Goal: Task Accomplishment & Management: Manage account settings

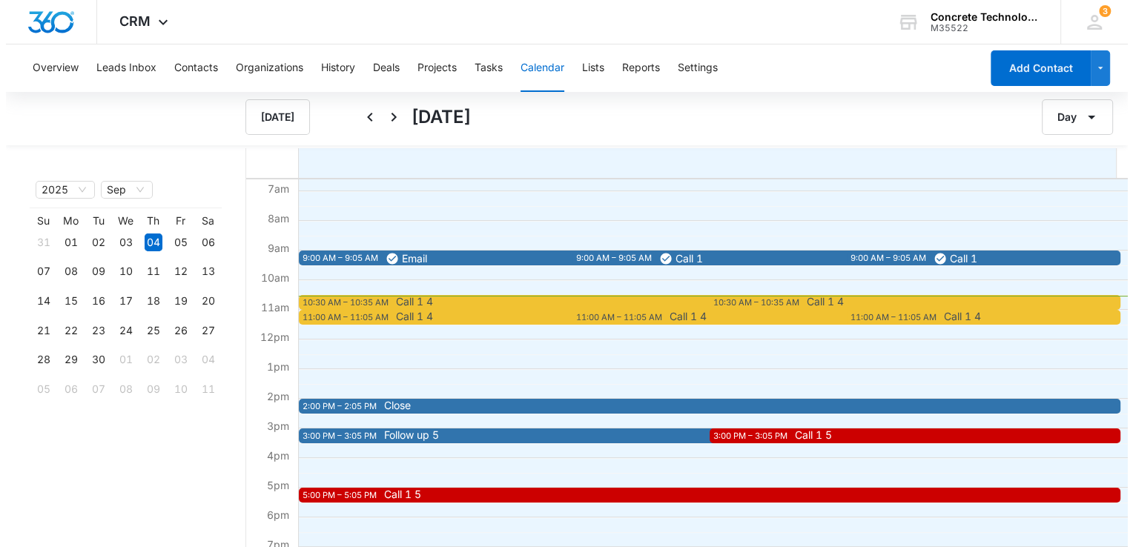
scroll to position [222, 0]
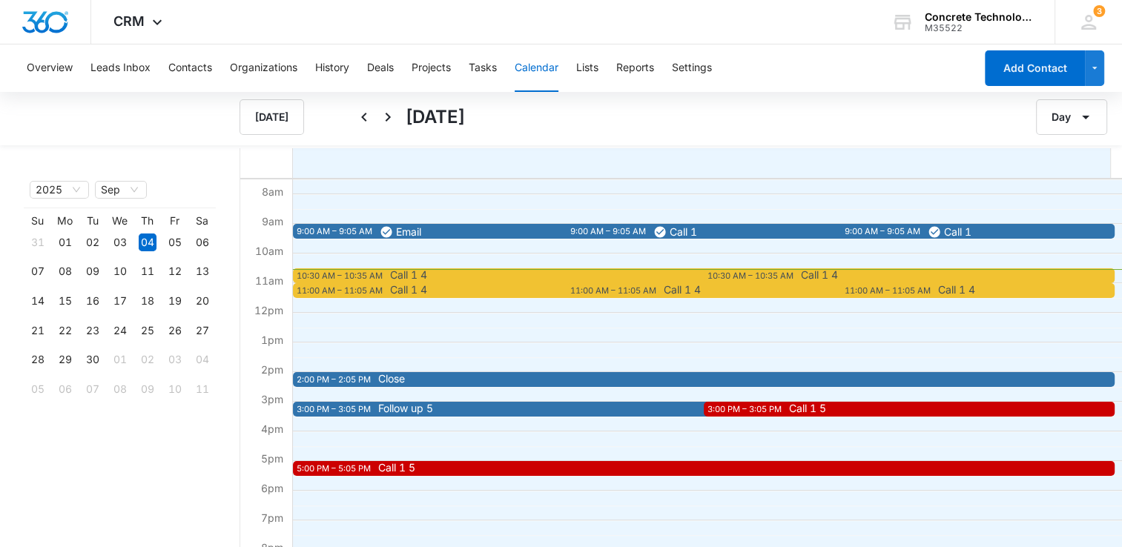
click at [354, 274] on div "10:30 AM – 10:35 AM" at bounding box center [342, 276] width 90 height 13
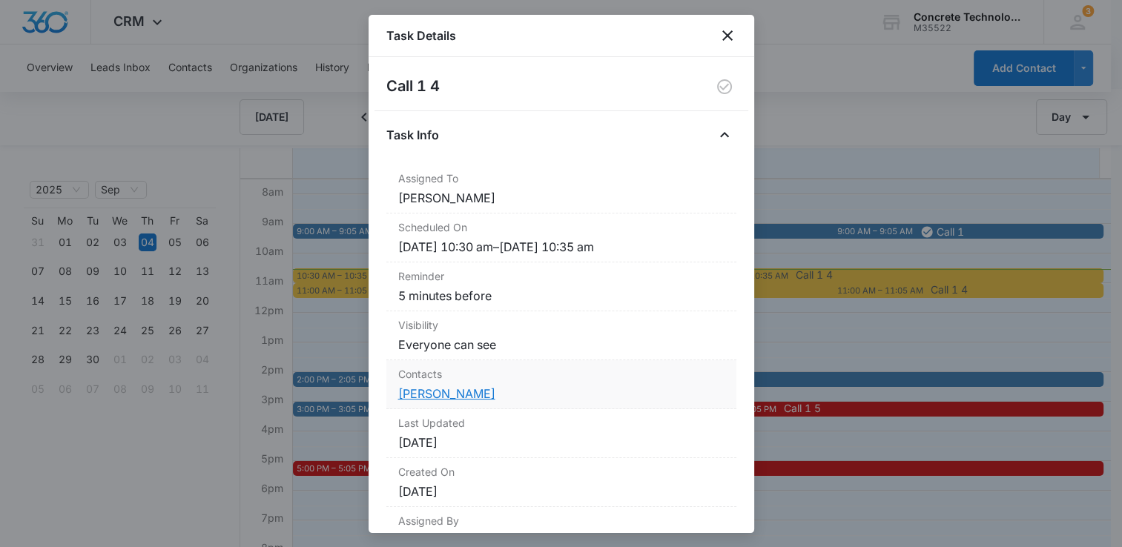
click at [448, 390] on link "[PERSON_NAME]" at bounding box center [446, 393] width 97 height 15
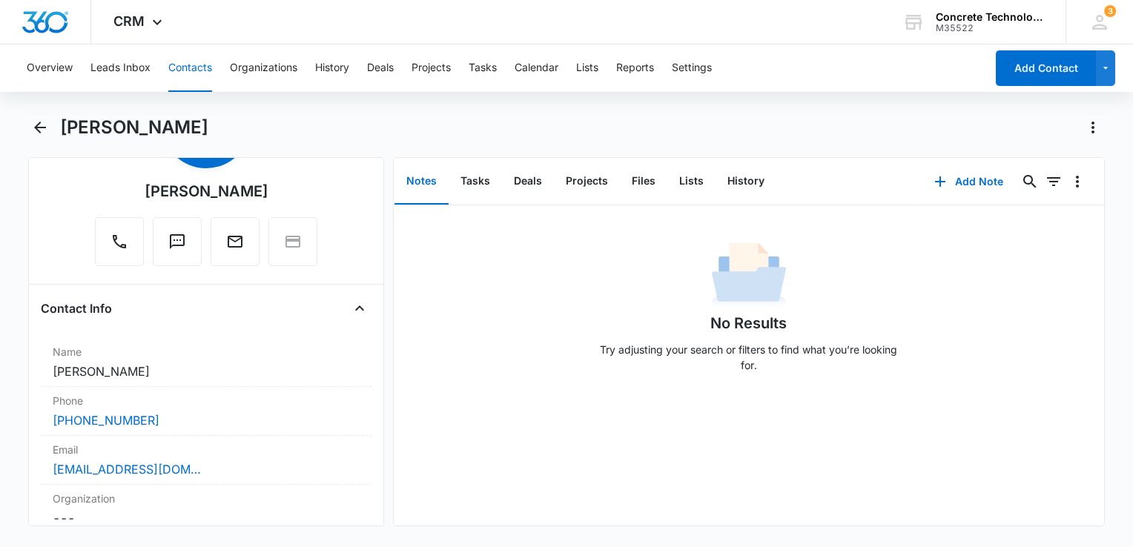
scroll to position [148, 0]
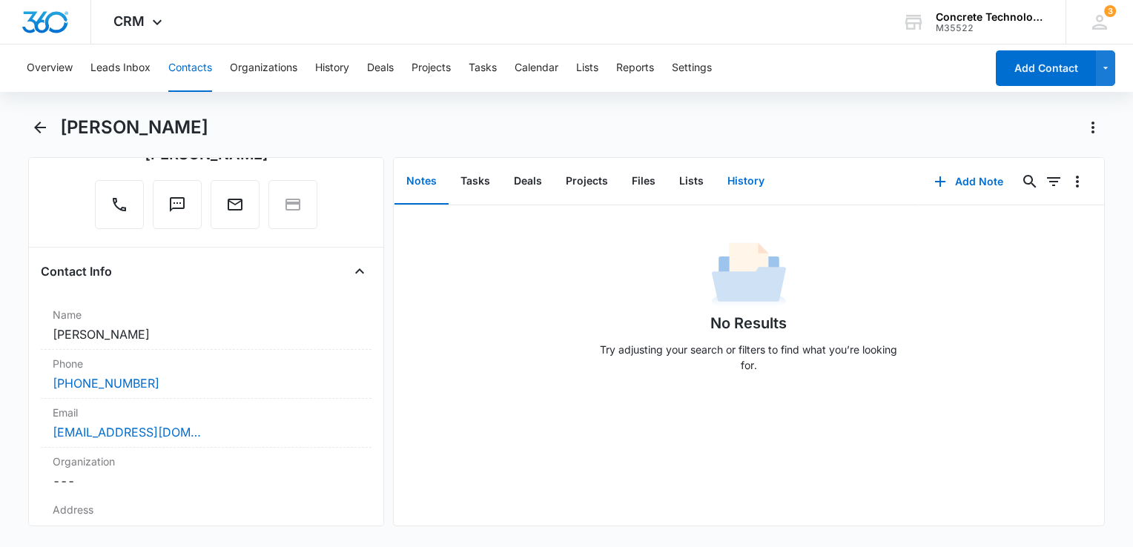
click at [741, 186] on button "History" at bounding box center [745, 182] width 61 height 46
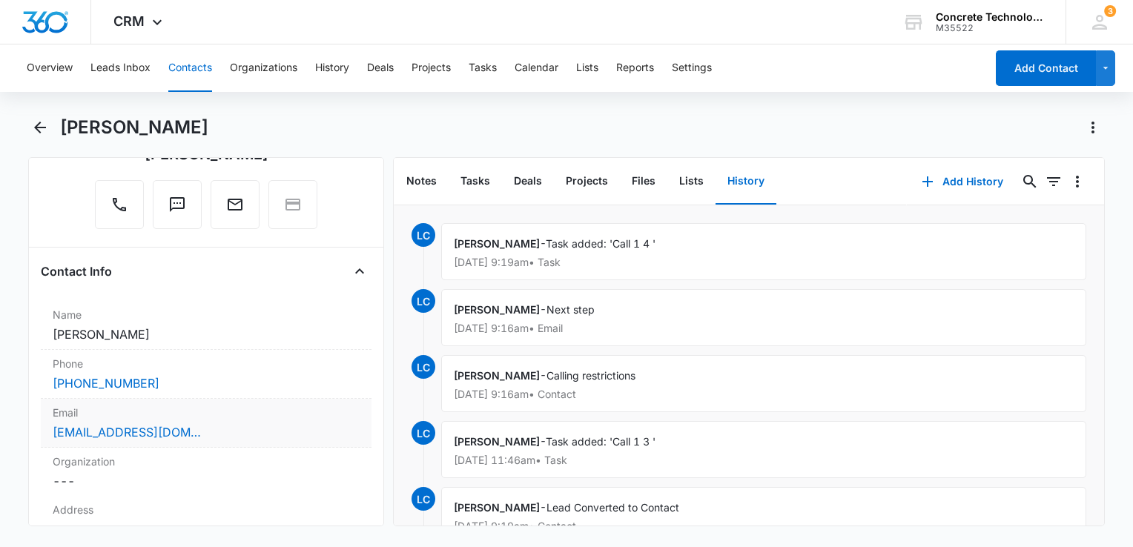
click at [274, 428] on div "[EMAIL_ADDRESS][DOMAIN_NAME]" at bounding box center [206, 432] width 307 height 18
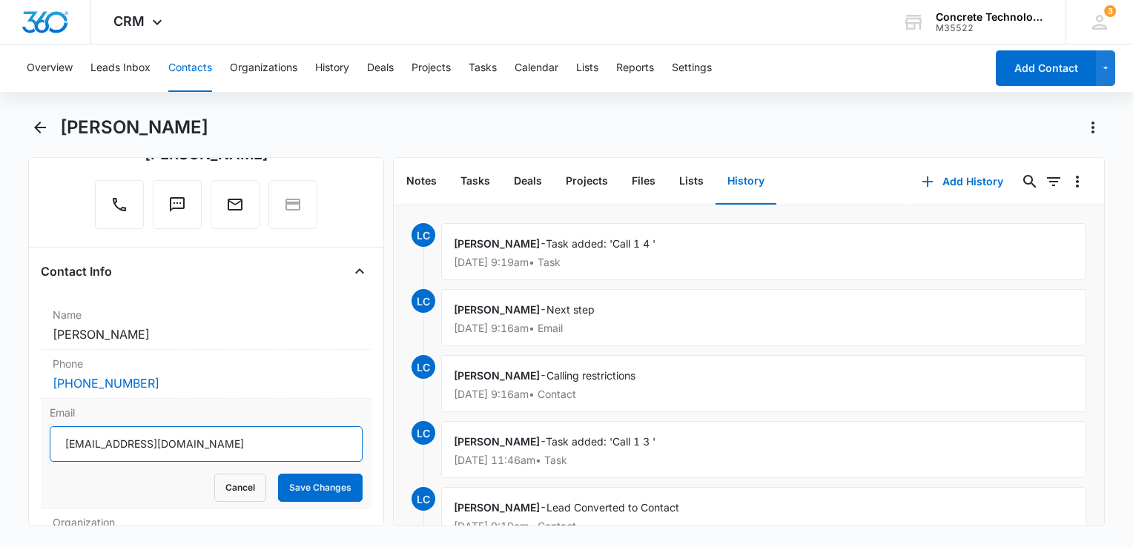
drag, startPoint x: 274, startPoint y: 429, endPoint x: 57, endPoint y: 458, distance: 218.4
click at [31, 467] on div "Remove NB [PERSON_NAME] Contact Info Name Cancel Save Changes [PERSON_NAME] Pho…" at bounding box center [206, 341] width 356 height 369
drag, startPoint x: 953, startPoint y: 172, endPoint x: 946, endPoint y: 179, distance: 10.0
click at [946, 179] on button "Add History" at bounding box center [962, 182] width 111 height 36
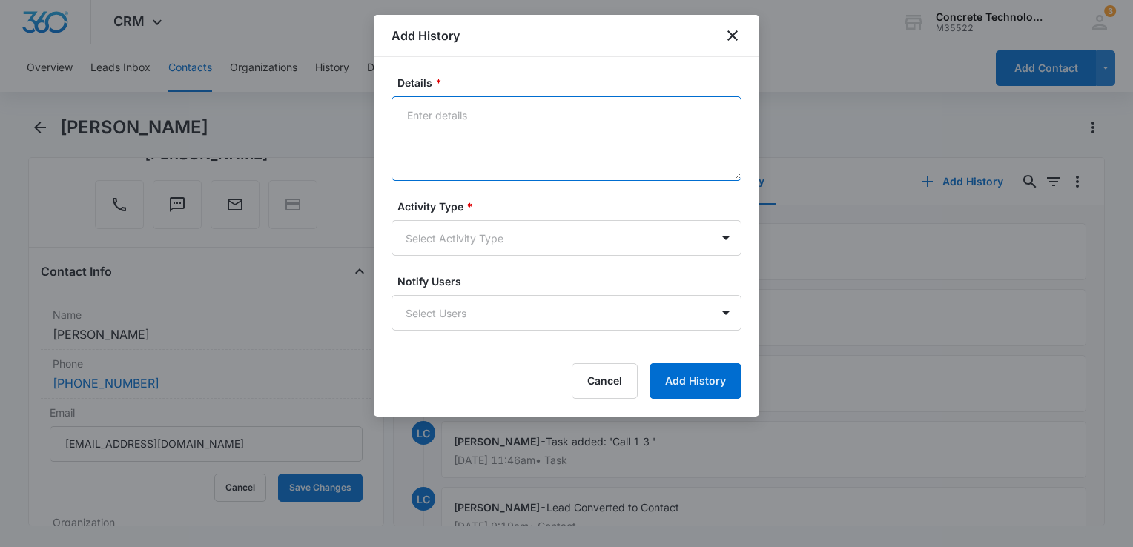
click at [522, 123] on textarea "Details *" at bounding box center [566, 138] width 350 height 85
type textarea "Calling restrictions"
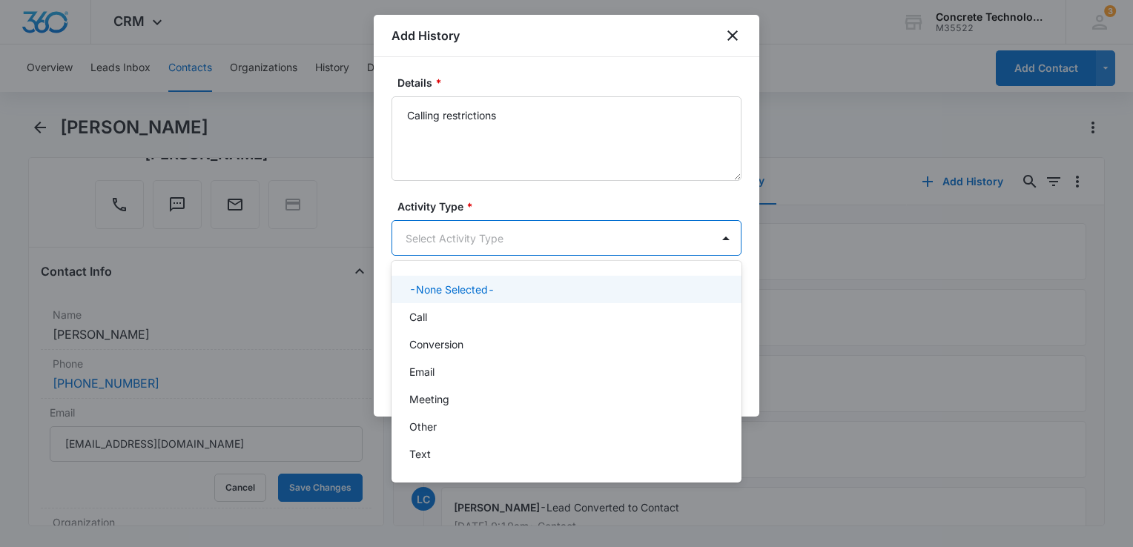
click at [454, 239] on body "CRM Apps Reputation Websites Forms CRM Email Social Content Ads Intelligence Fi…" at bounding box center [566, 273] width 1133 height 547
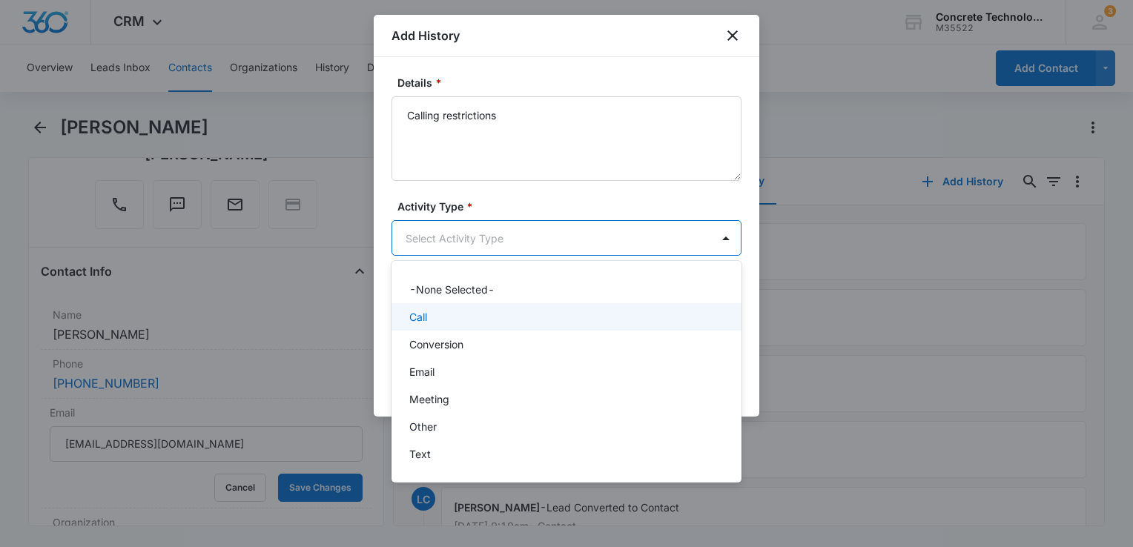
click at [441, 315] on div "Call" at bounding box center [564, 317] width 311 height 16
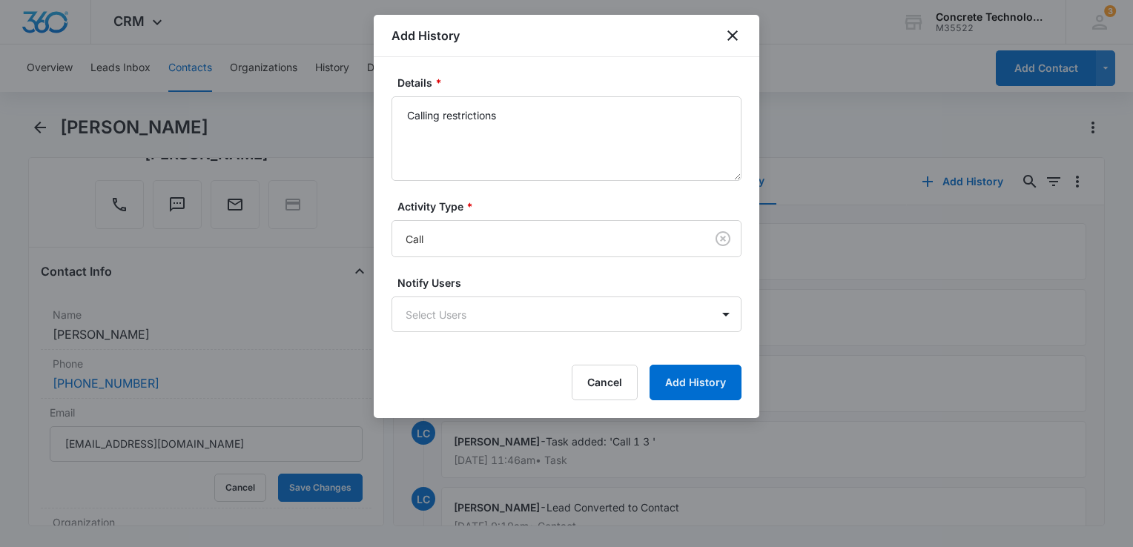
click at [572, 337] on form "Details * Calling restrictions Activity Type * Call Notify Users Select Users C…" at bounding box center [566, 237] width 350 height 325
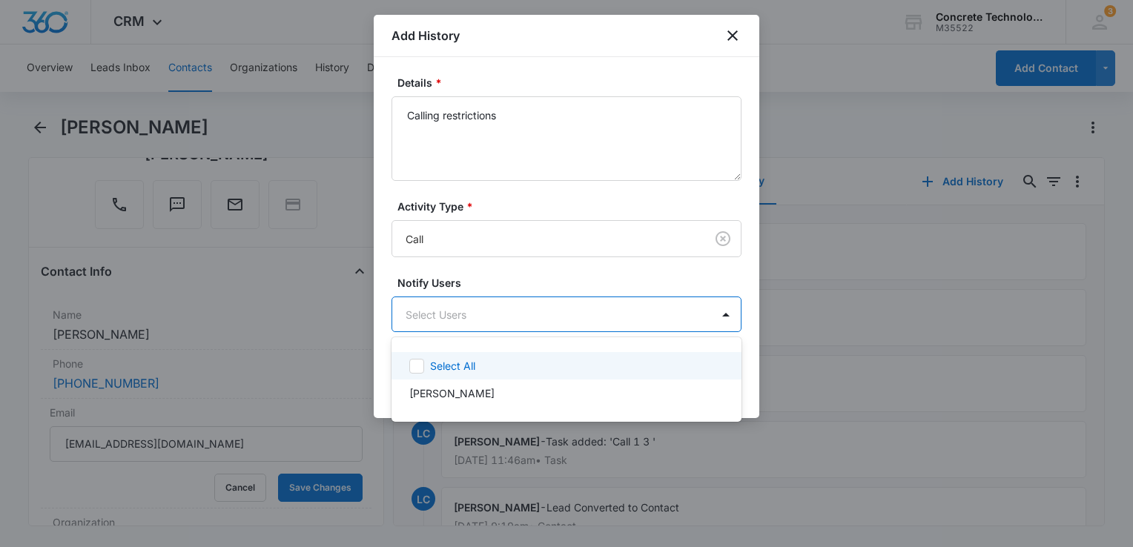
click at [590, 322] on body "CRM Apps Reputation Websites Forms CRM Email Social Content Ads Intelligence Fi…" at bounding box center [566, 273] width 1133 height 547
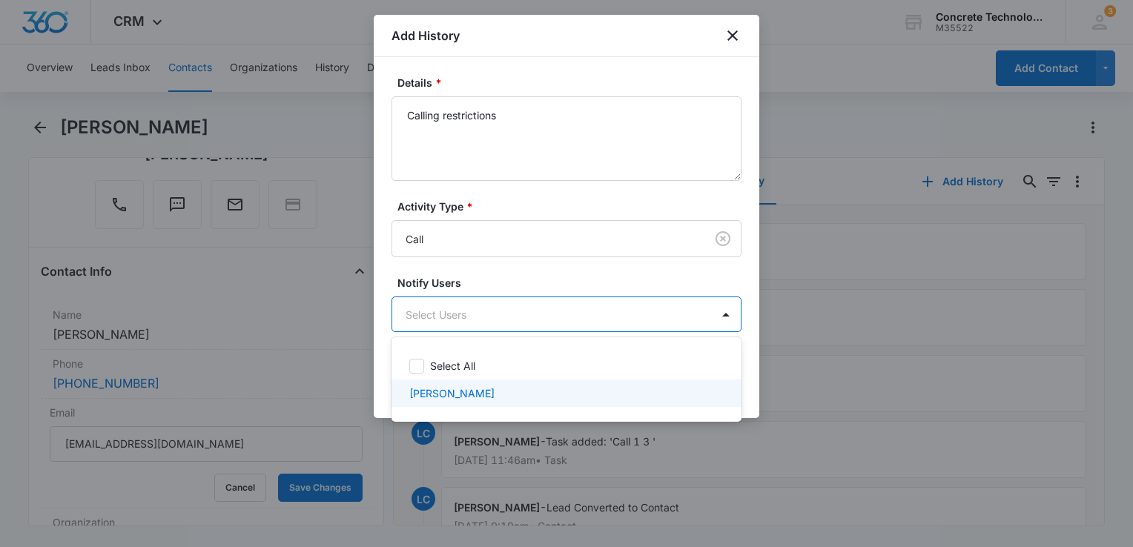
click at [549, 387] on div "[PERSON_NAME]" at bounding box center [564, 393] width 311 height 16
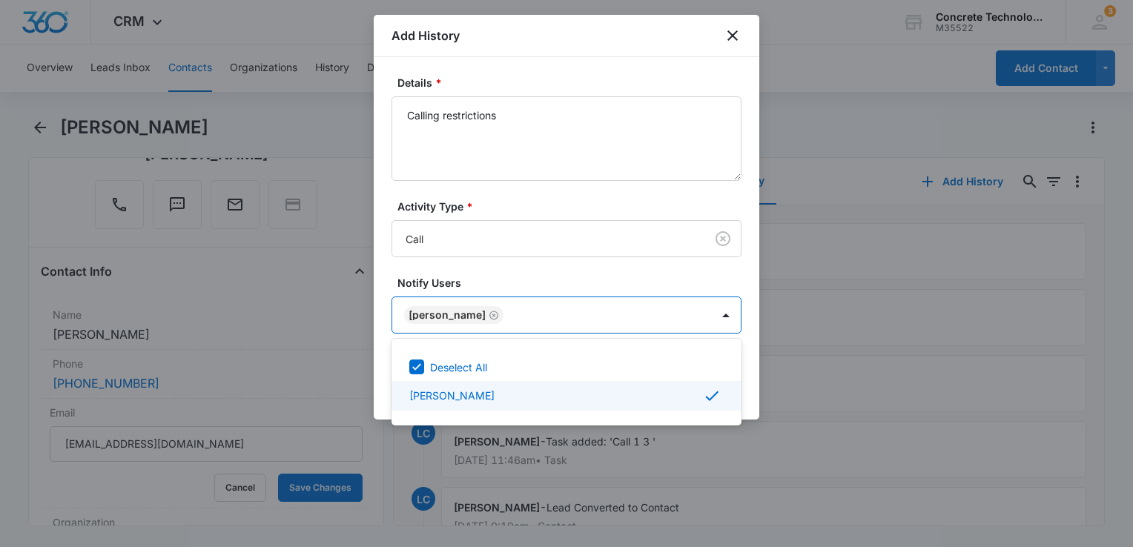
click at [753, 399] on div at bounding box center [566, 273] width 1133 height 547
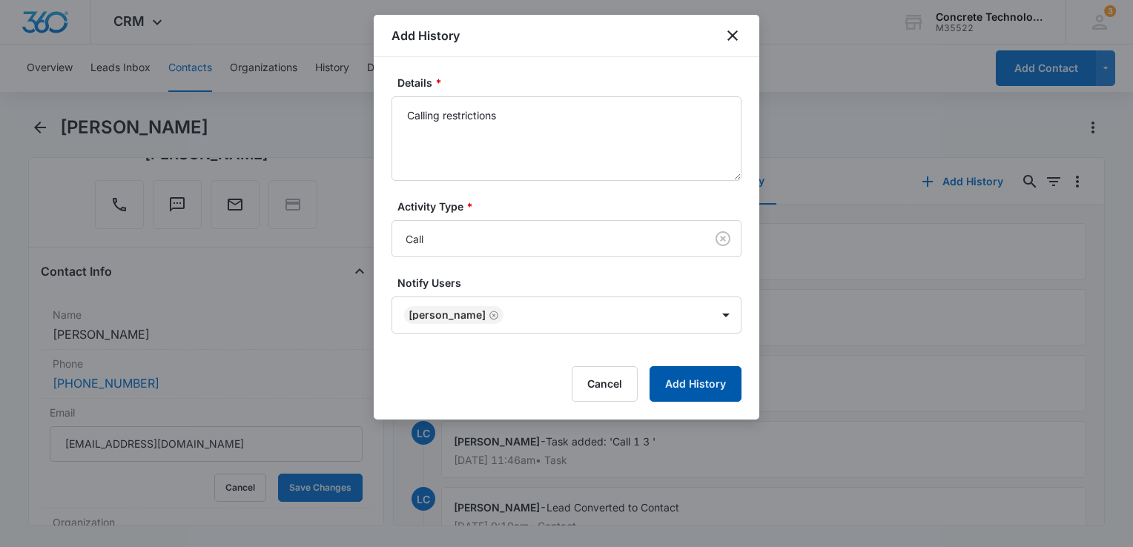
click at [718, 391] on button "Add History" at bounding box center [695, 384] width 92 height 36
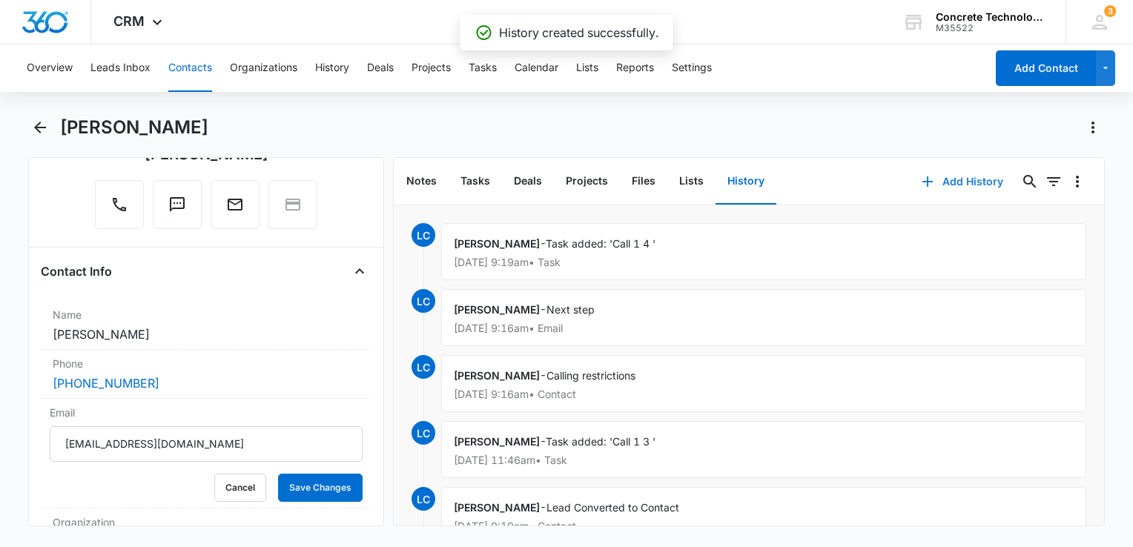
click at [932, 185] on button "Add History" at bounding box center [962, 182] width 111 height 36
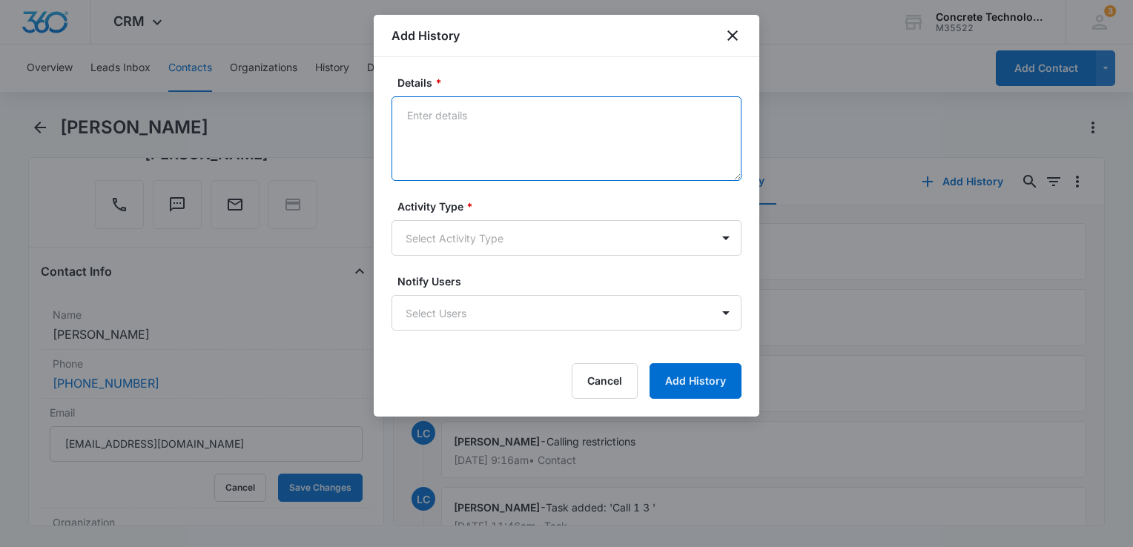
click at [466, 155] on textarea "Details *" at bounding box center [566, 138] width 350 height 85
type textarea "Reply"
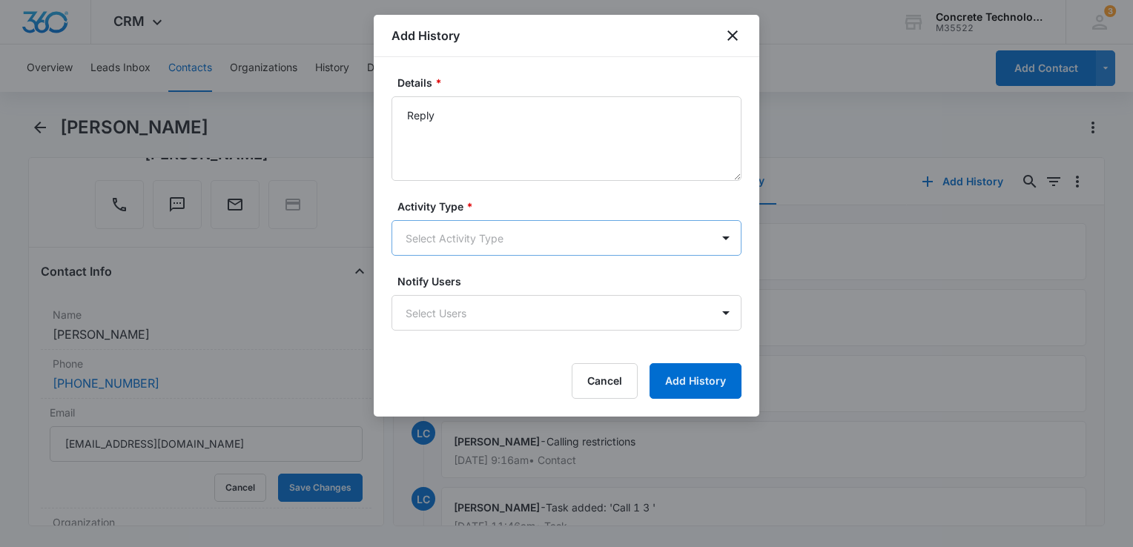
click at [509, 235] on body "CRM Apps Reputation Websites Forms CRM Email Social Content Ads Intelligence Fi…" at bounding box center [566, 273] width 1133 height 547
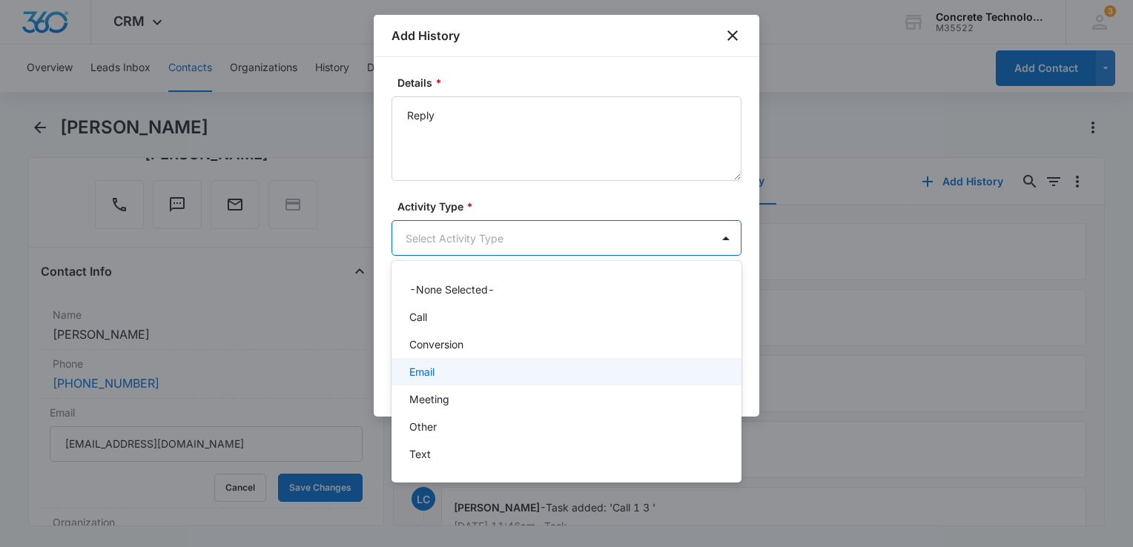
click at [453, 372] on div "Email" at bounding box center [564, 372] width 311 height 16
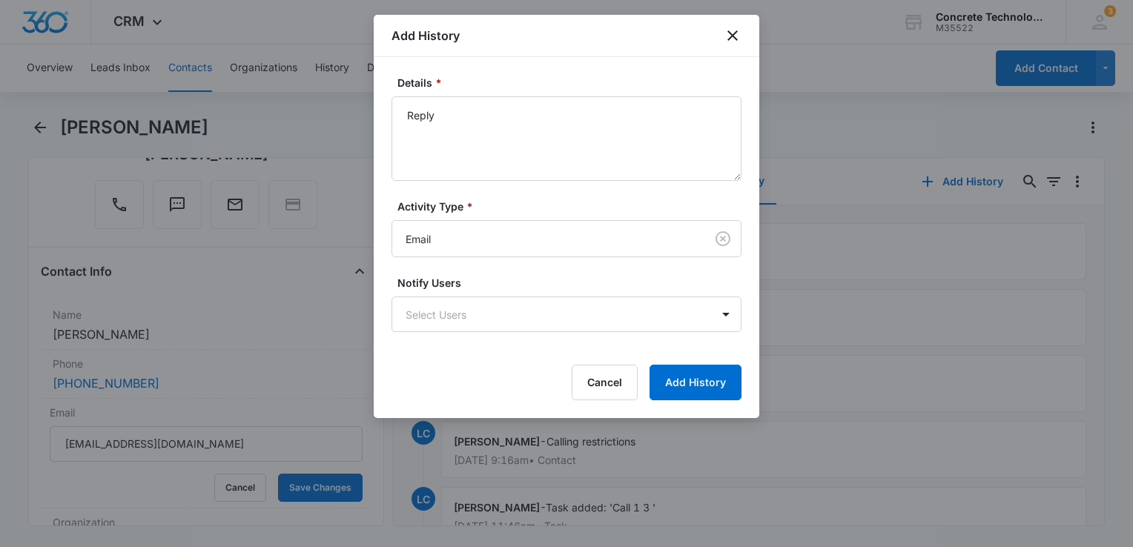
click at [471, 336] on form "Details * Reply Activity Type * Email Notify Users Select Users Cancel Add Hist…" at bounding box center [566, 237] width 350 height 325
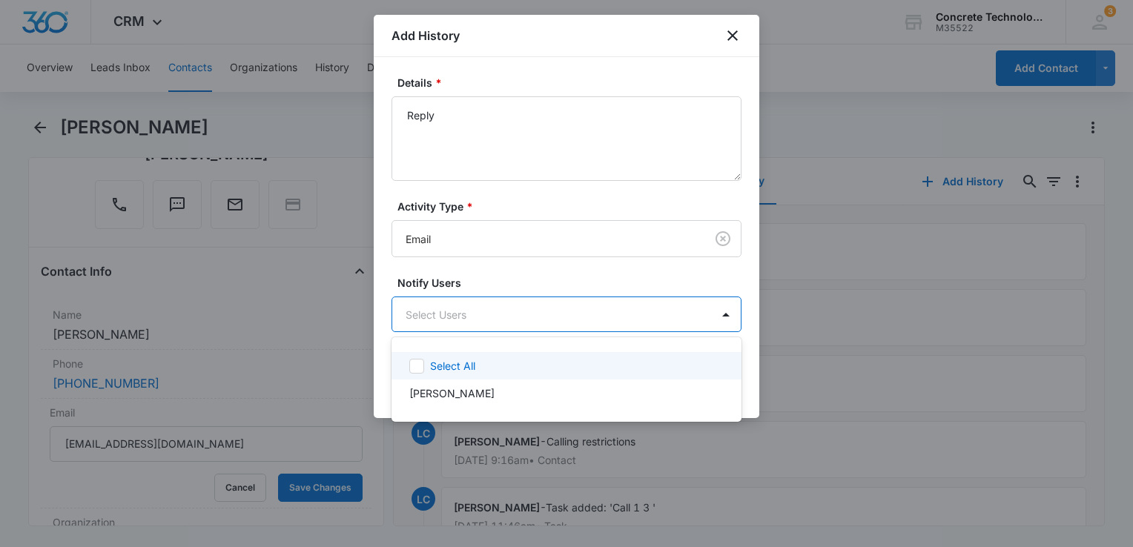
click at [474, 328] on body "CRM Apps Reputation Websites Forms CRM Email Social Content Ads Intelligence Fi…" at bounding box center [566, 273] width 1133 height 547
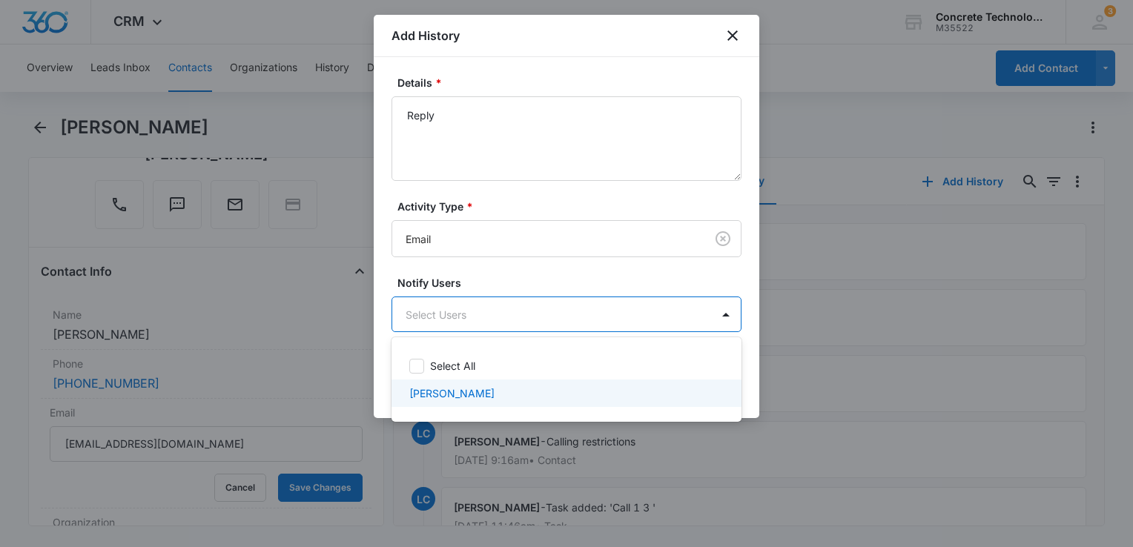
click at [458, 381] on div "[PERSON_NAME]" at bounding box center [566, 393] width 350 height 27
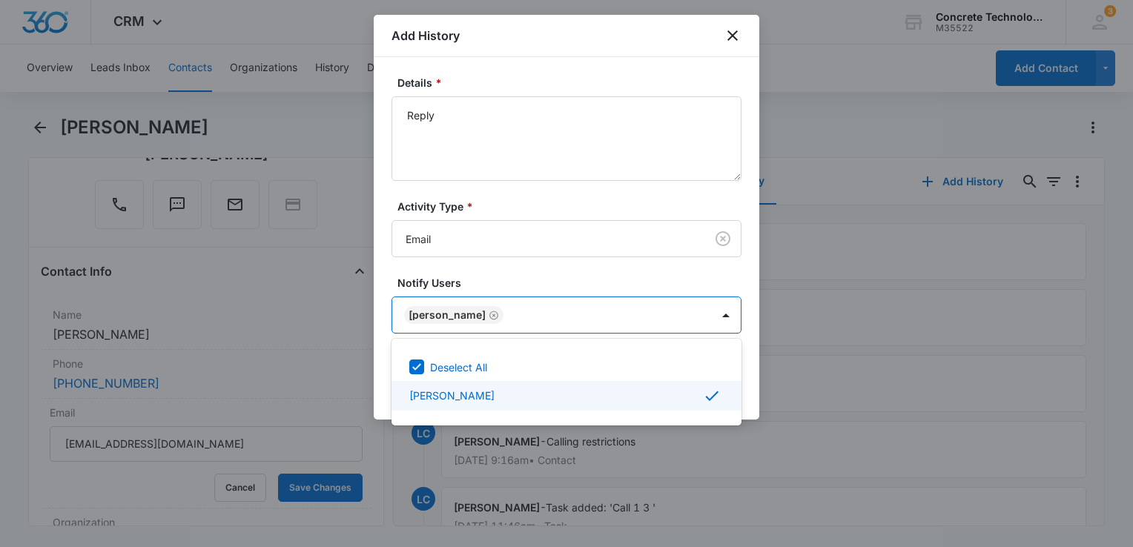
click at [752, 402] on div at bounding box center [566, 273] width 1133 height 547
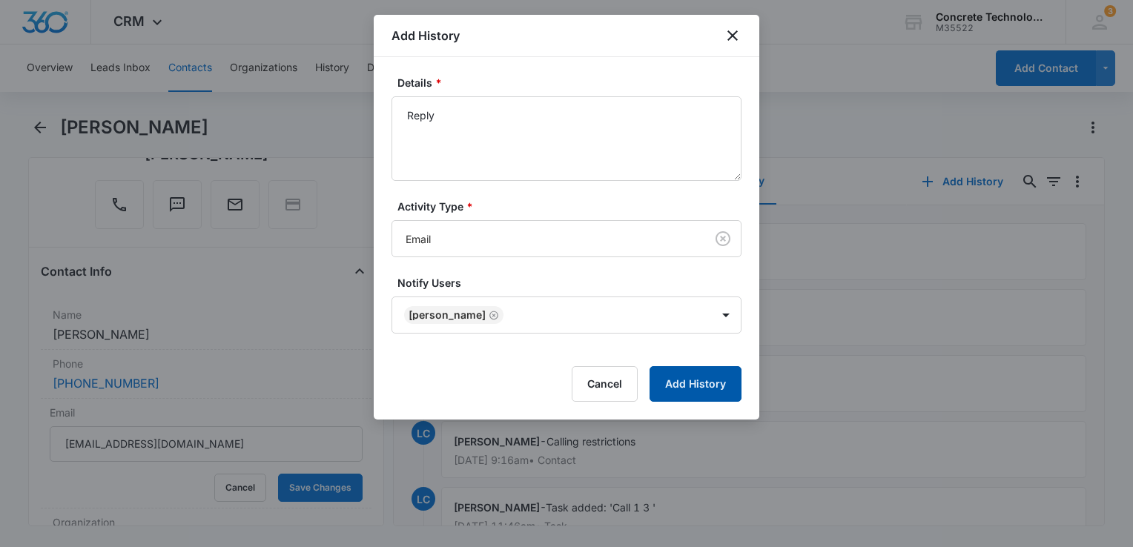
click at [707, 382] on button "Add History" at bounding box center [695, 384] width 92 height 36
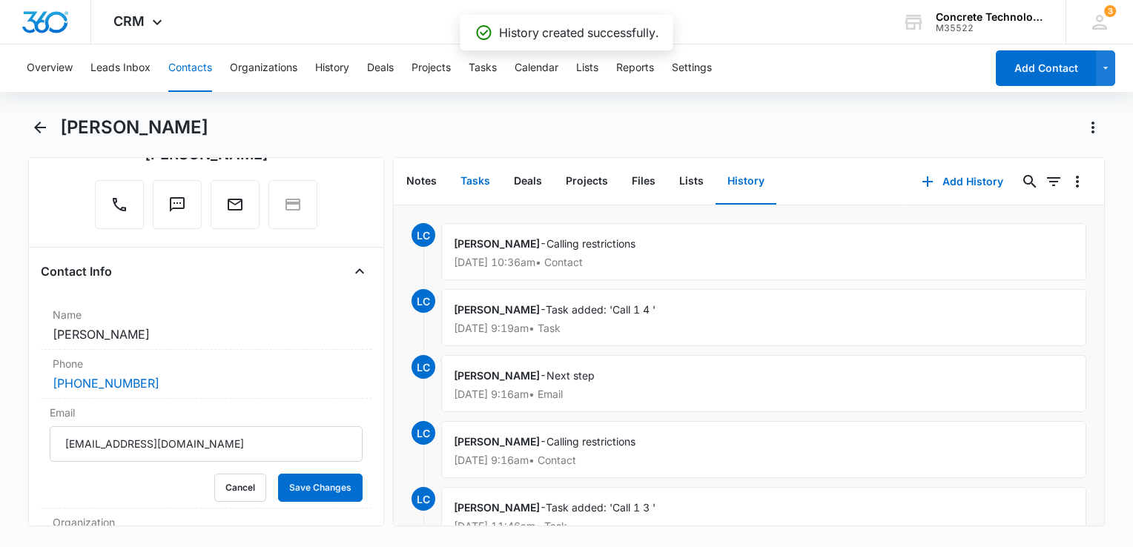
click at [489, 174] on button "Tasks" at bounding box center [474, 182] width 53 height 46
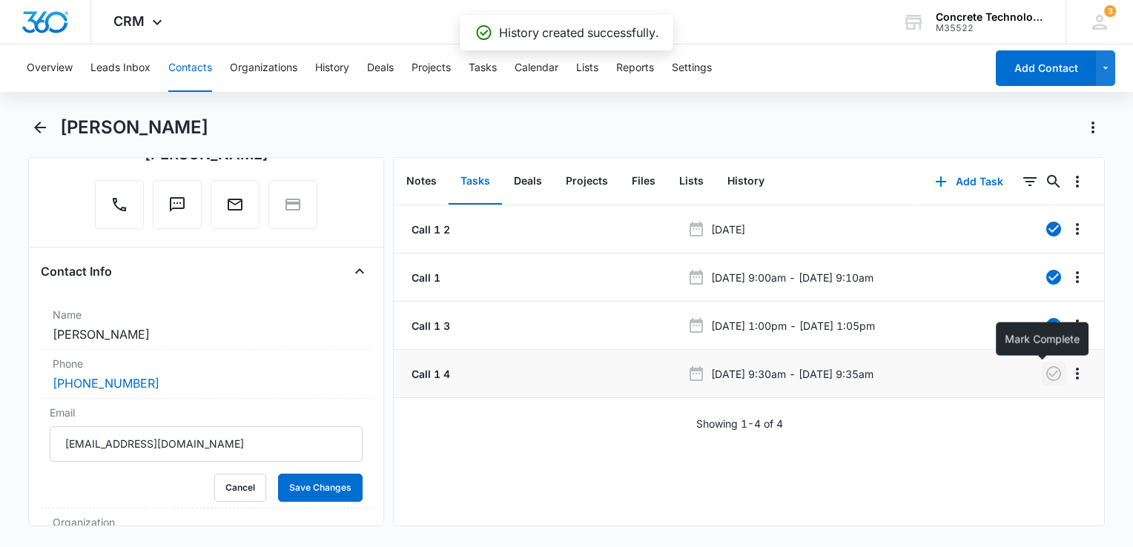
click at [1044, 377] on icon "button" at bounding box center [1053, 374] width 18 height 18
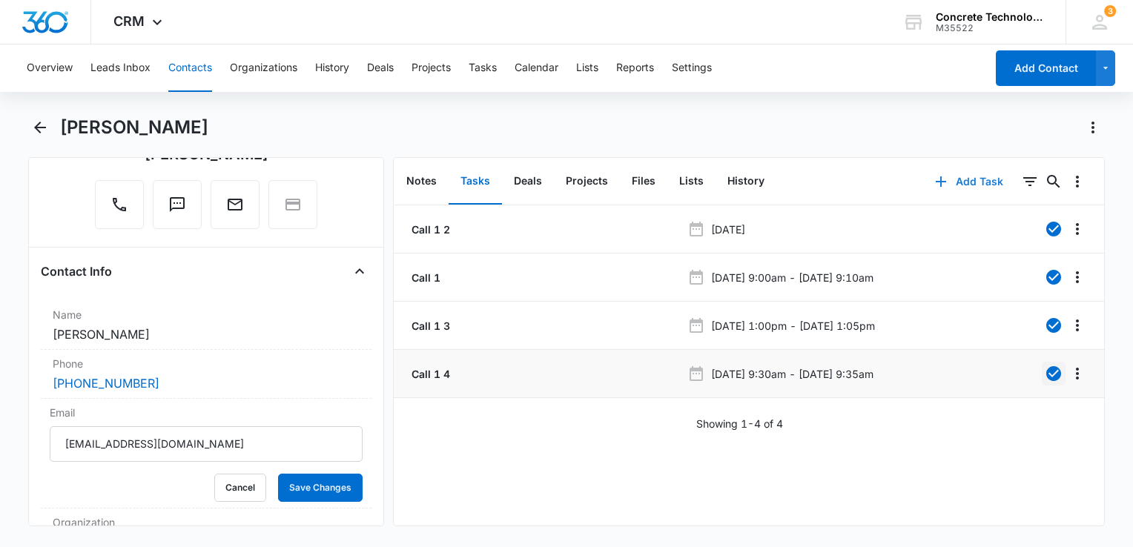
click at [932, 177] on icon "button" at bounding box center [941, 182] width 18 height 18
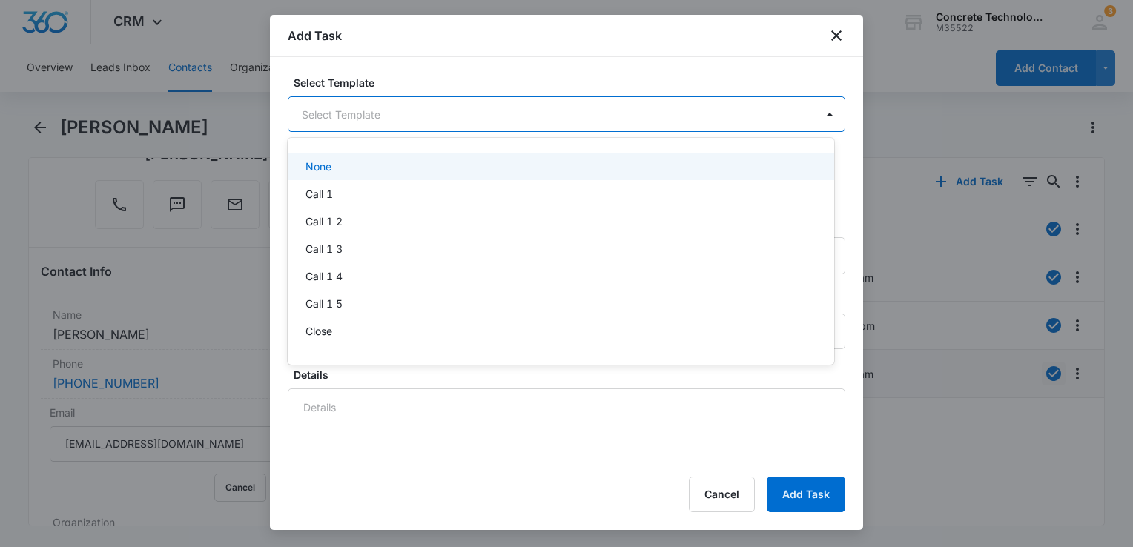
click at [371, 114] on body "CRM Apps Reputation Websites Forms CRM Email Social Content Ads Intelligence Fi…" at bounding box center [566, 273] width 1133 height 547
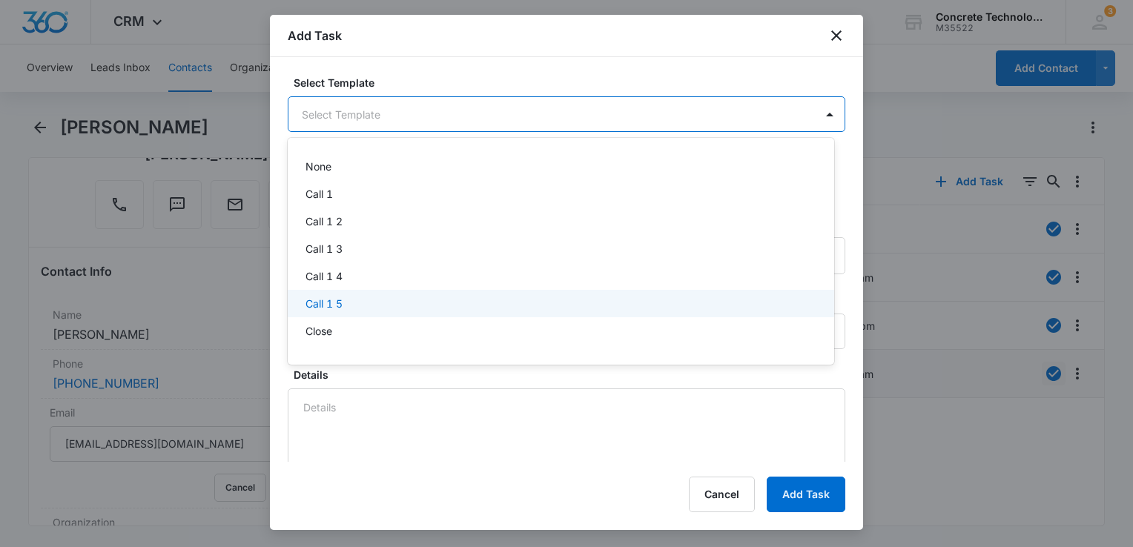
click at [336, 308] on p "Call 1 5" at bounding box center [323, 304] width 37 height 16
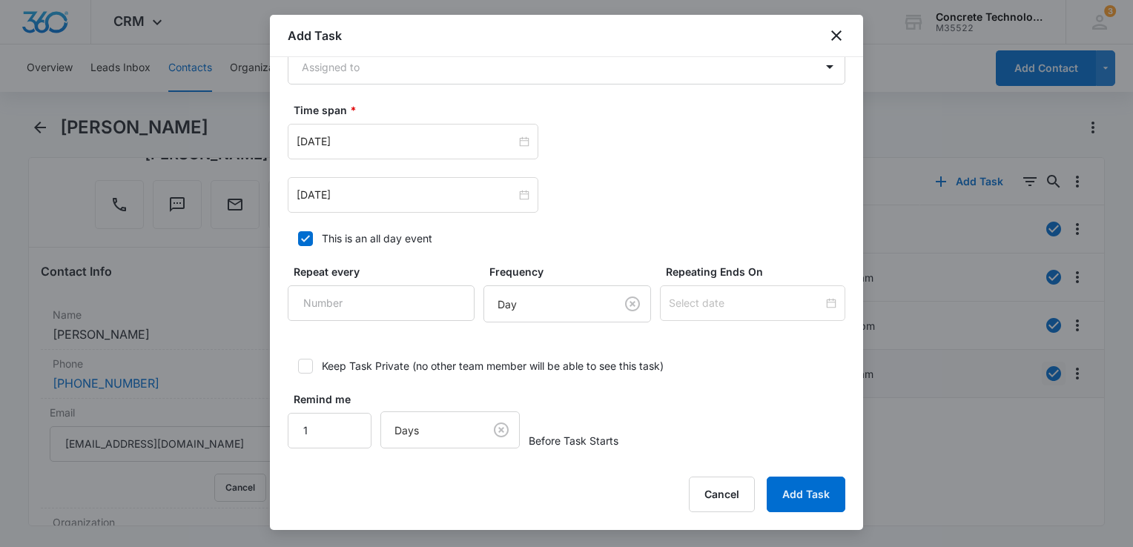
scroll to position [1041, 0]
click at [371, 64] on body "CRM Apps Reputation Websites Forms CRM Email Social Content Ads Intelligence Fi…" at bounding box center [566, 273] width 1133 height 547
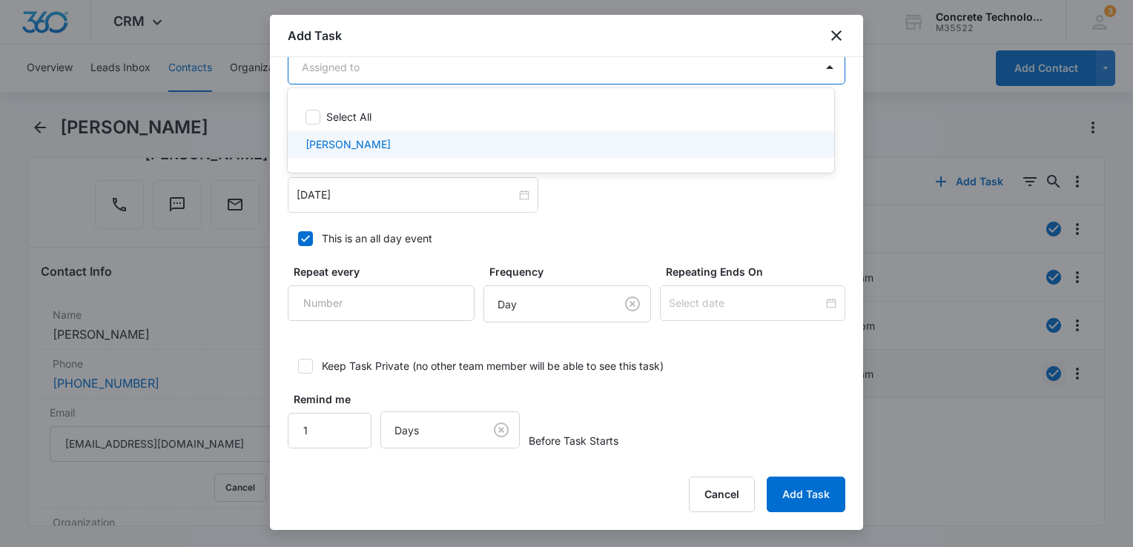
click at [365, 141] on p "[PERSON_NAME]" at bounding box center [347, 144] width 85 height 16
checkbox input "true"
click at [368, 196] on div at bounding box center [566, 273] width 1133 height 547
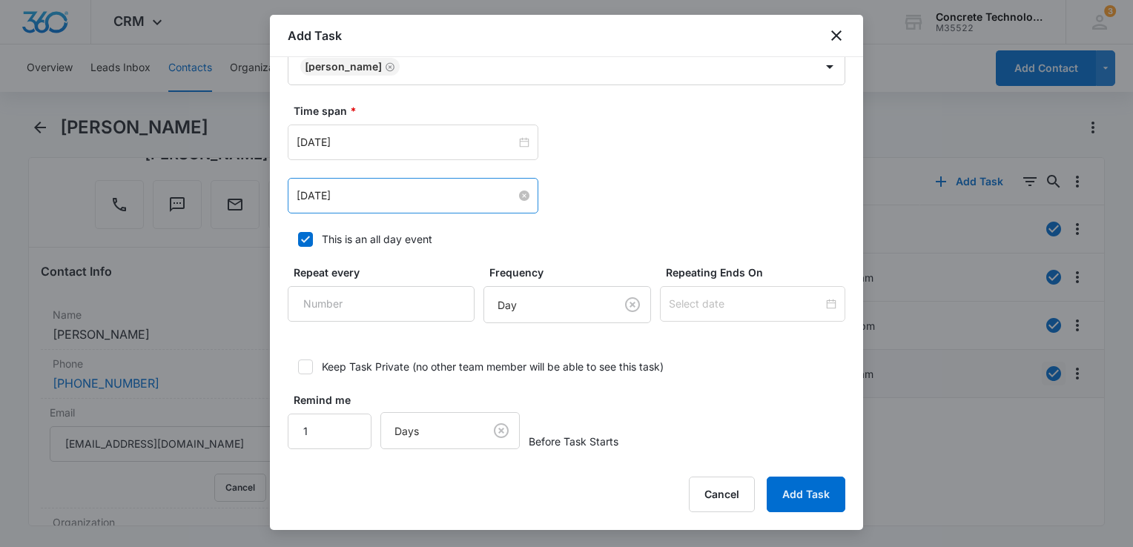
click at [368, 196] on input "[DATE]" at bounding box center [406, 196] width 219 height 16
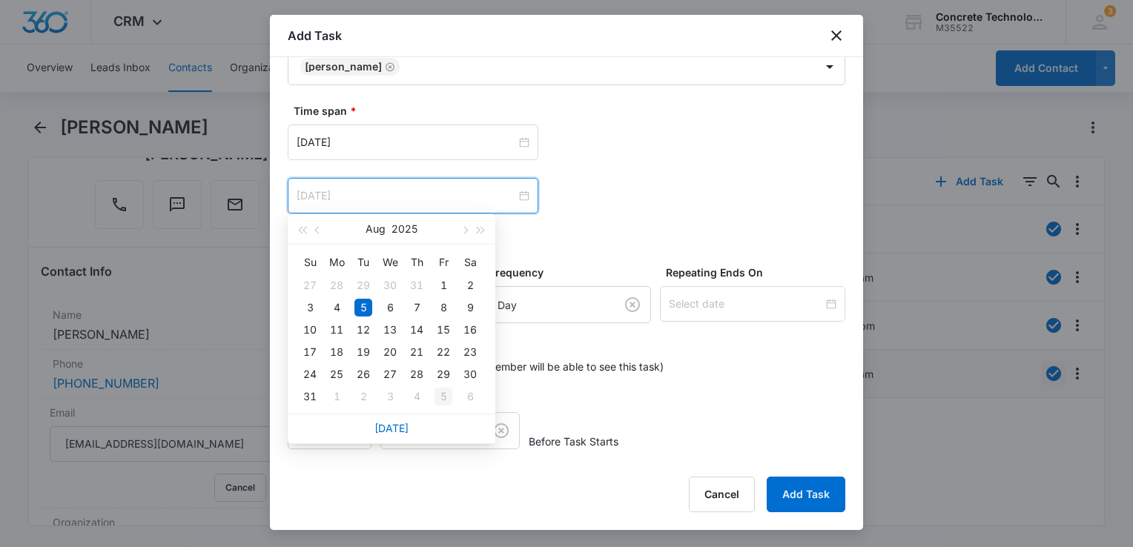
type input "[DATE]"
click at [442, 399] on div "5" at bounding box center [443, 397] width 18 height 18
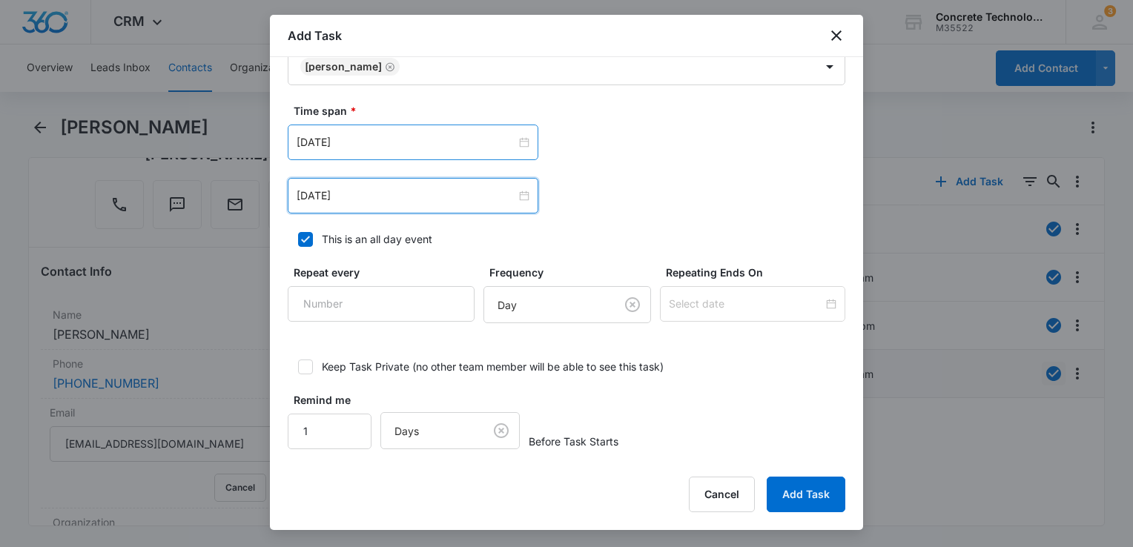
click at [433, 156] on div "[DATE]" at bounding box center [413, 143] width 251 height 36
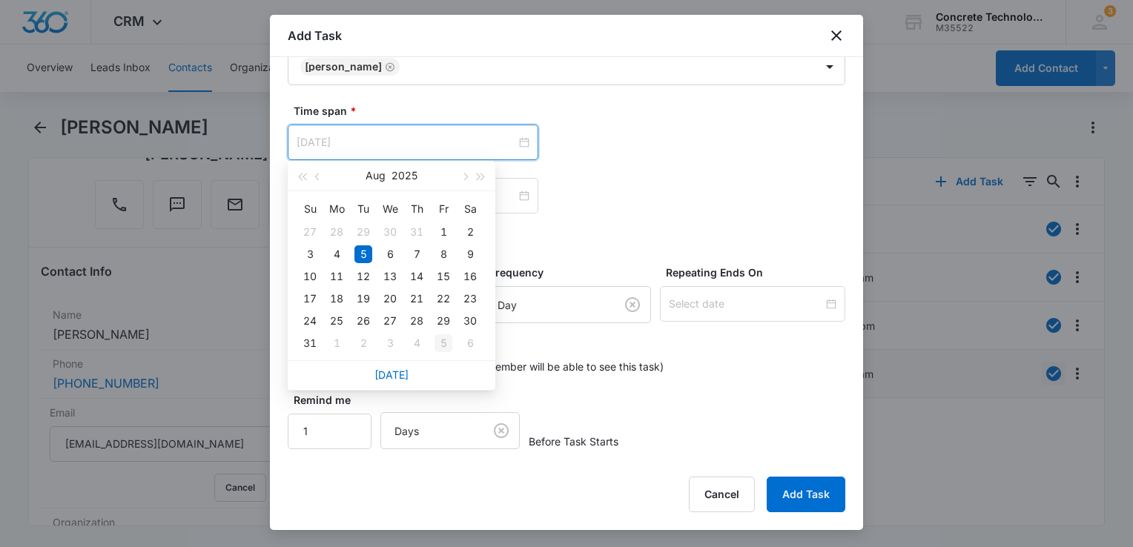
type input "[DATE]"
click at [446, 342] on div "5" at bounding box center [443, 343] width 18 height 18
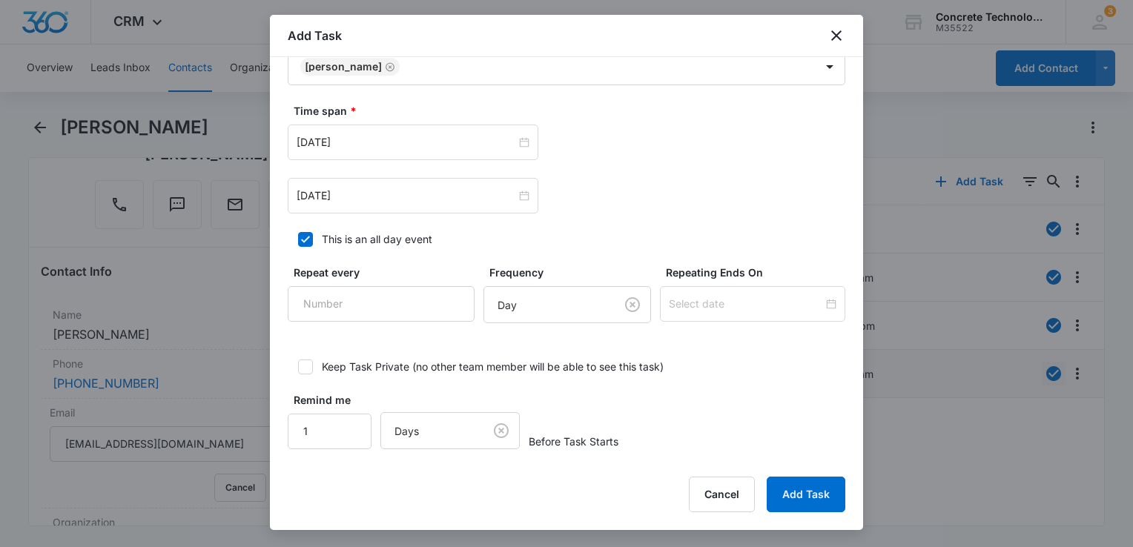
drag, startPoint x: 302, startPoint y: 235, endPoint x: 327, endPoint y: 233, distance: 24.6
click at [303, 235] on icon at bounding box center [305, 239] width 13 height 13
click at [298, 235] on input "This is an all day event" at bounding box center [293, 239] width 10 height 10
checkbox input "false"
click at [651, 131] on div "12:00 am" at bounding box center [626, 143] width 120 height 36
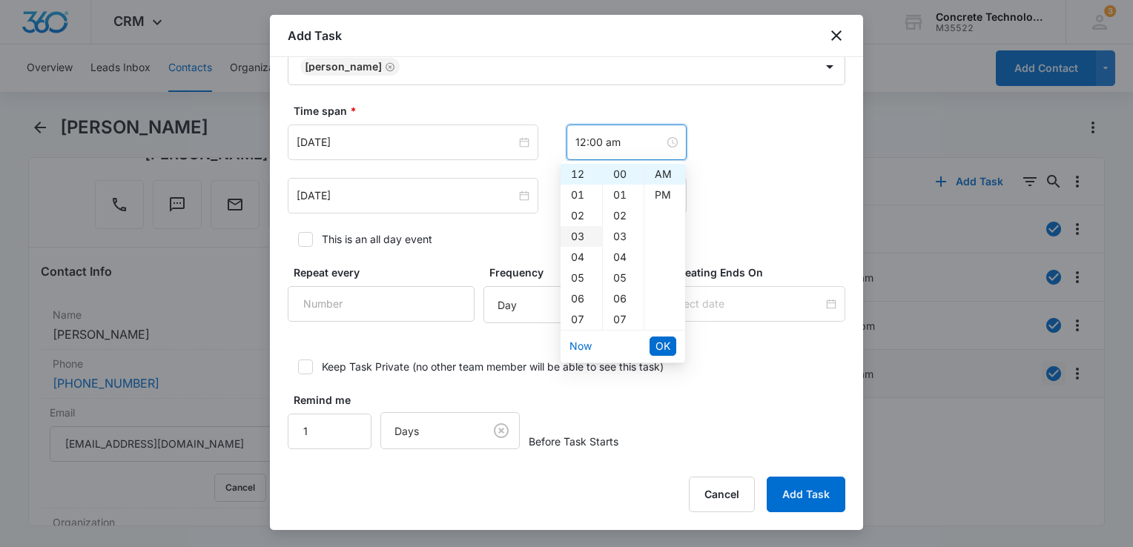
click at [580, 233] on div "03" at bounding box center [581, 236] width 42 height 21
click at [661, 196] on div "PM" at bounding box center [664, 195] width 41 height 21
type input "3:00 pm"
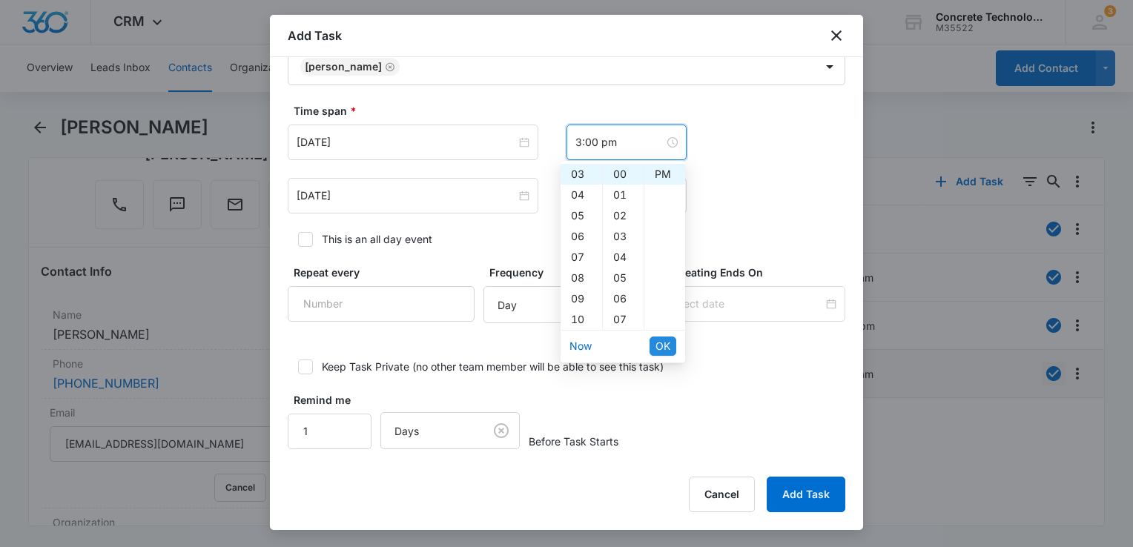
click at [664, 343] on span "OK" at bounding box center [662, 346] width 15 height 16
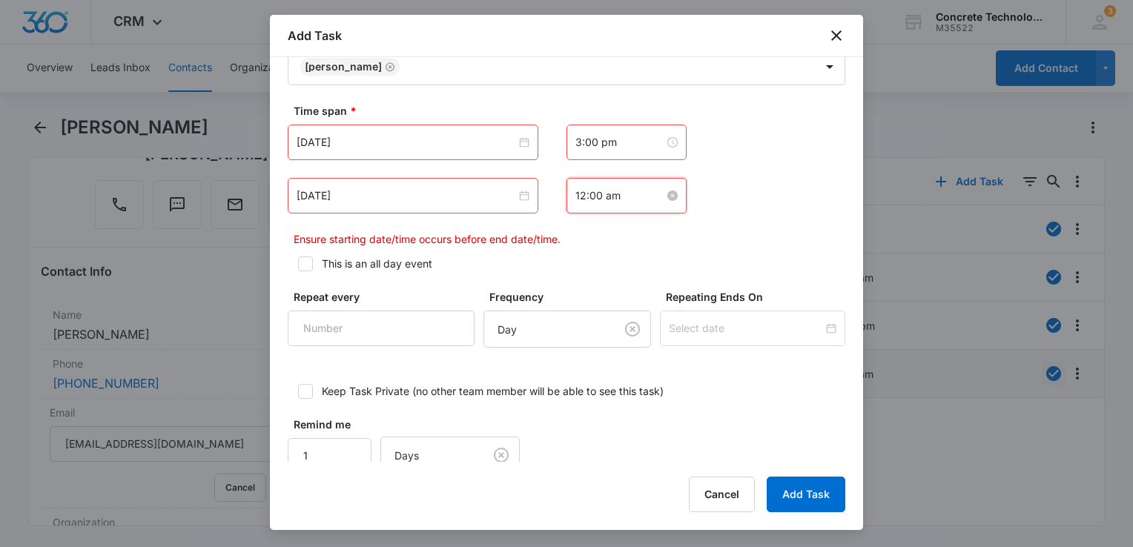
click at [632, 194] on input "12:00 am" at bounding box center [619, 196] width 89 height 16
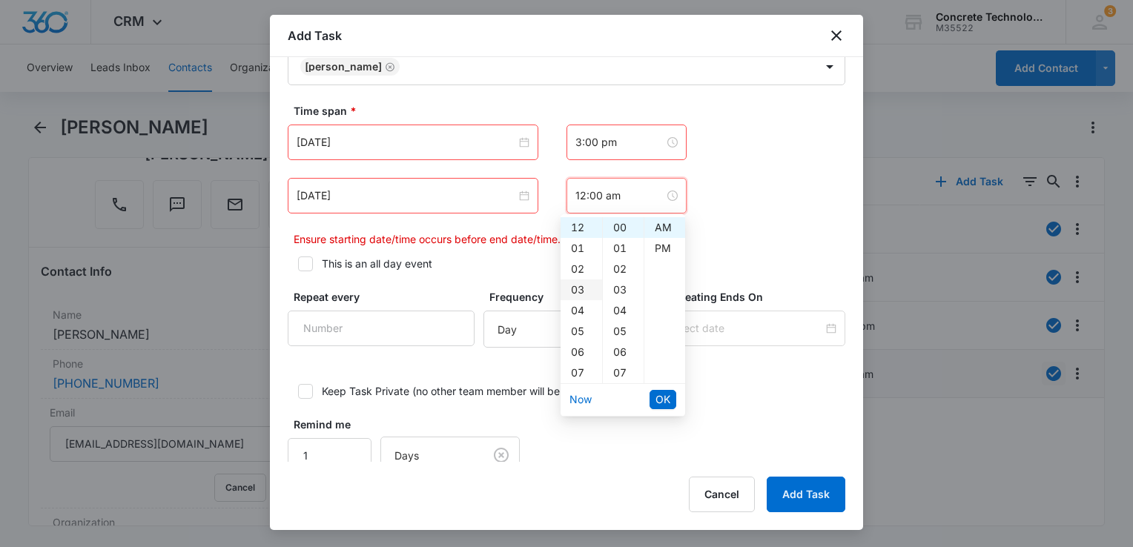
click at [574, 289] on div "03" at bounding box center [581, 289] width 42 height 21
click at [611, 328] on div "05" at bounding box center [623, 331] width 41 height 21
click at [661, 250] on div "PM" at bounding box center [664, 248] width 41 height 21
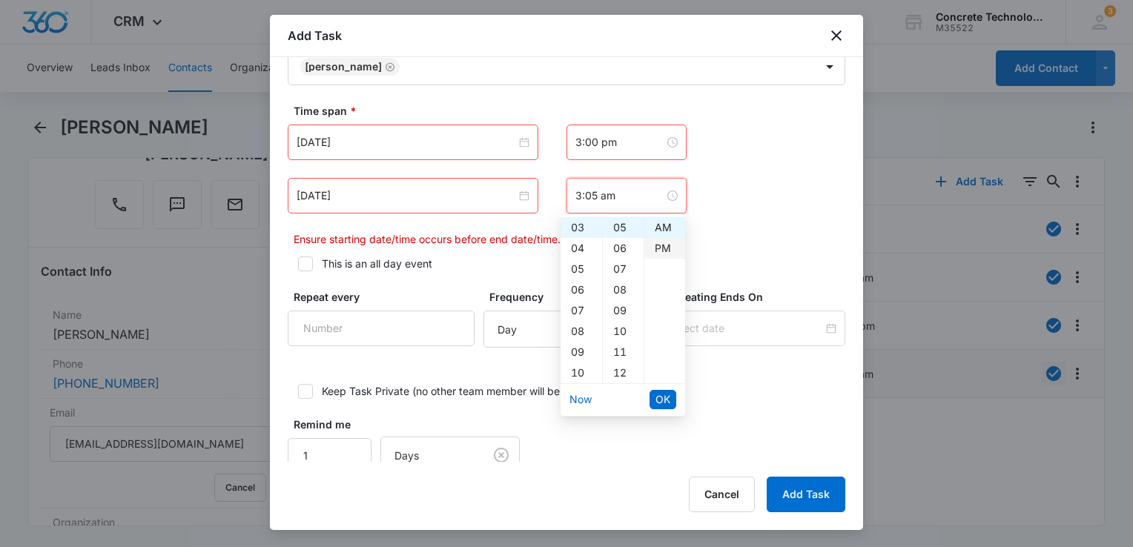
type input "3:05 pm"
click at [665, 402] on span "OK" at bounding box center [662, 399] width 15 height 16
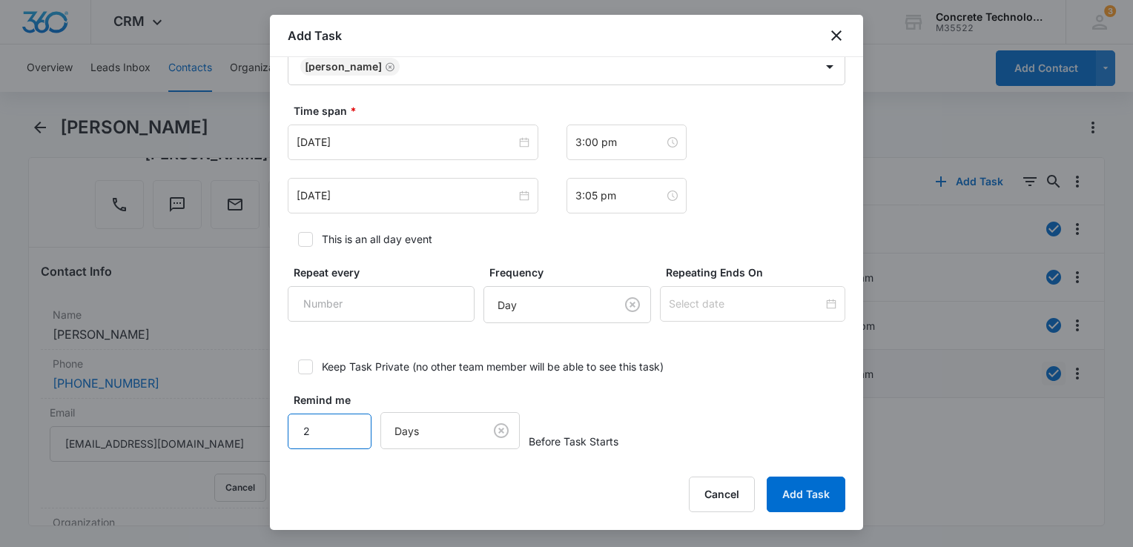
click at [347, 414] on input "2" at bounding box center [330, 432] width 84 height 36
click at [347, 414] on input "3" at bounding box center [330, 432] width 84 height 36
click at [347, 414] on input "4" at bounding box center [330, 432] width 84 height 36
type input "5"
click at [347, 414] on input "5" at bounding box center [330, 432] width 84 height 36
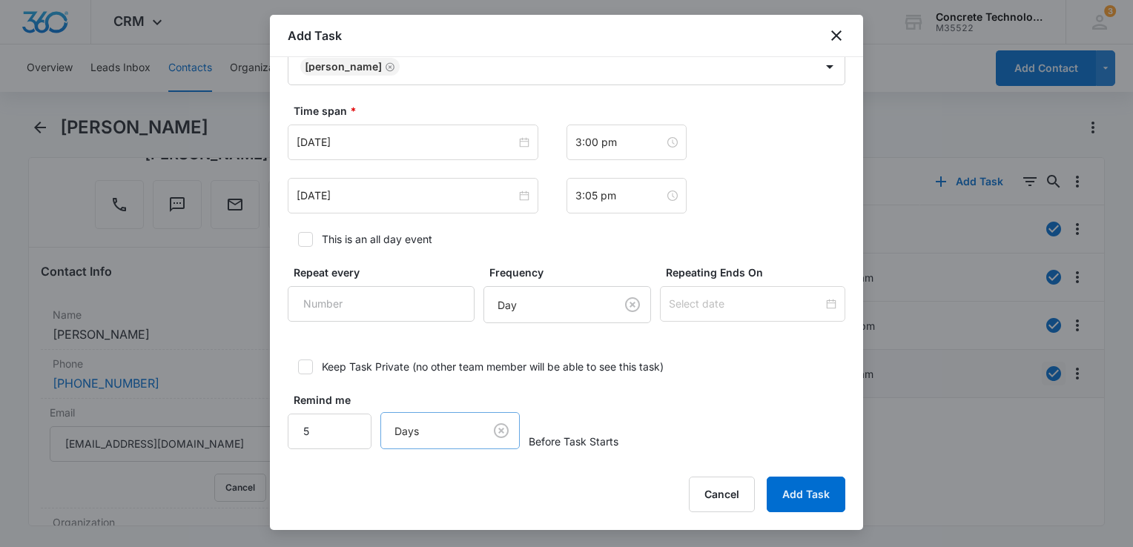
click at [414, 427] on body "CRM Apps Reputation Websites Forms CRM Email Social Content Ads Intelligence Fi…" at bounding box center [566, 273] width 1133 height 547
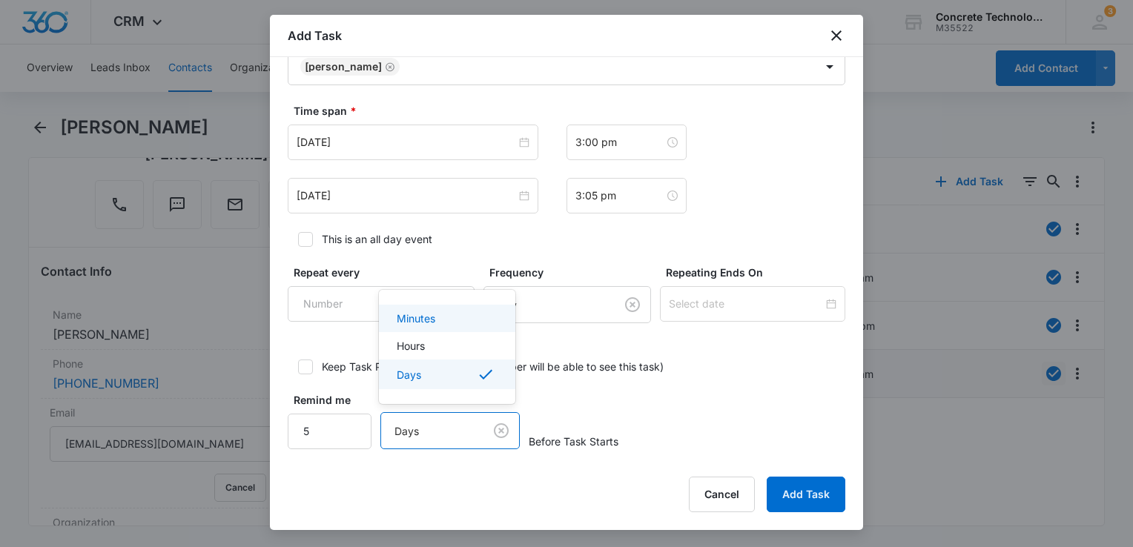
click at [438, 319] on div "Minutes" at bounding box center [446, 319] width 98 height 16
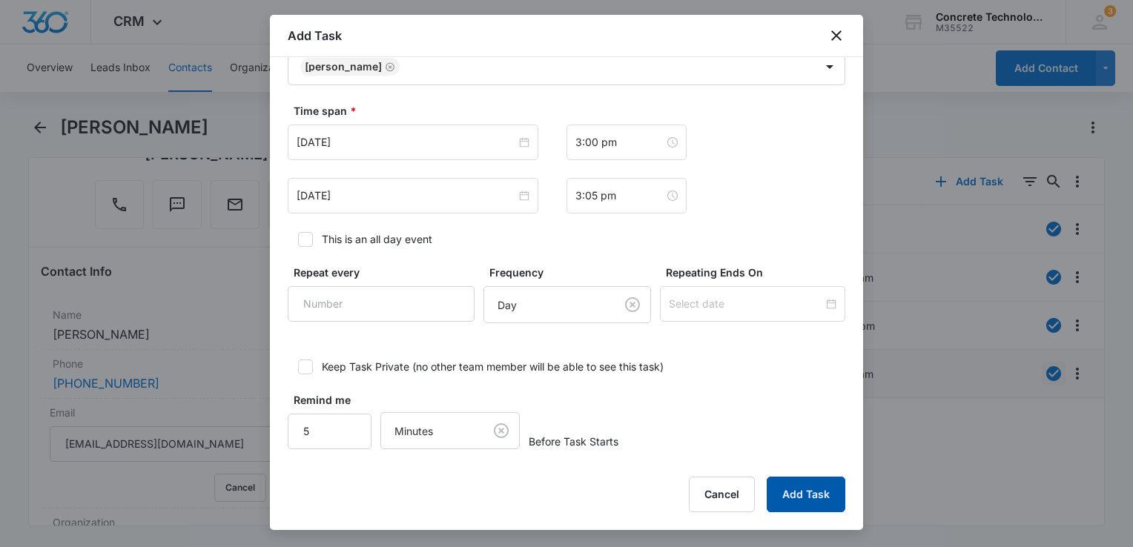
click at [818, 506] on button "Add Task" at bounding box center [805, 495] width 79 height 36
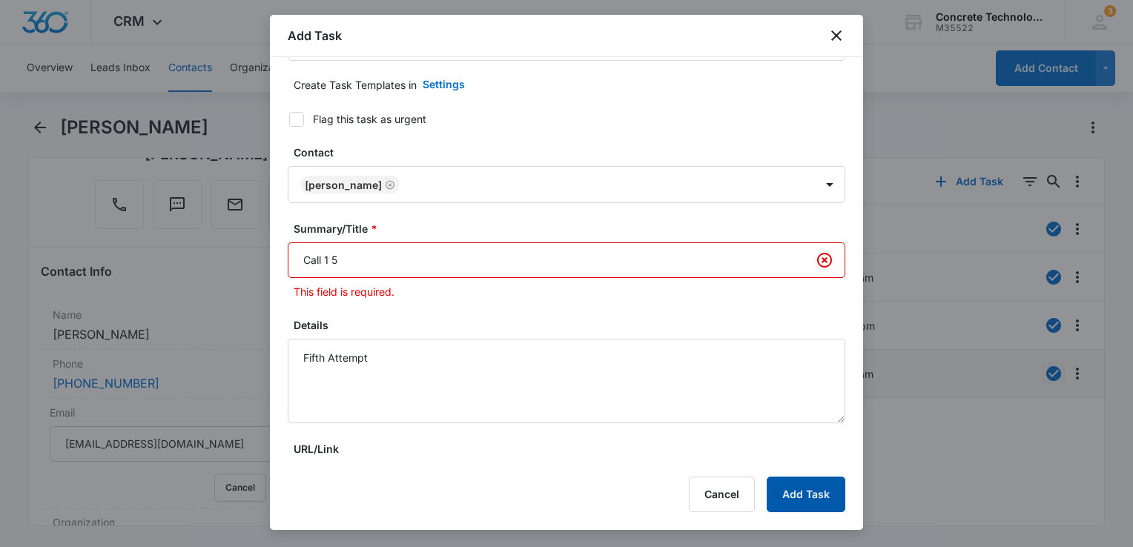
type input "Call 1 5"
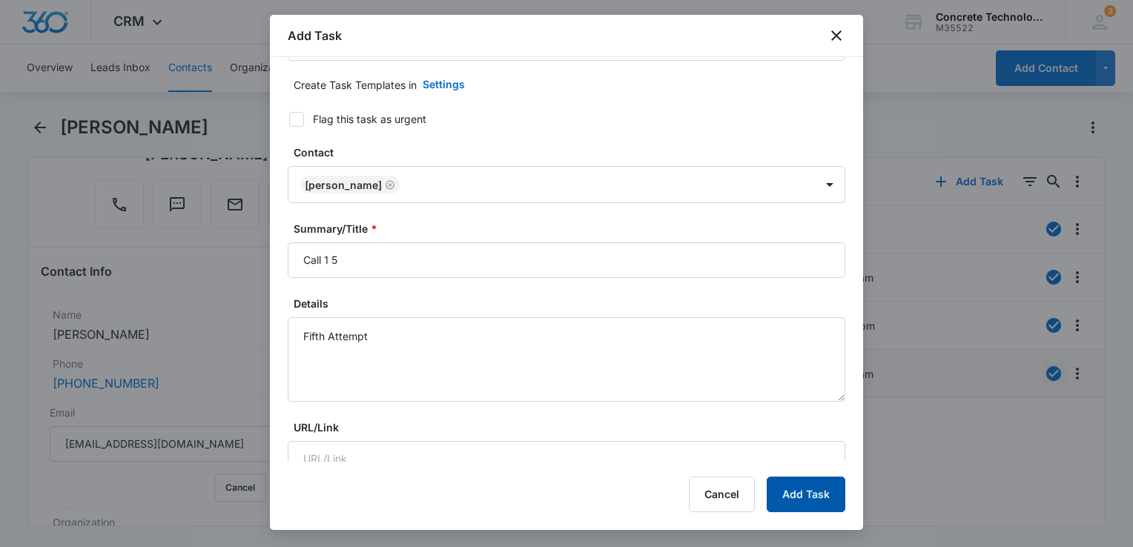
click at [766, 477] on button "Add Task" at bounding box center [805, 495] width 79 height 36
click at [818, 506] on body "CRM Apps Reputation Websites Forms CRM Email Social Content Ads Intelligence Fi…" at bounding box center [566, 273] width 1133 height 547
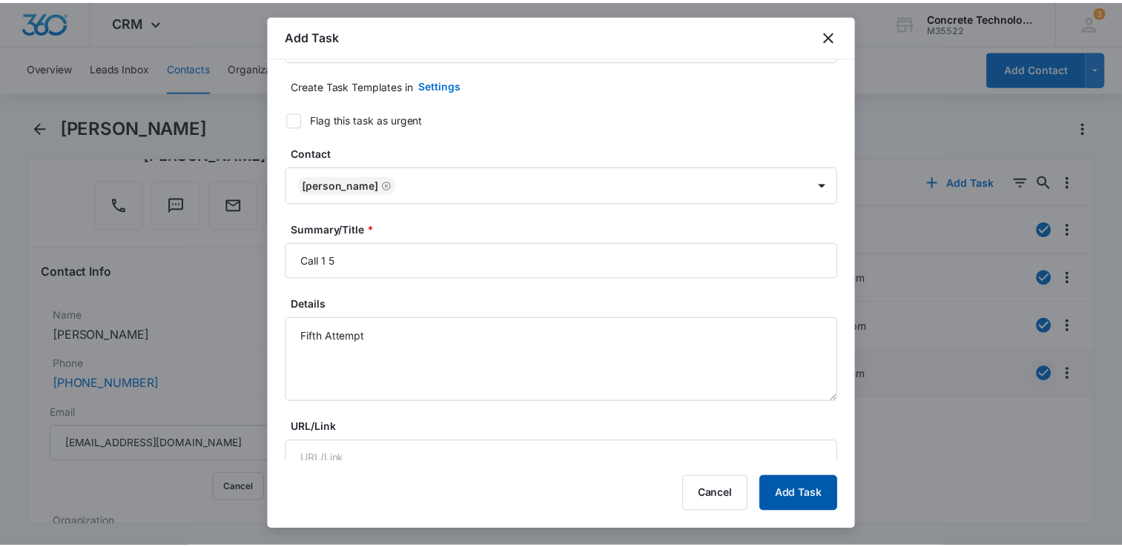
scroll to position [0, 0]
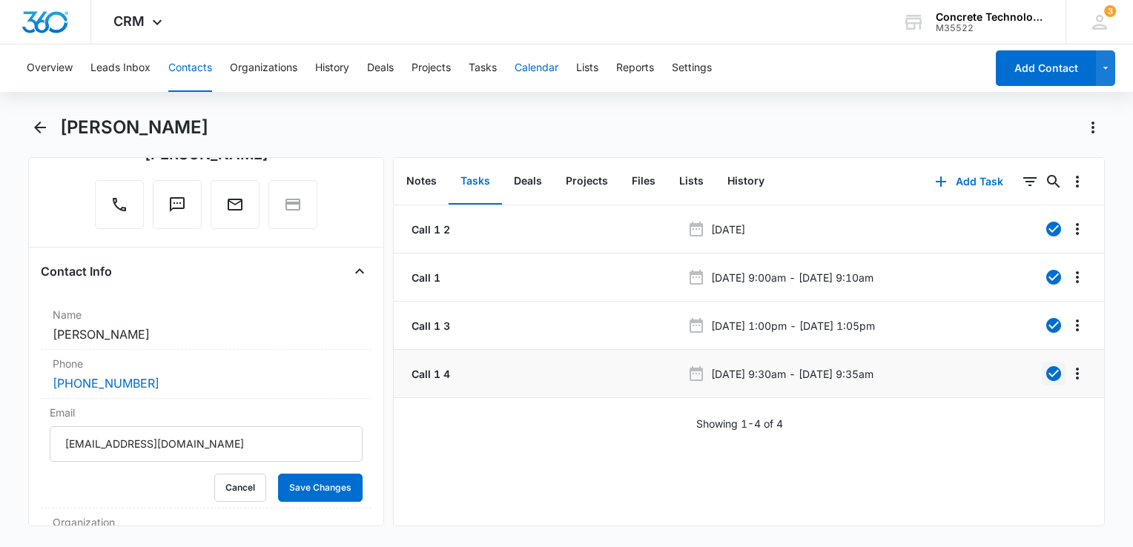
click at [550, 73] on button "Calendar" at bounding box center [536, 67] width 44 height 47
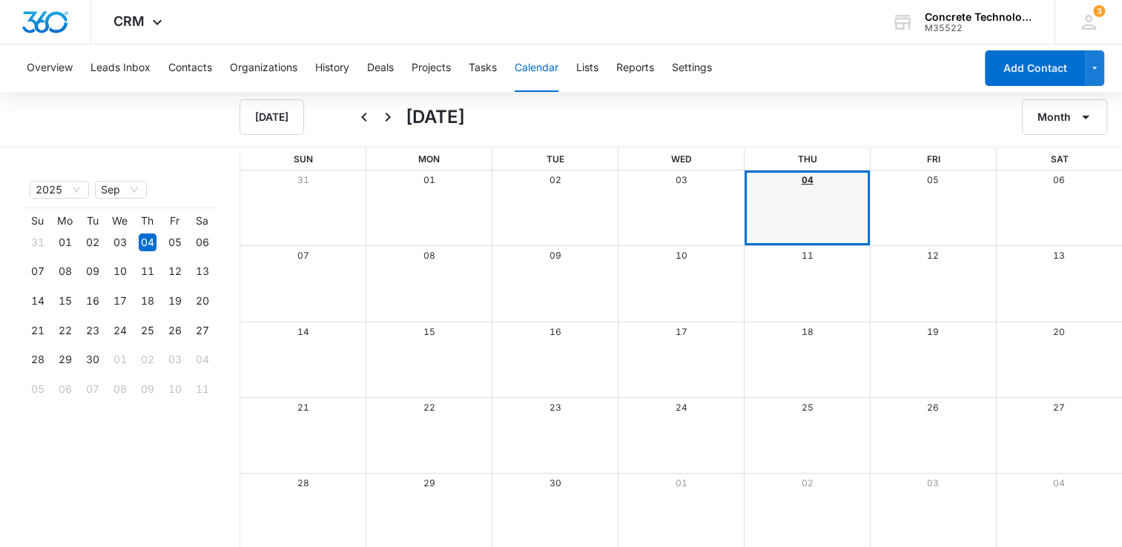
click at [808, 179] on link "04" at bounding box center [807, 179] width 12 height 11
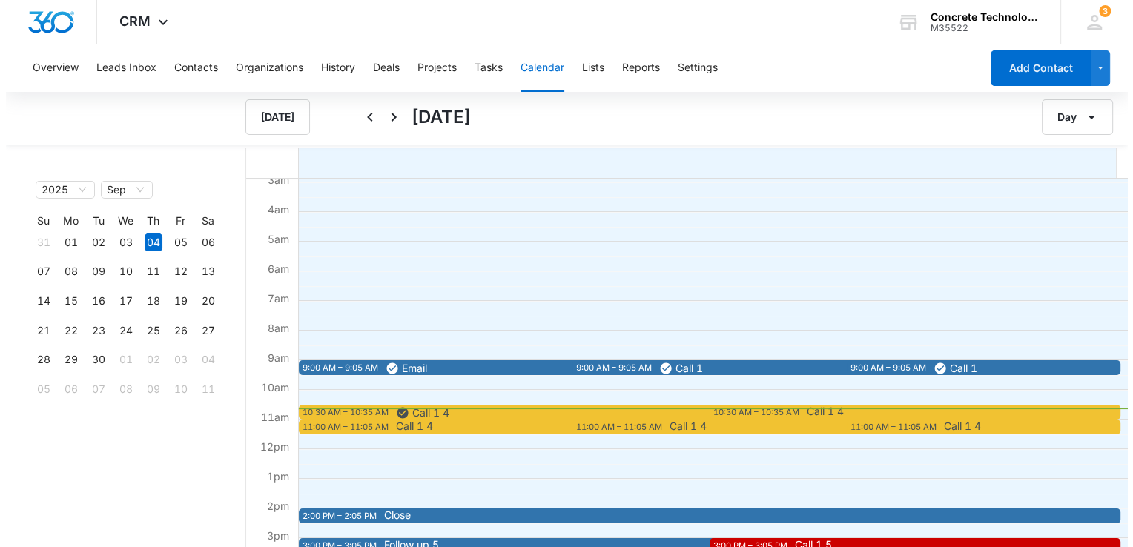
scroll to position [222, 0]
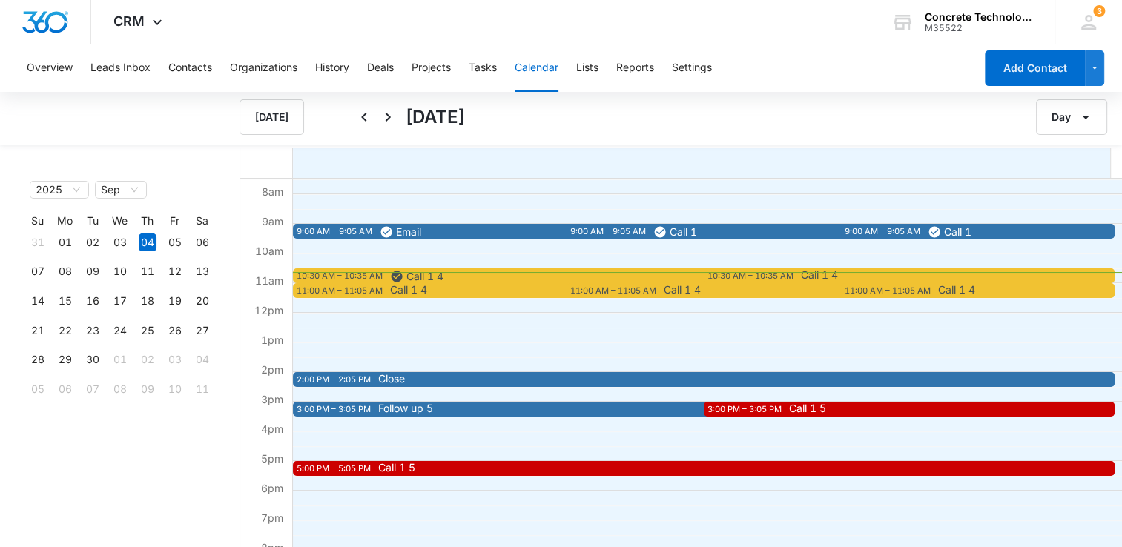
click at [738, 270] on div "10:30 AM – 10:35 AM" at bounding box center [752, 276] width 90 height 13
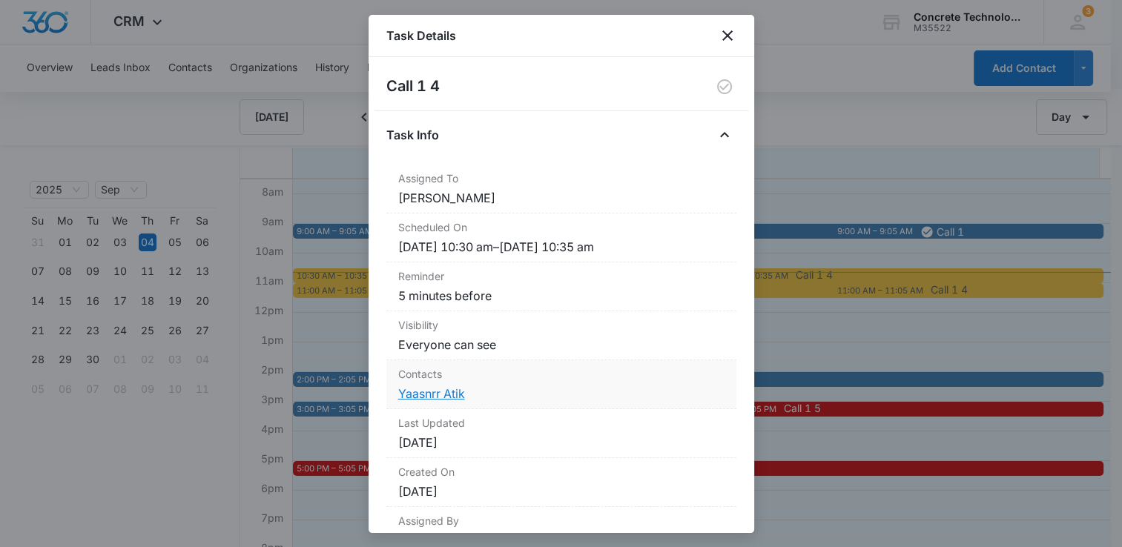
click at [427, 399] on link "Yaasnrr Atik" at bounding box center [431, 393] width 67 height 15
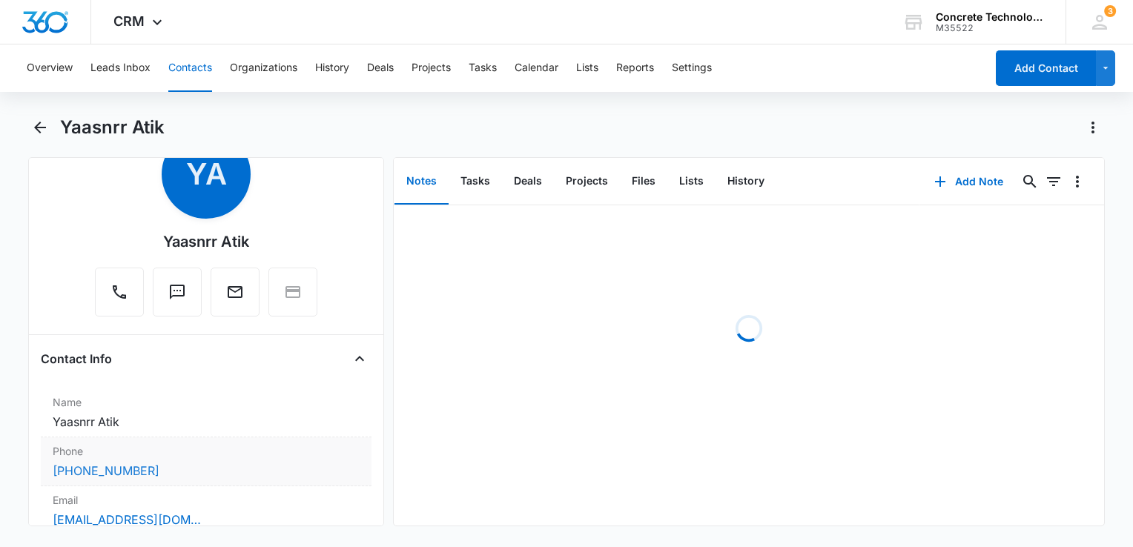
scroll to position [148, 0]
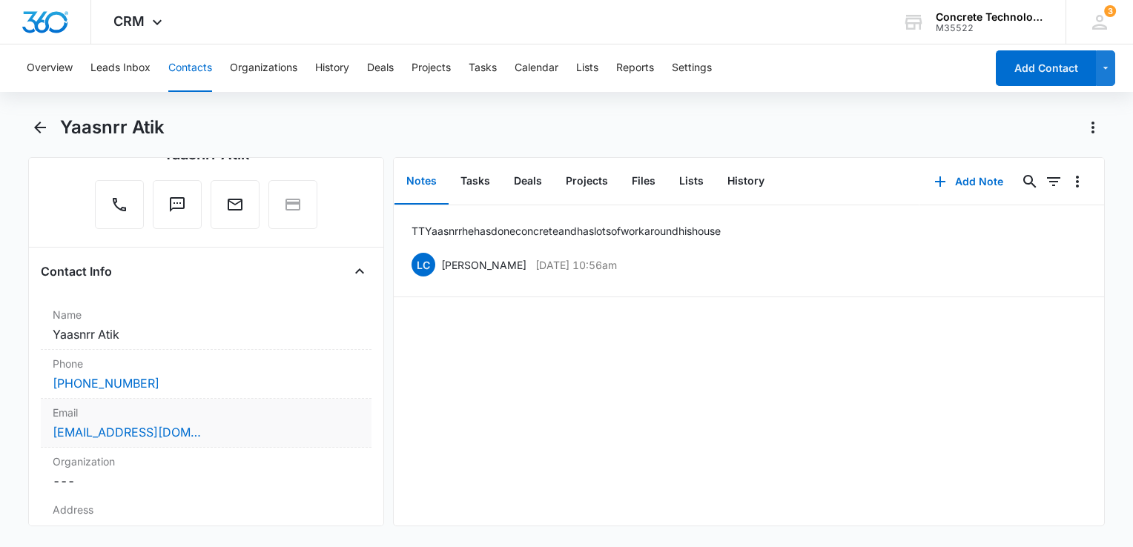
click at [212, 429] on div "[EMAIL_ADDRESS][DOMAIN_NAME]" at bounding box center [206, 432] width 307 height 18
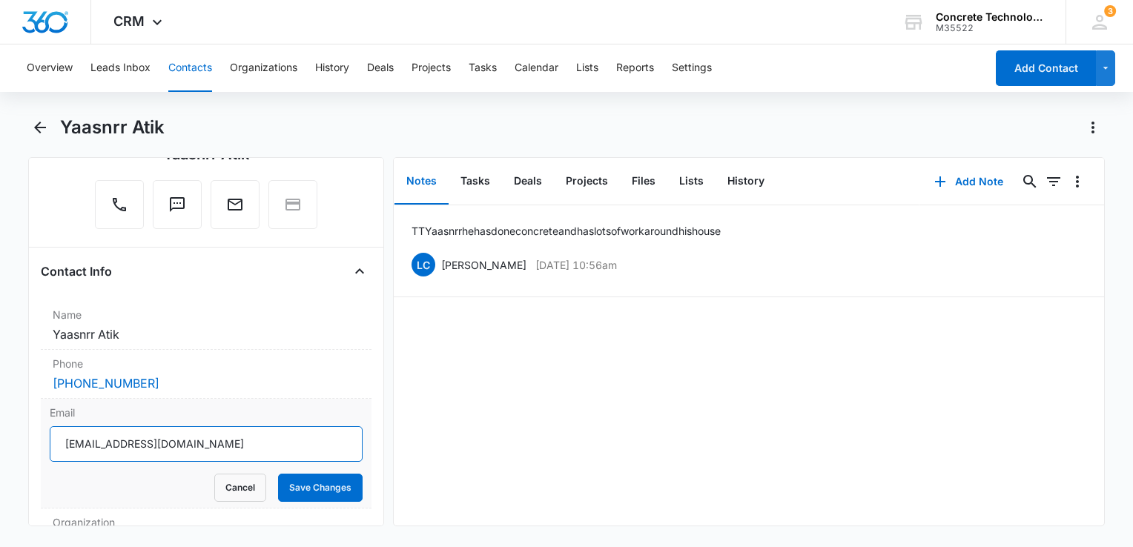
drag, startPoint x: 212, startPoint y: 430, endPoint x: -3, endPoint y: 439, distance: 215.2
click at [0, 439] on html "CRM Apps Reputation Websites Forms CRM Email Social Content Ads Intelligence Fi…" at bounding box center [566, 273] width 1133 height 547
click at [755, 182] on button "History" at bounding box center [745, 182] width 61 height 46
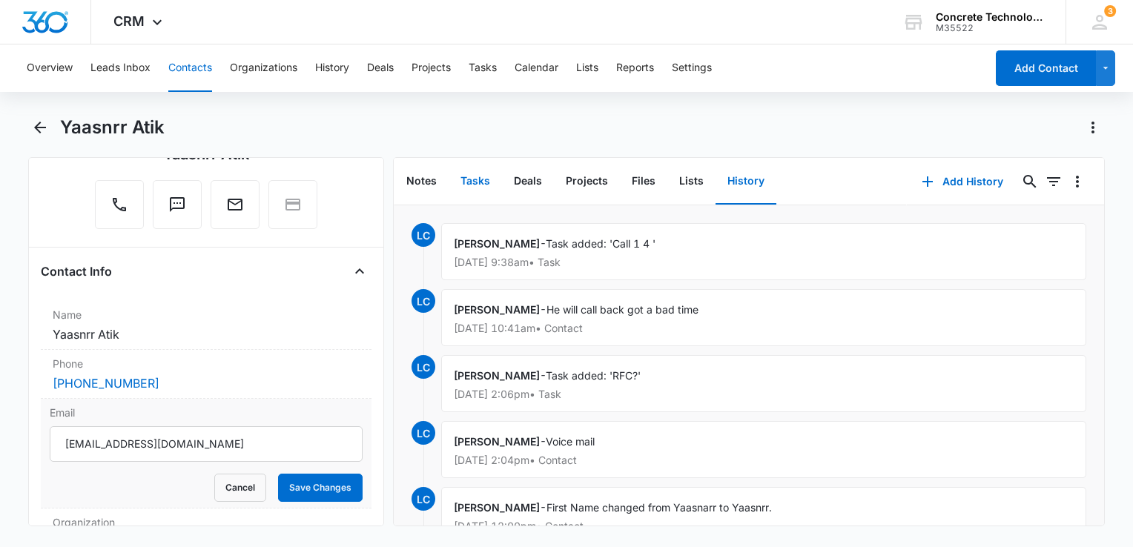
click at [477, 183] on button "Tasks" at bounding box center [474, 182] width 53 height 46
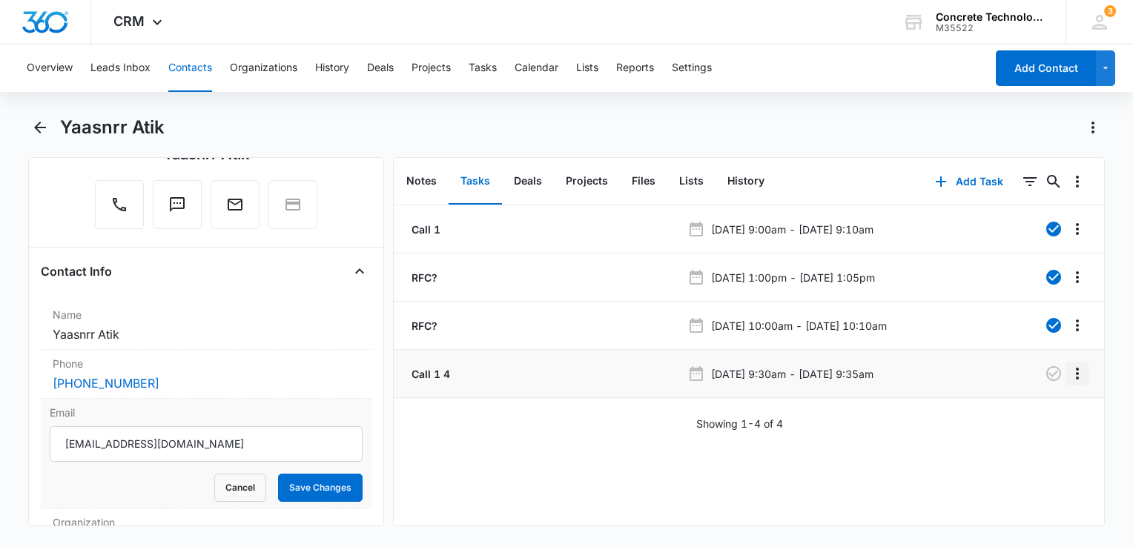
click at [1072, 375] on icon "Overflow Menu" at bounding box center [1077, 374] width 18 height 18
click at [1016, 411] on div "Edit" at bounding box center [1025, 414] width 31 height 10
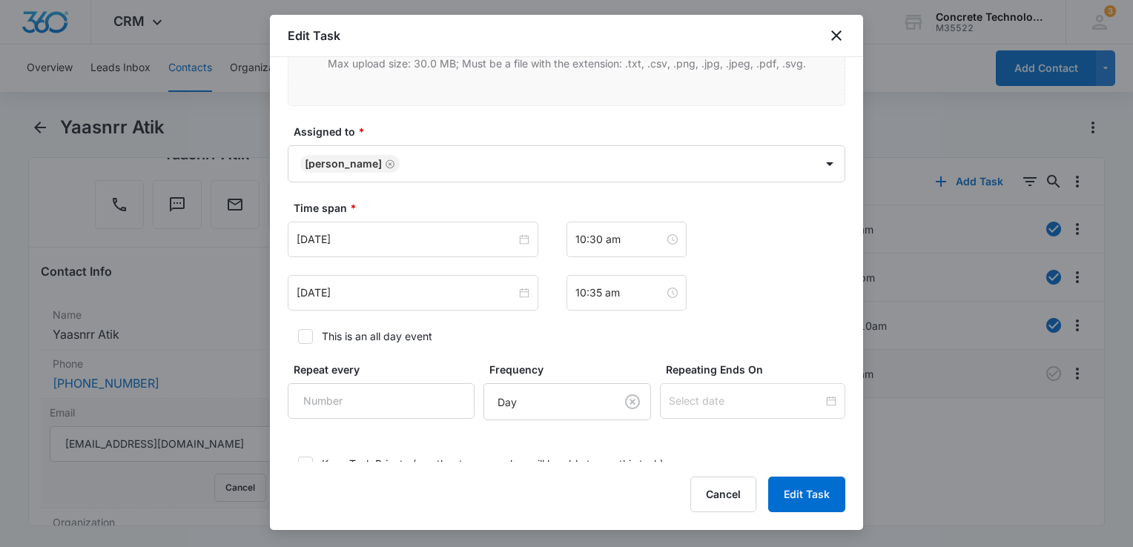
scroll to position [942, 0]
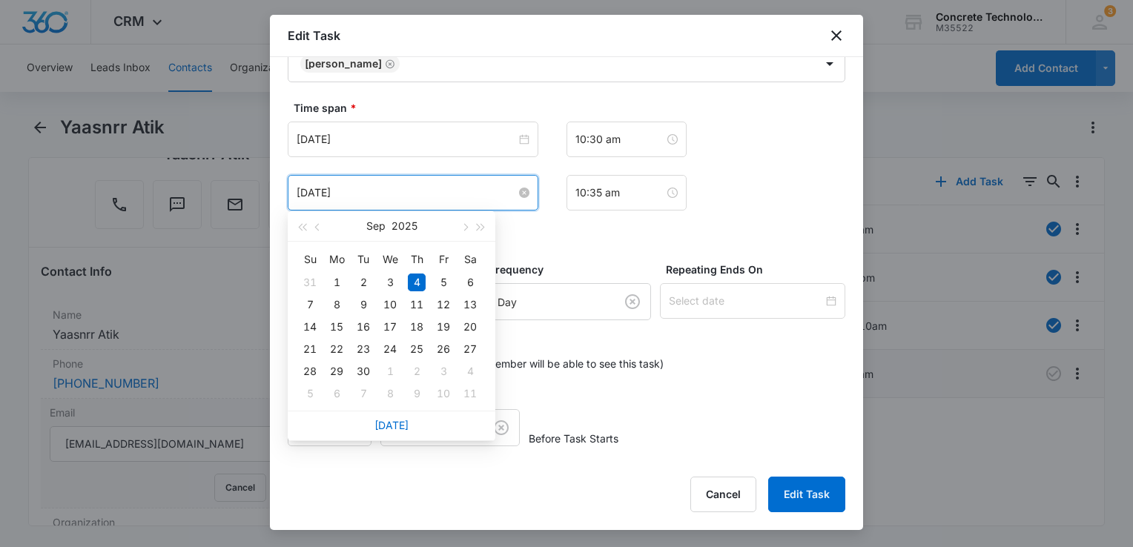
click at [466, 193] on input "[DATE]" at bounding box center [406, 193] width 219 height 16
type input "[DATE]"
click at [331, 306] on div "8" at bounding box center [337, 305] width 18 height 18
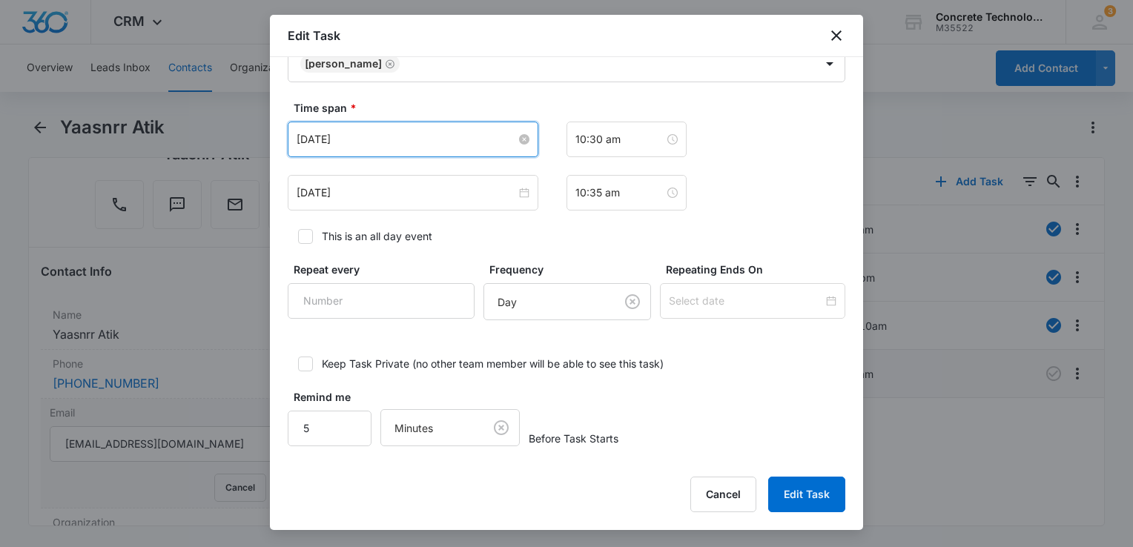
click at [394, 133] on input "[DATE]" at bounding box center [406, 139] width 219 height 16
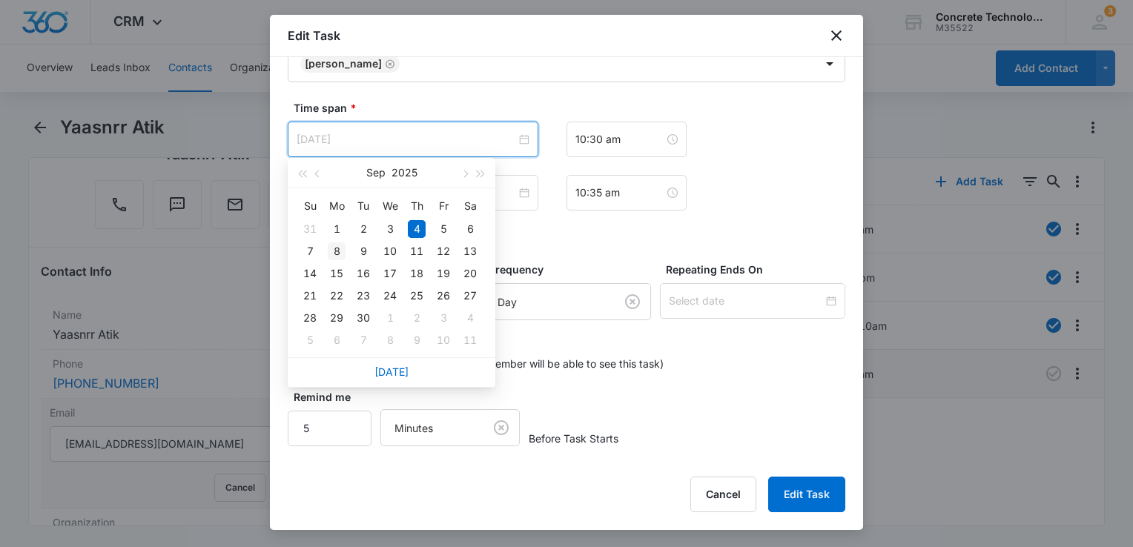
type input "[DATE]"
click at [337, 254] on div "8" at bounding box center [337, 251] width 18 height 18
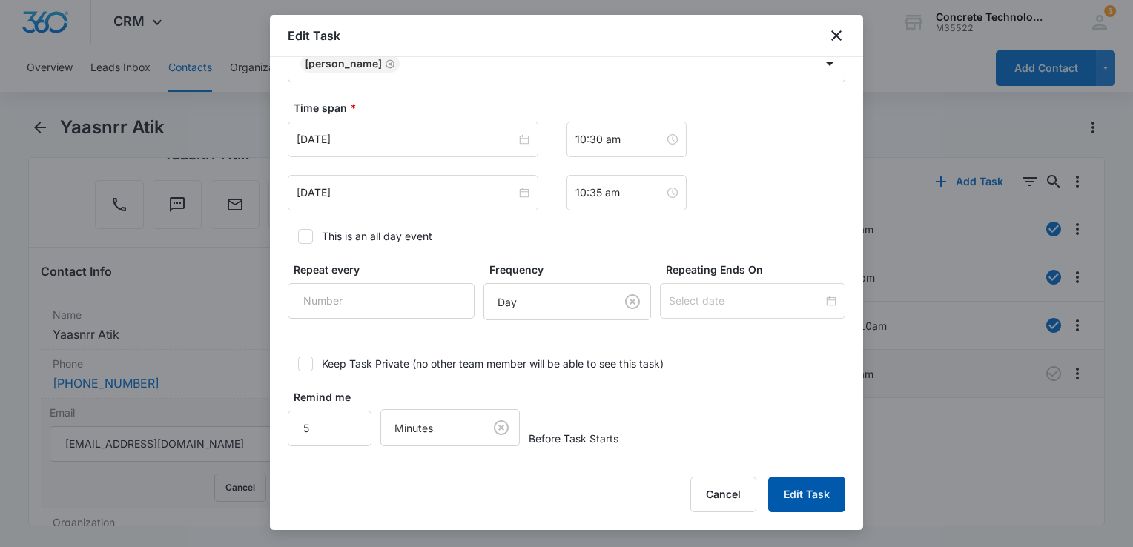
click at [826, 488] on button "Edit Task" at bounding box center [806, 495] width 77 height 36
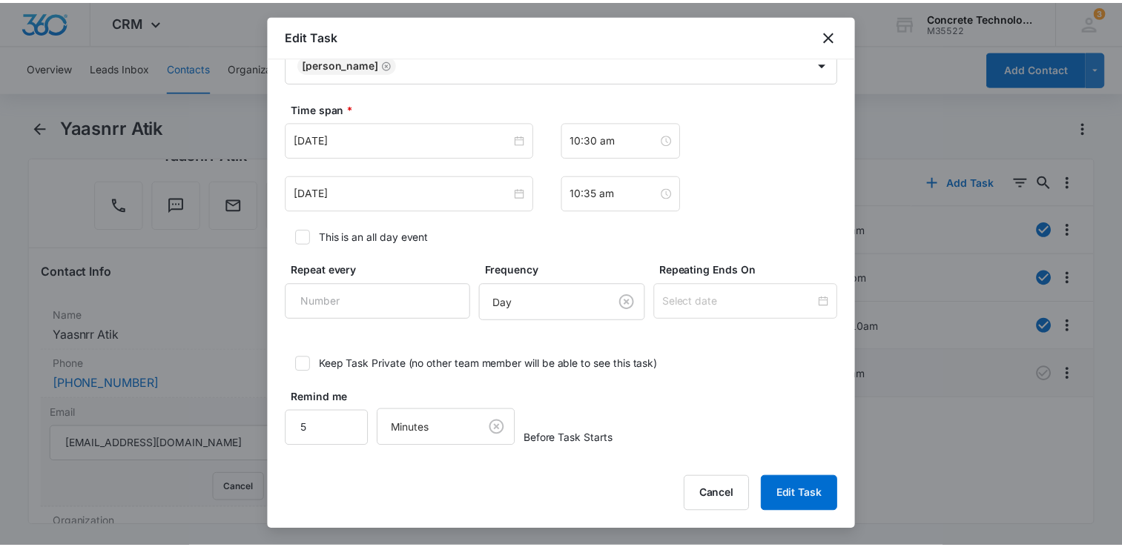
scroll to position [0, 0]
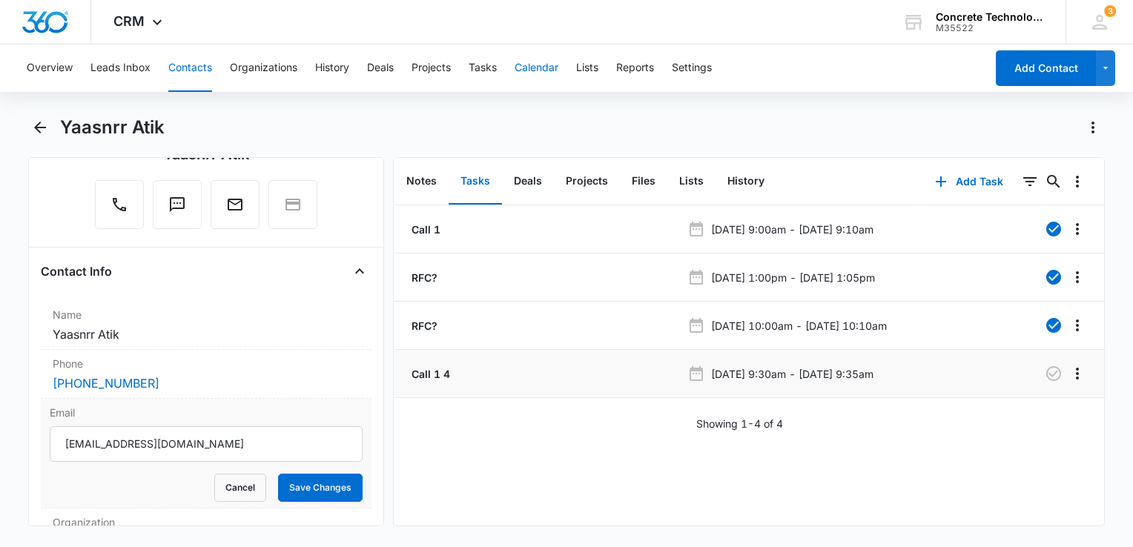
click at [533, 58] on button "Calendar" at bounding box center [536, 67] width 44 height 47
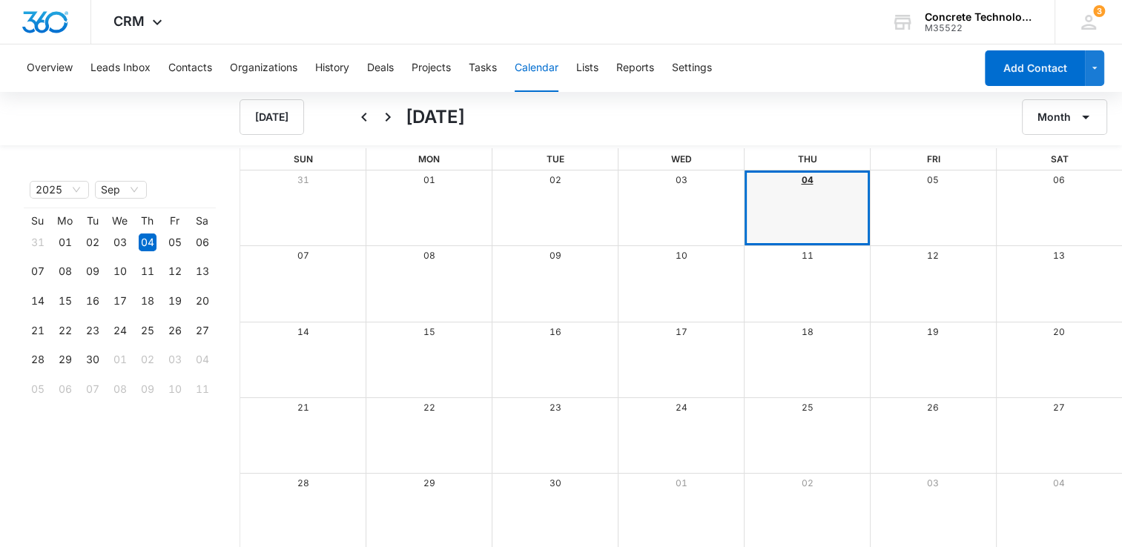
click at [801, 182] on link "04" at bounding box center [807, 179] width 12 height 11
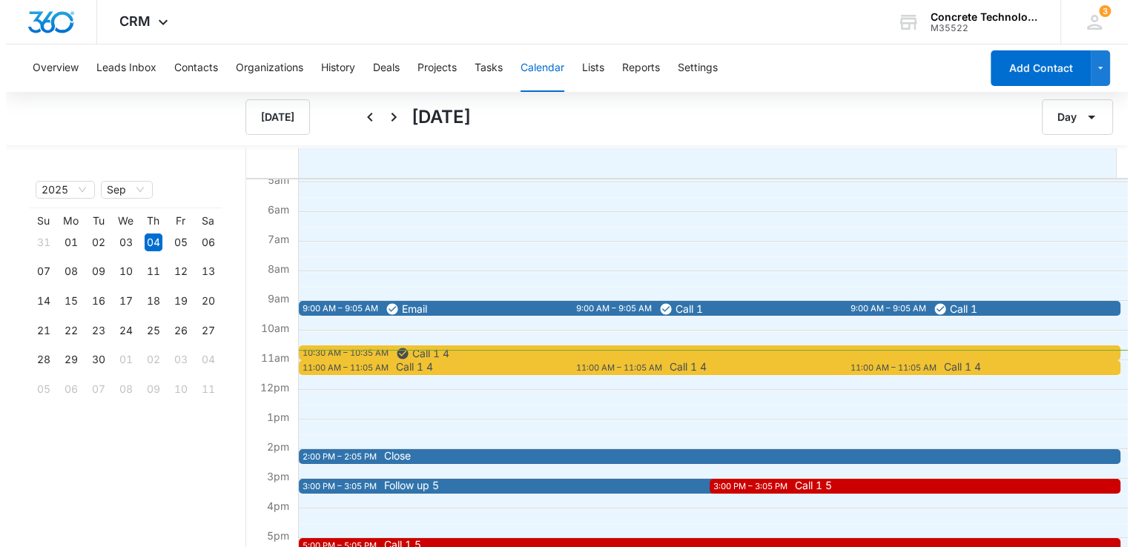
scroll to position [148, 0]
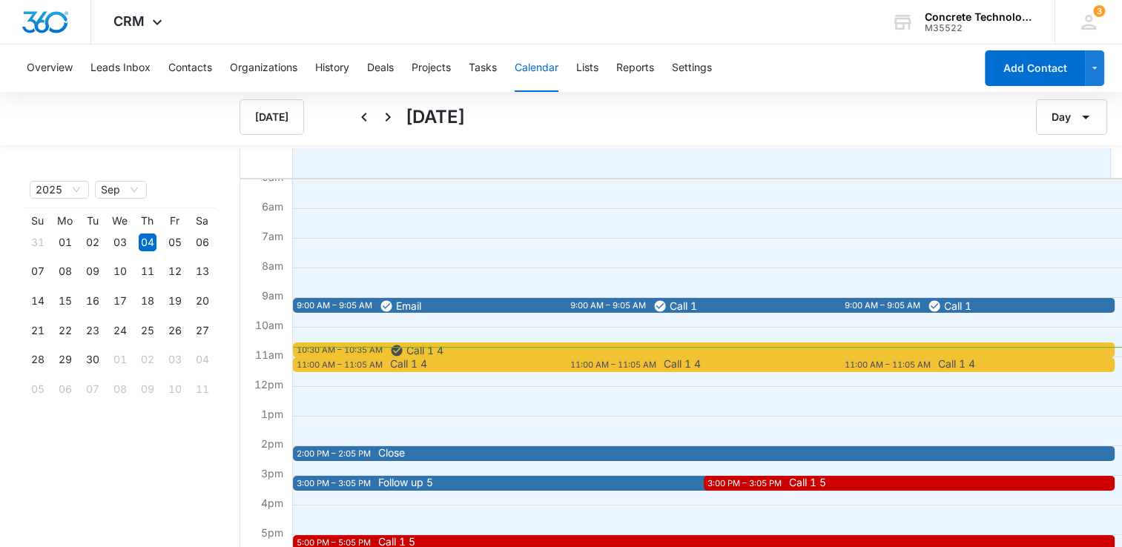
click at [373, 369] on div "11:00 AM – 11:05 AM" at bounding box center [342, 365] width 90 height 13
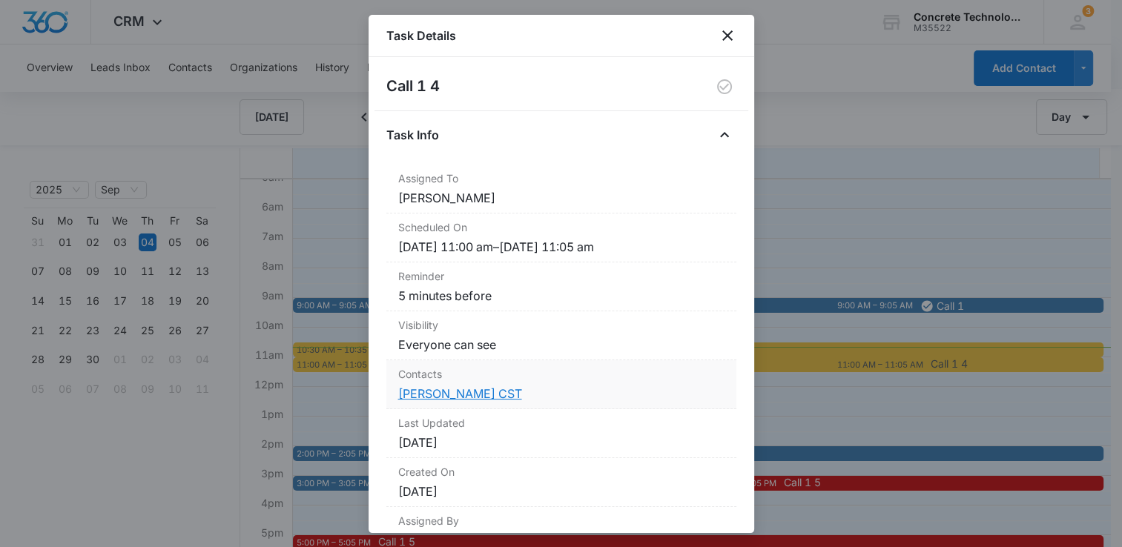
click at [446, 389] on link "[PERSON_NAME] CST" at bounding box center [460, 393] width 124 height 15
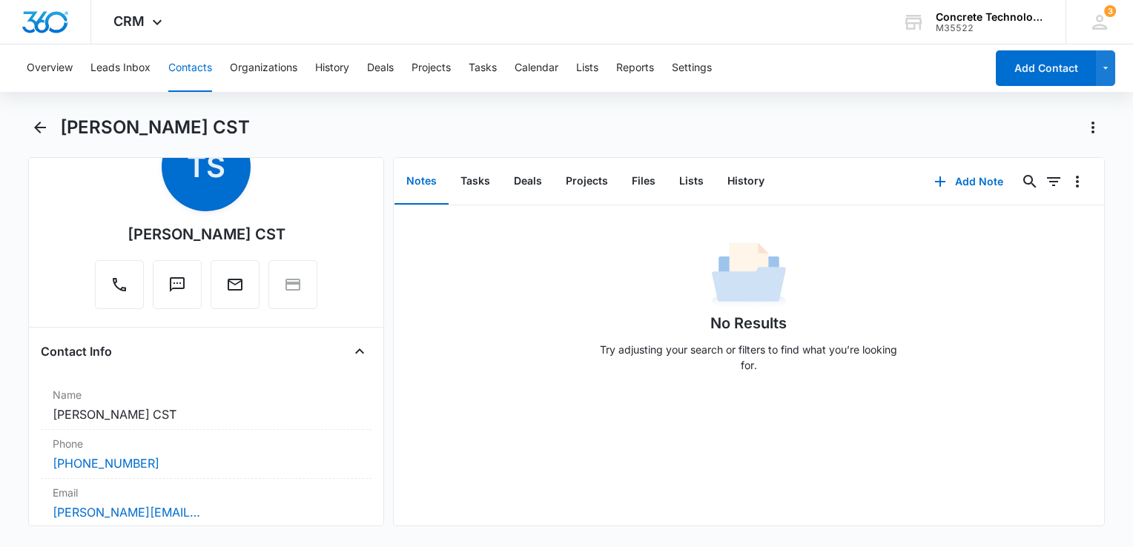
scroll to position [148, 0]
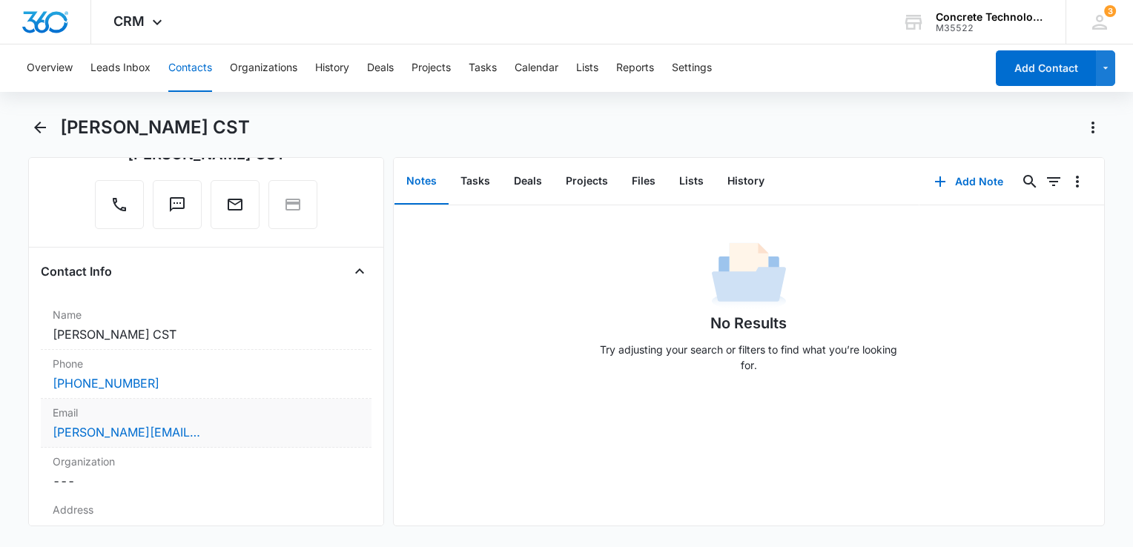
click at [224, 431] on div "[PERSON_NAME][EMAIL_ADDRESS][DOMAIN_NAME]" at bounding box center [206, 432] width 307 height 18
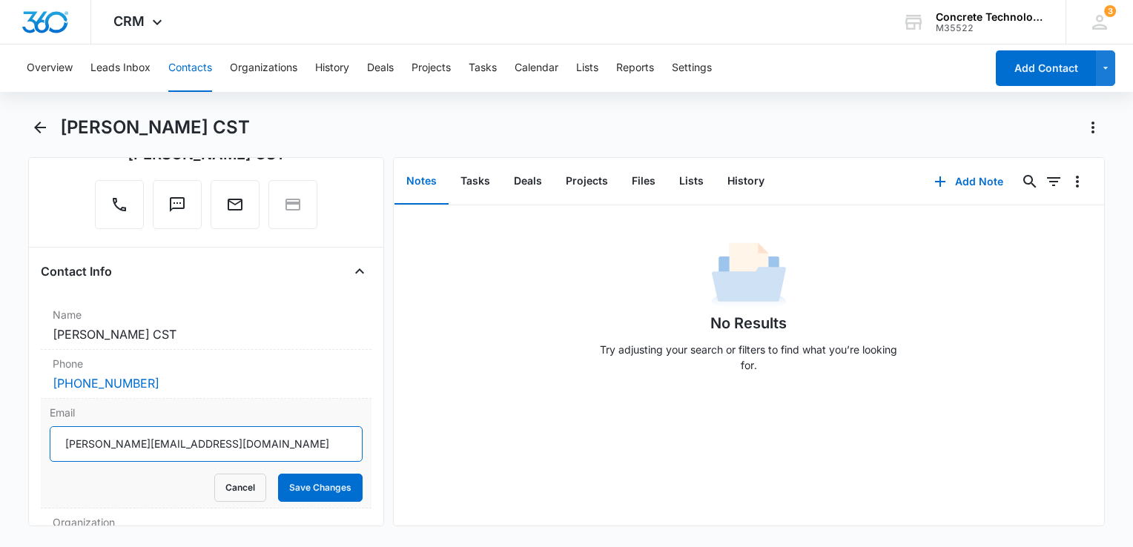
drag, startPoint x: 224, startPoint y: 431, endPoint x: 61, endPoint y: 437, distance: 163.2
click at [0, 420] on html "CRM Apps Reputation Websites Forms CRM Email Social Content Ads Intelligence Fi…" at bounding box center [566, 273] width 1133 height 547
click at [746, 176] on button "History" at bounding box center [745, 182] width 61 height 46
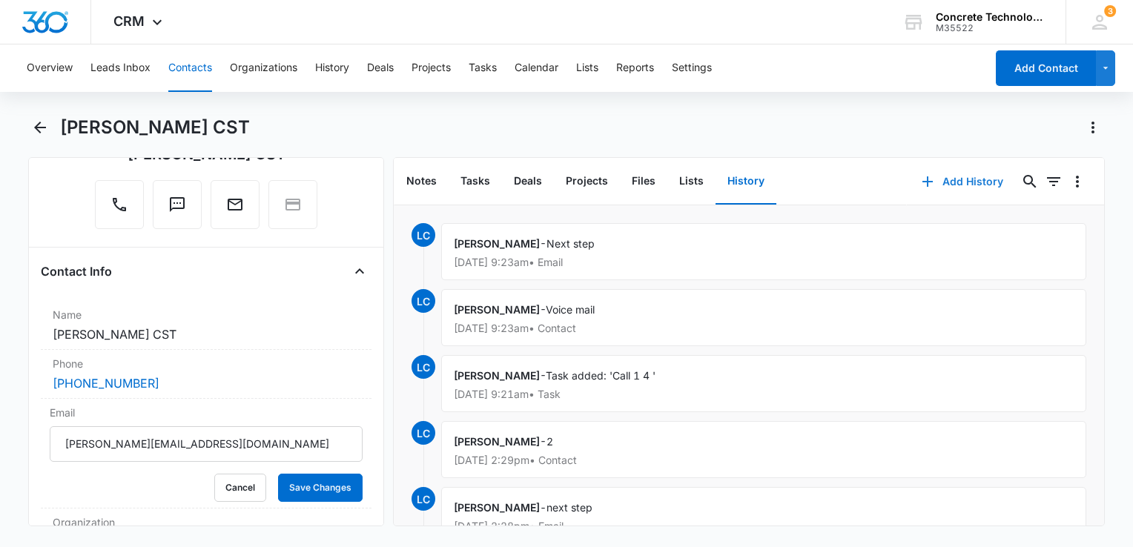
click at [943, 182] on button "Add History" at bounding box center [962, 182] width 111 height 36
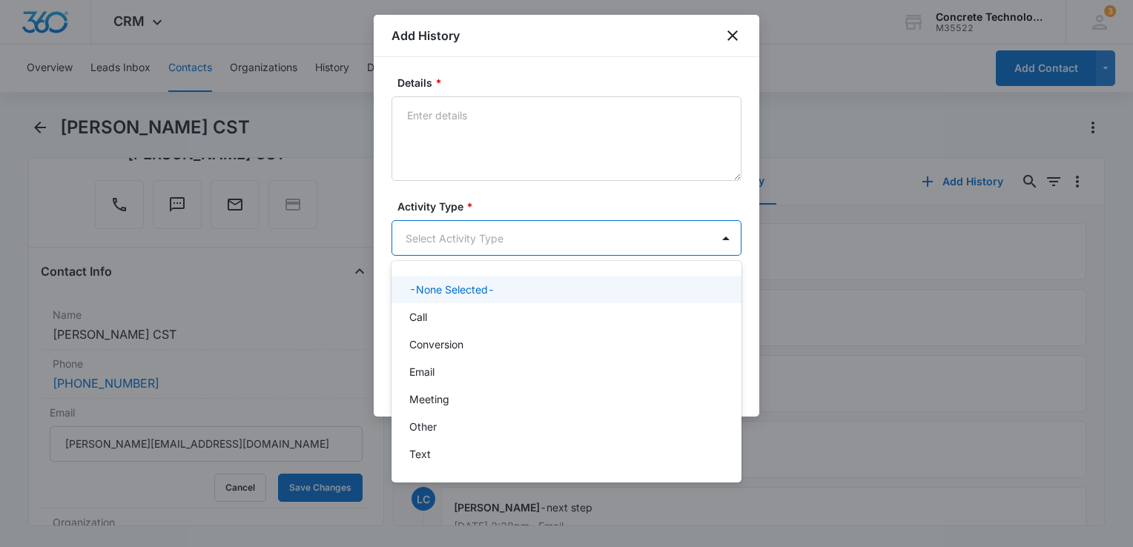
click at [505, 239] on body "CRM Apps Reputation Websites Forms CRM Email Social Content Ads Intelligence Fi…" at bounding box center [566, 273] width 1133 height 547
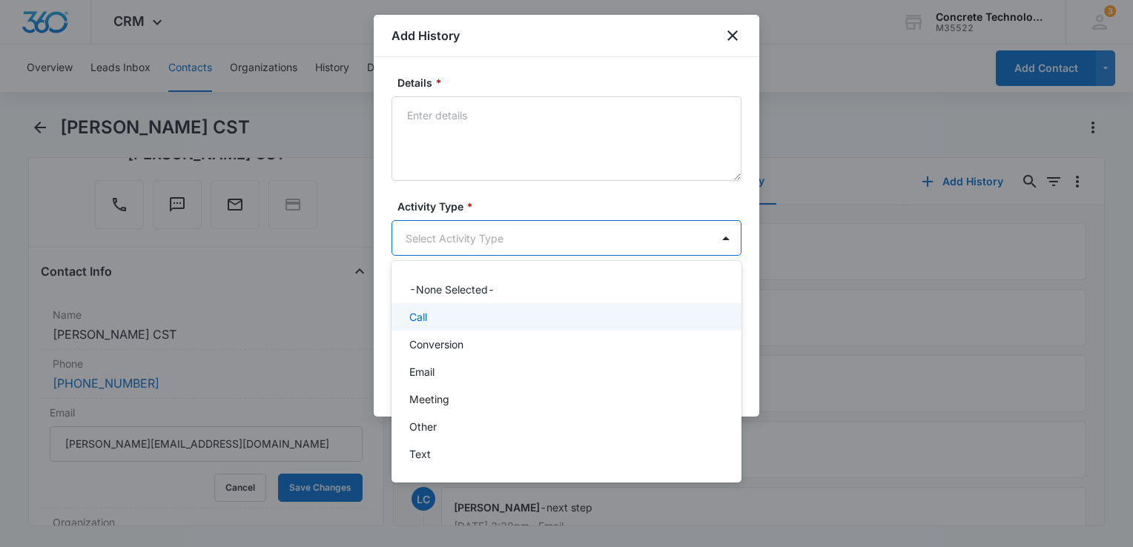
click at [439, 322] on div "Call" at bounding box center [564, 317] width 311 height 16
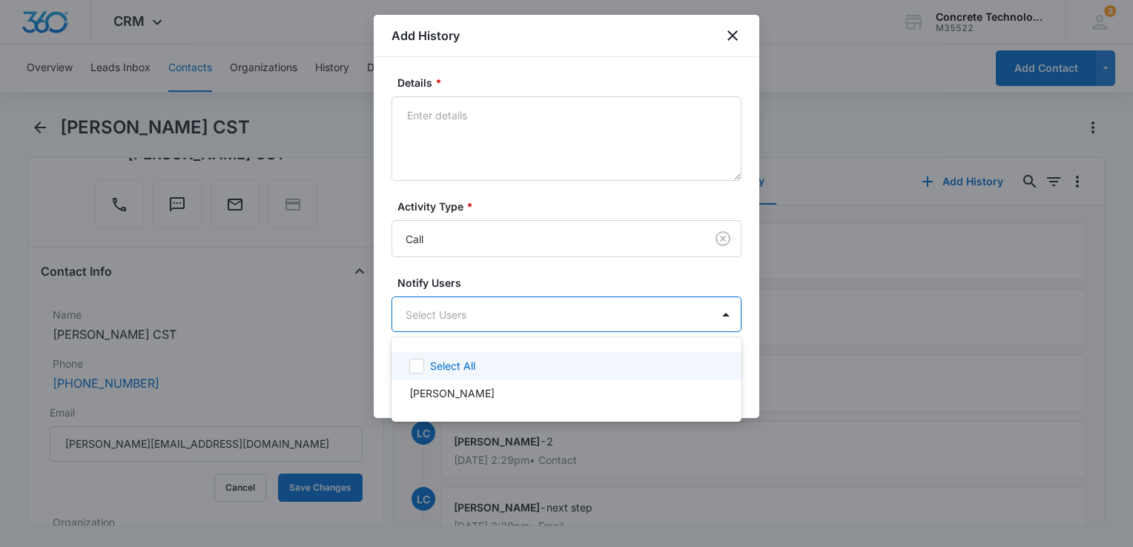
click at [439, 322] on body "CRM Apps Reputation Websites Forms CRM Email Social Content Ads Intelligence Fi…" at bounding box center [566, 273] width 1133 height 547
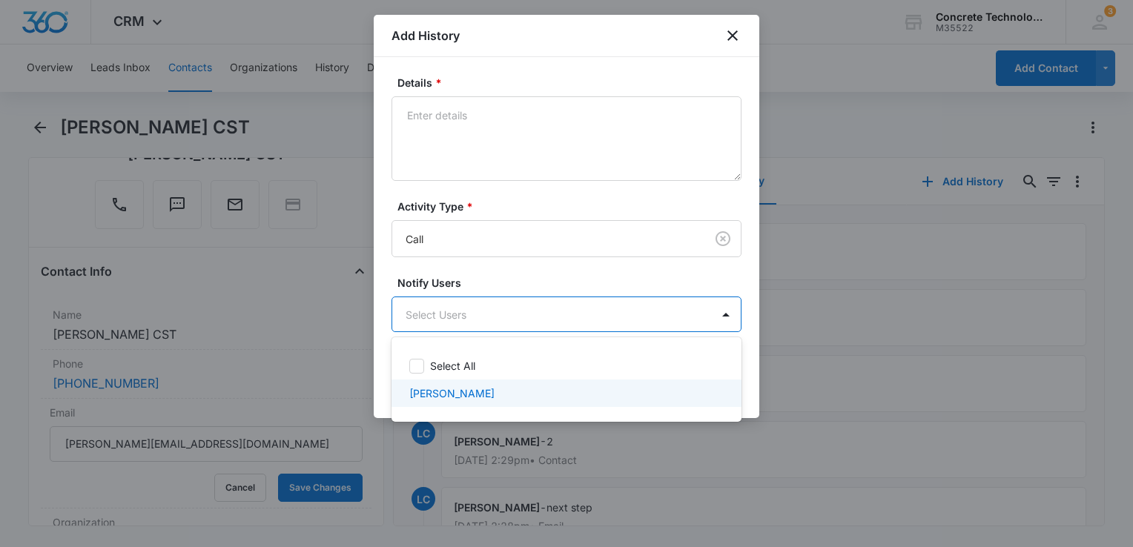
drag, startPoint x: 441, startPoint y: 387, endPoint x: 451, endPoint y: 387, distance: 9.6
click at [443, 387] on p "[PERSON_NAME]" at bounding box center [451, 393] width 85 height 16
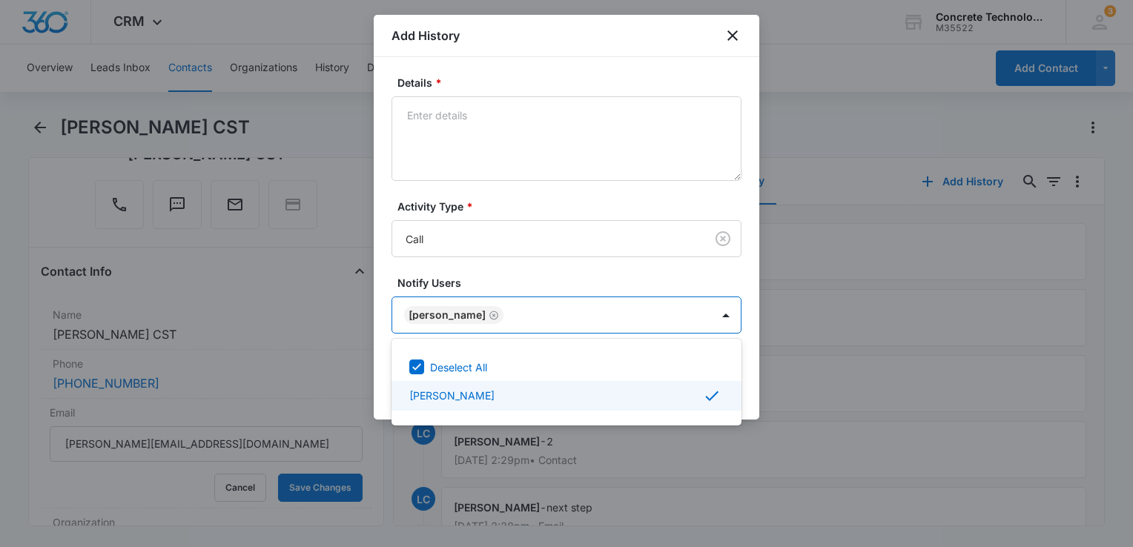
click at [752, 388] on div at bounding box center [566, 273] width 1133 height 547
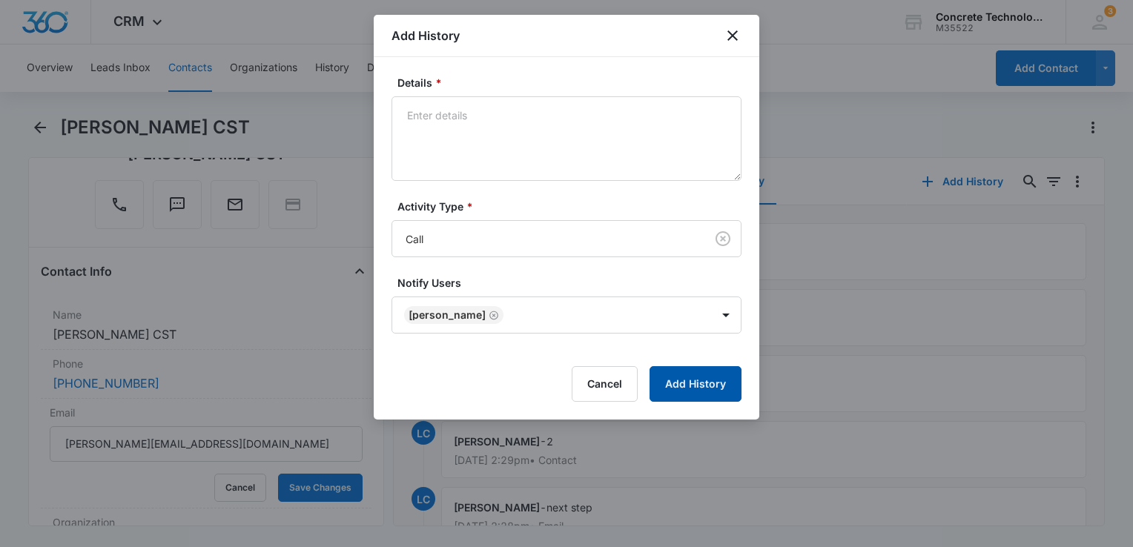
click at [700, 386] on button "Add History" at bounding box center [695, 384] width 92 height 36
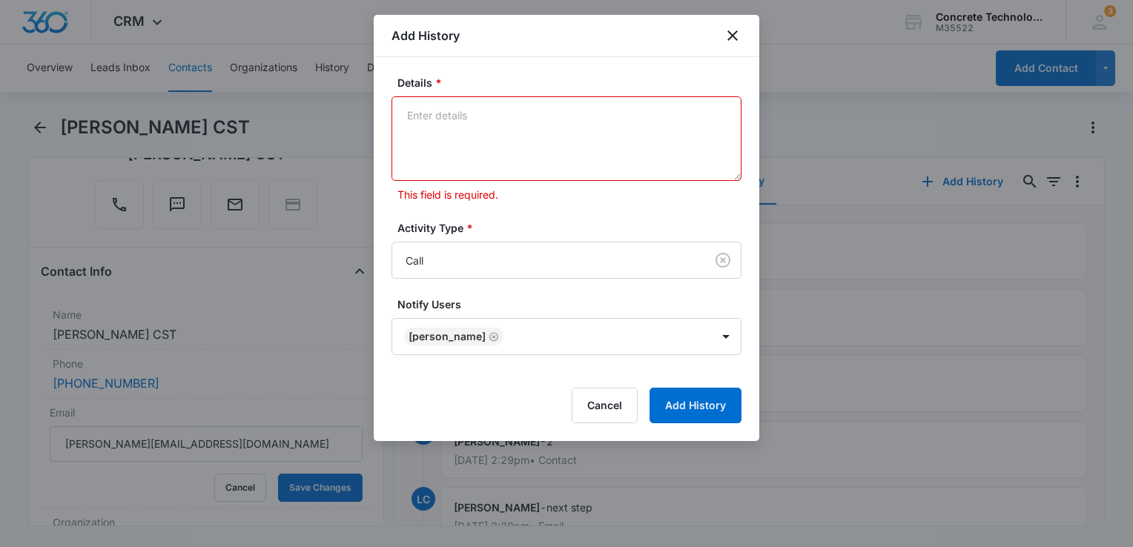
click at [506, 116] on textarea "Details *" at bounding box center [566, 138] width 350 height 85
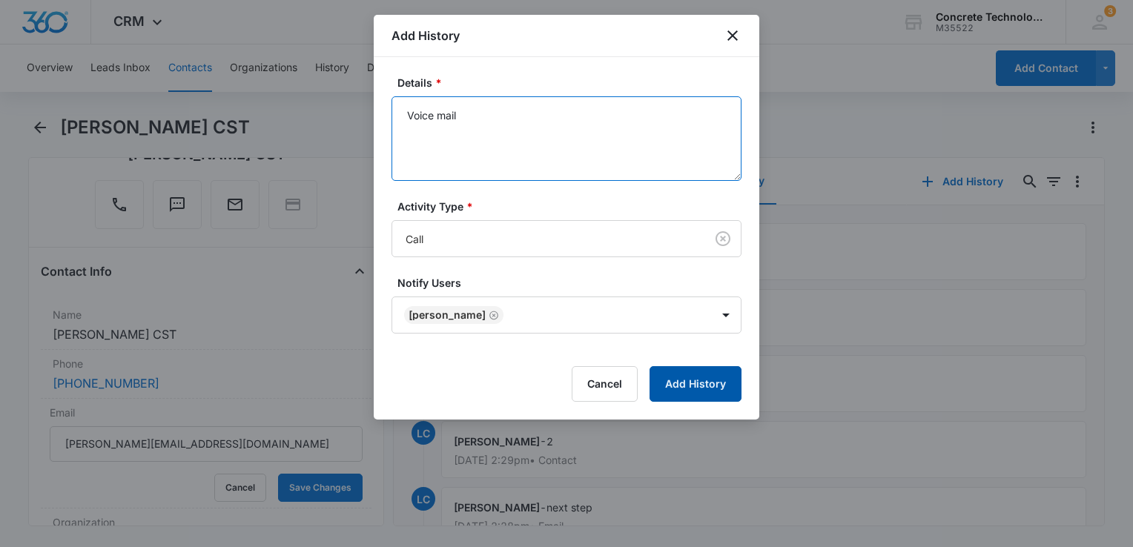
type textarea "Voice mail"
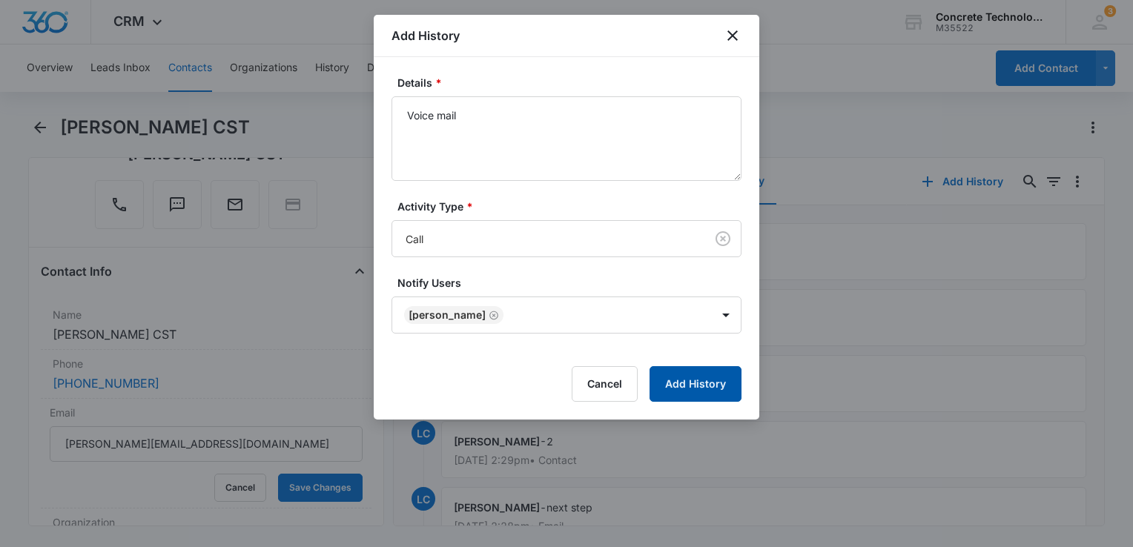
click at [703, 396] on button "Add History" at bounding box center [695, 384] width 92 height 36
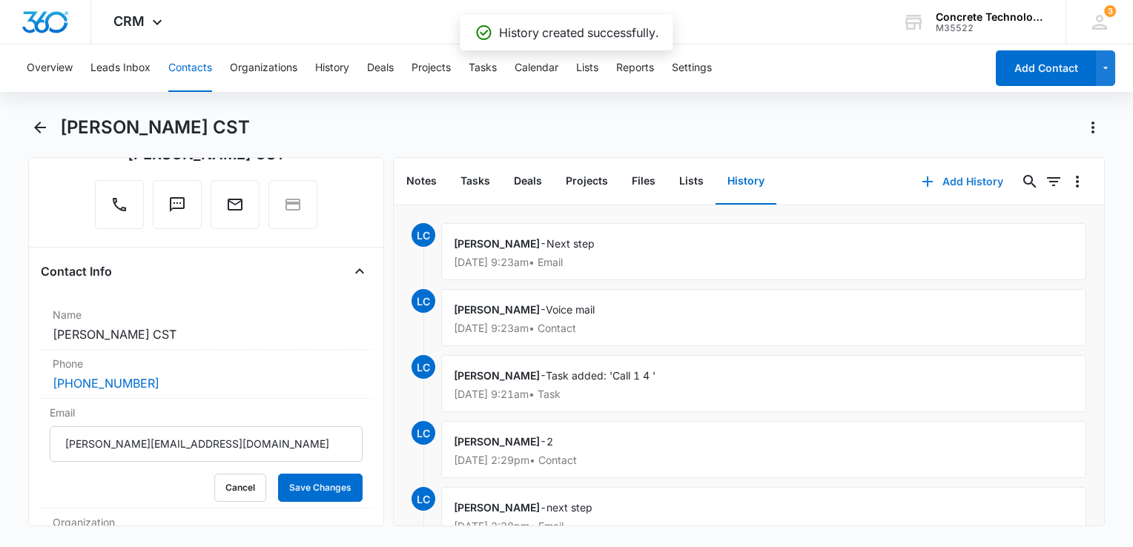
click at [930, 180] on button "Add History" at bounding box center [962, 182] width 111 height 36
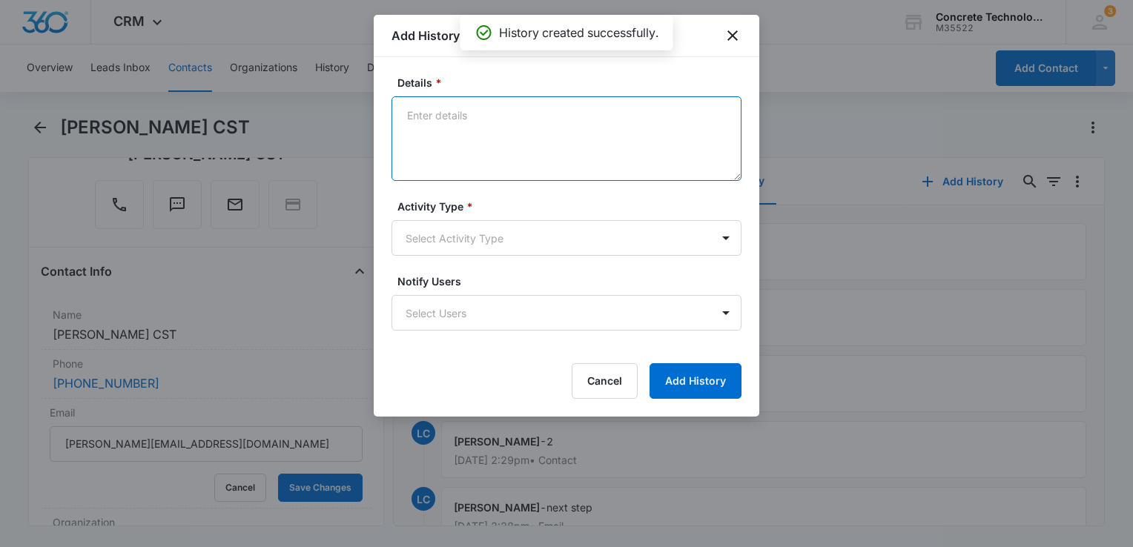
click at [498, 145] on textarea "Details *" at bounding box center [566, 138] width 350 height 85
type textarea "Reply"
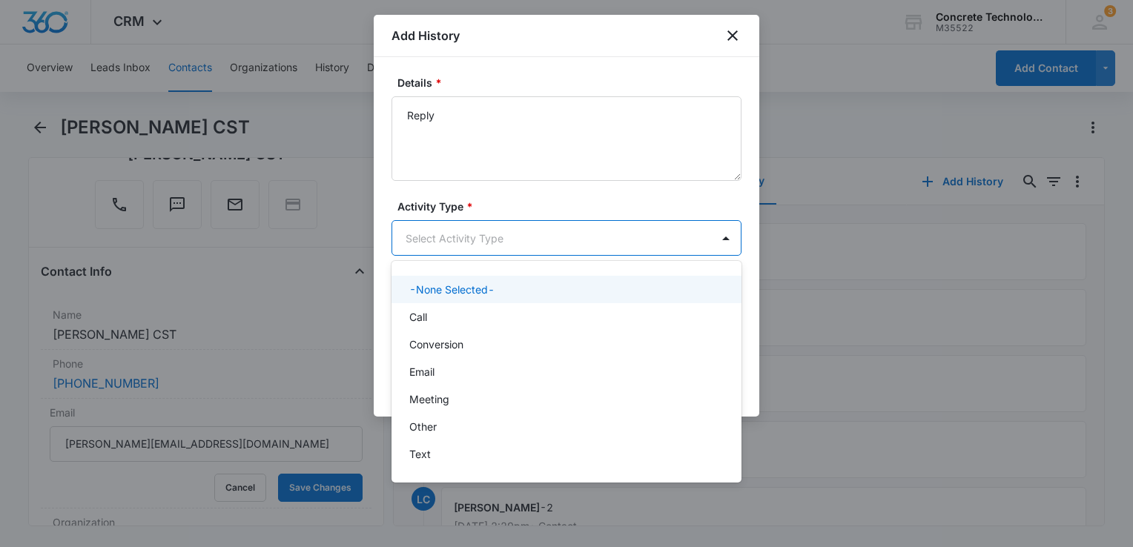
click at [467, 247] on body "CRM Apps Reputation Websites Forms CRM Email Social Content Ads Intelligence Fi…" at bounding box center [566, 273] width 1133 height 547
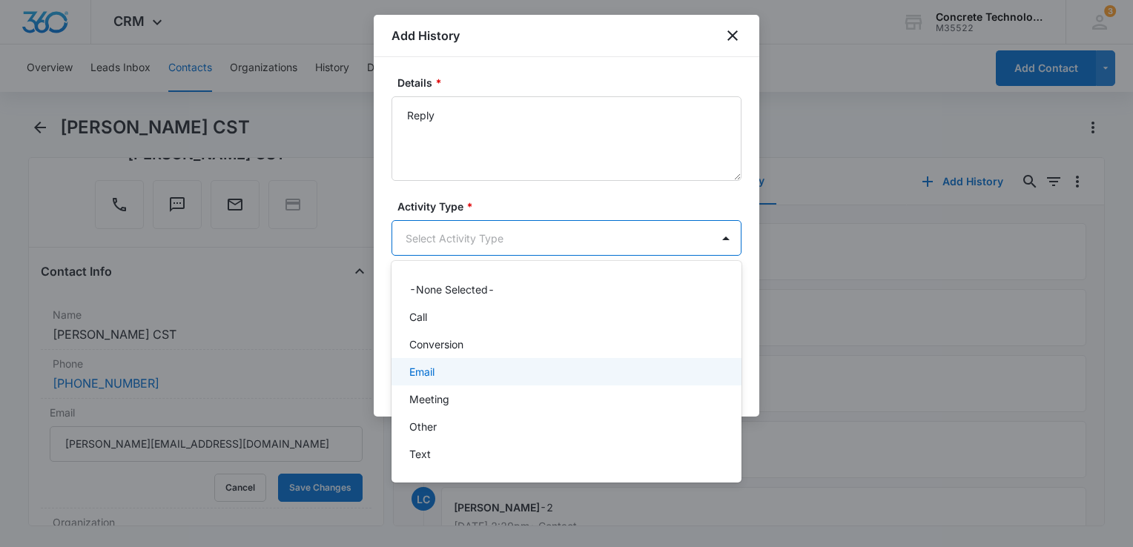
drag, startPoint x: 448, startPoint y: 365, endPoint x: 462, endPoint y: 345, distance: 23.9
click at [449, 364] on div "Email" at bounding box center [564, 372] width 311 height 16
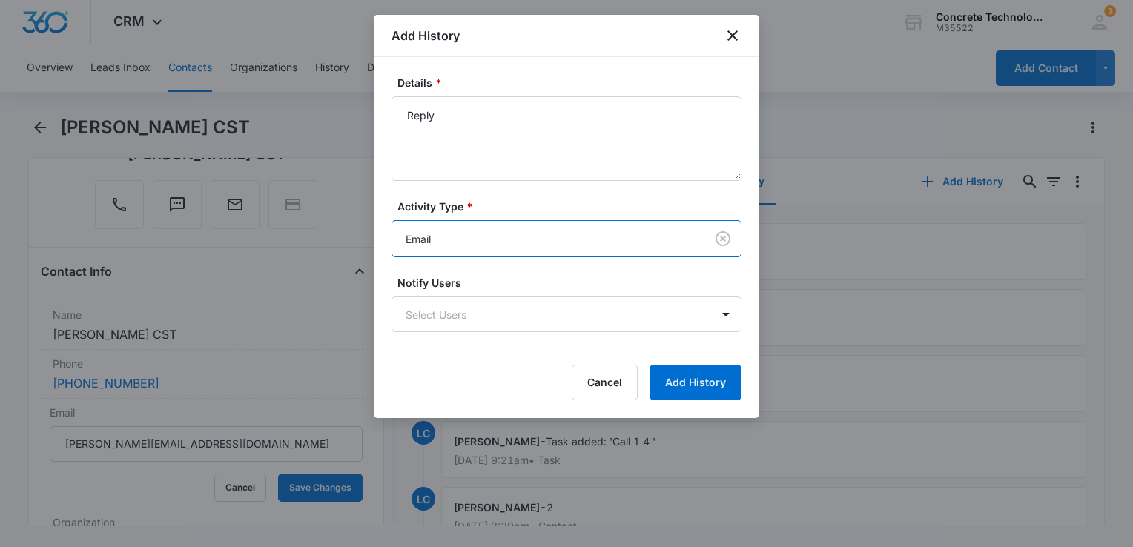
click at [465, 341] on form "Details * Reply Activity Type * option Email, selected. Email Notify Users Sele…" at bounding box center [566, 237] width 350 height 325
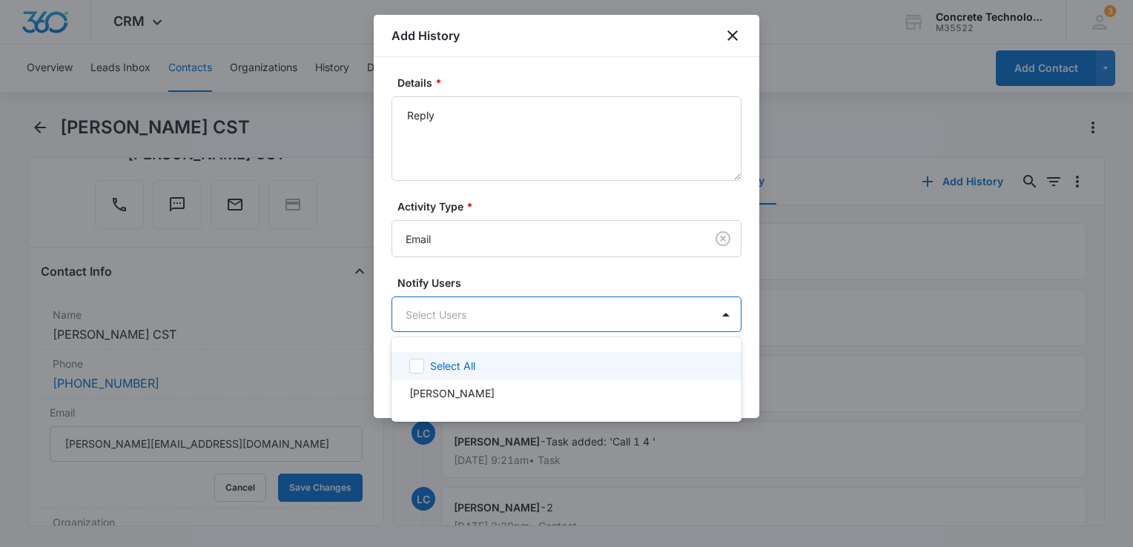
click at [472, 319] on body "CRM Apps Reputation Websites Forms CRM Email Social Content Ads Intelligence Fi…" at bounding box center [566, 273] width 1133 height 547
click at [454, 374] on div "Select All" at bounding box center [566, 365] width 350 height 27
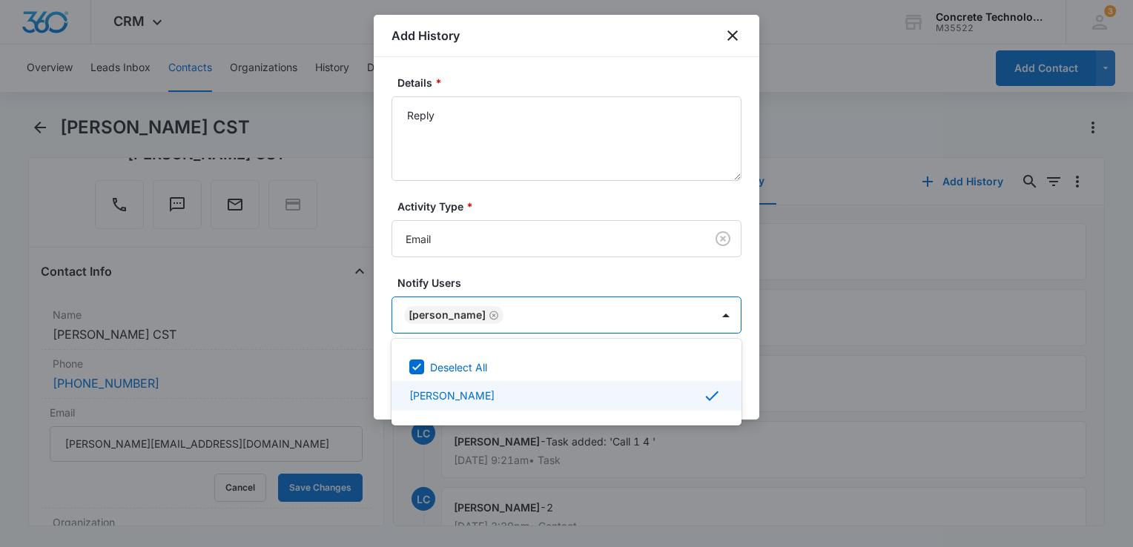
click at [752, 399] on div at bounding box center [566, 273] width 1133 height 547
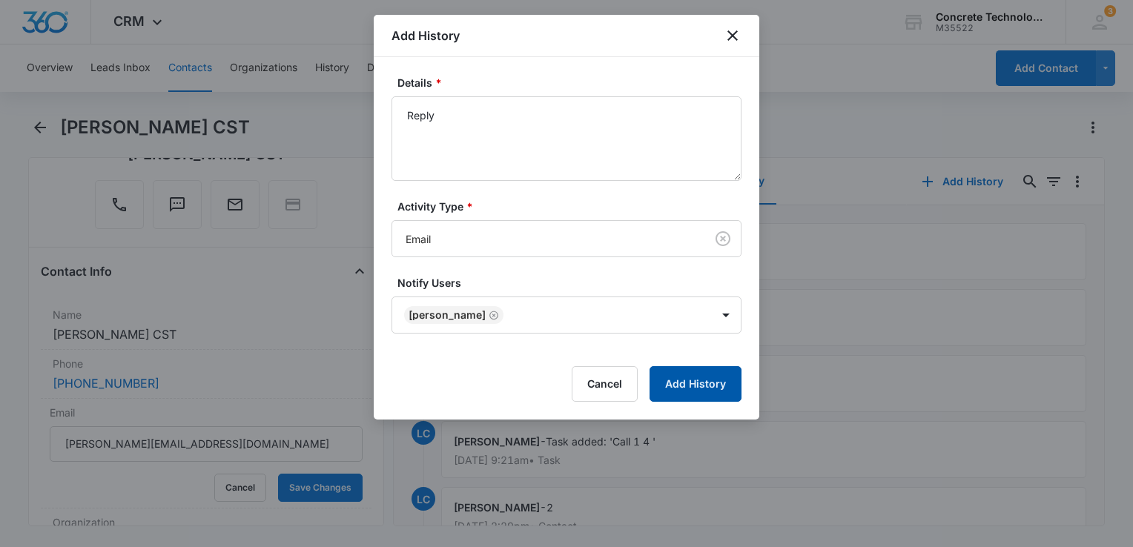
click at [719, 389] on button "Add History" at bounding box center [695, 384] width 92 height 36
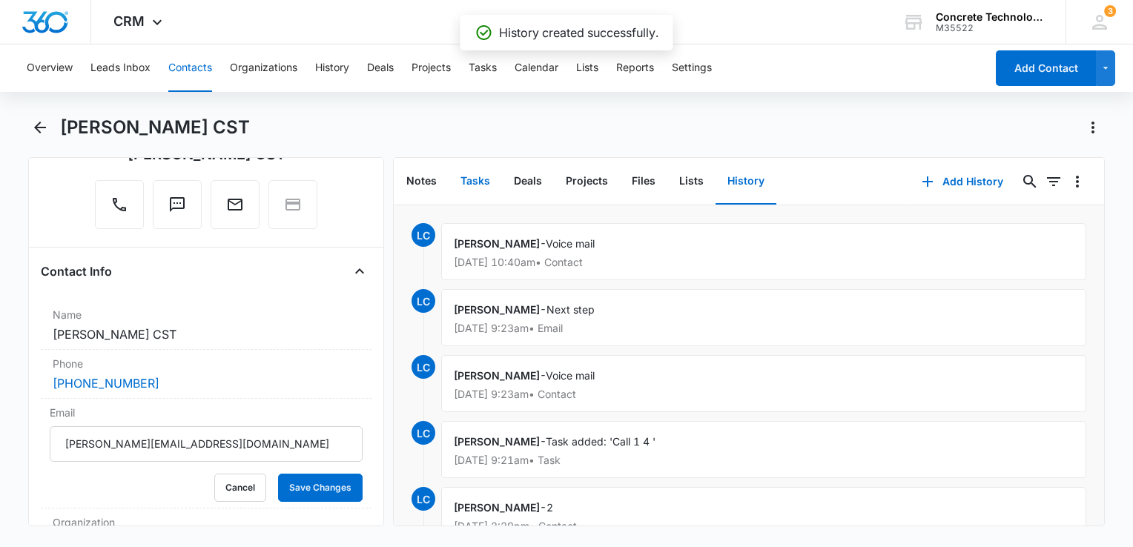
click at [483, 178] on button "Tasks" at bounding box center [474, 182] width 53 height 46
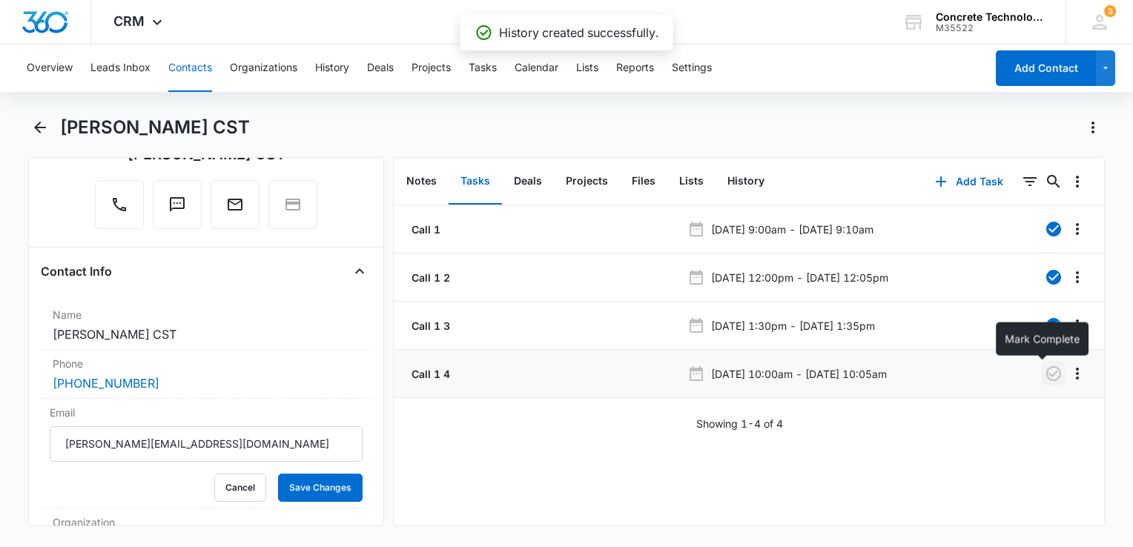
click at [1047, 378] on icon "button" at bounding box center [1053, 374] width 18 height 18
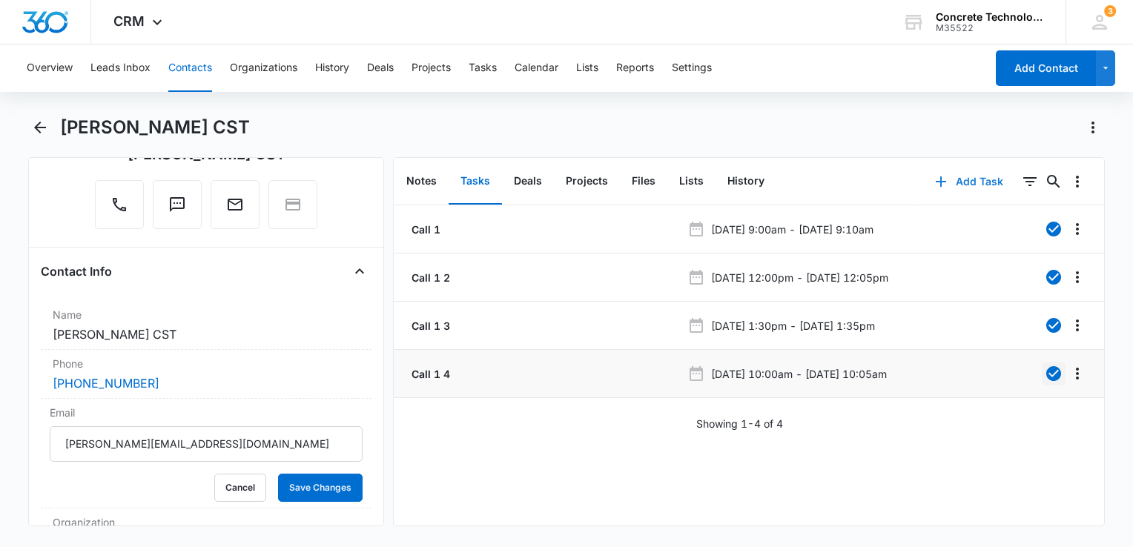
click at [927, 170] on button "Add Task" at bounding box center [969, 182] width 98 height 36
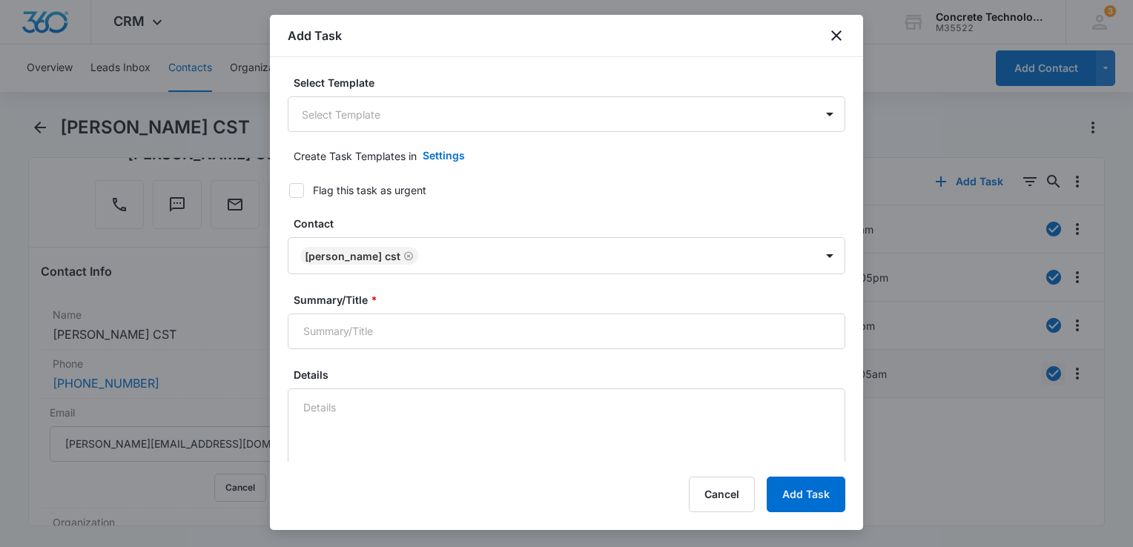
click at [391, 87] on label "Select Template" at bounding box center [572, 83] width 557 height 16
click at [374, 108] on body "CRM Apps Reputation Websites Forms CRM Email Social Content Ads Intelligence Fi…" at bounding box center [566, 273] width 1133 height 547
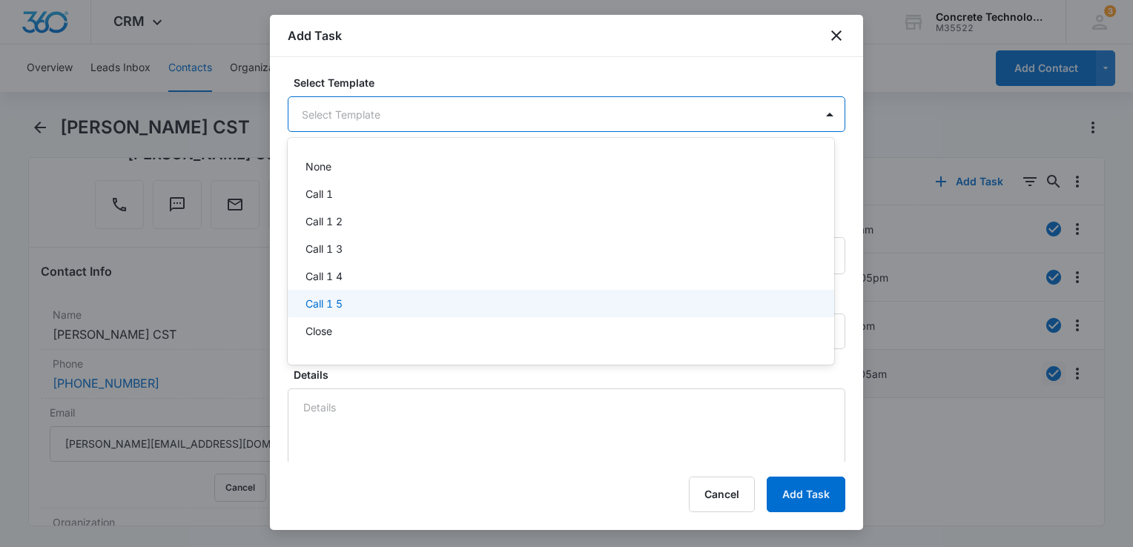
click at [331, 302] on p "Call 1 5" at bounding box center [323, 304] width 37 height 16
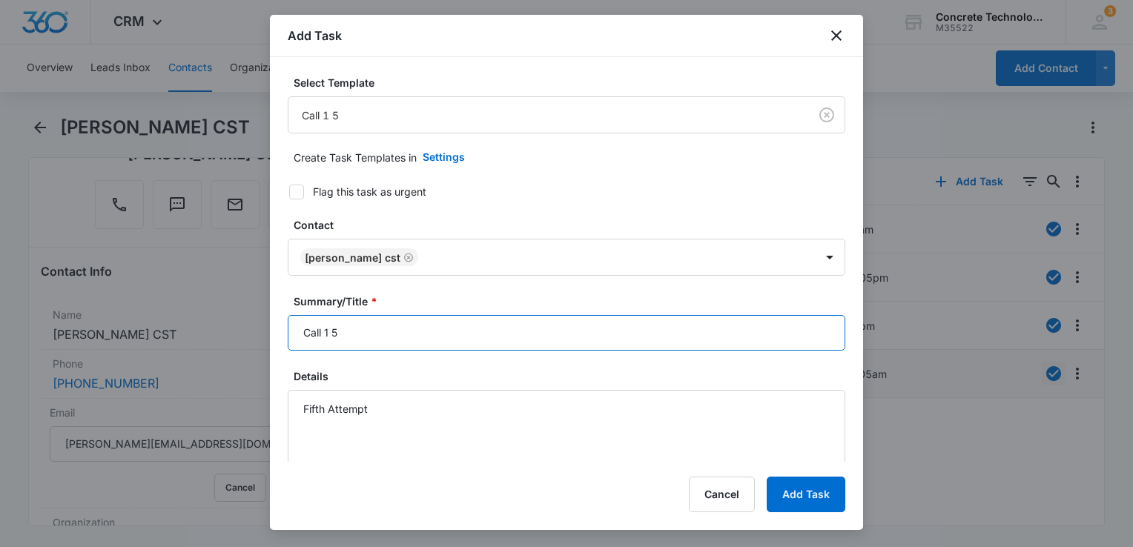
click at [368, 322] on input "Call 1 5" at bounding box center [566, 333] width 557 height 36
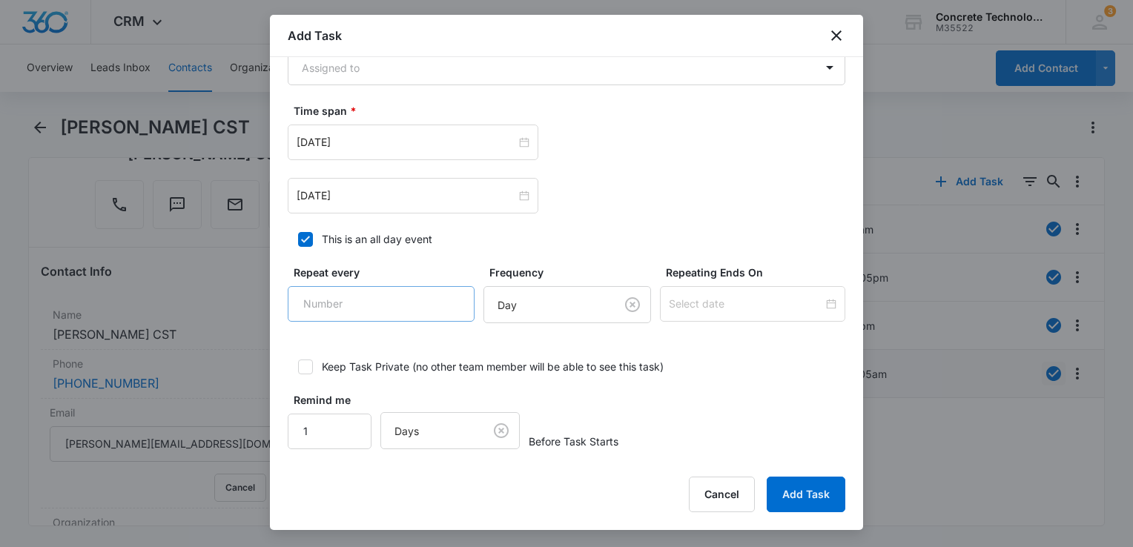
scroll to position [1041, 0]
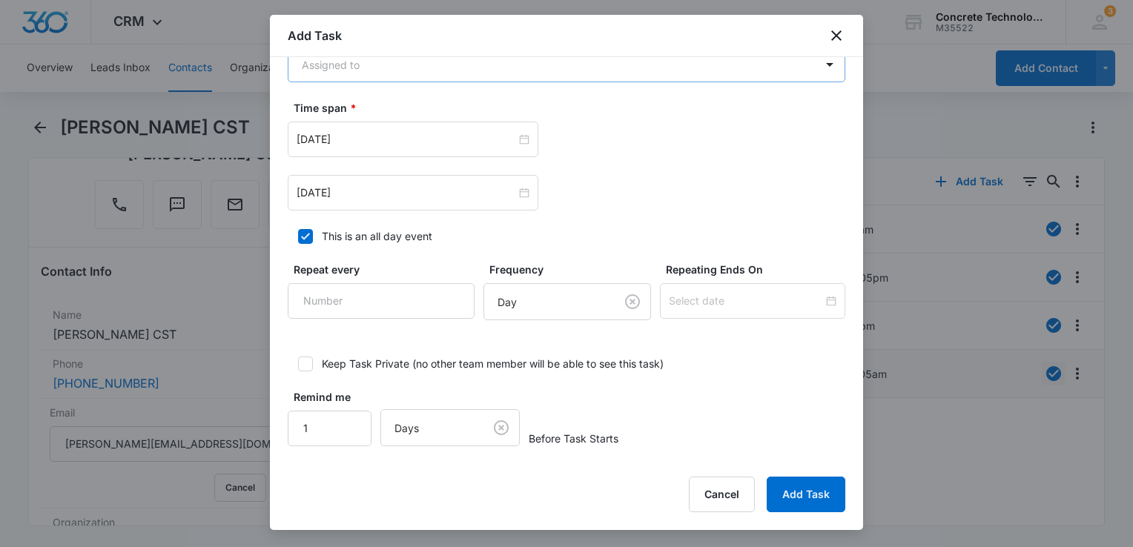
type input "Call 1 5"
click at [392, 67] on body "CRM Apps Reputation Websites Forms CRM Email Social Content Ads Intelligence Fi…" at bounding box center [566, 273] width 1133 height 547
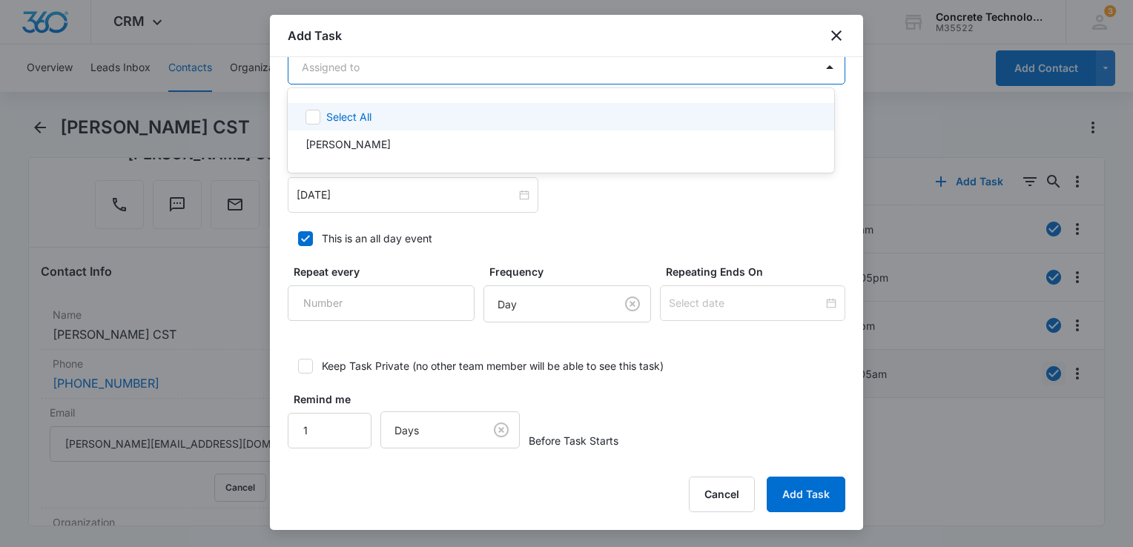
click at [321, 126] on div "Select All" at bounding box center [561, 116] width 546 height 27
checkbox input "true"
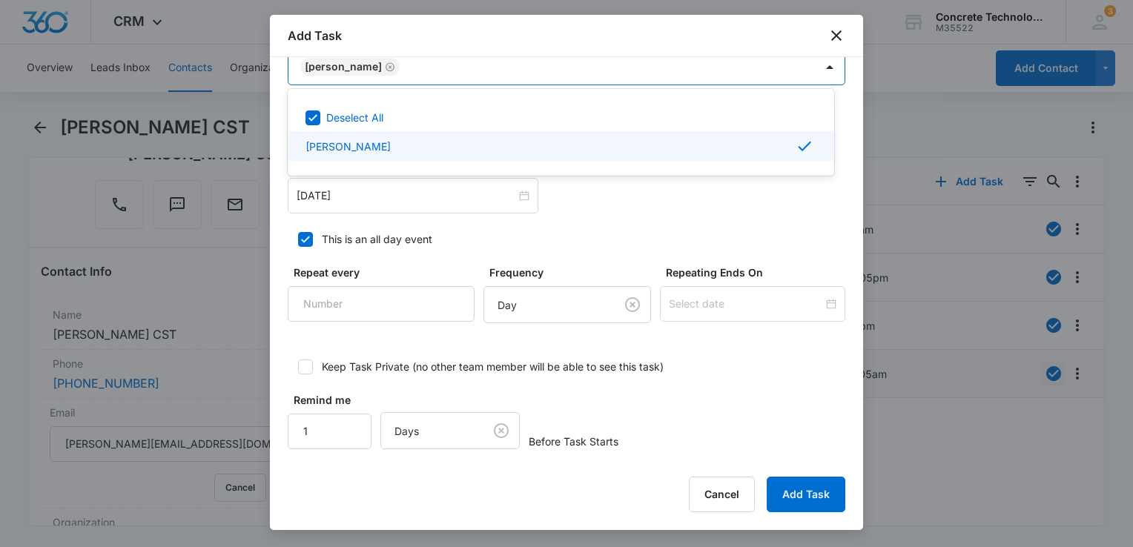
click at [405, 193] on div at bounding box center [566, 273] width 1133 height 547
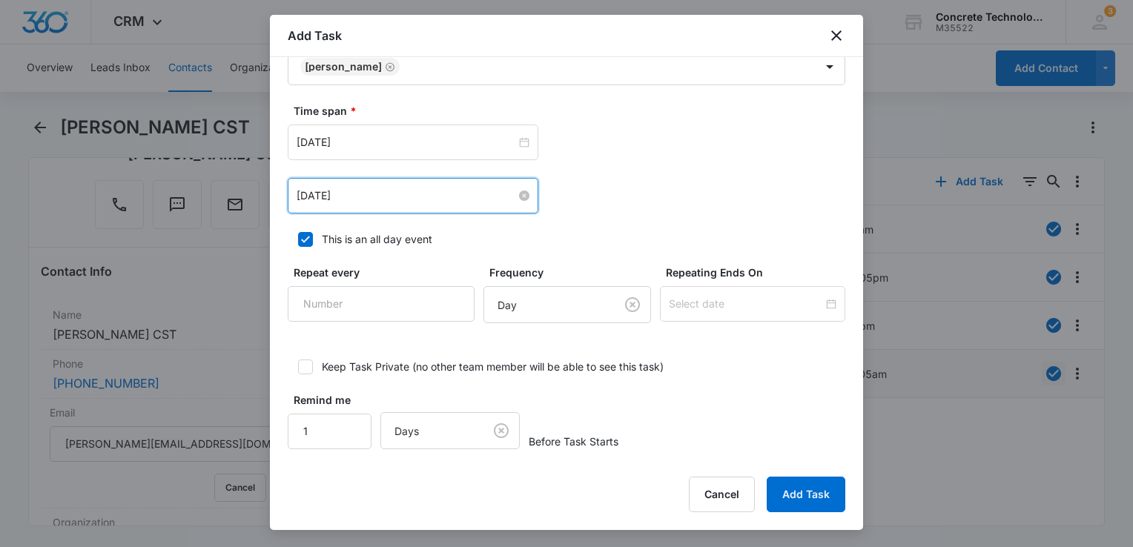
click at [405, 193] on input "[DATE]" at bounding box center [406, 196] width 219 height 16
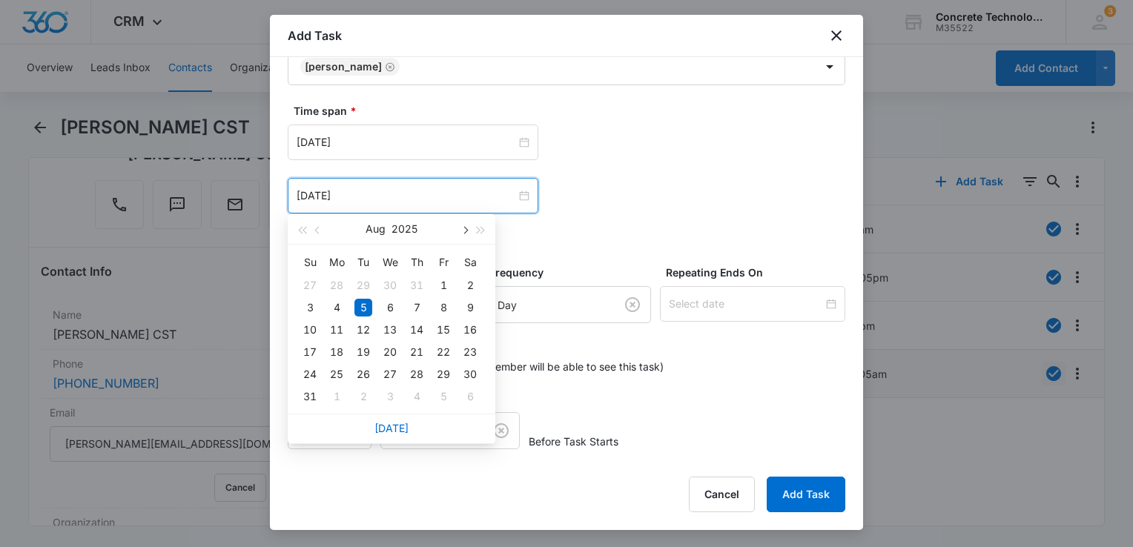
click at [460, 233] on button "button" at bounding box center [464, 229] width 16 height 30
type input "[DATE]"
click at [340, 313] on div "8" at bounding box center [337, 308] width 18 height 18
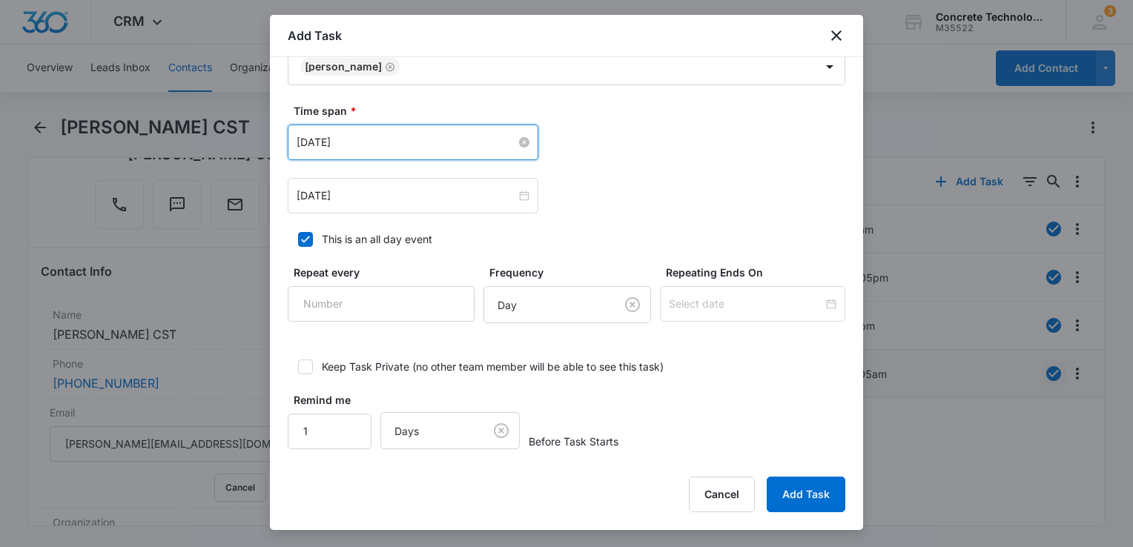
click at [400, 138] on input "[DATE]" at bounding box center [406, 142] width 219 height 16
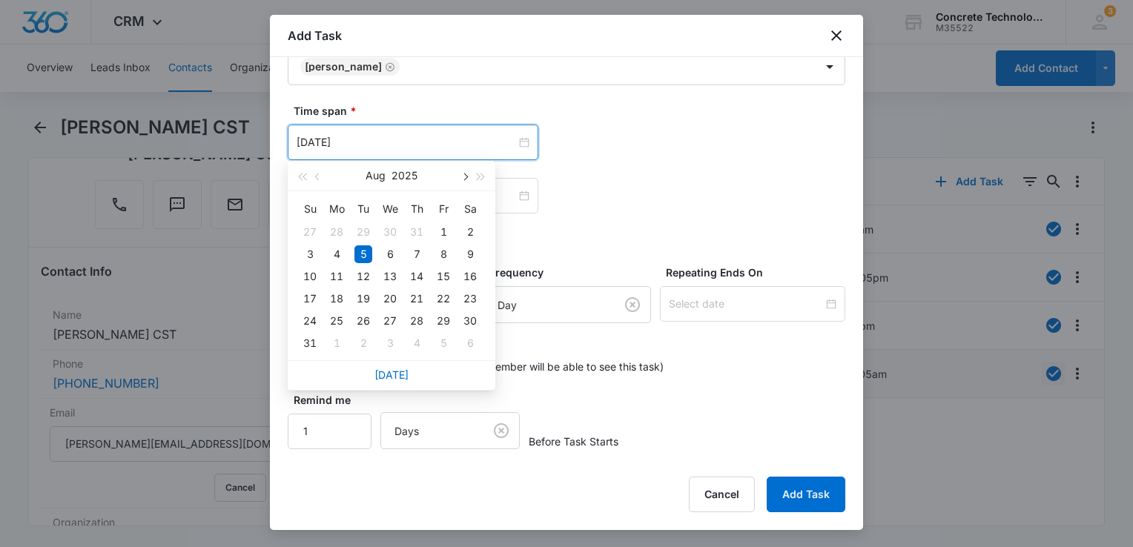
click at [470, 180] on button "button" at bounding box center [464, 176] width 16 height 30
type input "[DATE]"
click at [338, 259] on div "8" at bounding box center [337, 254] width 18 height 18
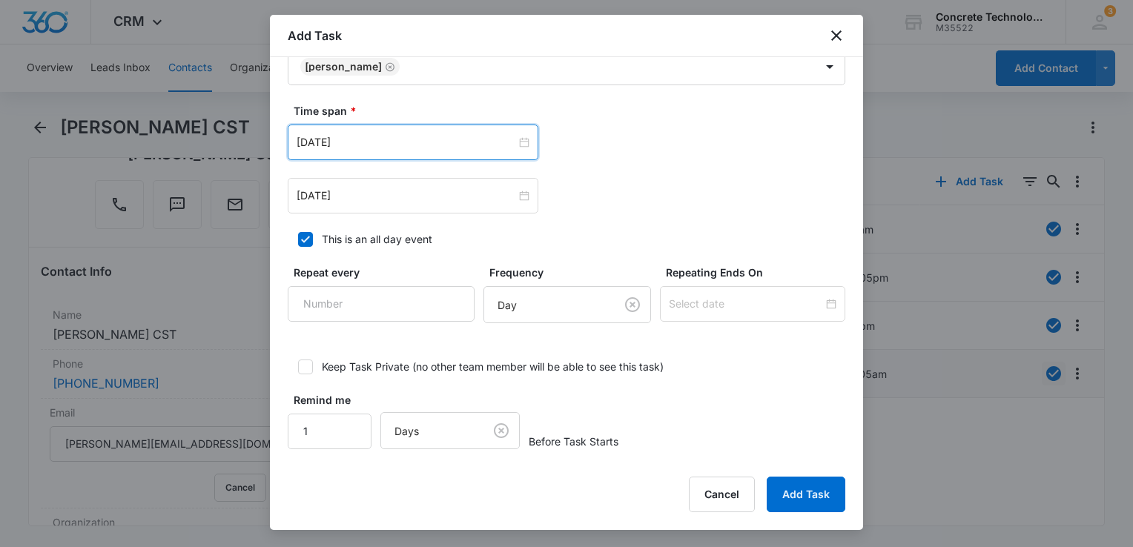
click at [305, 234] on icon at bounding box center [305, 239] width 13 height 13
click at [298, 234] on input "This is an all day event" at bounding box center [293, 239] width 10 height 10
checkbox input "false"
type input "12:00 am"
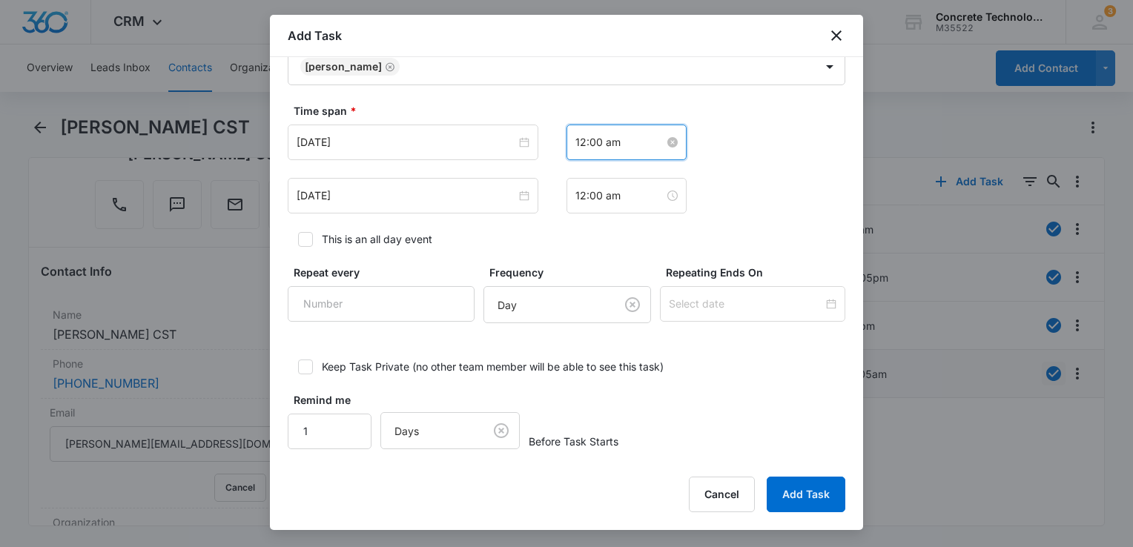
click at [633, 140] on input "12:00 am" at bounding box center [619, 142] width 89 height 16
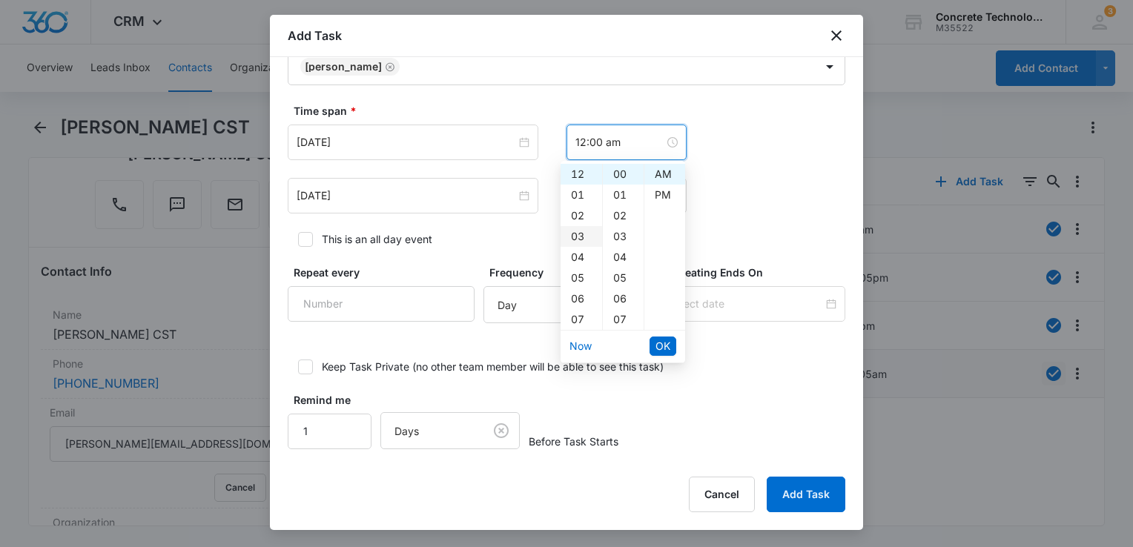
click at [580, 238] on div "03" at bounding box center [581, 236] width 42 height 21
click at [657, 192] on div "PM" at bounding box center [664, 195] width 41 height 21
type input "3:00 pm"
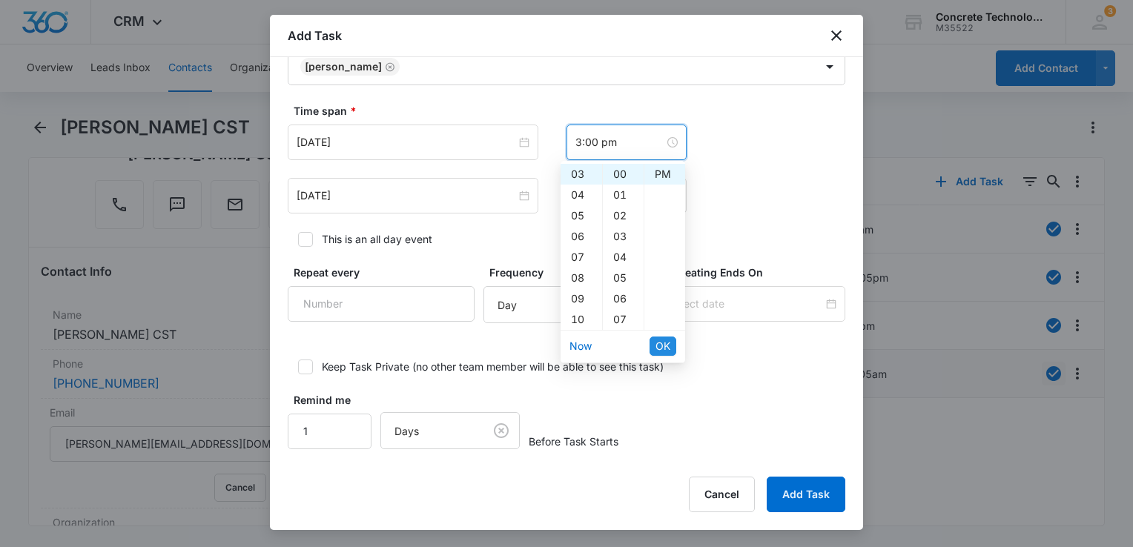
click at [664, 348] on span "OK" at bounding box center [662, 346] width 15 height 16
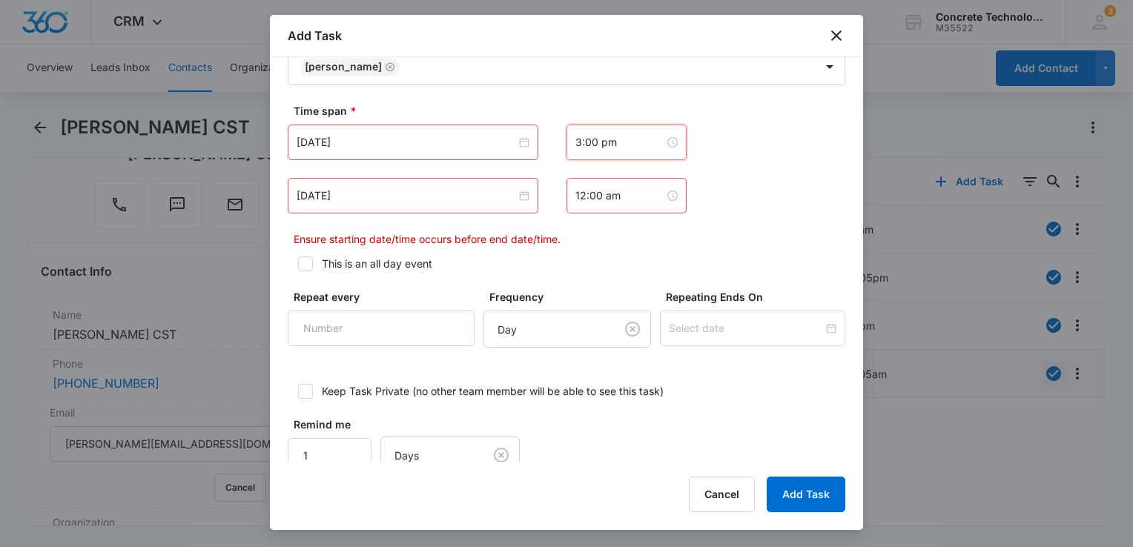
click at [646, 206] on div "12:00 am" at bounding box center [626, 196] width 120 height 36
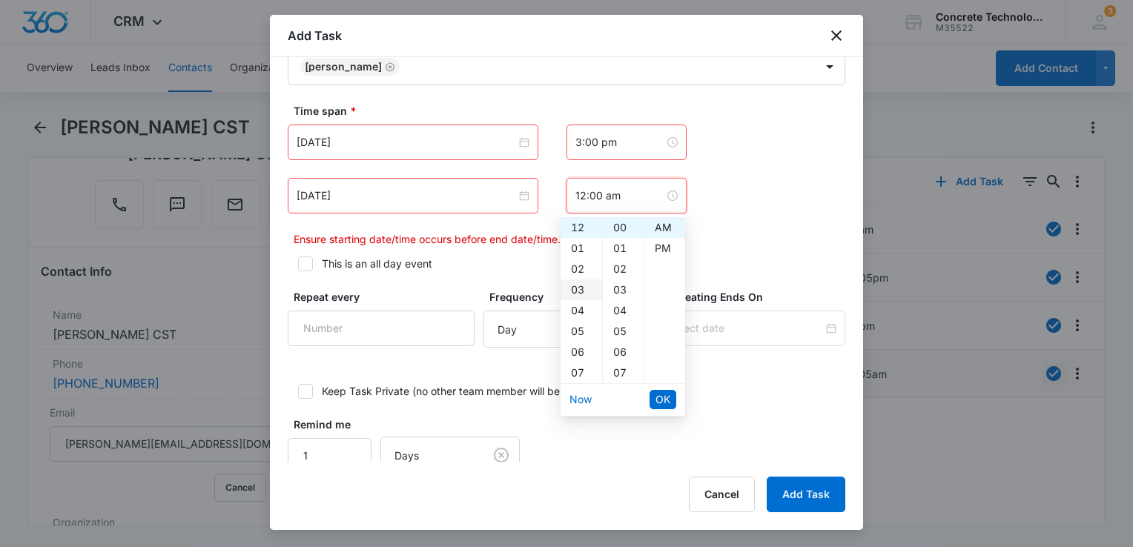
click at [574, 288] on div "03" at bounding box center [581, 289] width 42 height 21
click at [619, 328] on div "05" at bounding box center [623, 331] width 41 height 21
click at [660, 251] on div "PM" at bounding box center [664, 248] width 41 height 21
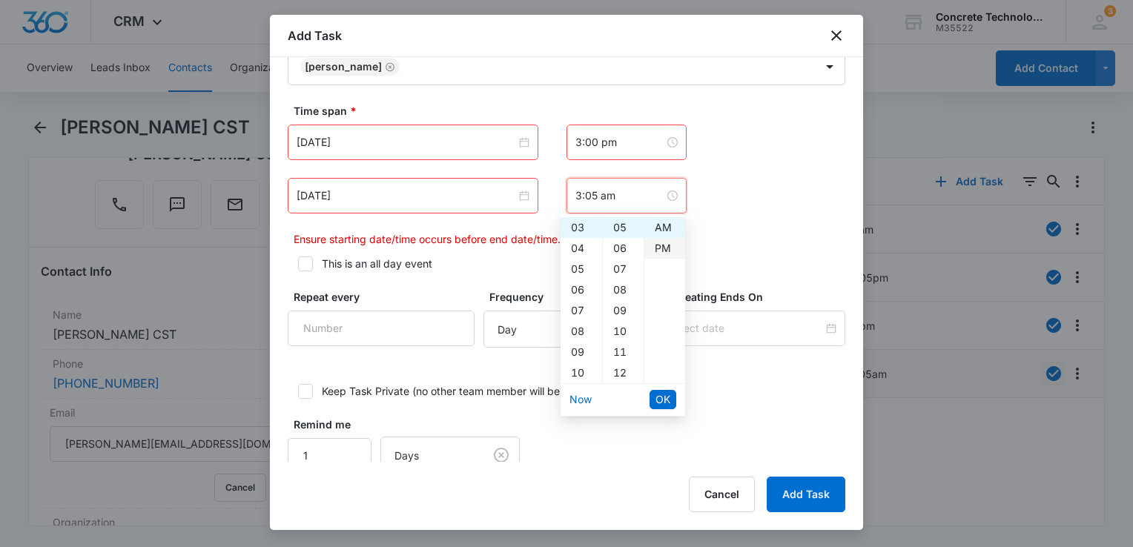
type input "3:05 pm"
click at [664, 396] on span "OK" at bounding box center [662, 399] width 15 height 16
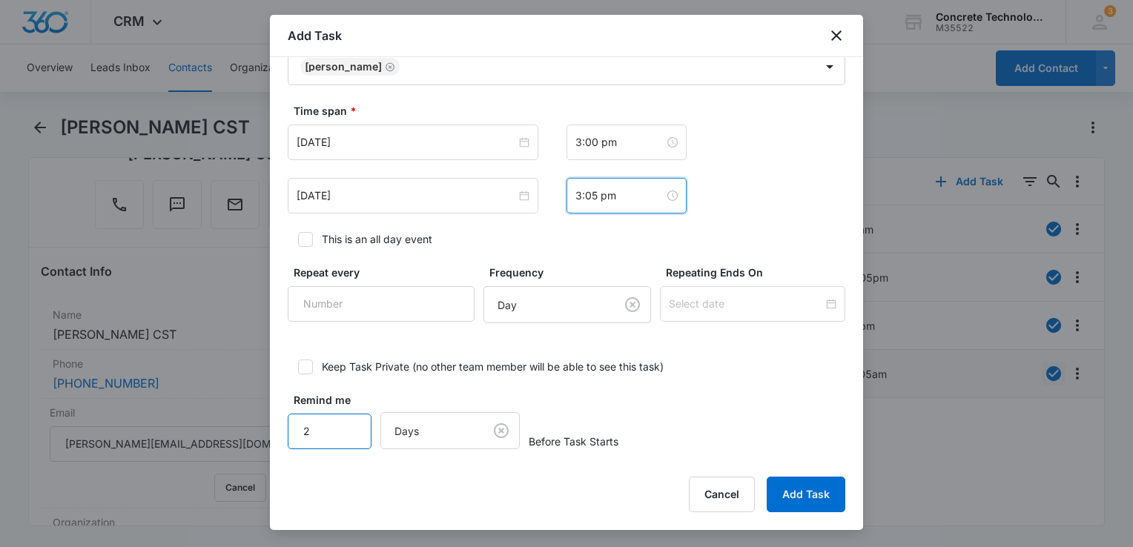
click at [347, 421] on input "2" at bounding box center [330, 432] width 84 height 36
click at [347, 421] on input "3" at bounding box center [330, 432] width 84 height 36
click at [347, 421] on input "4" at bounding box center [330, 432] width 84 height 36
type input "5"
click at [347, 421] on input "5" at bounding box center [330, 432] width 84 height 36
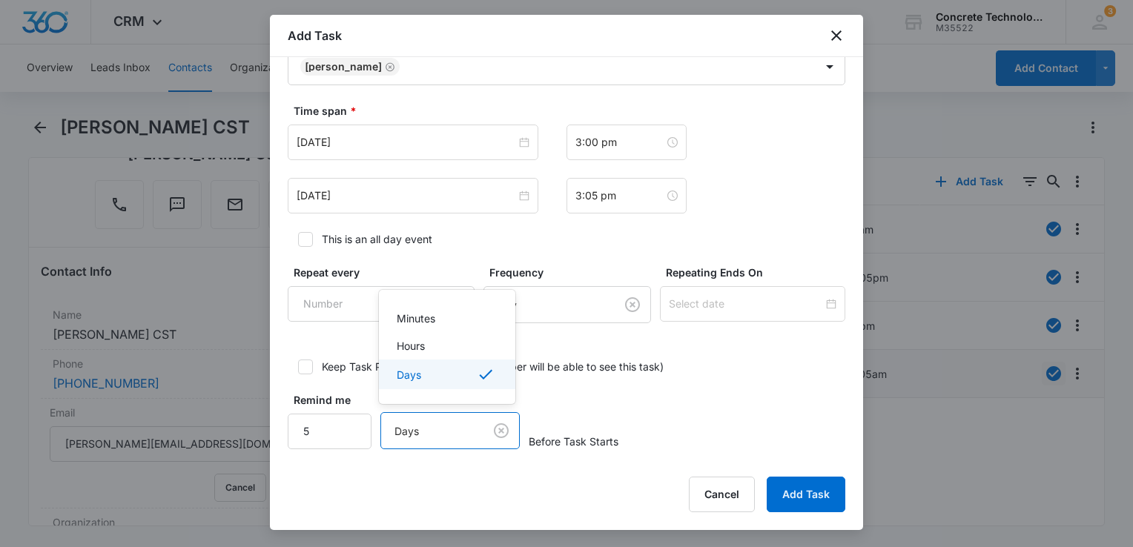
click at [406, 430] on body "CRM Apps Reputation Websites Forms CRM Email Social Content Ads Intelligence Fi…" at bounding box center [566, 273] width 1133 height 547
click at [421, 323] on p "Minutes" at bounding box center [416, 319] width 39 height 16
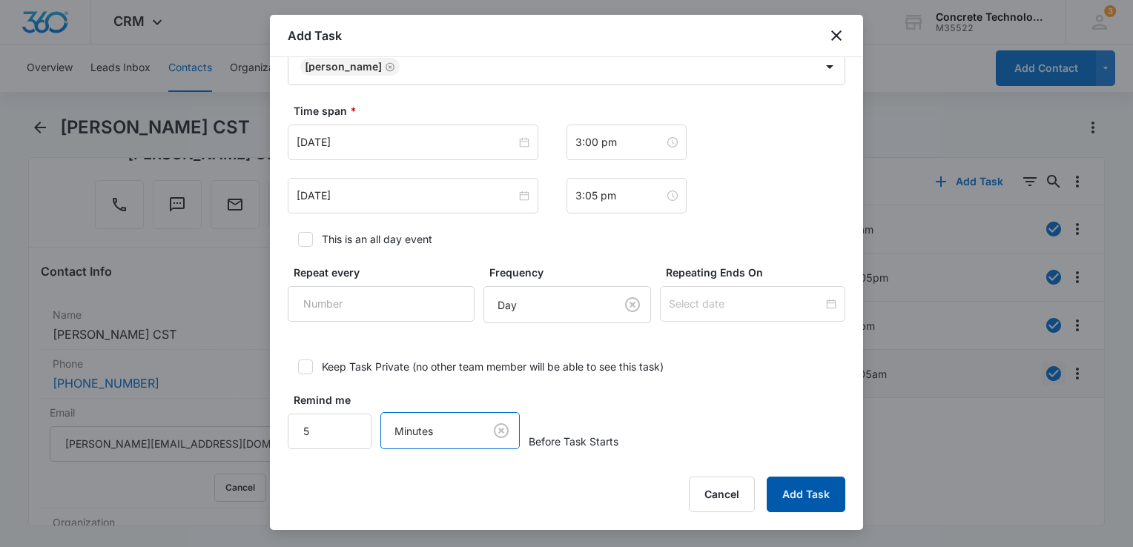
click at [800, 497] on button "Add Task" at bounding box center [805, 495] width 79 height 36
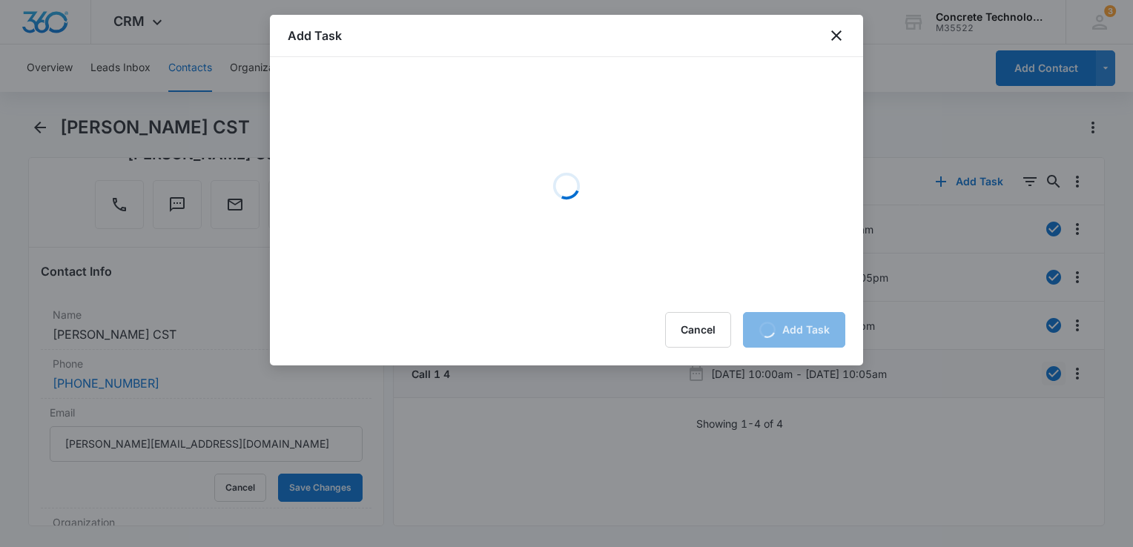
scroll to position [0, 0]
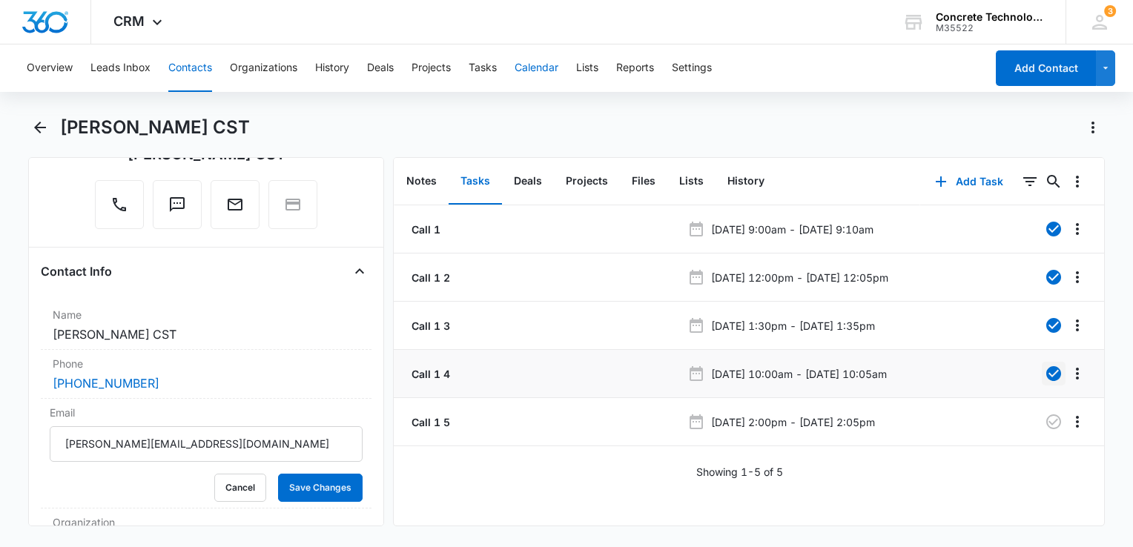
click at [552, 60] on button "Calendar" at bounding box center [536, 67] width 44 height 47
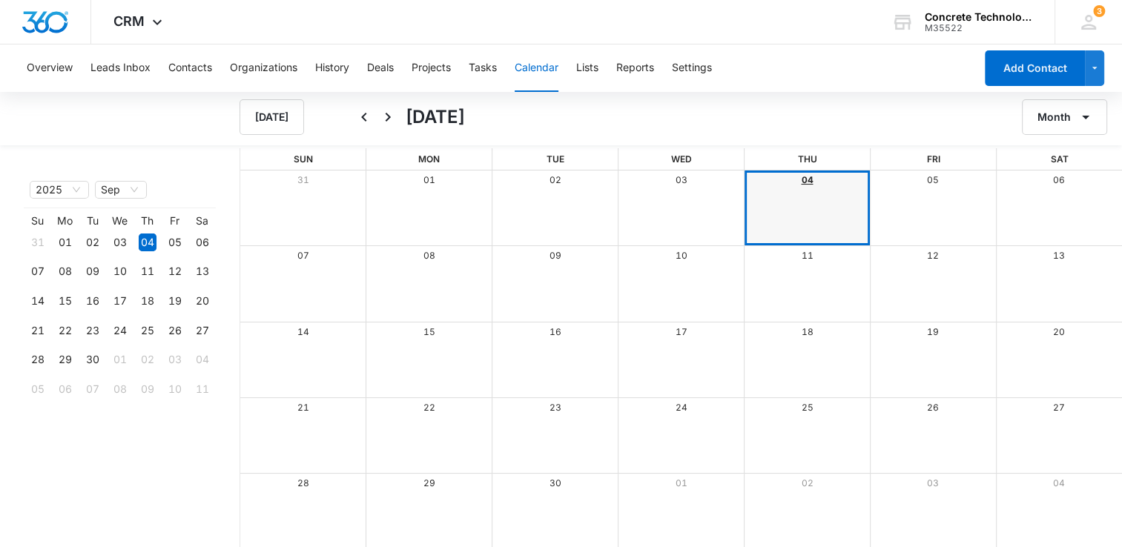
click at [806, 180] on link "04" at bounding box center [807, 179] width 12 height 11
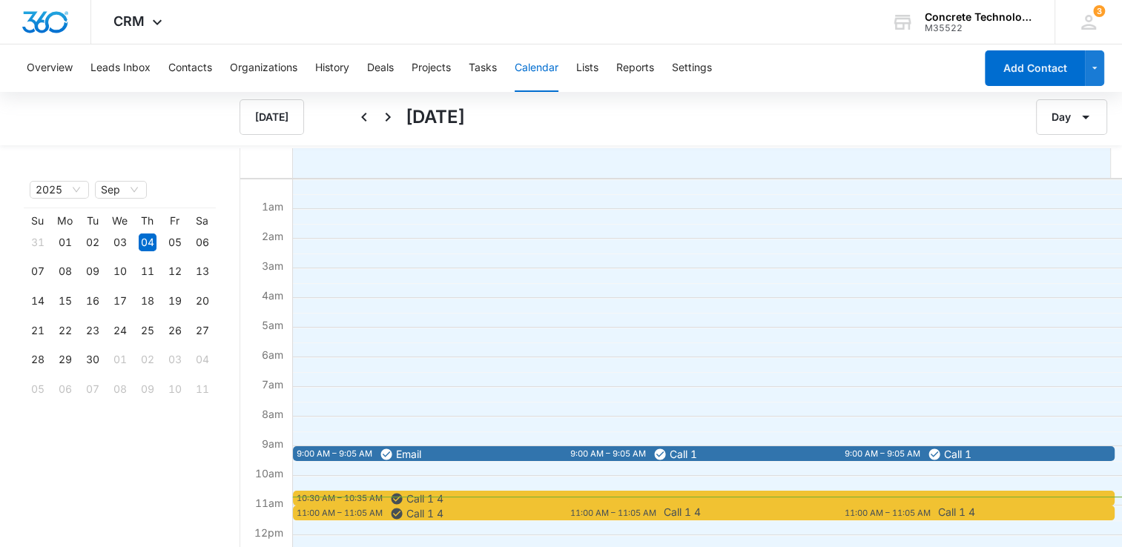
click at [640, 501] on span "Call 1 4" at bounding box center [795, 498] width 810 height 13
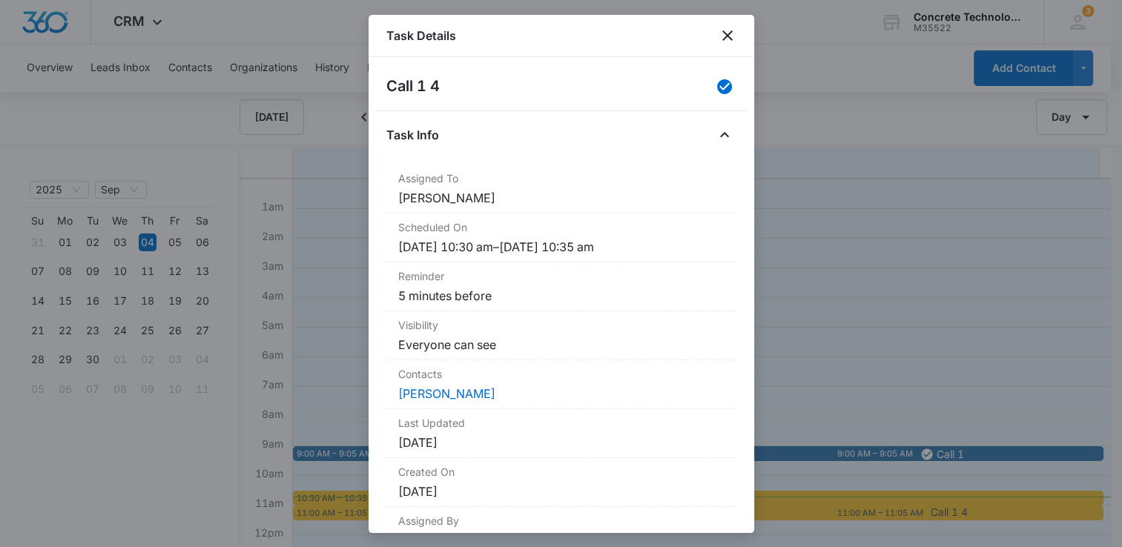
click at [806, 165] on div at bounding box center [561, 273] width 1122 height 547
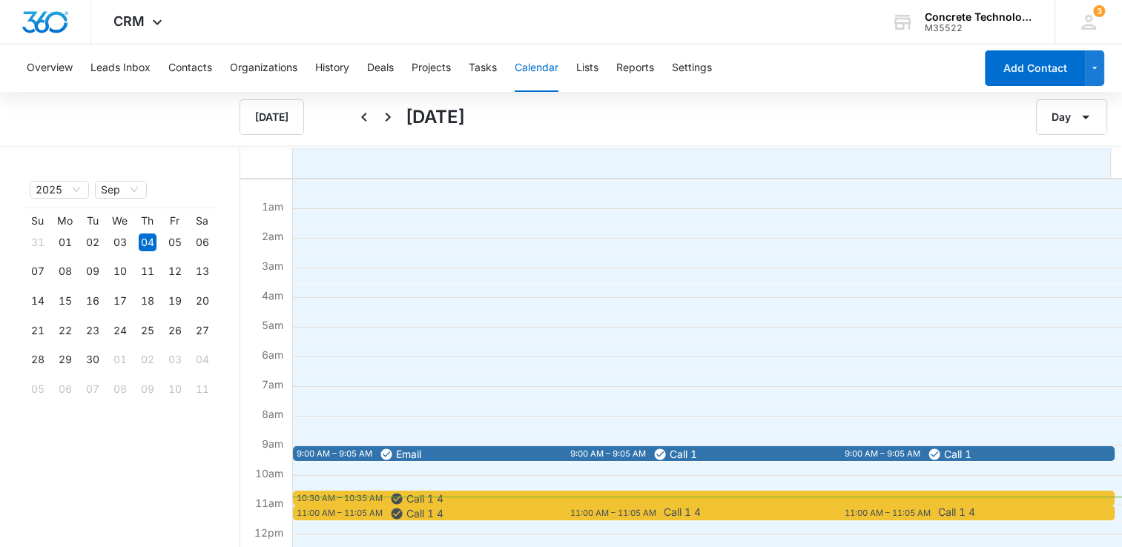
click at [640, 520] on div "11:00 AM – 11:05 AM Call 1 4" at bounding box center [799, 513] width 466 height 15
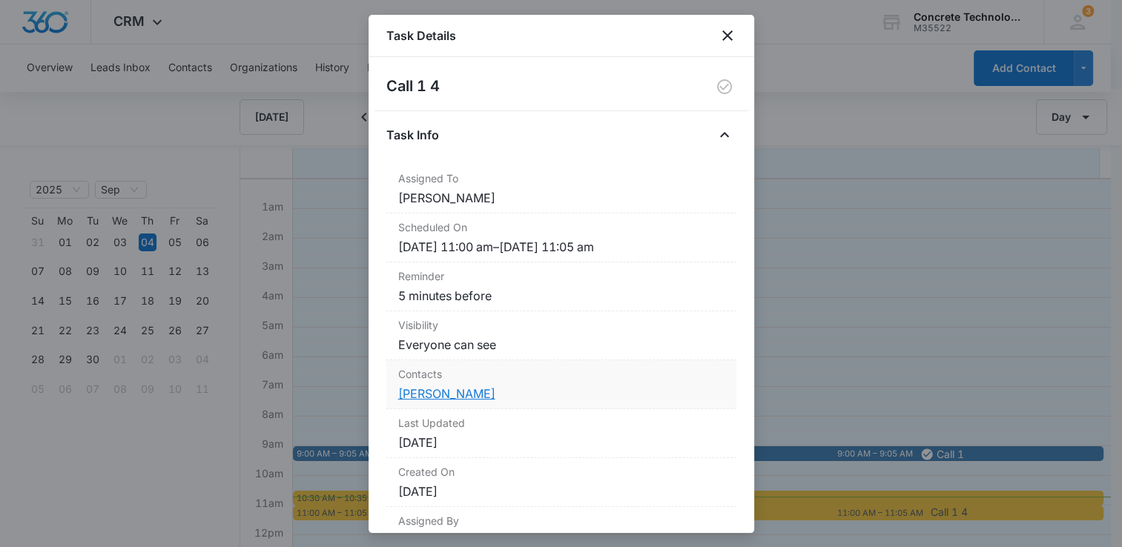
click at [457, 393] on link "[PERSON_NAME]" at bounding box center [446, 393] width 97 height 15
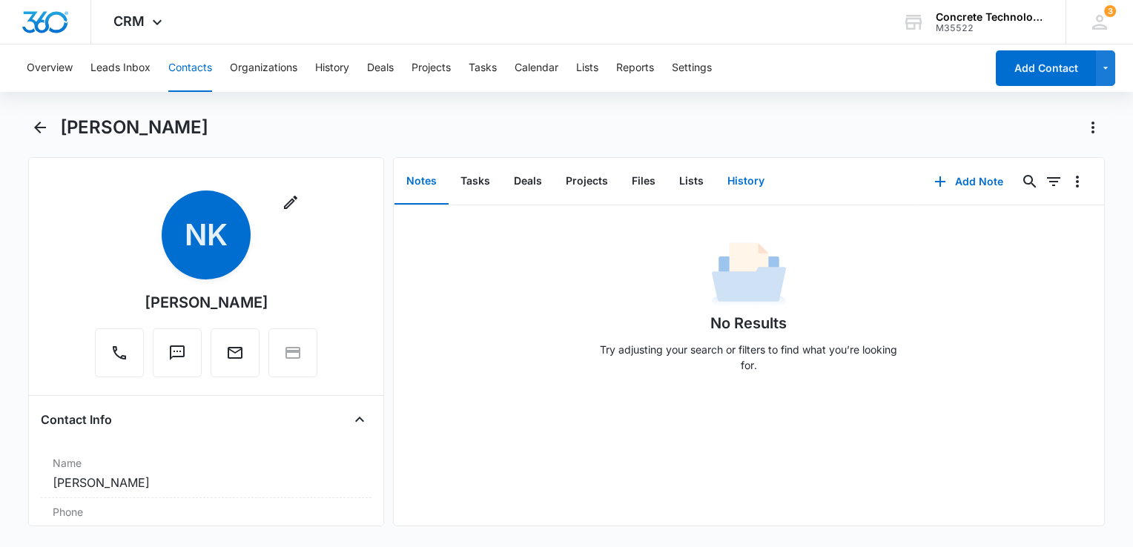
drag, startPoint x: 784, startPoint y: 185, endPoint x: 748, endPoint y: 181, distance: 36.6
click at [748, 181] on div "Notes Tasks Deals Projects Files Lists History" at bounding box center [657, 181] width 526 height 47
drag, startPoint x: 748, startPoint y: 181, endPoint x: 728, endPoint y: 179, distance: 20.1
click at [728, 179] on button "History" at bounding box center [745, 182] width 61 height 46
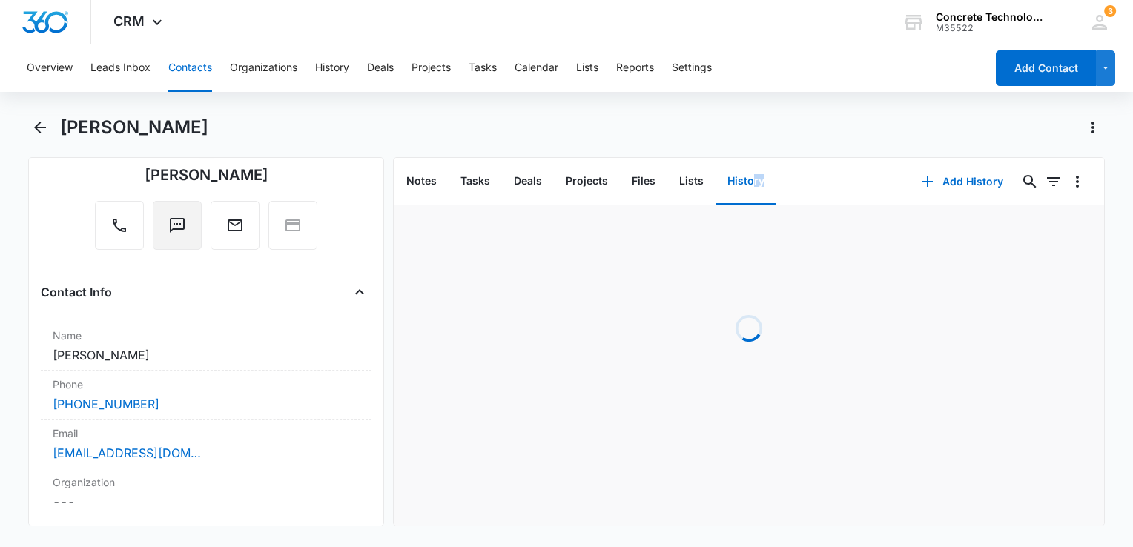
scroll to position [148, 0]
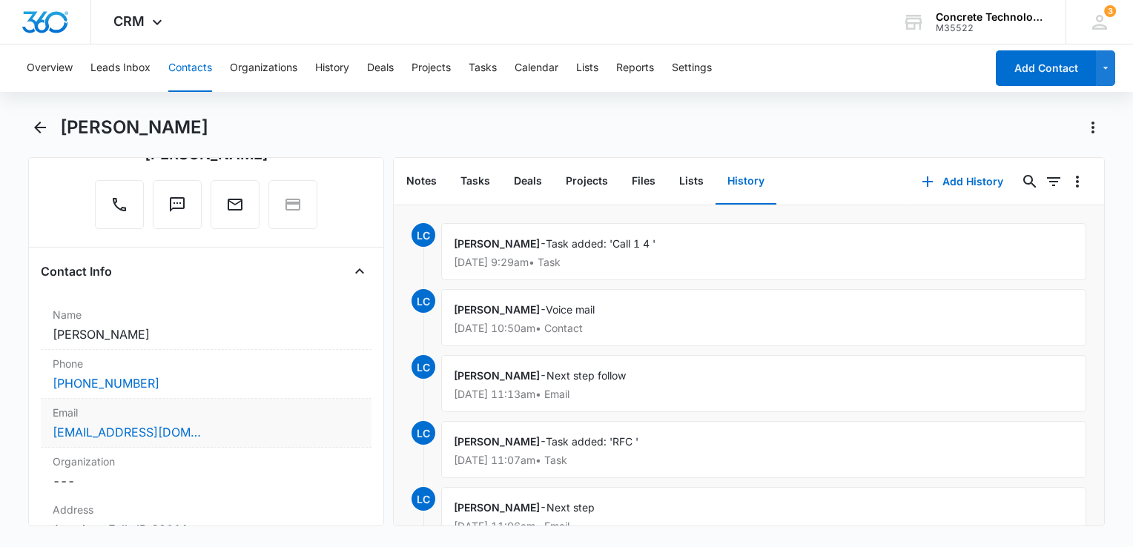
click at [238, 438] on div "[EMAIL_ADDRESS][DOMAIN_NAME]" at bounding box center [206, 432] width 307 height 18
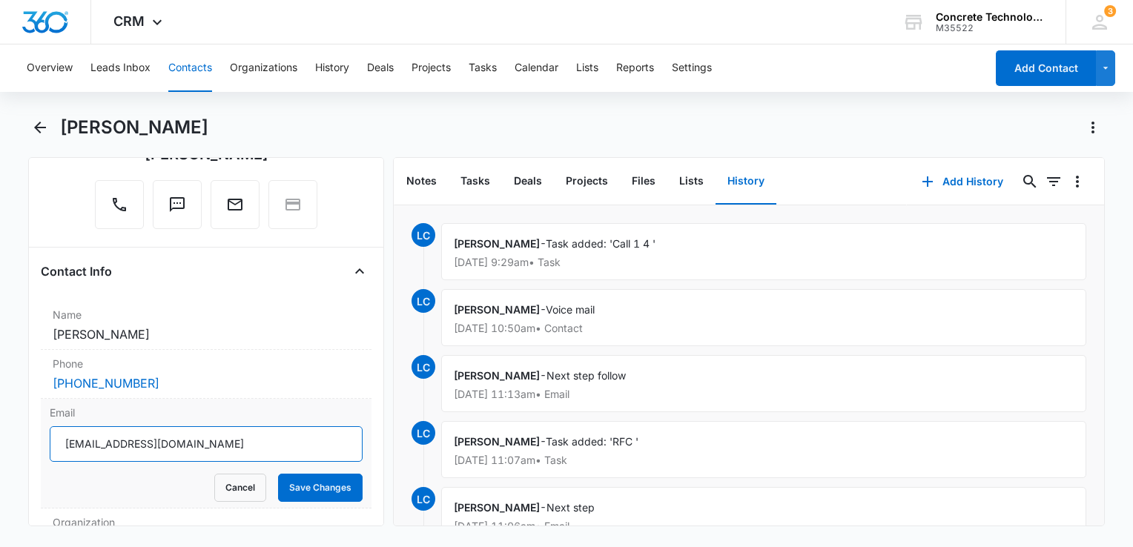
drag, startPoint x: 238, startPoint y: 438, endPoint x: 4, endPoint y: 428, distance: 233.7
click at [0, 426] on html "CRM Apps Reputation Websites Forms CRM Email Social Content Ads Intelligence Fi…" at bounding box center [566, 273] width 1133 height 547
click at [949, 182] on button "Add History" at bounding box center [962, 182] width 111 height 36
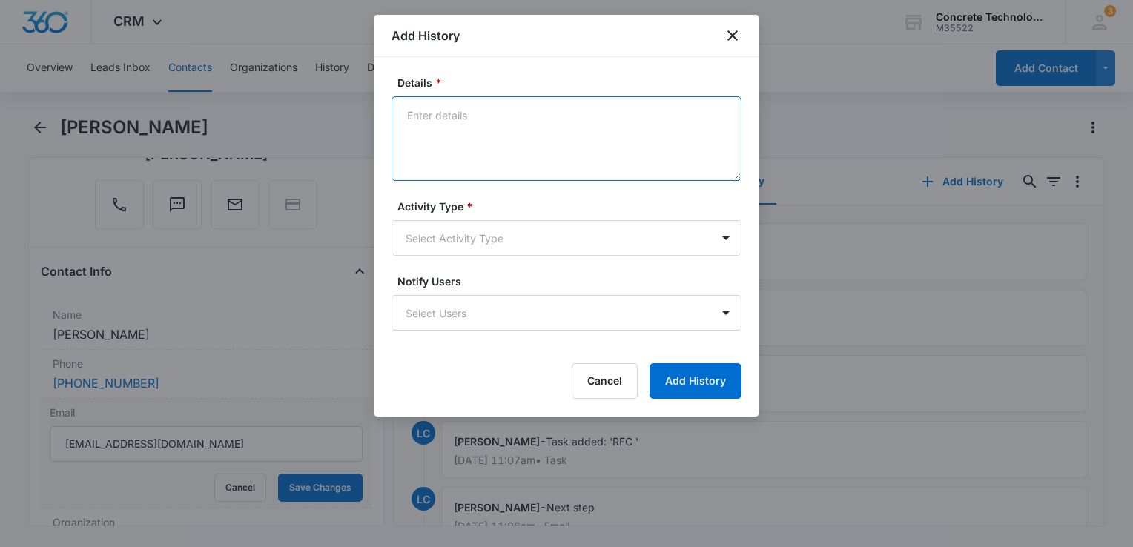
click at [517, 119] on textarea "Details *" at bounding box center [566, 138] width 350 height 85
type textarea "Reply"
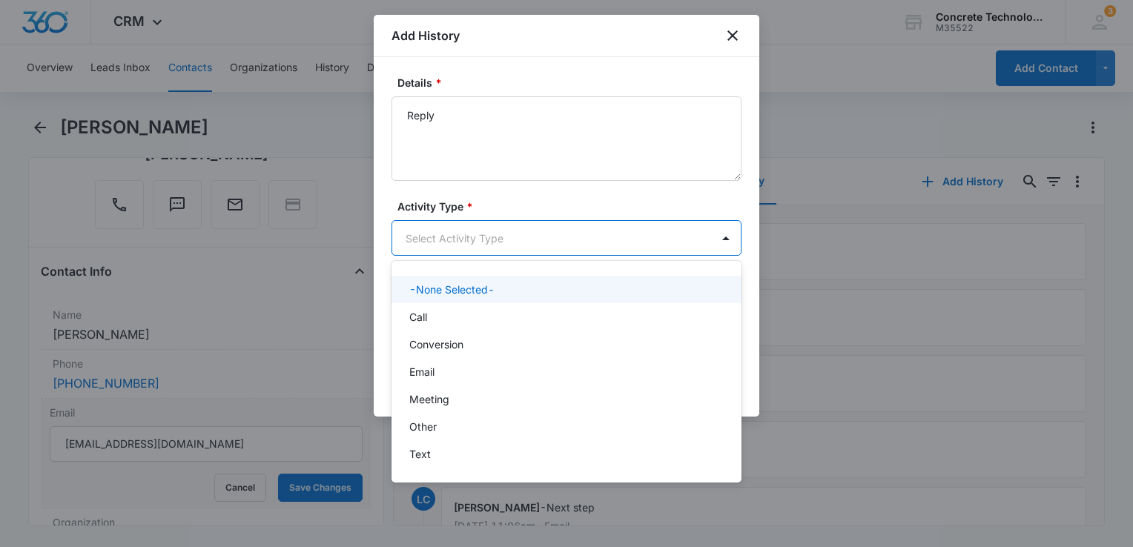
click at [567, 238] on body "CRM Apps Reputation Websites Forms CRM Email Social Content Ads Intelligence Fi…" at bounding box center [566, 273] width 1133 height 547
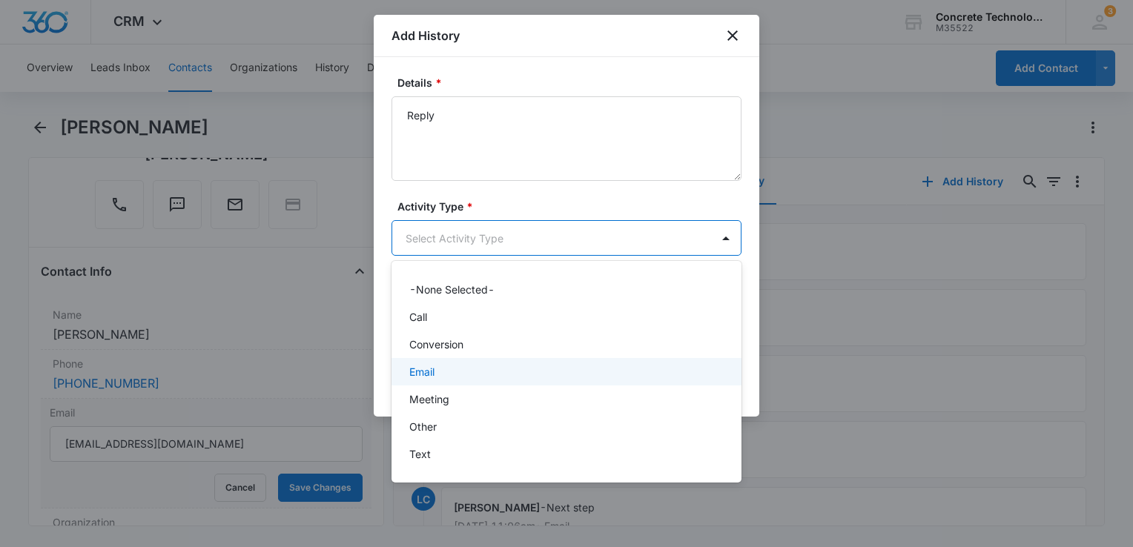
click at [446, 369] on div "Email" at bounding box center [564, 372] width 311 height 16
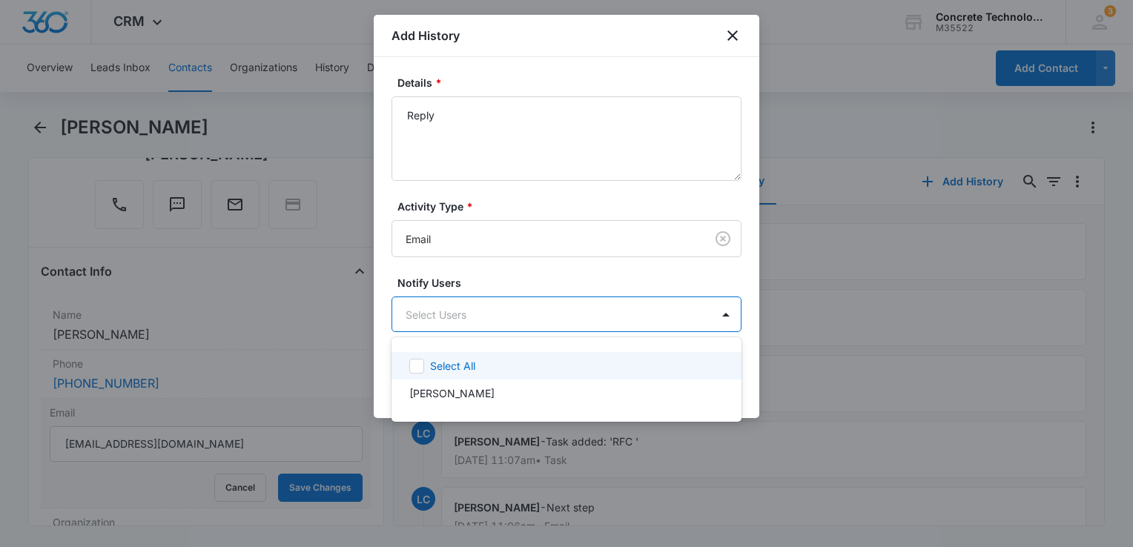
click at [471, 328] on body "CRM Apps Reputation Websites Forms CRM Email Social Content Ads Intelligence Fi…" at bounding box center [566, 273] width 1133 height 547
click at [457, 362] on p "Select All" at bounding box center [452, 366] width 45 height 16
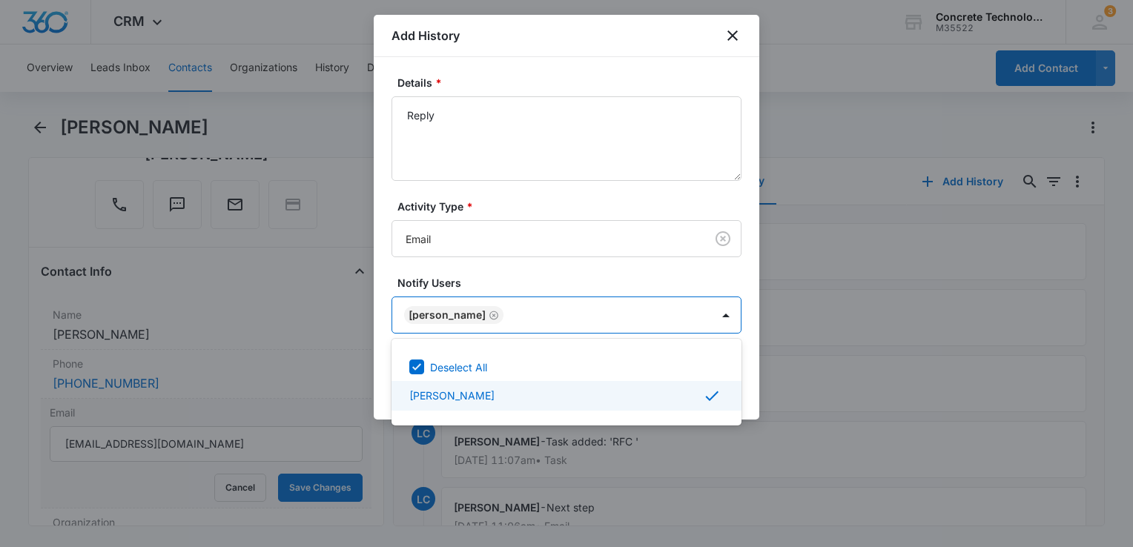
click at [813, 391] on div at bounding box center [566, 273] width 1133 height 547
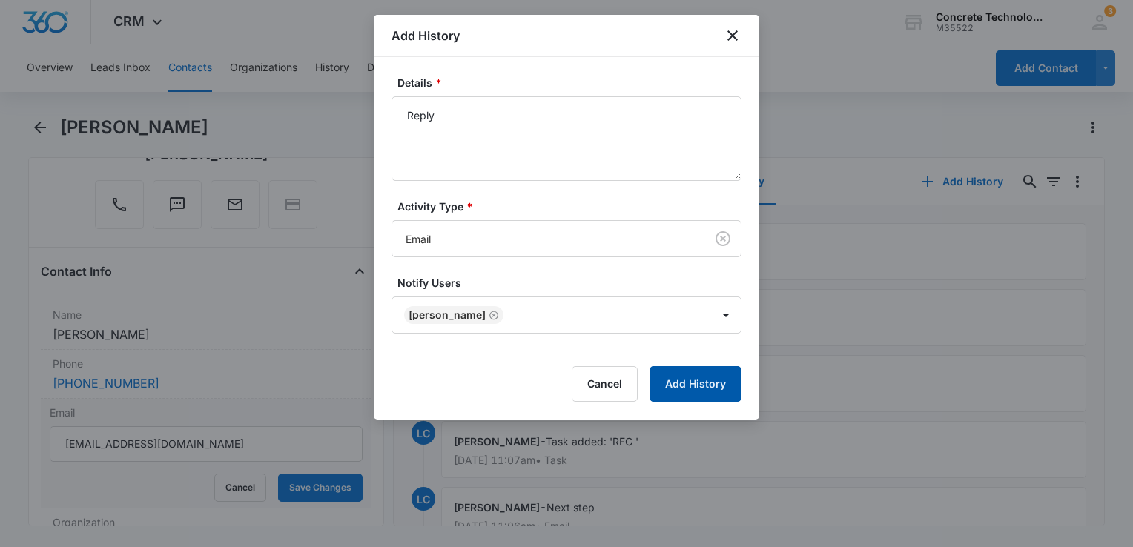
click at [707, 379] on button "Add History" at bounding box center [695, 384] width 92 height 36
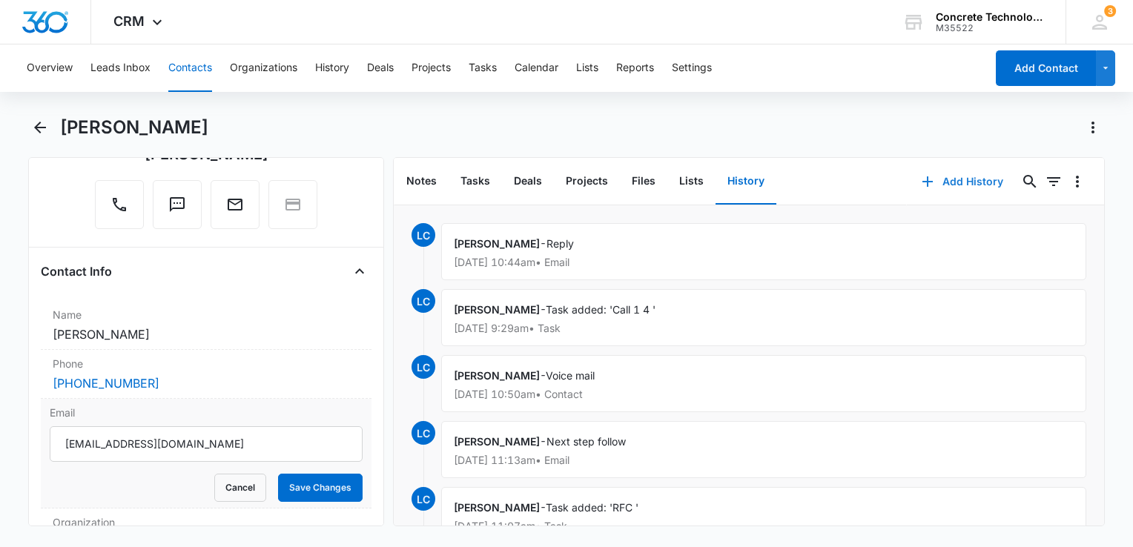
click at [920, 179] on icon "button" at bounding box center [927, 182] width 18 height 18
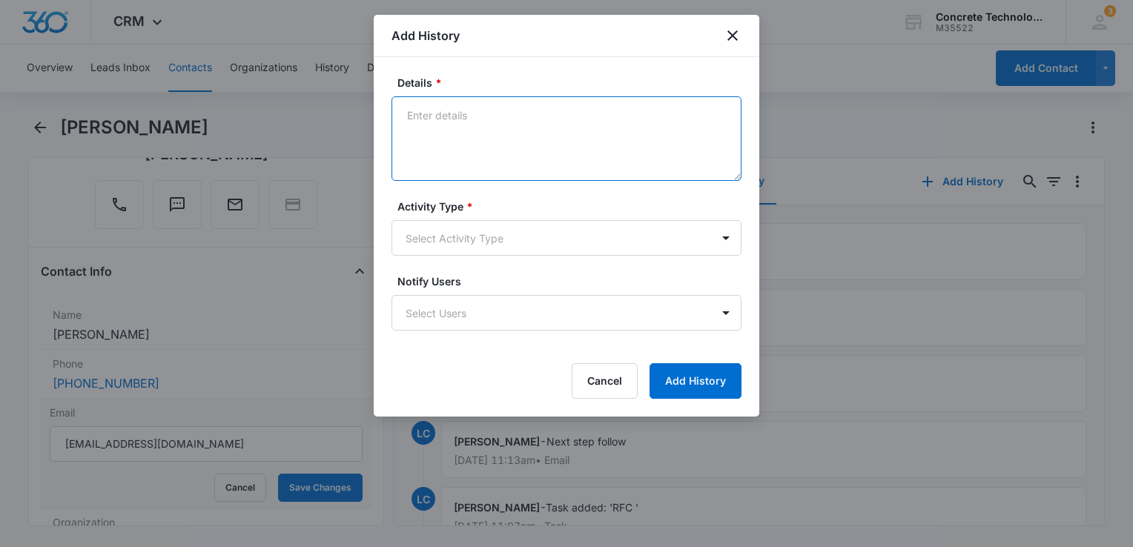
click at [497, 148] on textarea "Details *" at bounding box center [566, 138] width 350 height 85
type textarea "Voice mail"
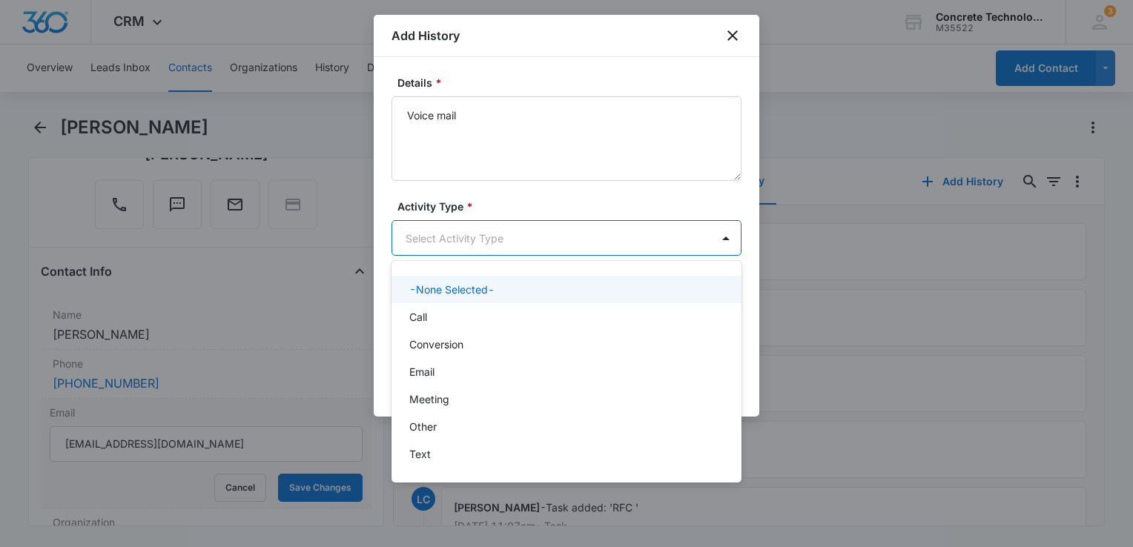
click at [500, 233] on body "CRM Apps Reputation Websites Forms CRM Email Social Content Ads Intelligence Fi…" at bounding box center [566, 273] width 1133 height 547
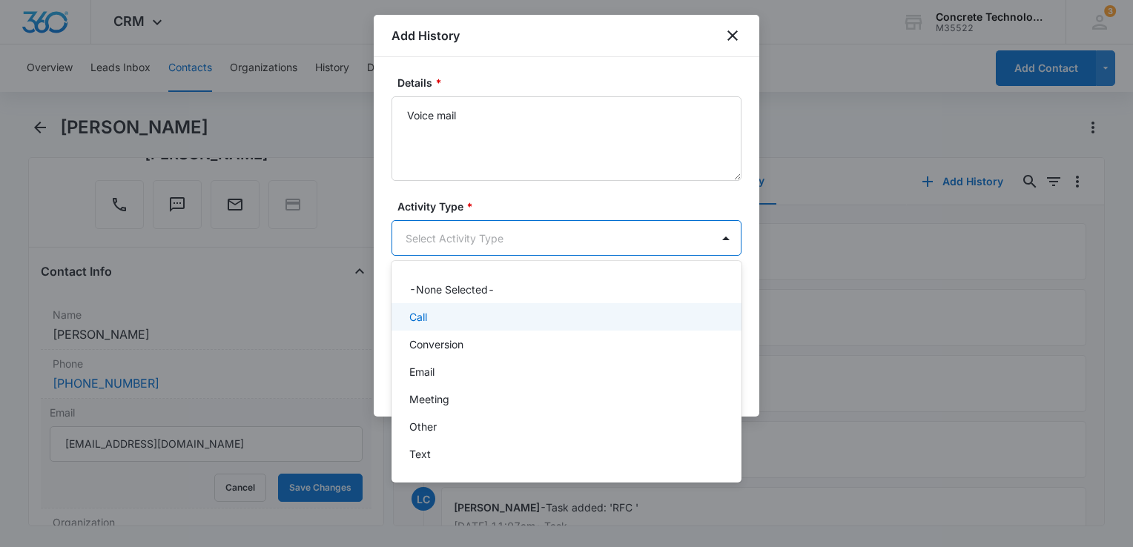
click at [441, 314] on div "Call" at bounding box center [564, 317] width 311 height 16
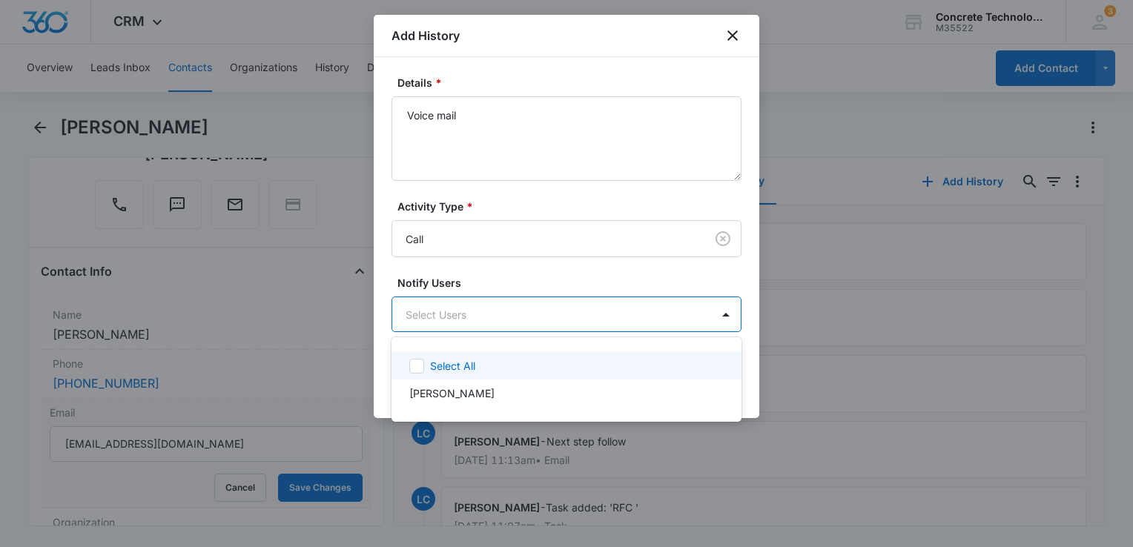
click at [448, 311] on body "CRM Apps Reputation Websites Forms CRM Email Social Content Ads Intelligence Fi…" at bounding box center [566, 273] width 1133 height 547
click at [419, 364] on icon at bounding box center [416, 365] width 9 height 7
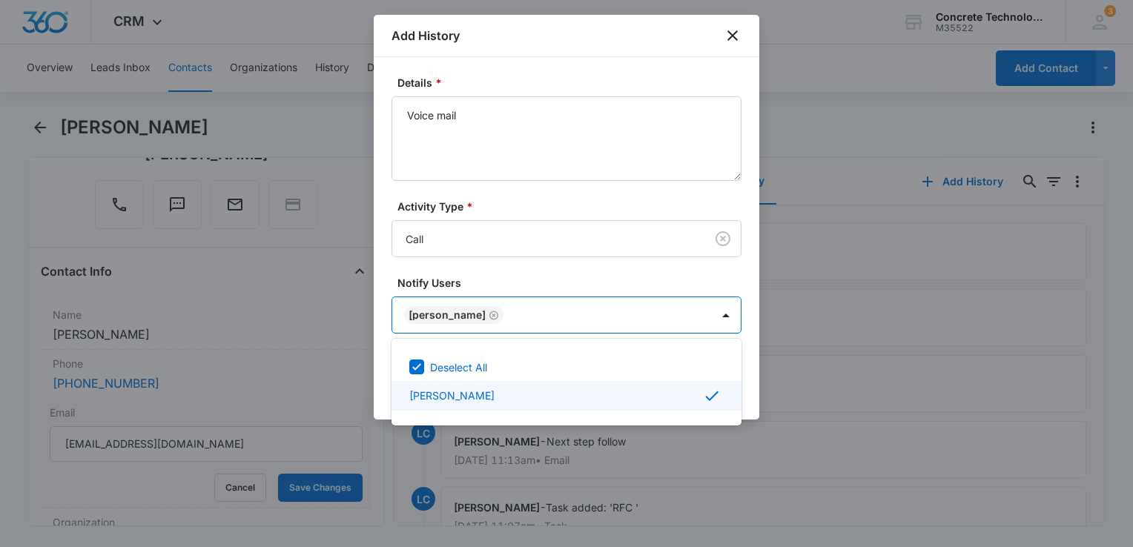
click at [751, 409] on div at bounding box center [566, 273] width 1133 height 547
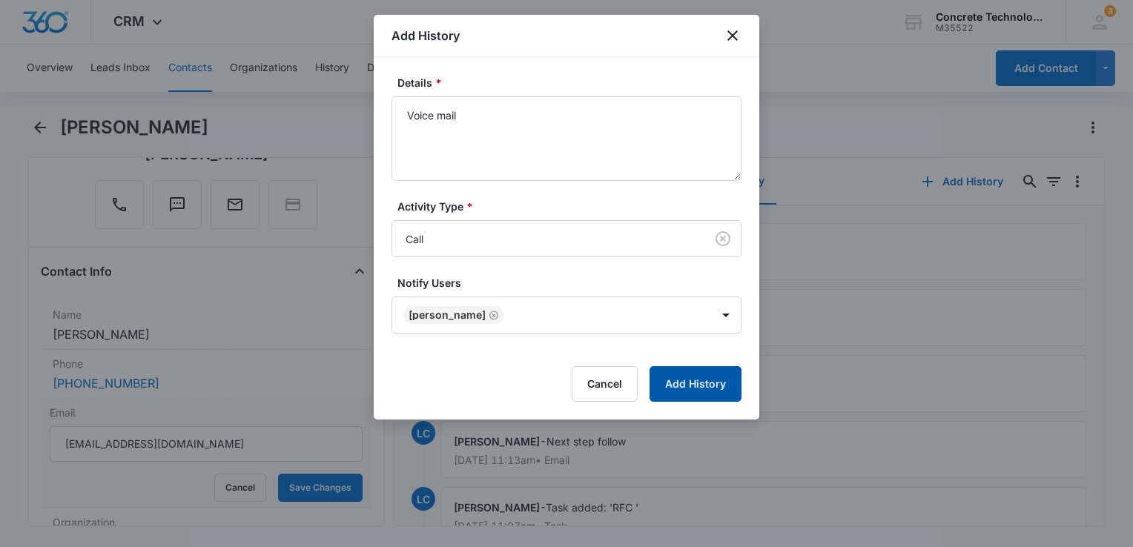
click at [715, 386] on button "Add History" at bounding box center [695, 384] width 92 height 36
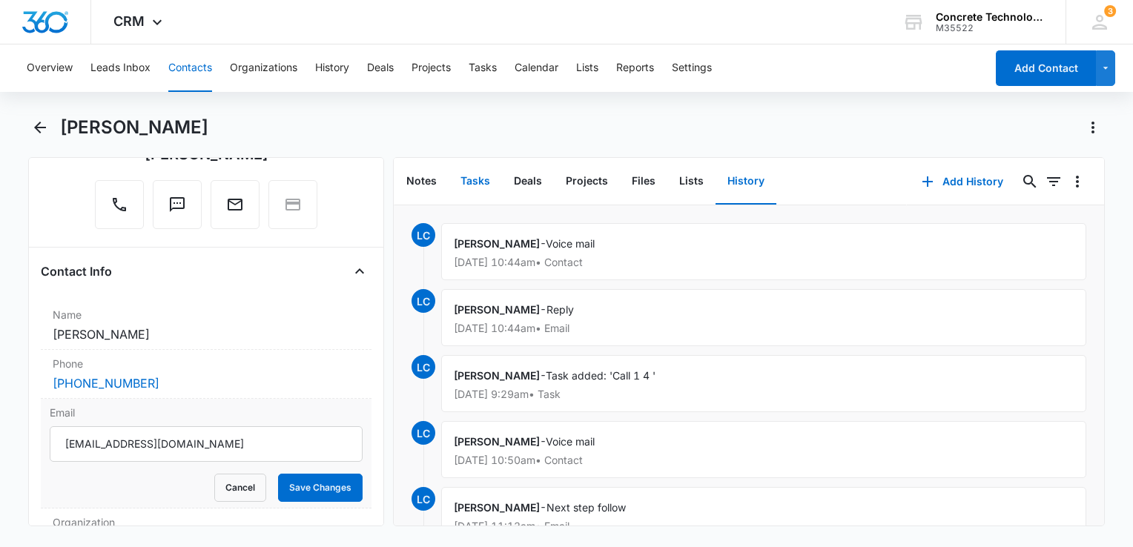
click at [464, 170] on button "Tasks" at bounding box center [474, 182] width 53 height 46
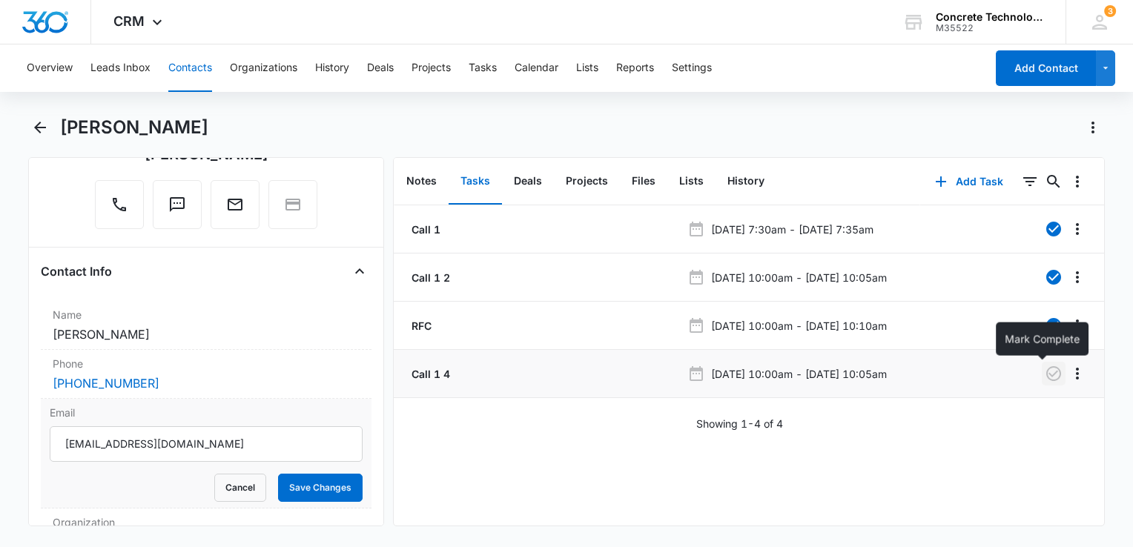
click at [1049, 372] on icon "button" at bounding box center [1053, 373] width 15 height 15
click at [941, 179] on button "Add Task" at bounding box center [969, 182] width 98 height 36
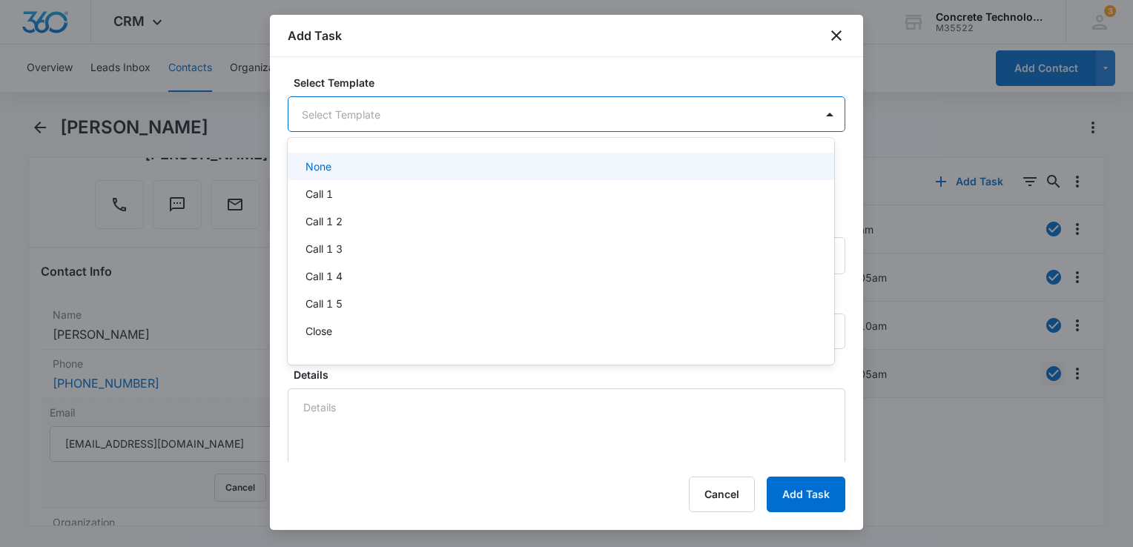
click at [427, 125] on body "CRM Apps Reputation Websites Forms CRM Email Social Content Ads Intelligence Fi…" at bounding box center [566, 273] width 1133 height 547
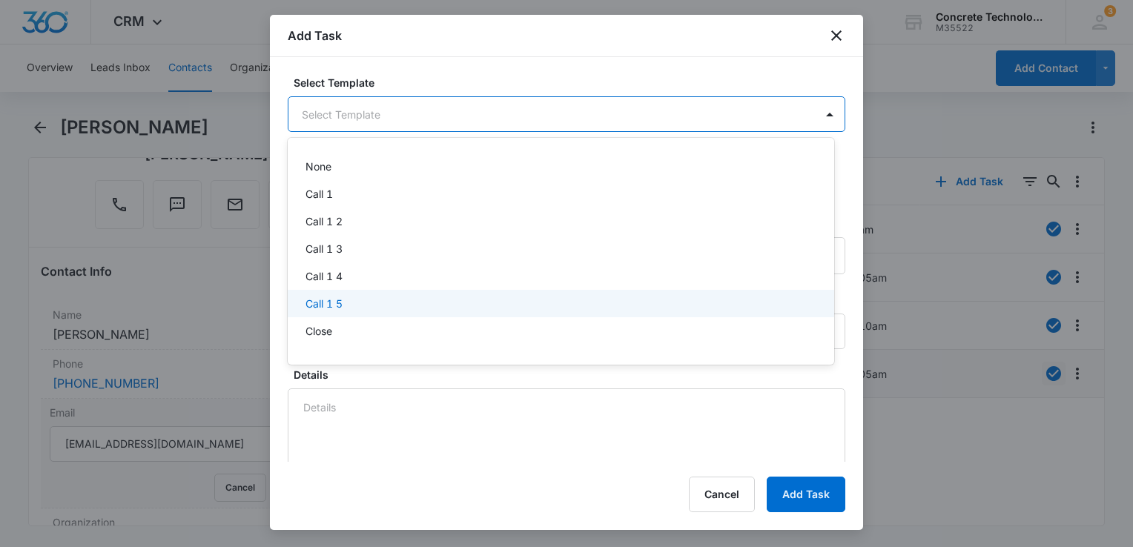
click at [360, 307] on div "Call 1 5" at bounding box center [559, 304] width 508 height 16
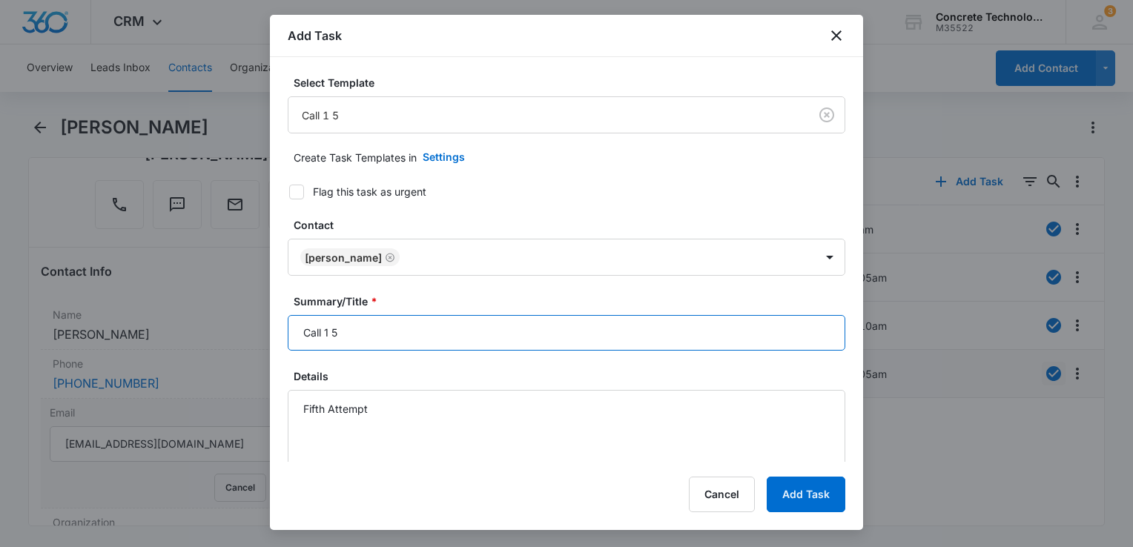
click at [362, 337] on input "Call 1 5" at bounding box center [566, 333] width 557 height 36
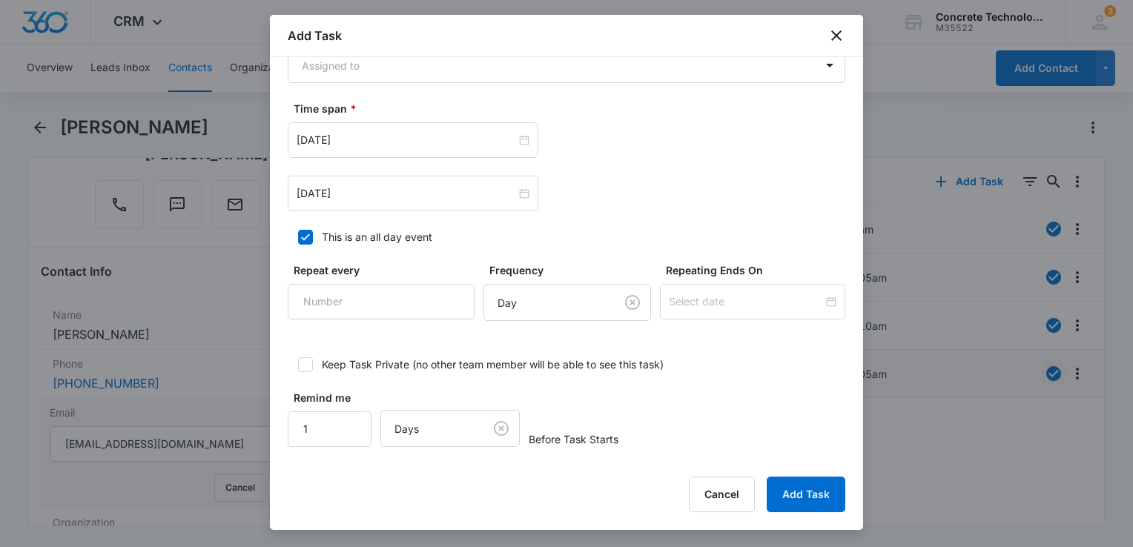
scroll to position [1041, 0]
type input "Call 1 5"
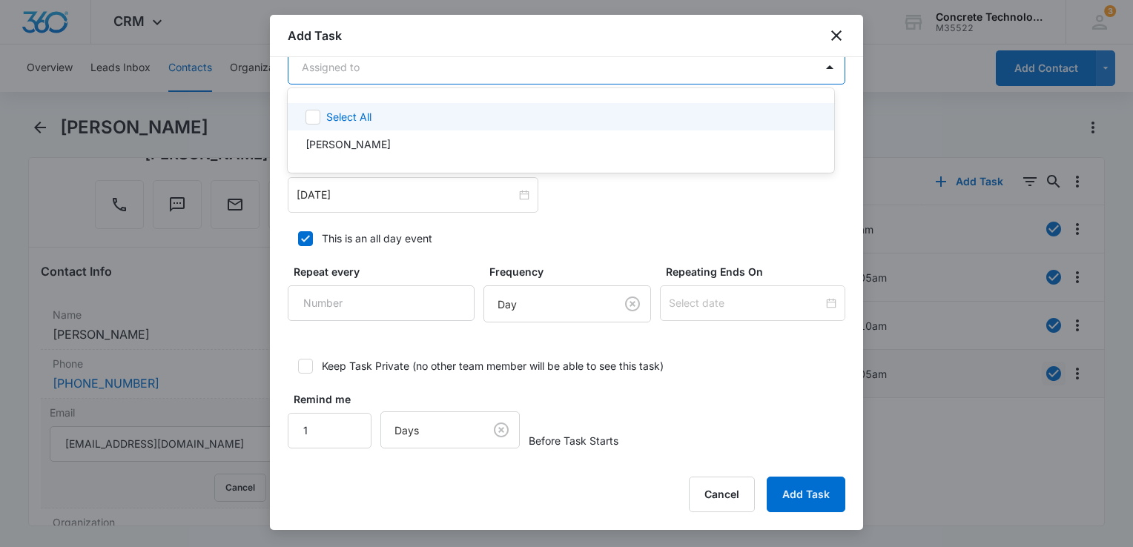
click at [403, 74] on body "CRM Apps Reputation Websites Forms CRM Email Social Content Ads Intelligence Fi…" at bounding box center [566, 273] width 1133 height 547
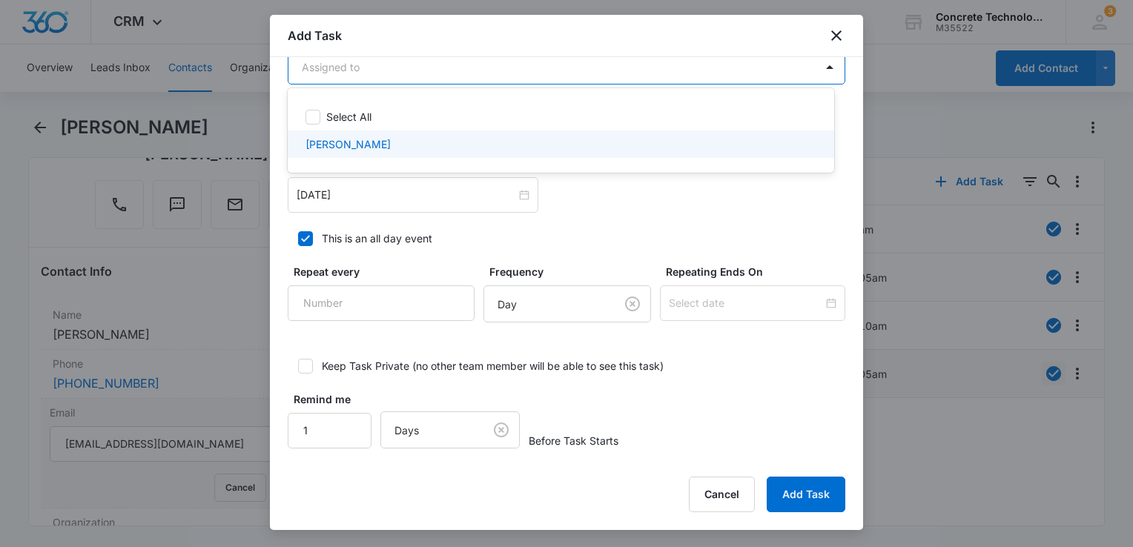
click at [367, 141] on p "[PERSON_NAME]" at bounding box center [347, 144] width 85 height 16
checkbox input "true"
click at [357, 199] on div at bounding box center [566, 273] width 1133 height 547
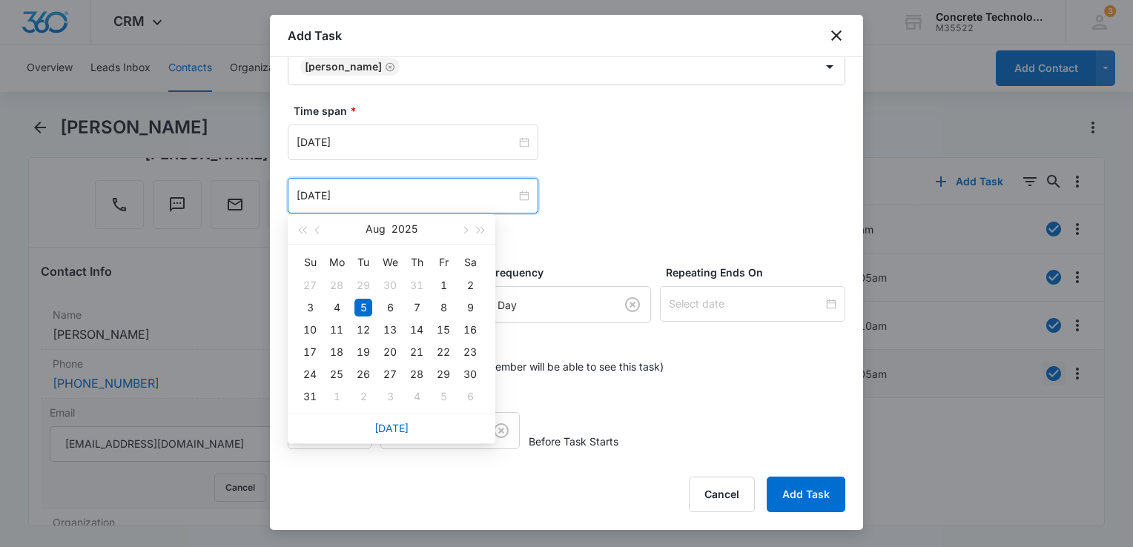
click at [357, 199] on input "[DATE]" at bounding box center [406, 196] width 219 height 16
click at [462, 233] on button "button" at bounding box center [464, 229] width 16 height 30
click at [360, 305] on div "9" at bounding box center [363, 308] width 18 height 18
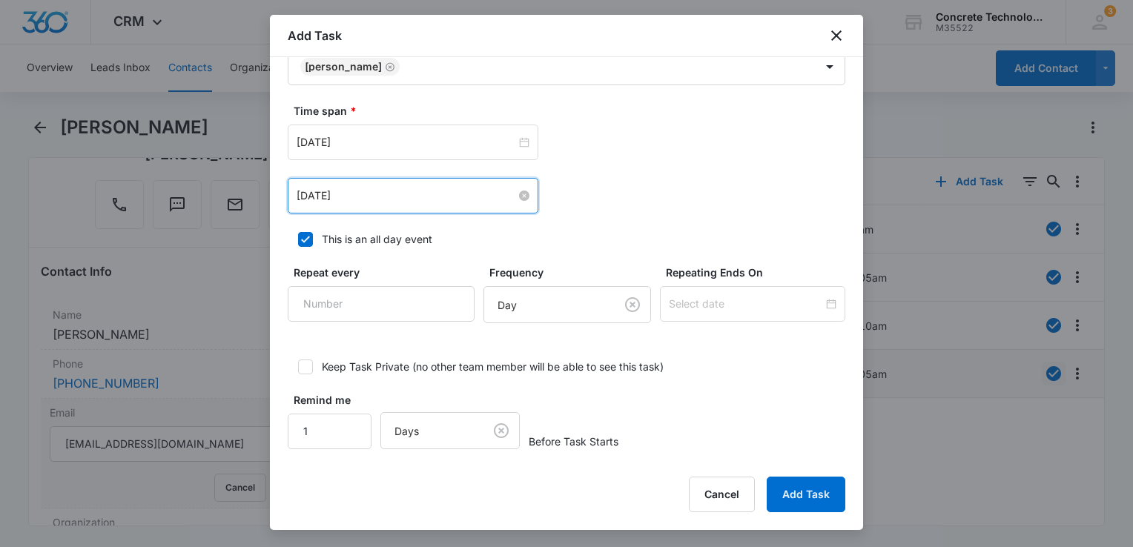
click at [377, 192] on input "[DATE]" at bounding box center [406, 196] width 219 height 16
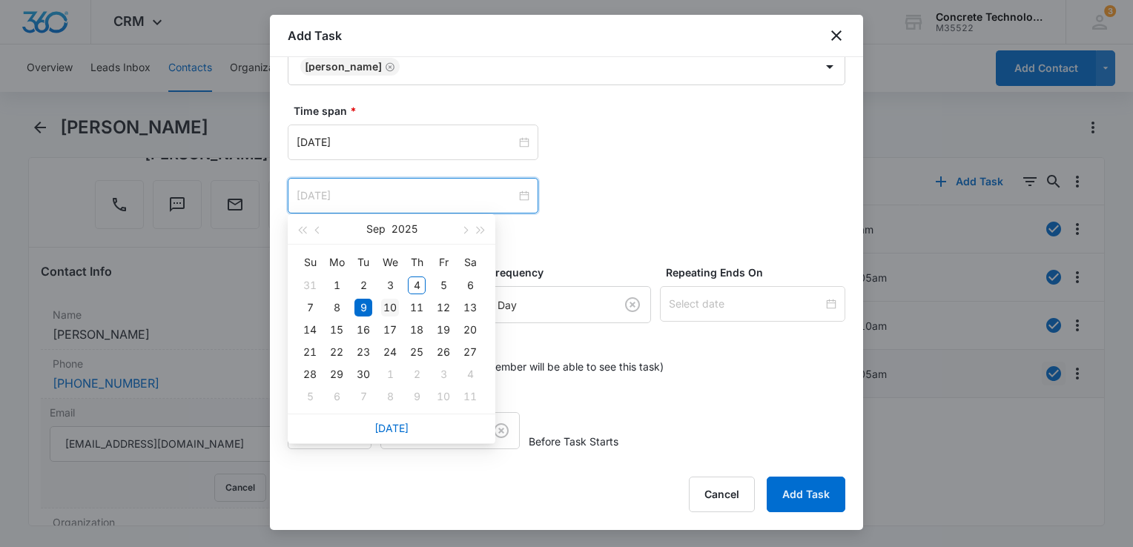
type input "[DATE]"
click at [388, 300] on div "10" at bounding box center [390, 308] width 18 height 18
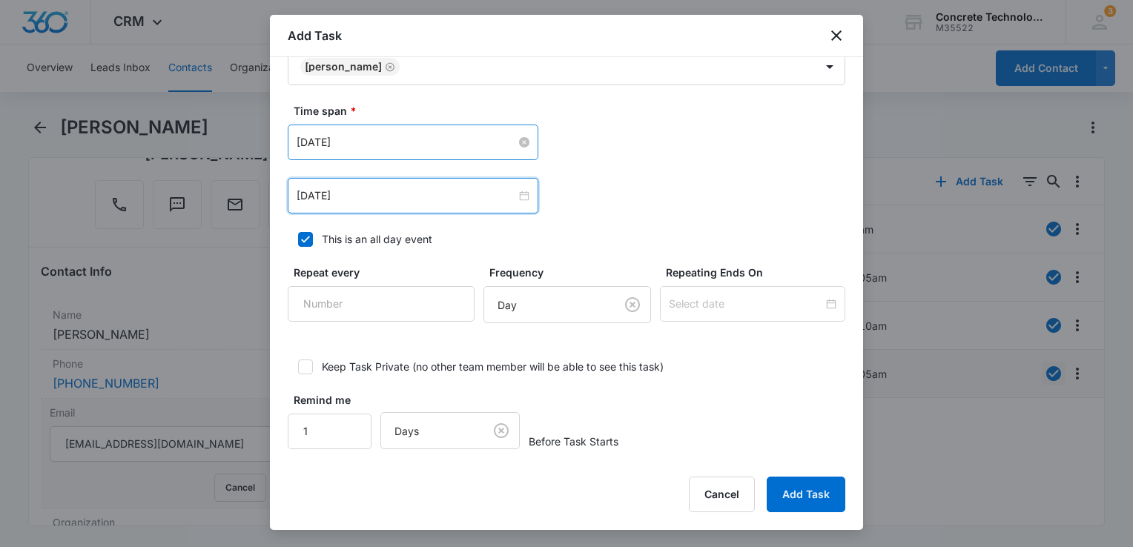
click at [402, 134] on input "[DATE]" at bounding box center [406, 142] width 219 height 16
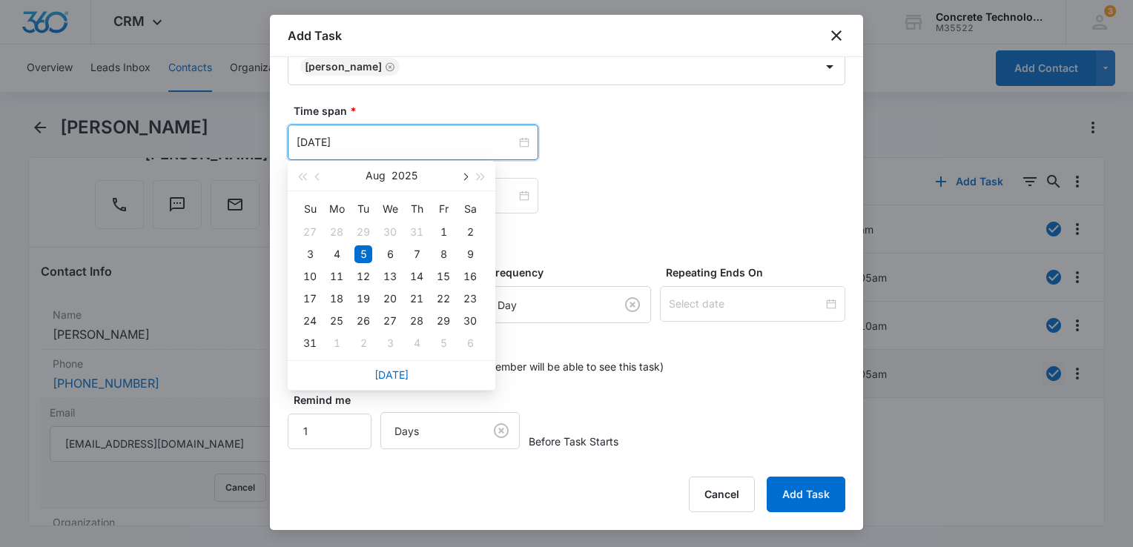
click at [463, 175] on span "button" at bounding box center [463, 176] width 7 height 7
type input "[DATE]"
click at [388, 258] on div "10" at bounding box center [390, 254] width 18 height 18
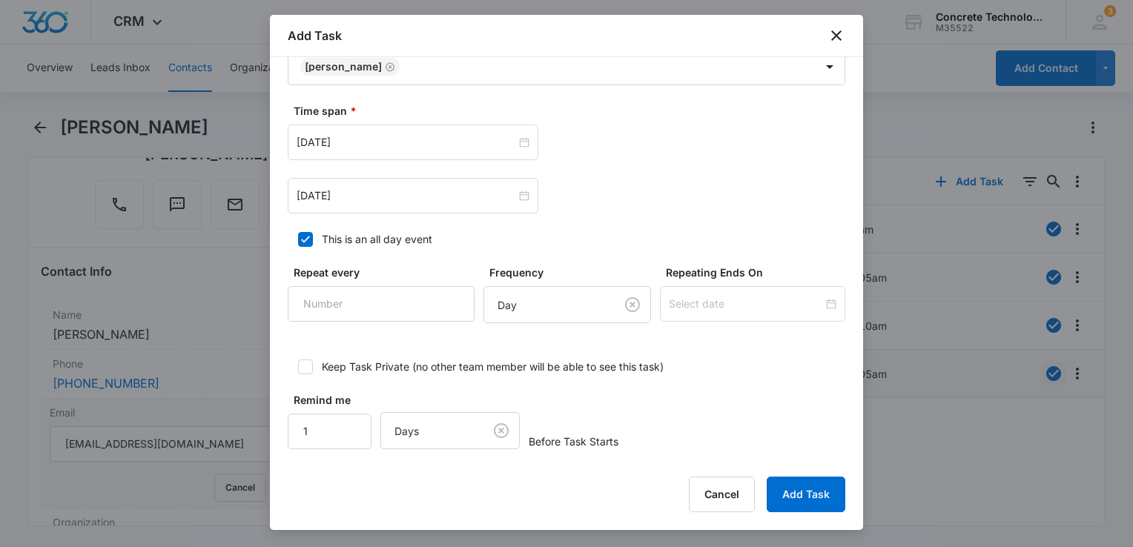
drag, startPoint x: 299, startPoint y: 245, endPoint x: 313, endPoint y: 242, distance: 13.7
click at [314, 240] on label "This is an all day event" at bounding box center [566, 239] width 557 height 16
click at [298, 240] on input "This is an all day event" at bounding box center [293, 239] width 10 height 10
checkbox input "false"
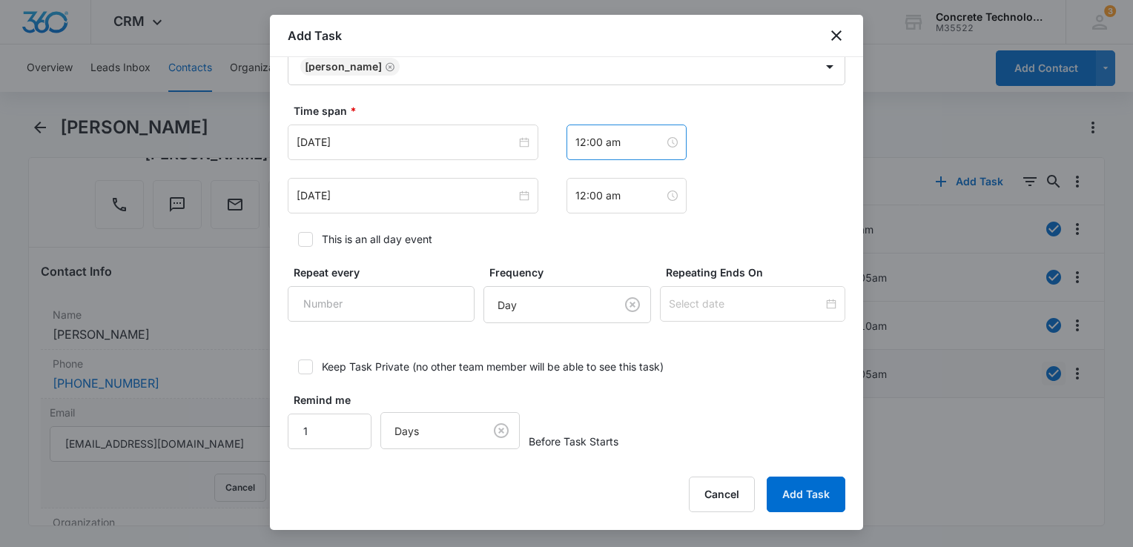
click at [601, 151] on div "12:00 am" at bounding box center [626, 143] width 120 height 36
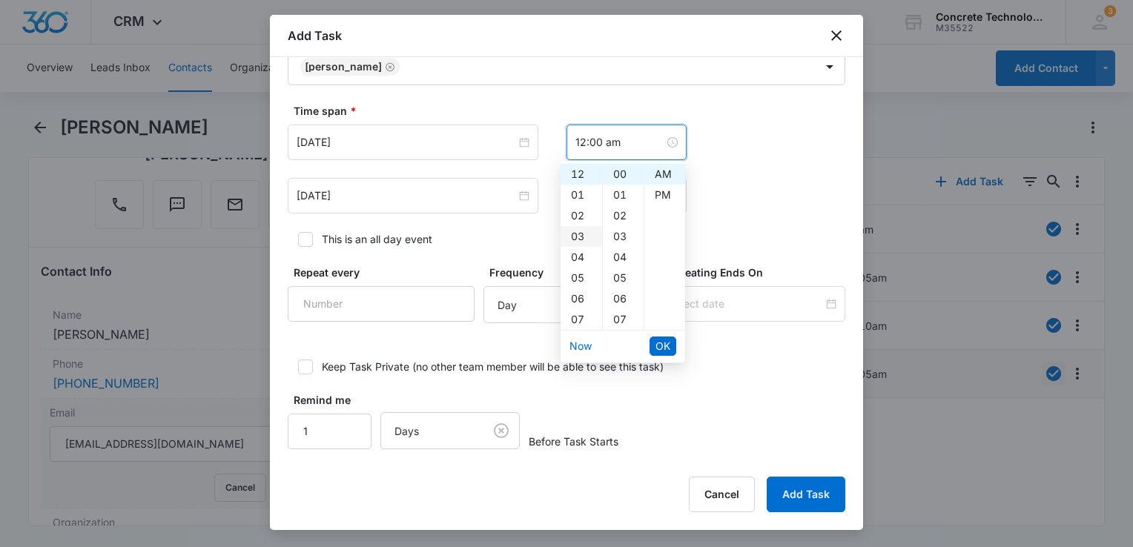
click at [577, 233] on div "03" at bounding box center [581, 236] width 42 height 21
click at [654, 200] on div "PM" at bounding box center [664, 195] width 41 height 21
type input "3:00 pm"
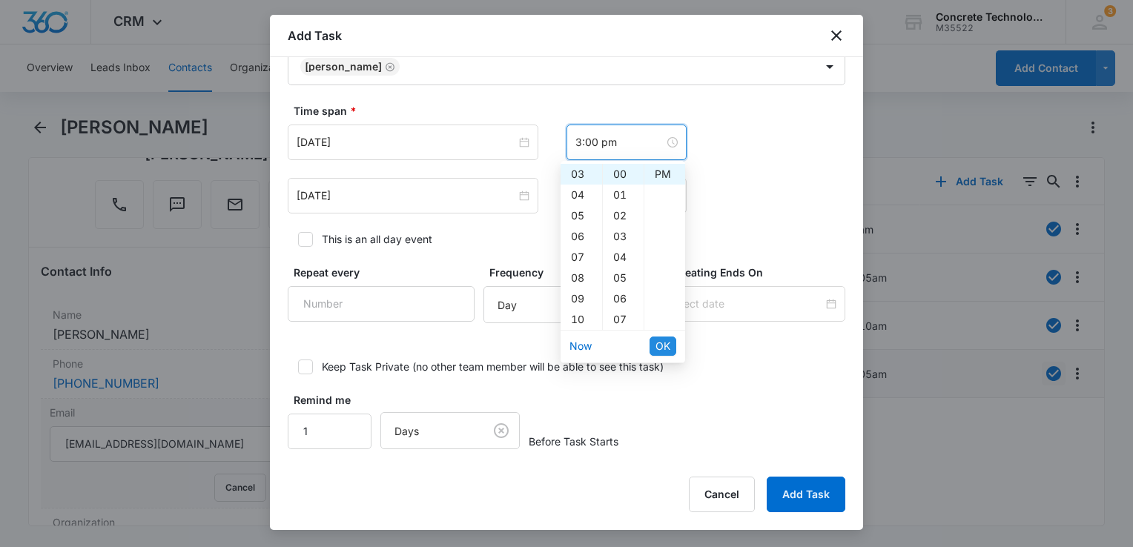
click at [664, 341] on span "OK" at bounding box center [662, 346] width 15 height 16
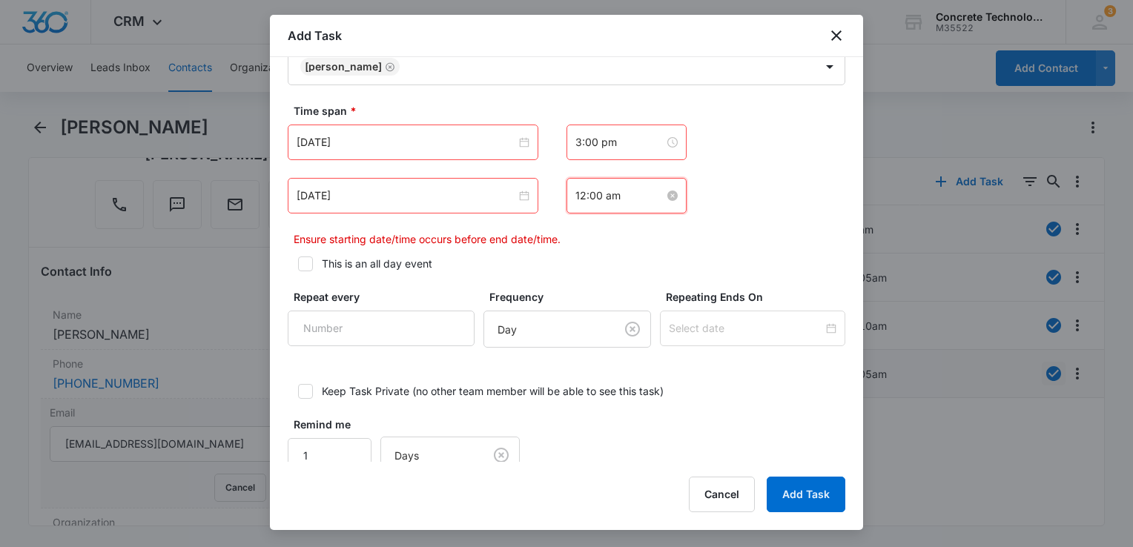
click at [620, 200] on input "12:00 am" at bounding box center [619, 196] width 89 height 16
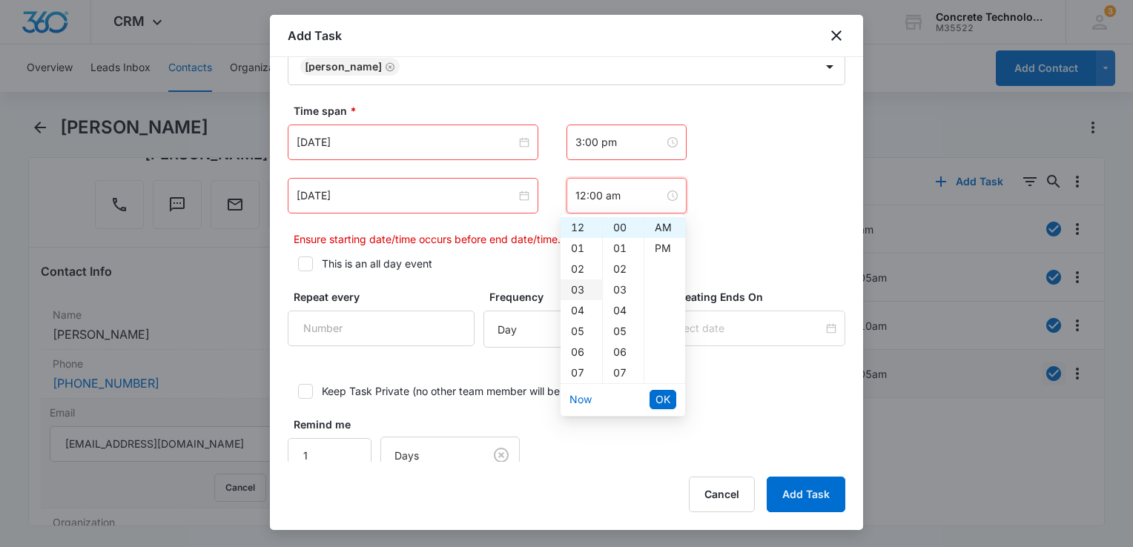
click at [583, 291] on div "03" at bounding box center [581, 289] width 42 height 21
click at [621, 327] on div "05" at bounding box center [623, 331] width 41 height 21
click at [662, 255] on div "PM" at bounding box center [664, 248] width 41 height 21
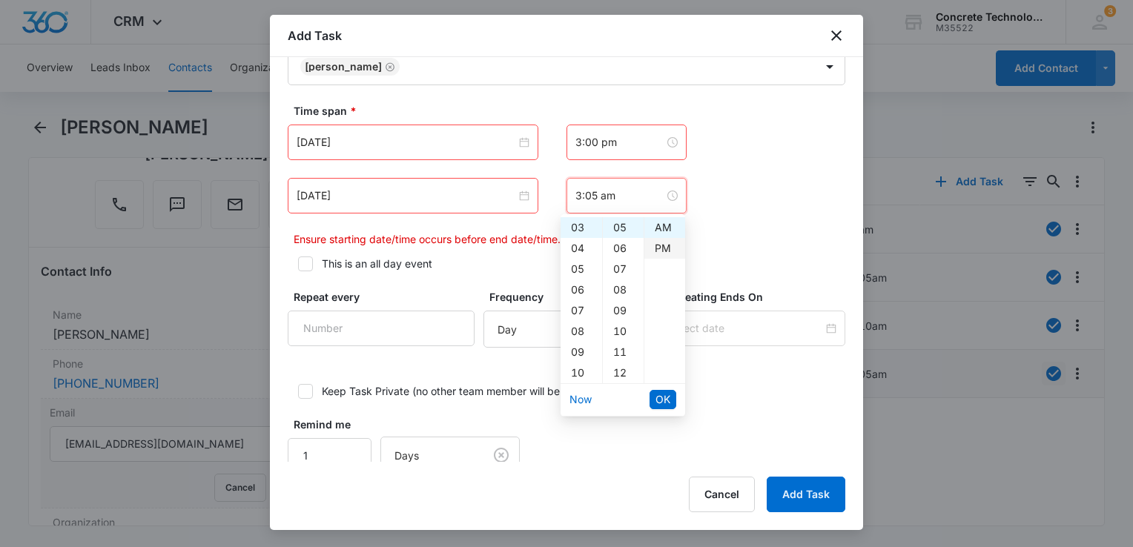
type input "3:05 pm"
click at [668, 393] on span "OK" at bounding box center [662, 399] width 15 height 16
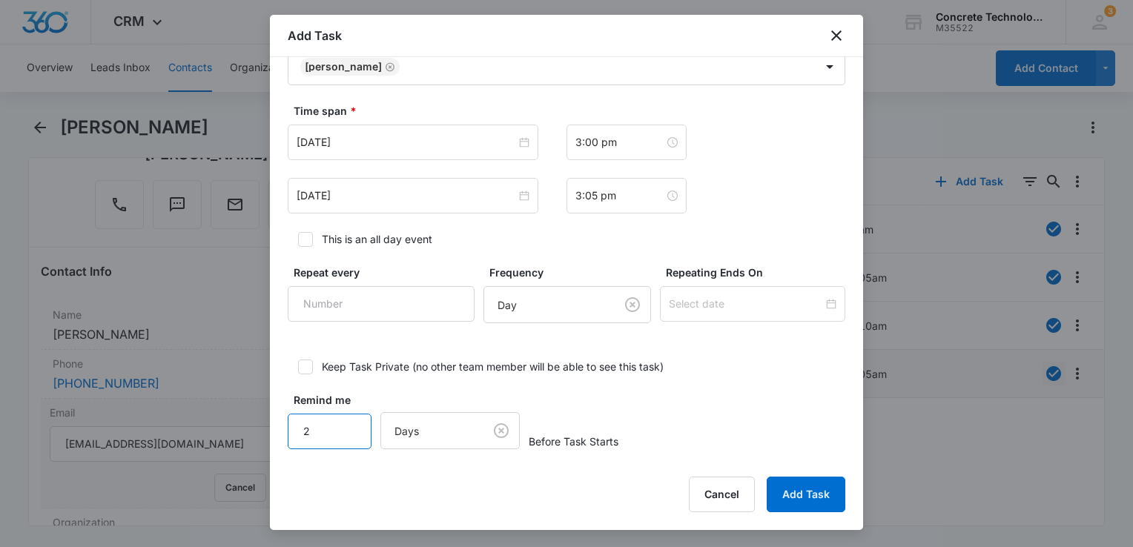
click at [347, 419] on input "2" at bounding box center [330, 432] width 84 height 36
click at [347, 419] on input "3" at bounding box center [330, 432] width 84 height 36
click at [347, 419] on input "4" at bounding box center [330, 432] width 84 height 36
type input "5"
click at [347, 419] on input "5" at bounding box center [330, 432] width 84 height 36
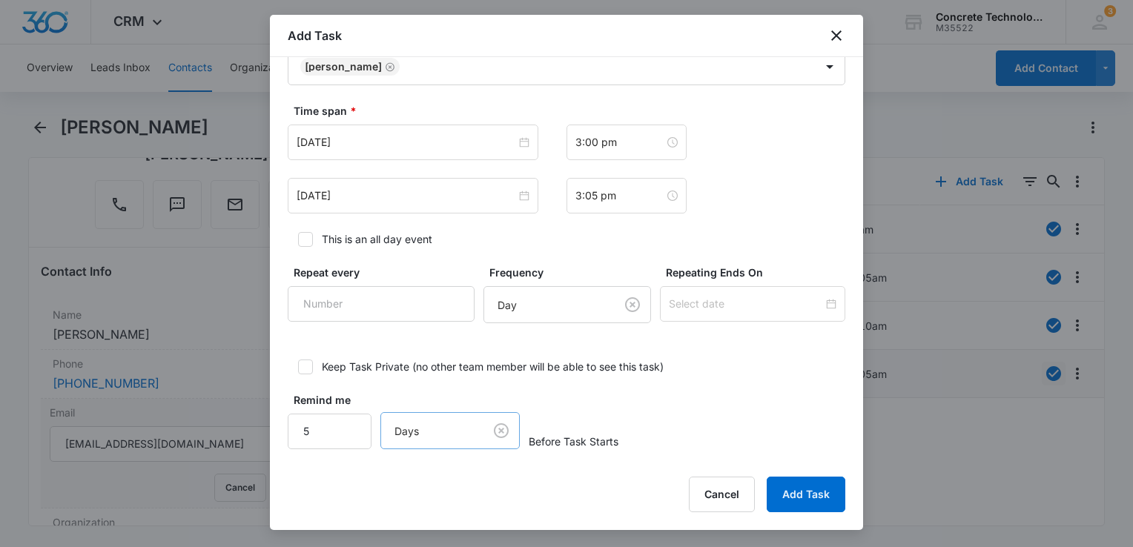
click at [417, 436] on body "CRM Apps Reputation Websites Forms CRM Email Social Content Ads Intelligence Fi…" at bounding box center [566, 273] width 1133 height 547
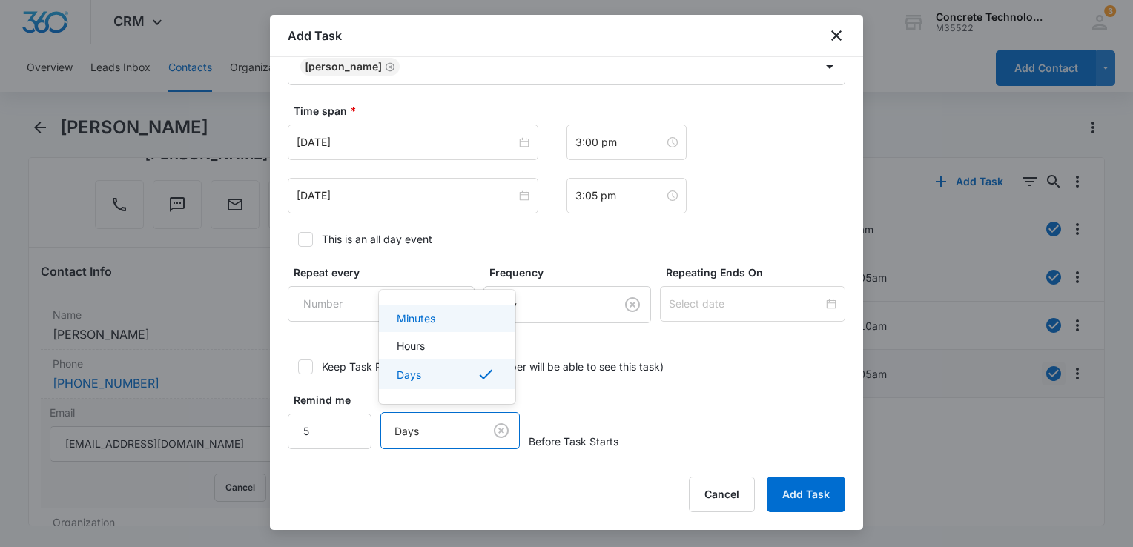
click at [421, 302] on div "Minutes Hours Days" at bounding box center [447, 347] width 136 height 90
click at [420, 313] on p "Minutes" at bounding box center [416, 319] width 39 height 16
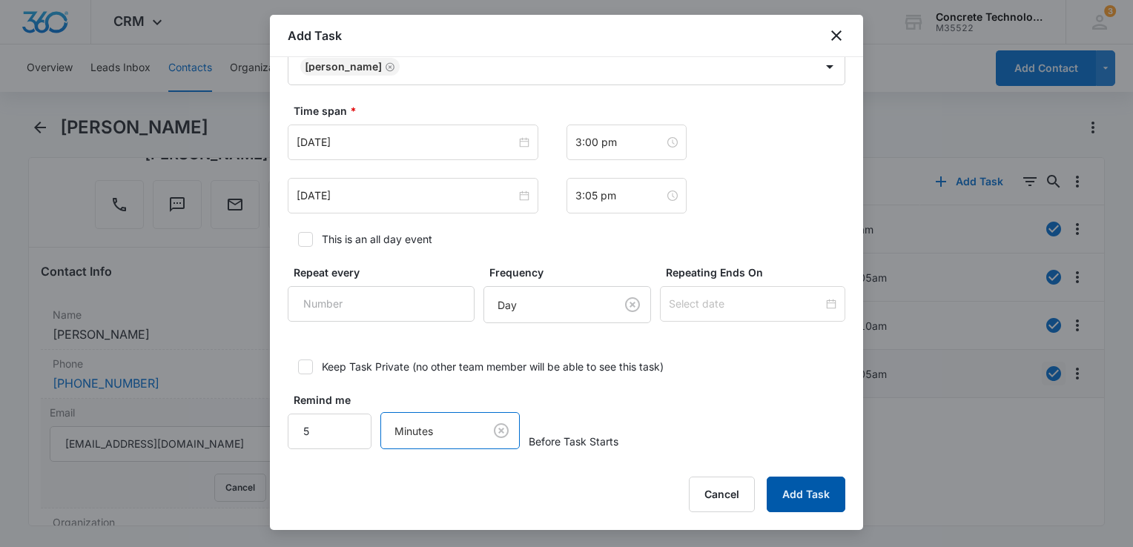
click at [832, 503] on button "Add Task" at bounding box center [805, 495] width 79 height 36
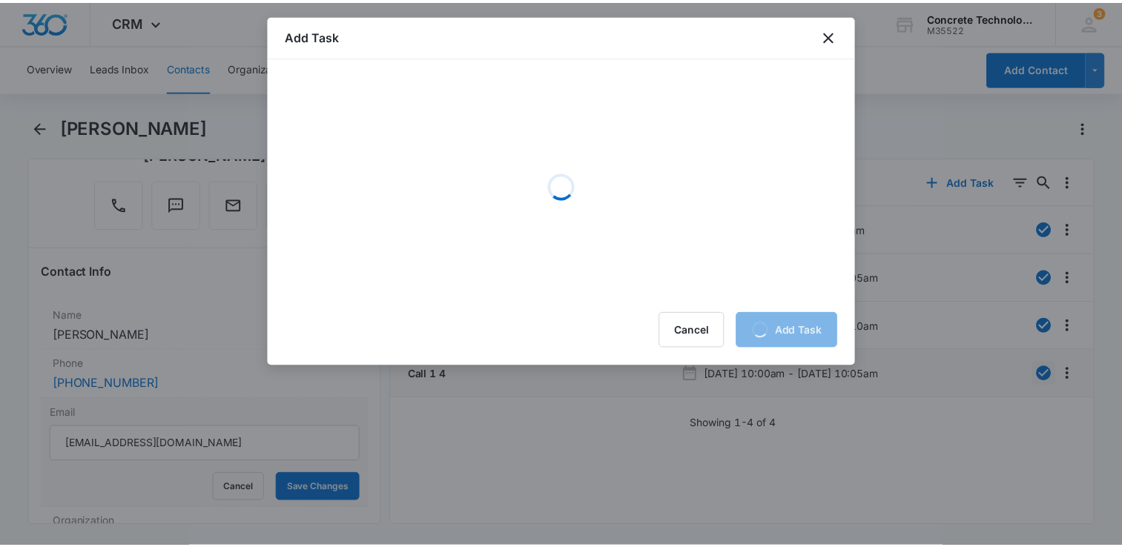
scroll to position [0, 0]
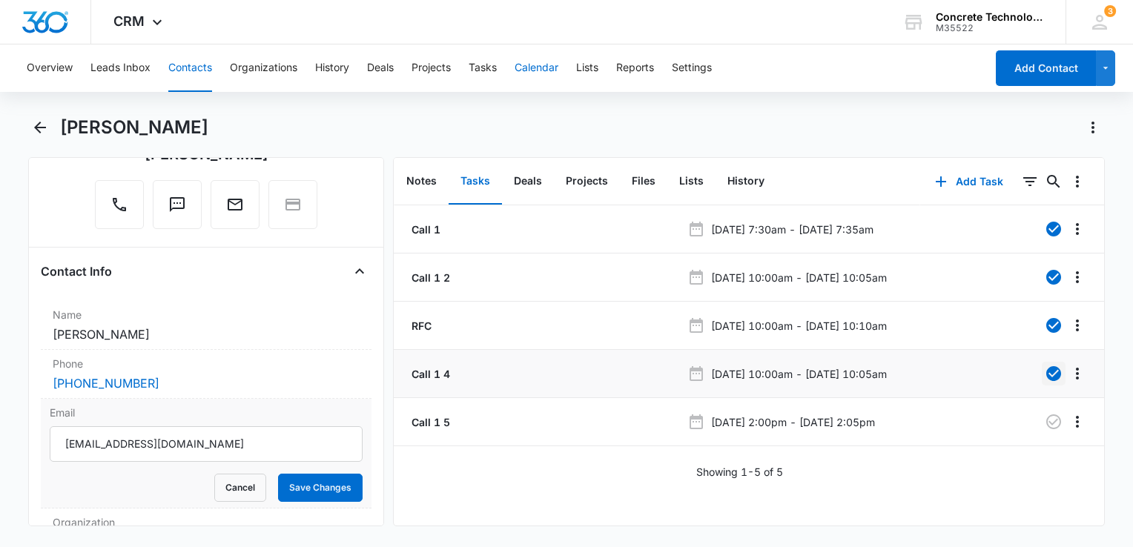
click at [540, 68] on button "Calendar" at bounding box center [536, 67] width 44 height 47
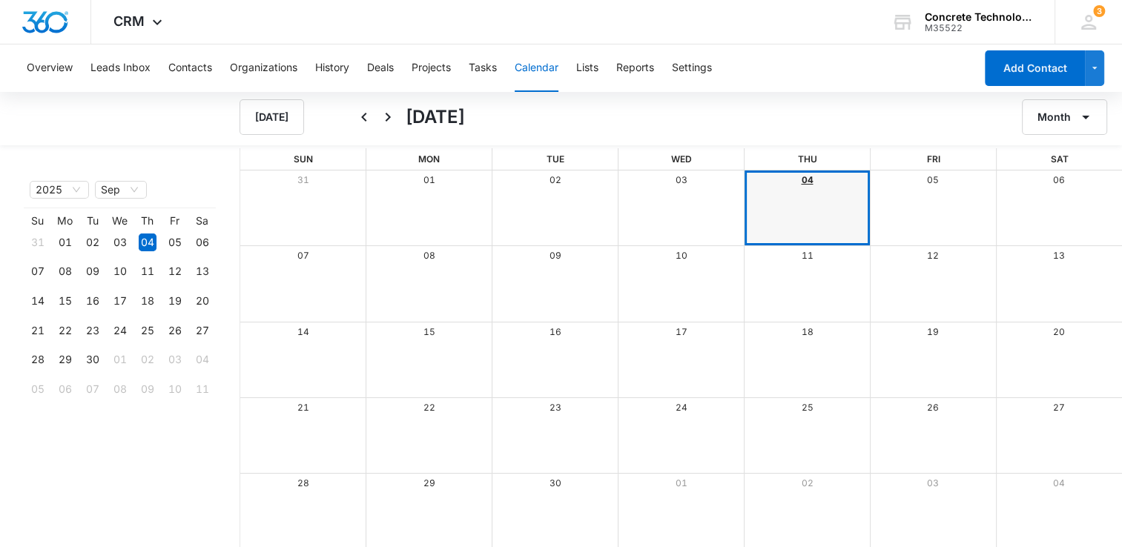
click at [808, 185] on link "04" at bounding box center [807, 179] width 12 height 11
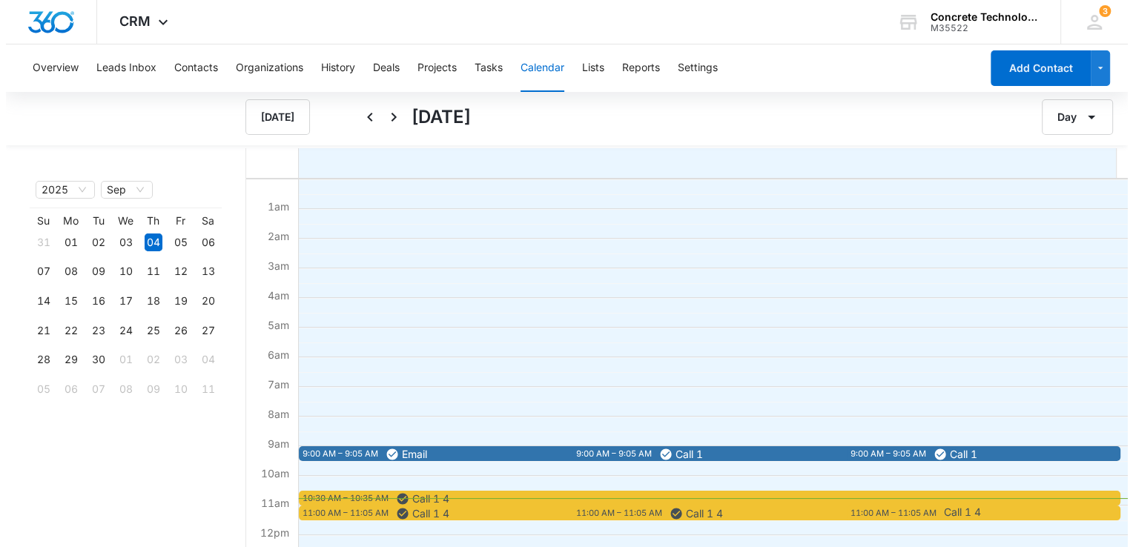
scroll to position [222, 0]
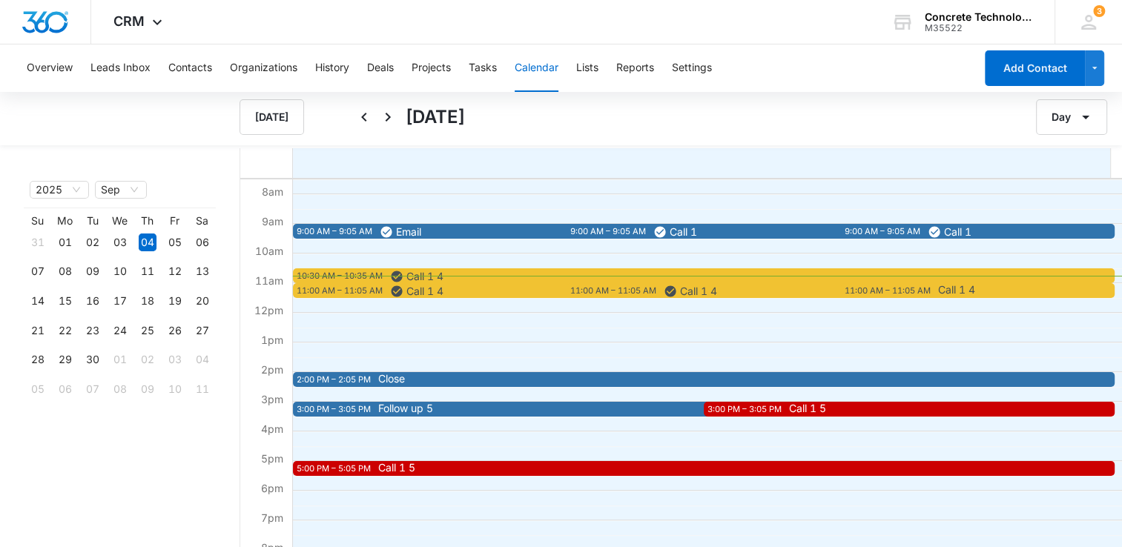
click at [938, 285] on span "Call 1 4" at bounding box center [956, 290] width 37 height 10
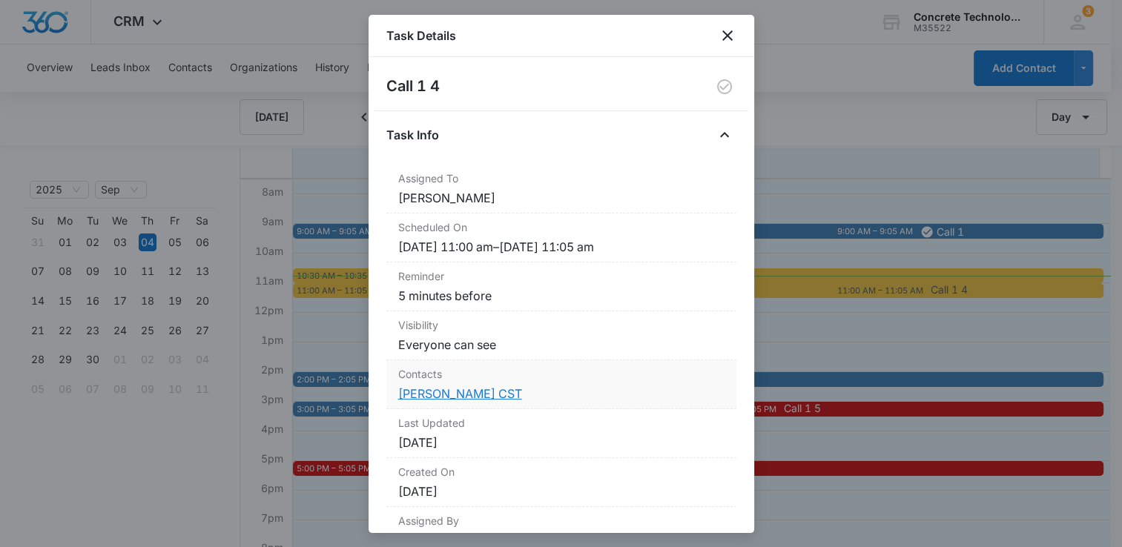
click at [457, 389] on link "[PERSON_NAME] CST" at bounding box center [460, 393] width 124 height 15
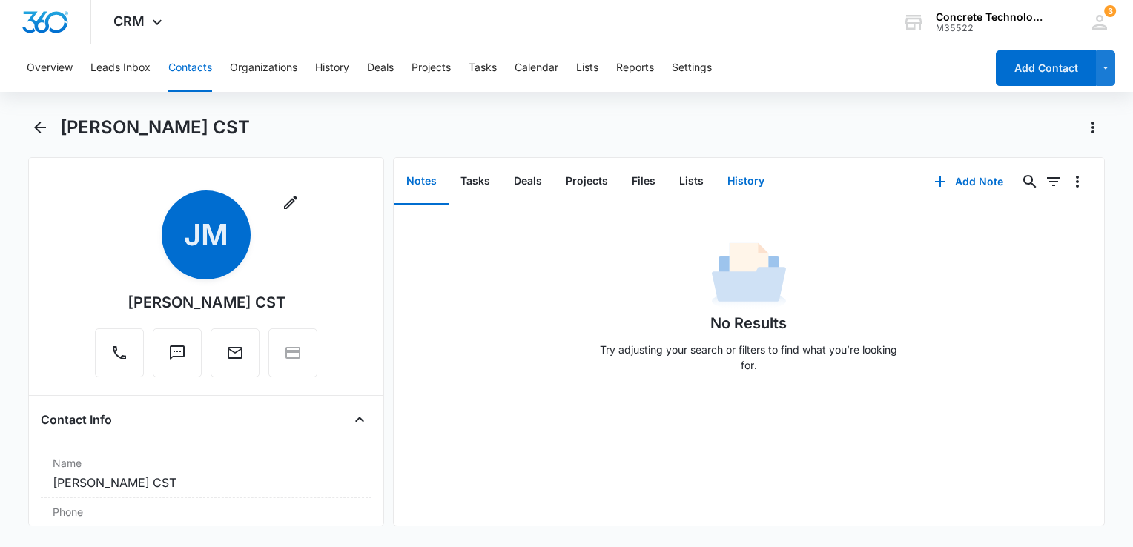
click at [743, 182] on button "History" at bounding box center [745, 182] width 61 height 46
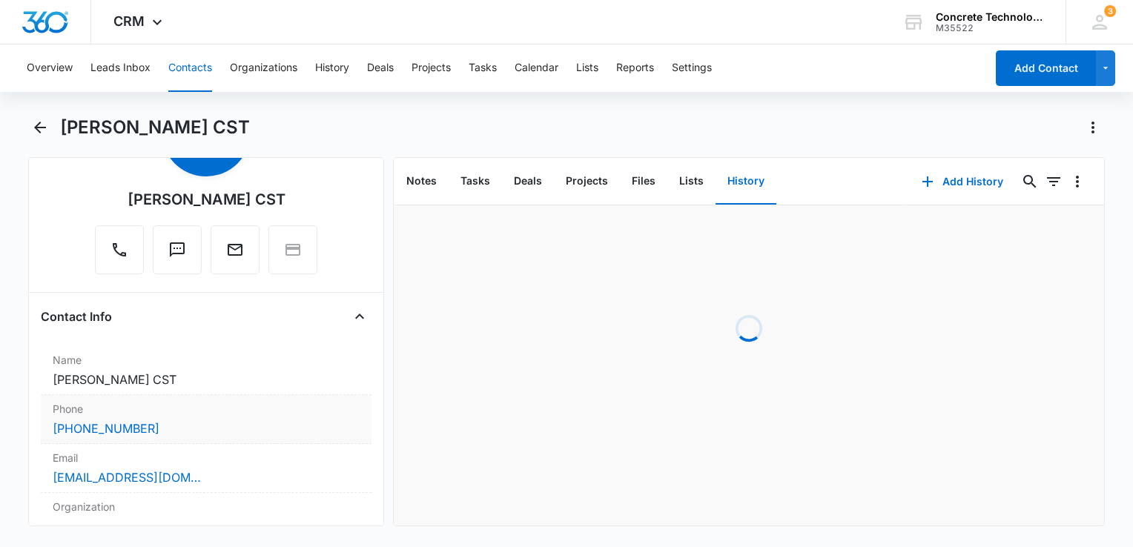
scroll to position [222, 0]
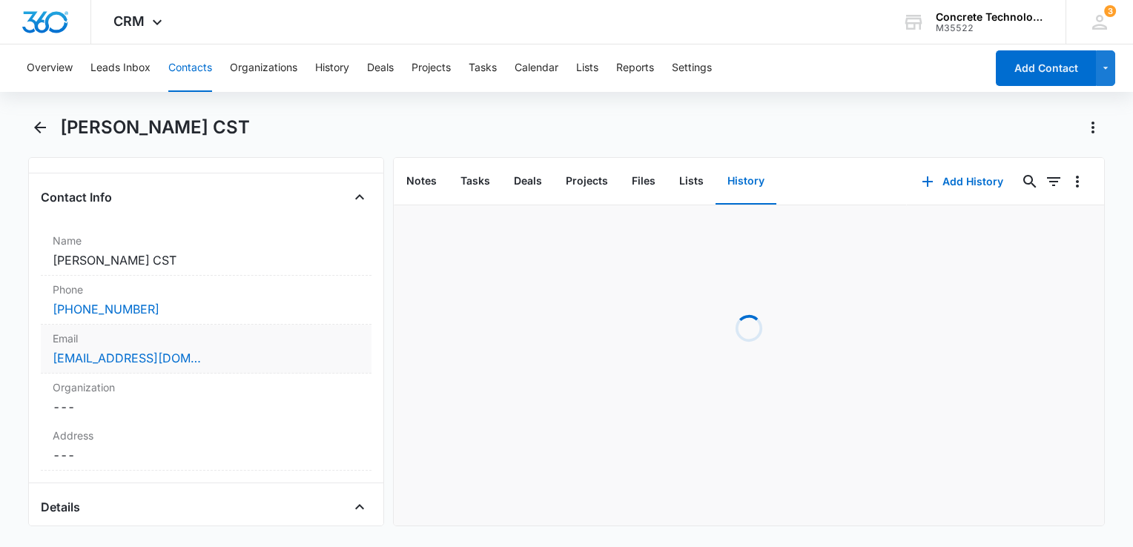
click at [251, 354] on div "[EMAIL_ADDRESS][DOMAIN_NAME]" at bounding box center [206, 358] width 307 height 18
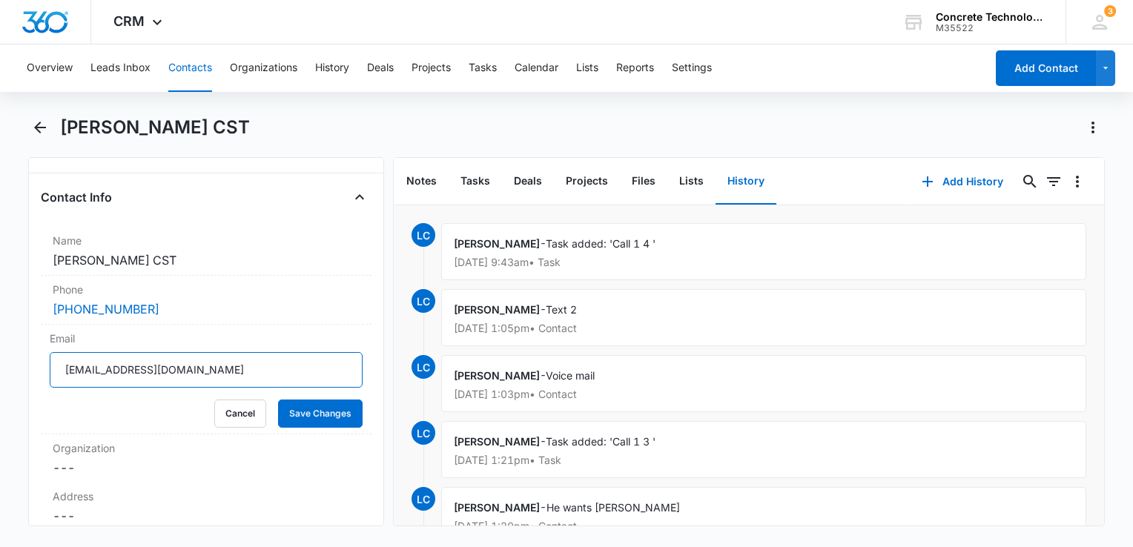
drag, startPoint x: 219, startPoint y: 368, endPoint x: 27, endPoint y: 360, distance: 192.9
click at [0, 351] on html "CRM Apps Reputation Websites Forms CRM Email Social Content Ads Intelligence Fi…" at bounding box center [566, 273] width 1133 height 547
click at [952, 182] on button "Add History" at bounding box center [962, 182] width 111 height 36
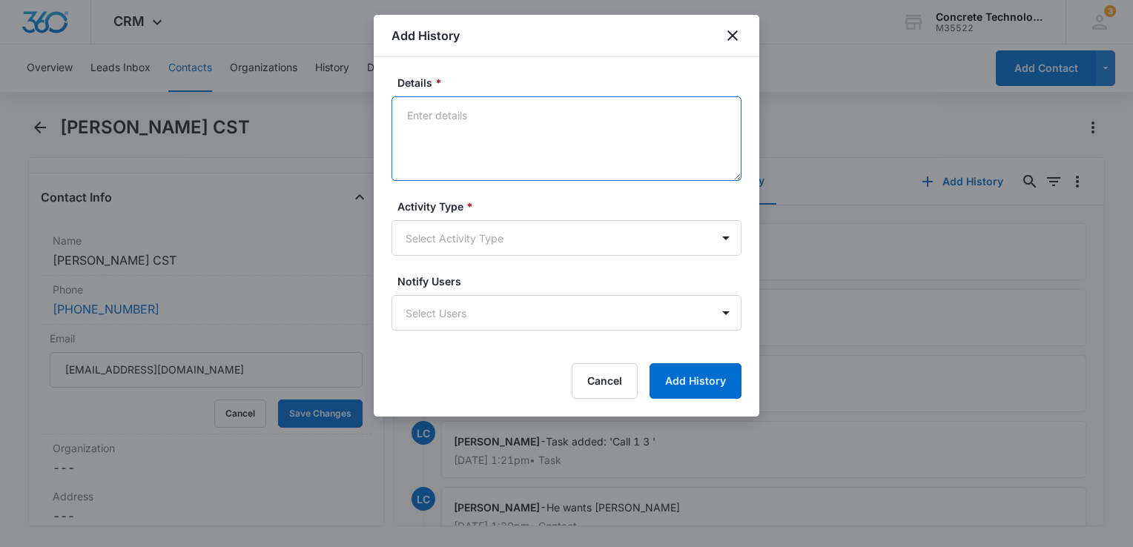
click at [567, 145] on textarea "Details *" at bounding box center [566, 138] width 350 height 85
type textarea "Reply"
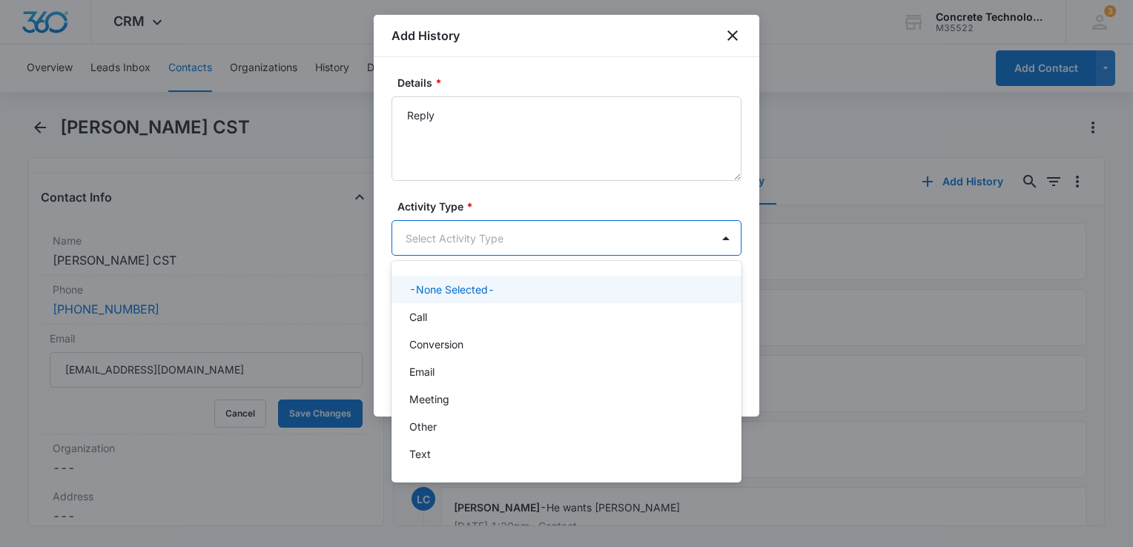
click at [540, 238] on body "CRM Apps Reputation Websites Forms CRM Email Social Content Ads Intelligence Fi…" at bounding box center [566, 273] width 1133 height 547
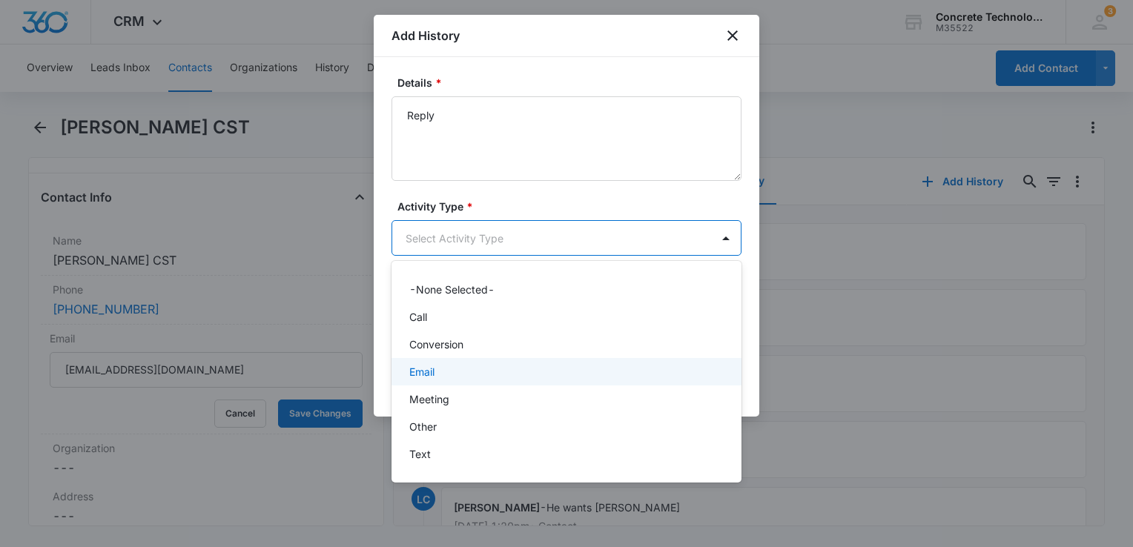
click at [466, 368] on div "Email" at bounding box center [564, 372] width 311 height 16
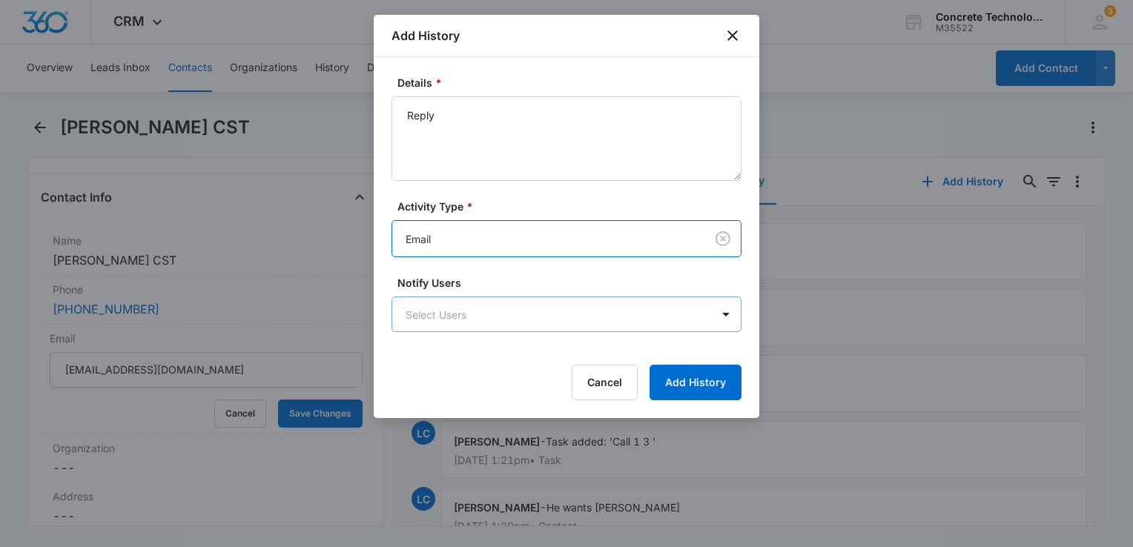
click at [492, 328] on body "CRM Apps Reputation Websites Forms CRM Email Social Content Ads Intelligence Fi…" at bounding box center [566, 273] width 1133 height 547
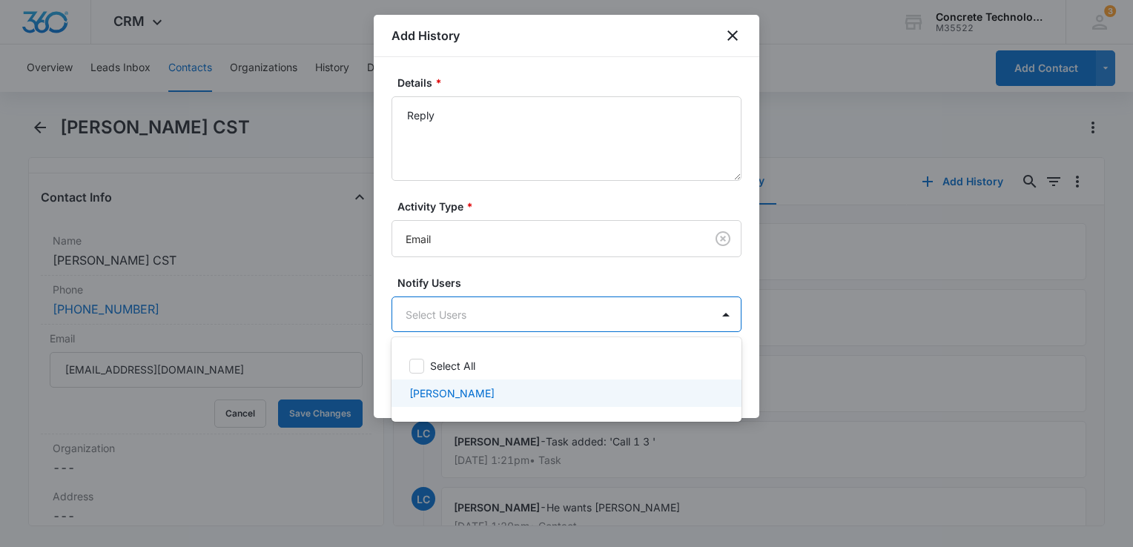
click at [463, 388] on p "[PERSON_NAME]" at bounding box center [451, 393] width 85 height 16
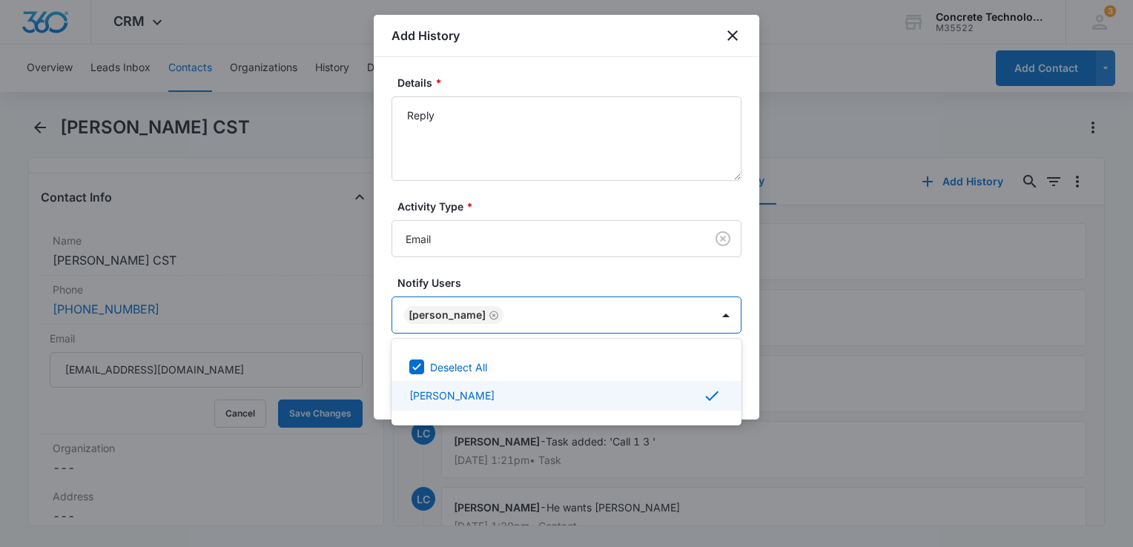
click at [752, 397] on div at bounding box center [566, 273] width 1133 height 547
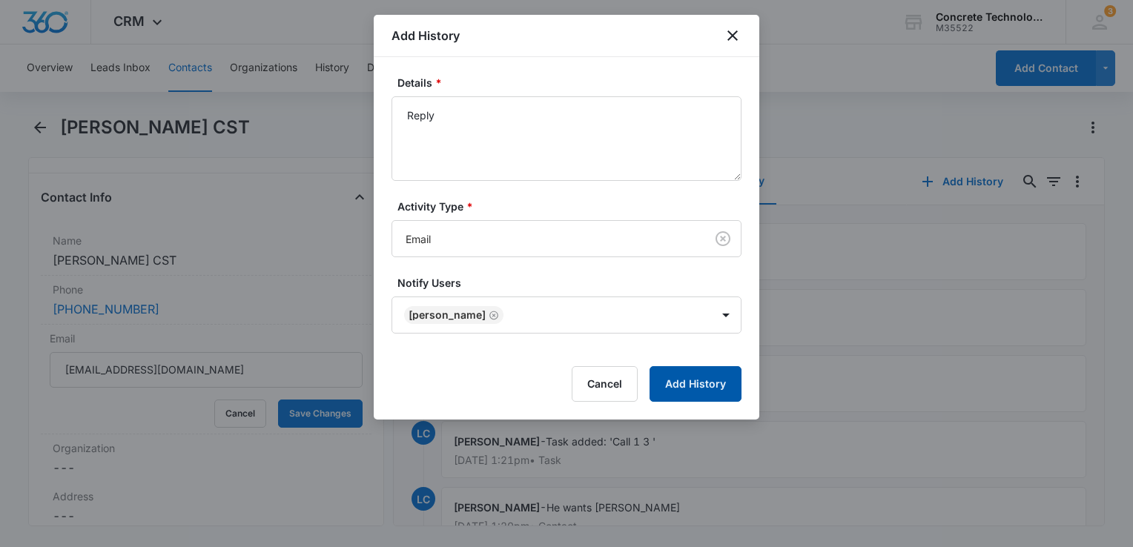
click at [709, 385] on button "Add History" at bounding box center [695, 384] width 92 height 36
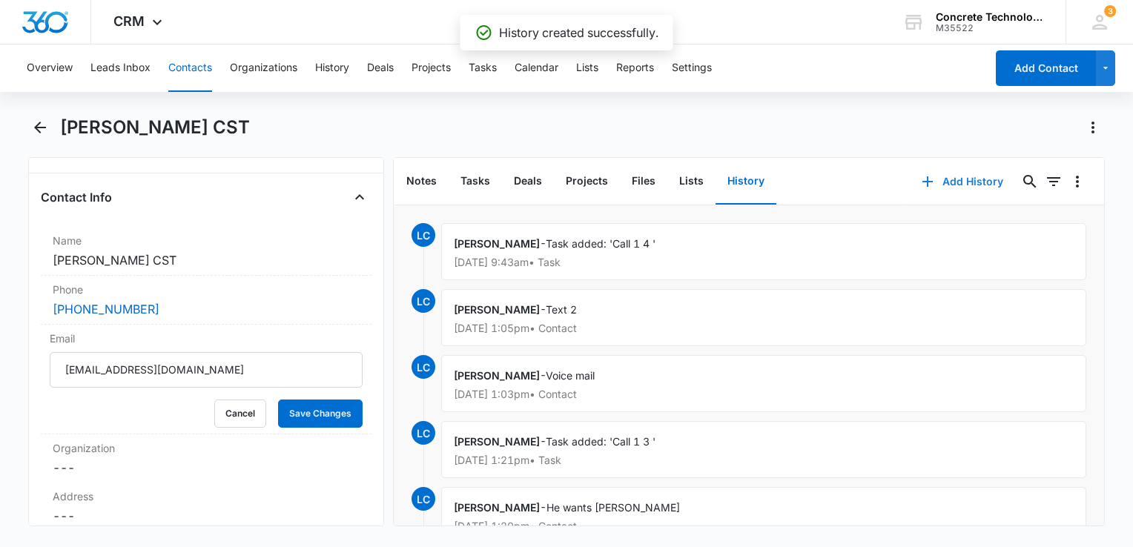
click at [931, 182] on button "Add History" at bounding box center [962, 182] width 111 height 36
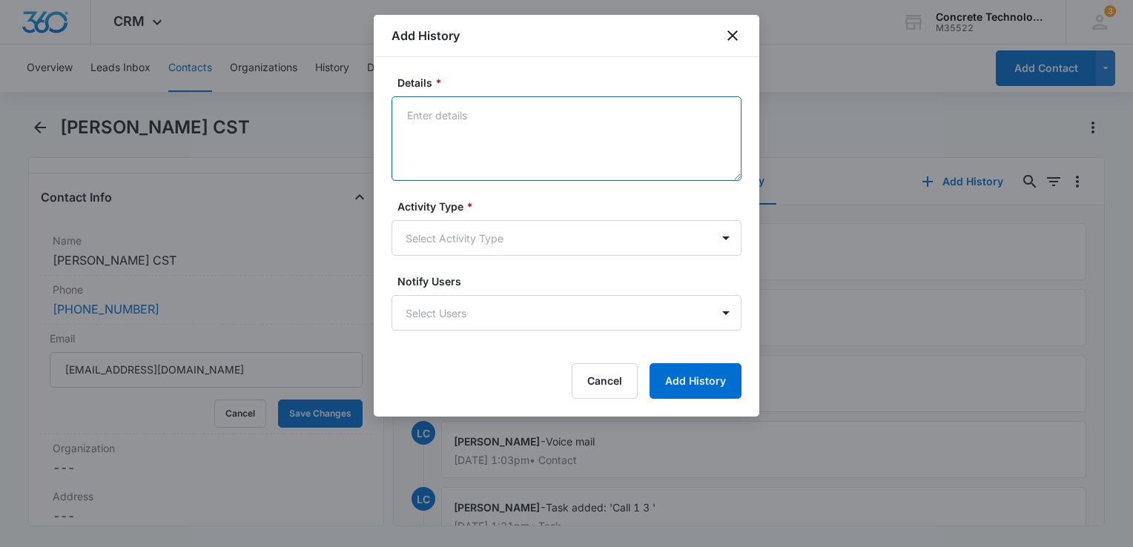
click at [453, 109] on textarea "Details *" at bounding box center [566, 138] width 350 height 85
type textarea "Voice mail"
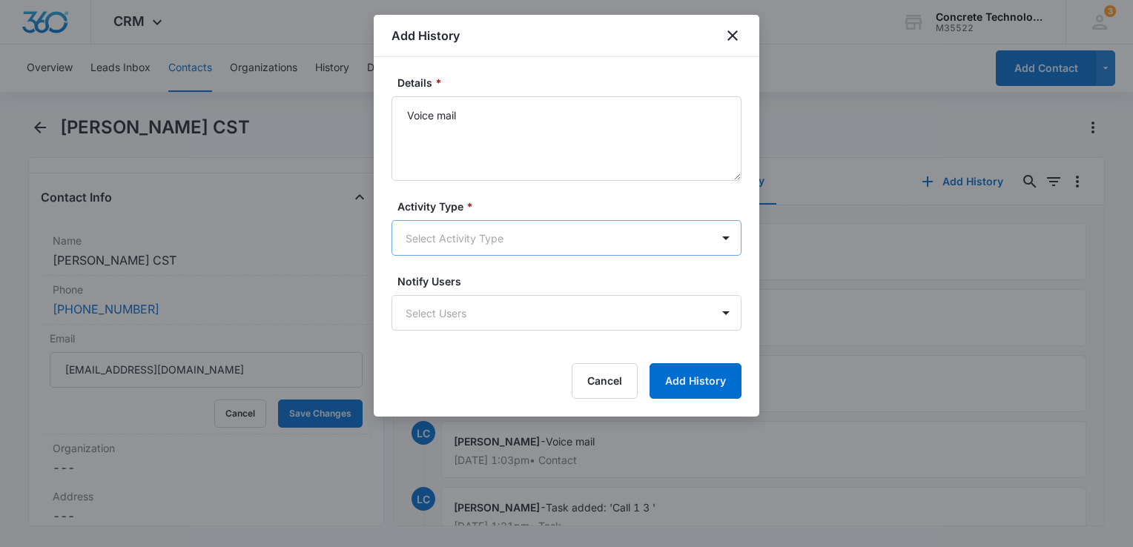
click at [494, 229] on body "CRM Apps Reputation Websites Forms CRM Email Social Content Ads Intelligence Fi…" at bounding box center [566, 273] width 1133 height 547
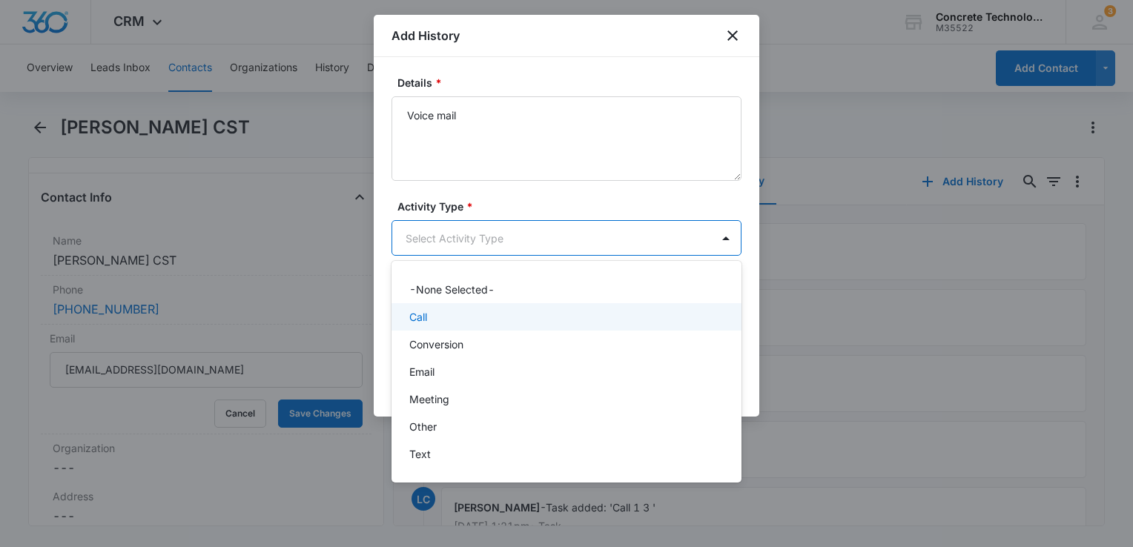
click at [439, 316] on div "Call" at bounding box center [564, 317] width 311 height 16
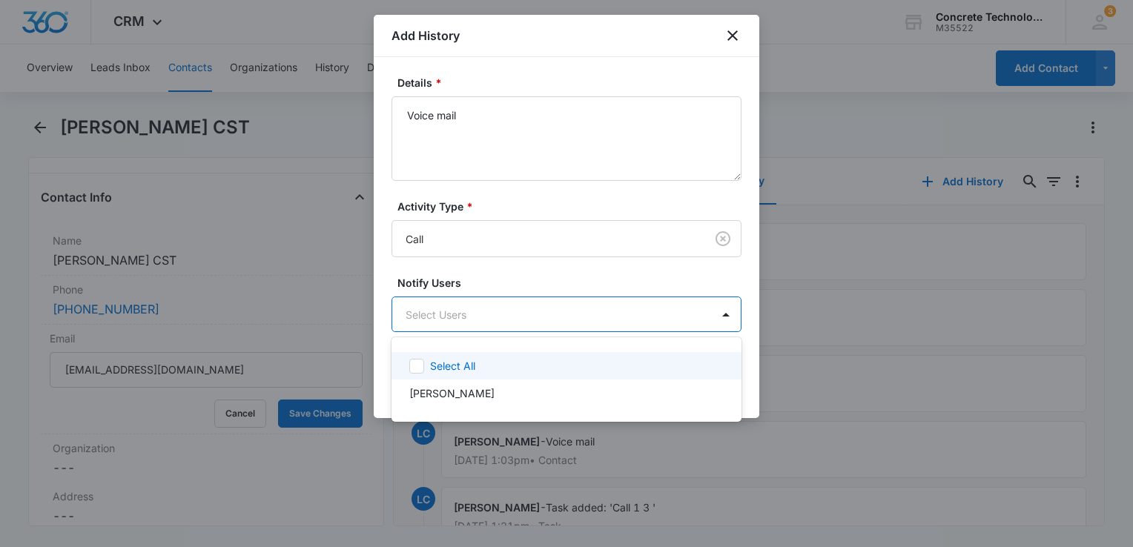
click at [457, 308] on body "CRM Apps Reputation Websites Forms CRM Email Social Content Ads Intelligence Fi…" at bounding box center [566, 273] width 1133 height 547
drag, startPoint x: 466, startPoint y: 361, endPoint x: 479, endPoint y: 360, distance: 13.4
click at [467, 361] on p "Select All" at bounding box center [452, 366] width 45 height 16
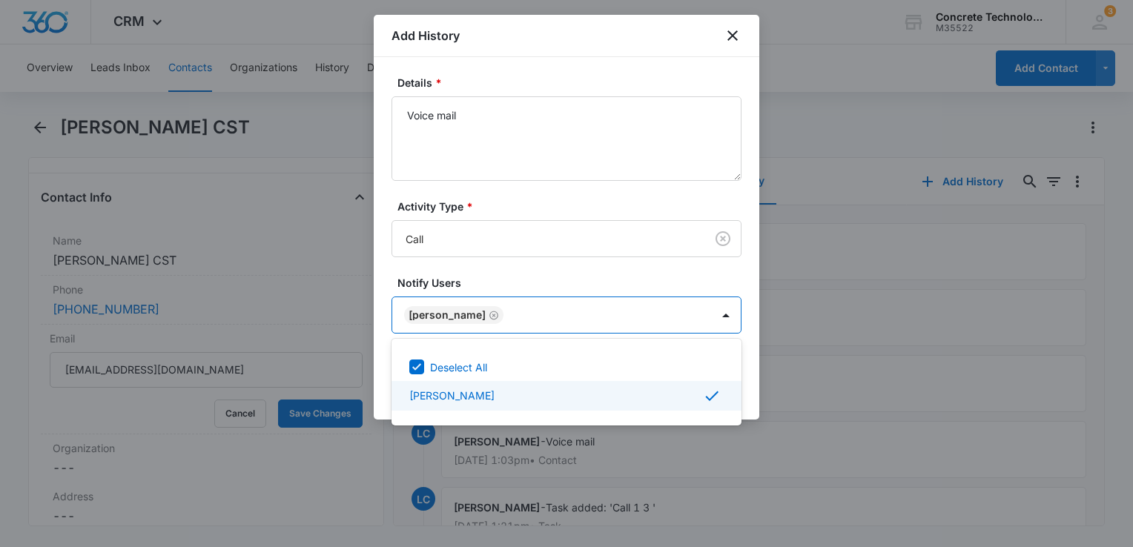
click at [747, 381] on div at bounding box center [566, 273] width 1133 height 547
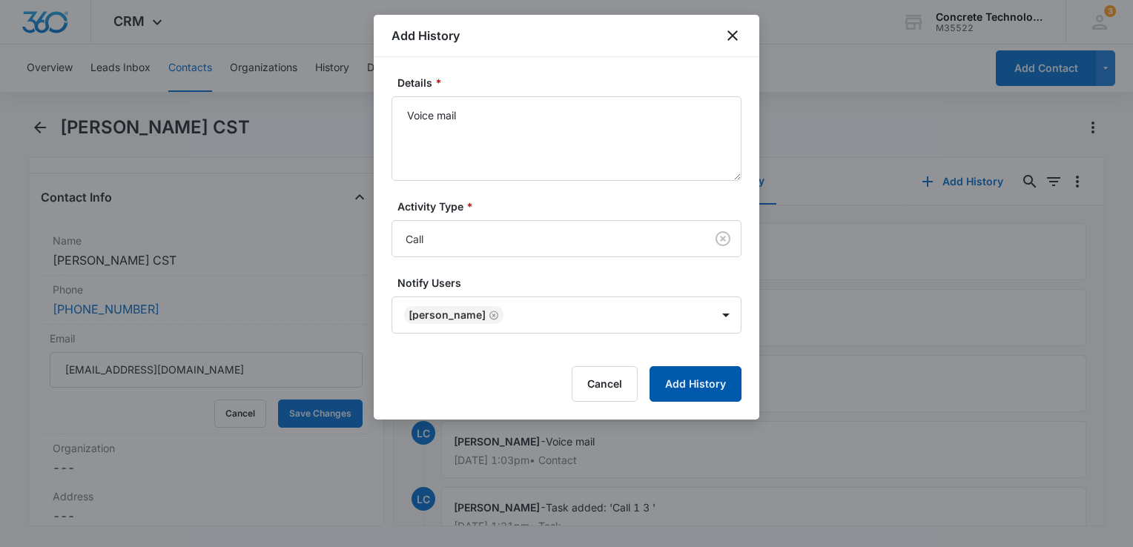
click at [723, 383] on button "Add History" at bounding box center [695, 384] width 92 height 36
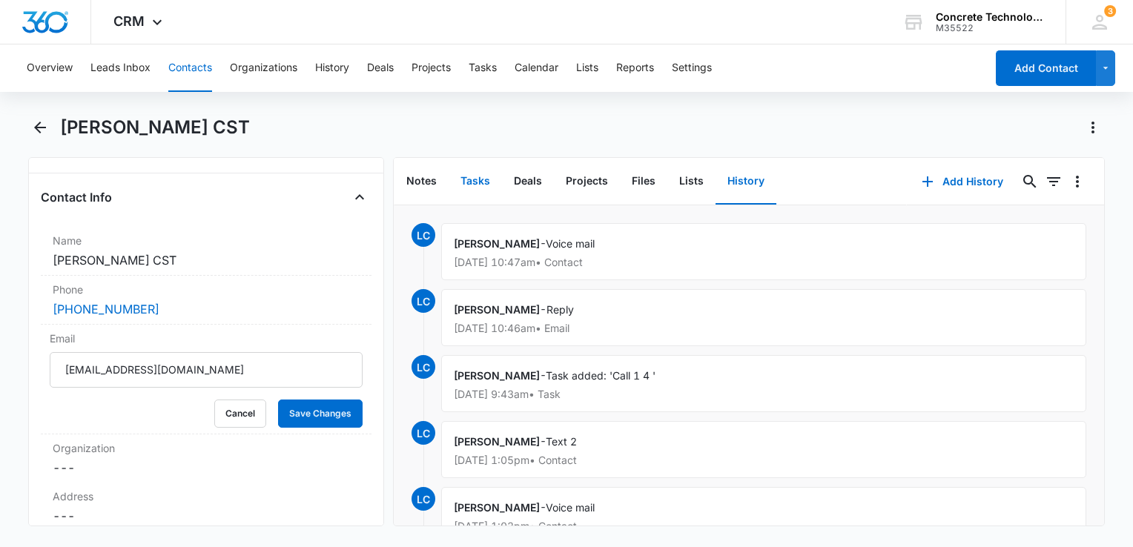
click at [483, 185] on button "Tasks" at bounding box center [474, 182] width 53 height 46
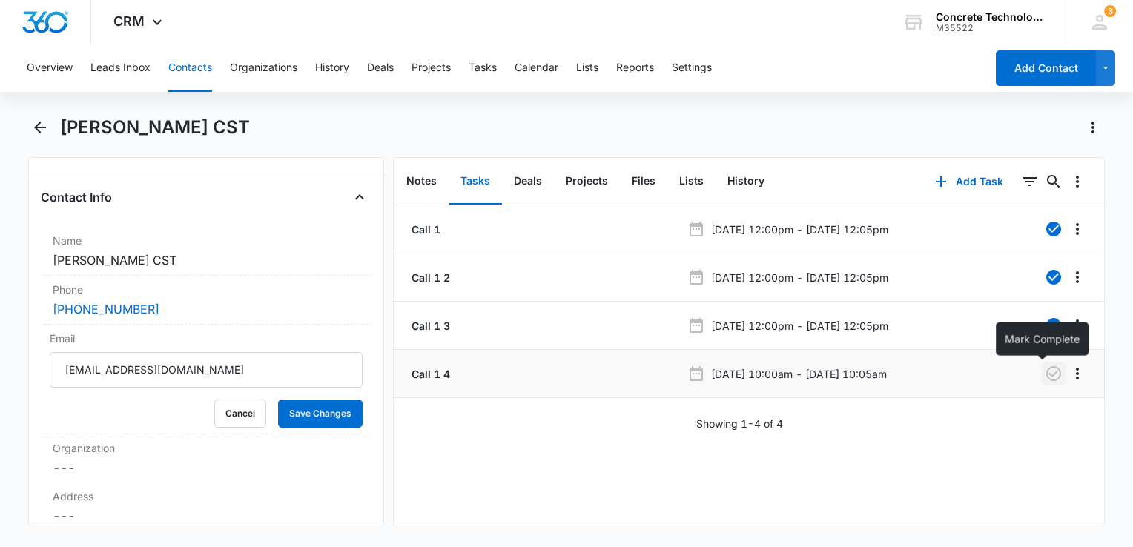
click at [1050, 381] on icon "button" at bounding box center [1053, 374] width 18 height 18
click at [970, 182] on button "Add Task" at bounding box center [969, 182] width 98 height 36
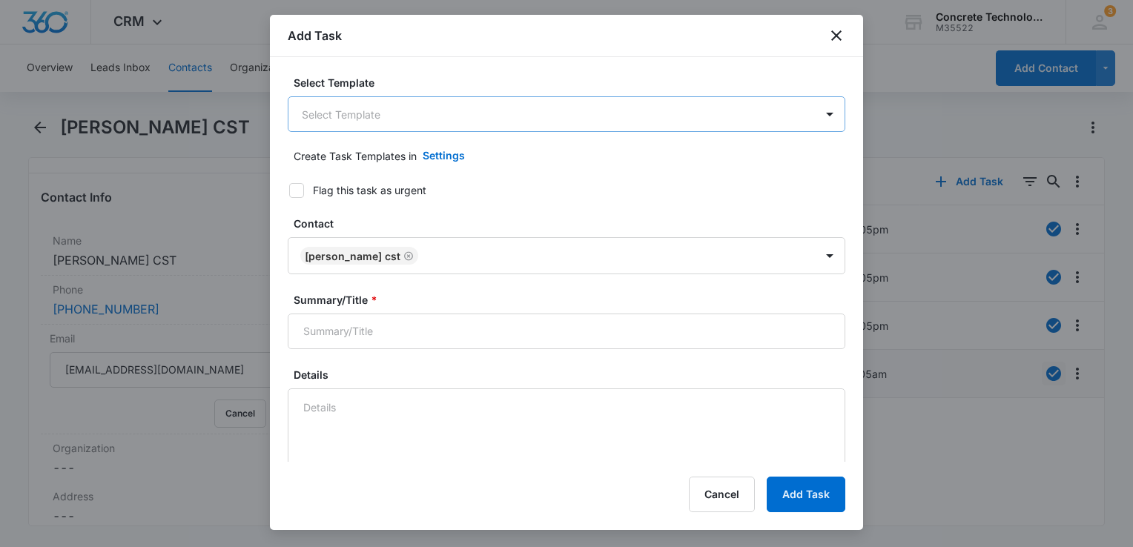
click at [495, 116] on body "CRM Apps Reputation Websites Forms CRM Email Social Content Ads Intelligence Fi…" at bounding box center [566, 273] width 1133 height 547
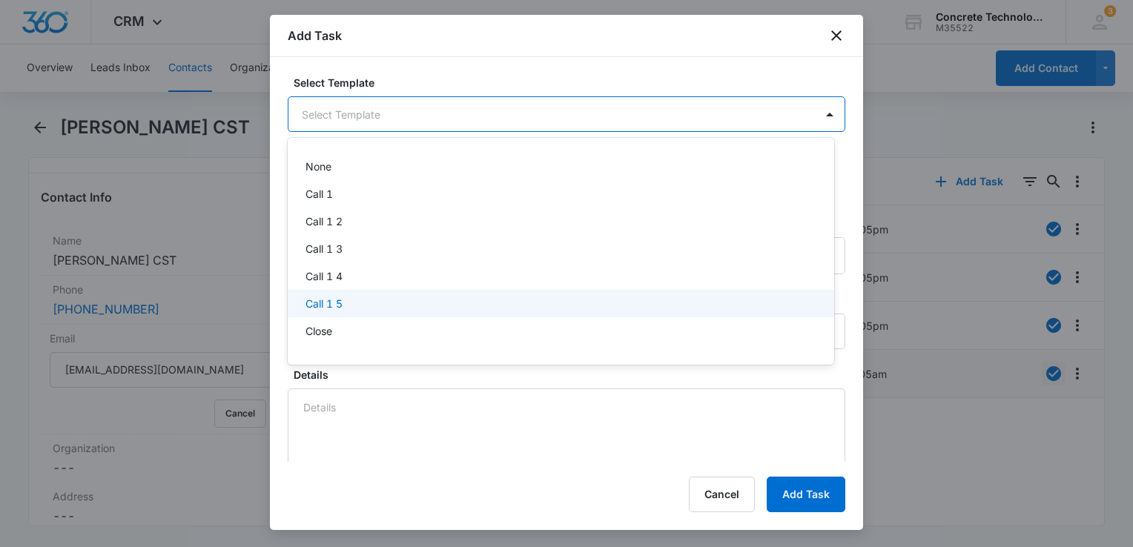
click at [372, 302] on div "Call 1 5" at bounding box center [559, 304] width 508 height 16
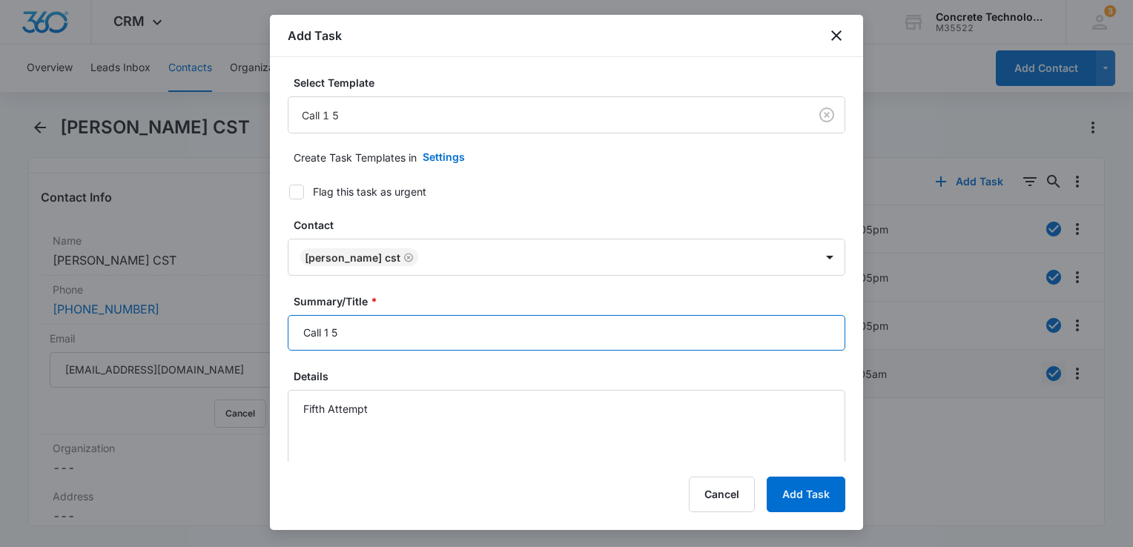
click at [420, 348] on input "Call 1 5" at bounding box center [566, 333] width 557 height 36
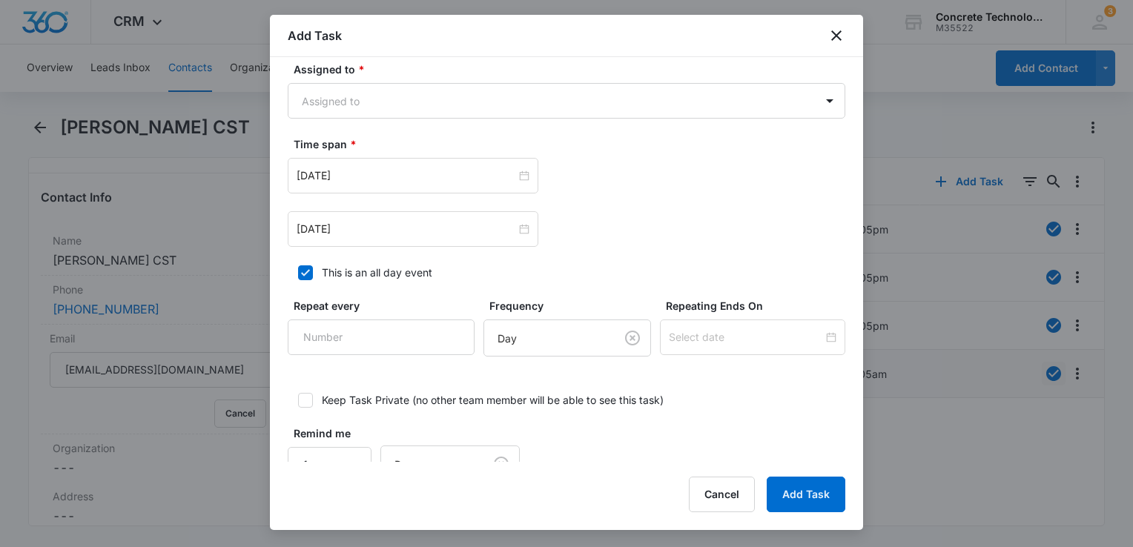
scroll to position [1041, 0]
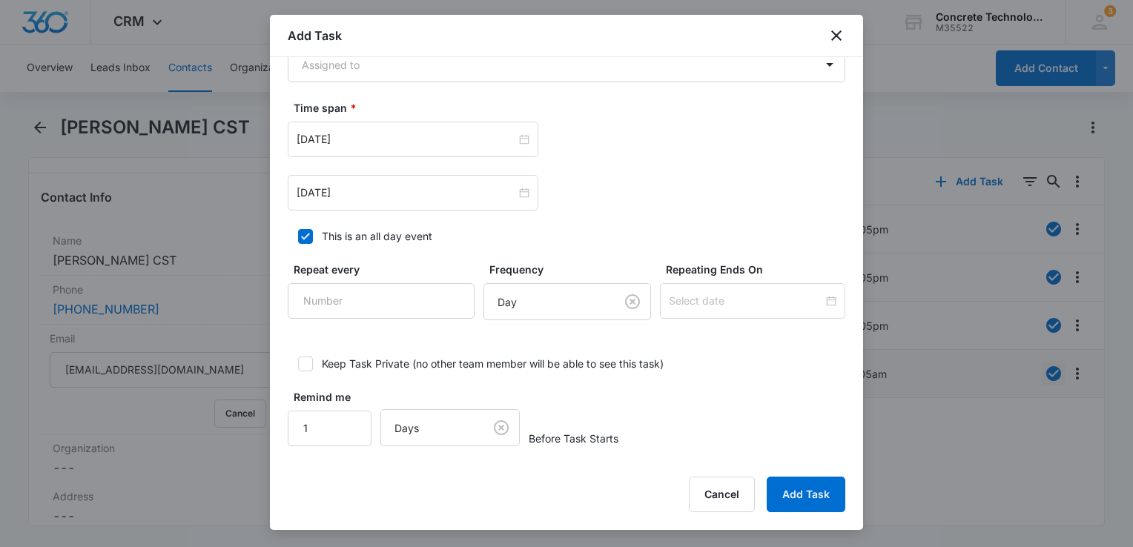
type input "Call 1 5"
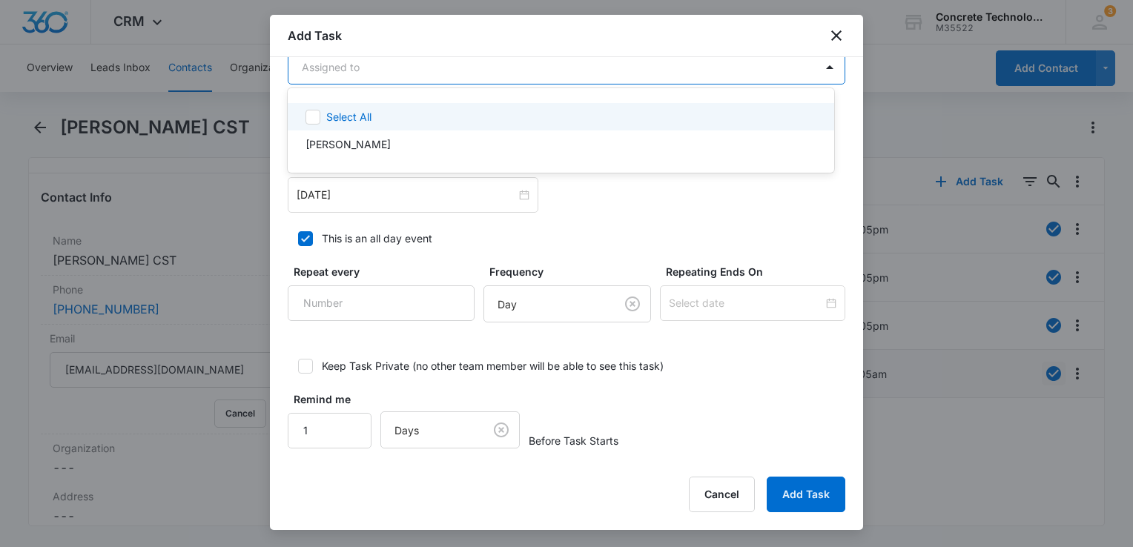
click at [443, 75] on body "CRM Apps Reputation Websites Forms CRM Email Social Content Ads Intelligence Fi…" at bounding box center [566, 273] width 1133 height 547
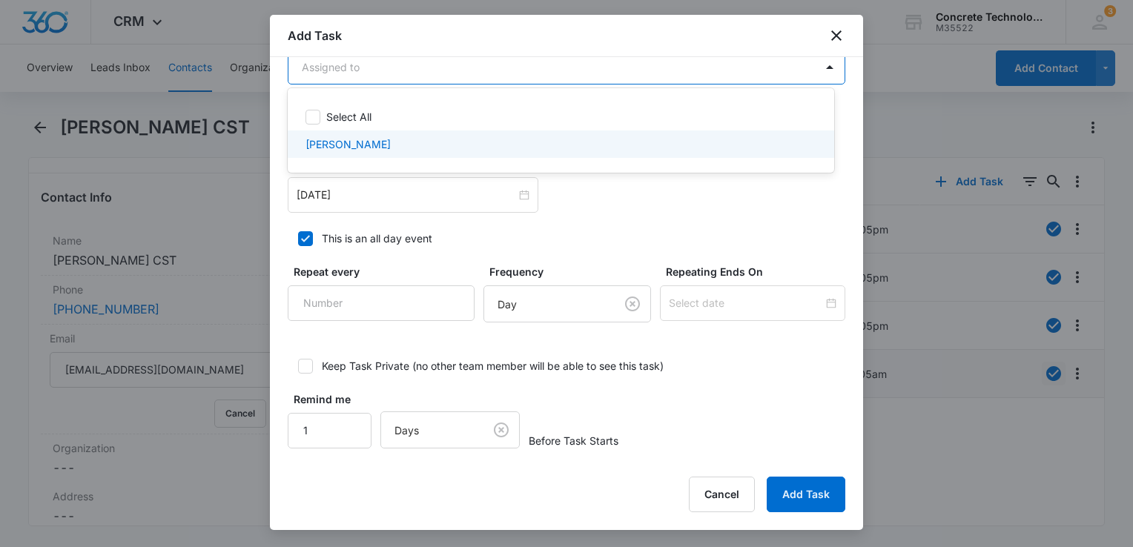
click at [345, 145] on p "[PERSON_NAME]" at bounding box center [347, 144] width 85 height 16
checkbox input "true"
click at [392, 179] on div at bounding box center [566, 273] width 1133 height 547
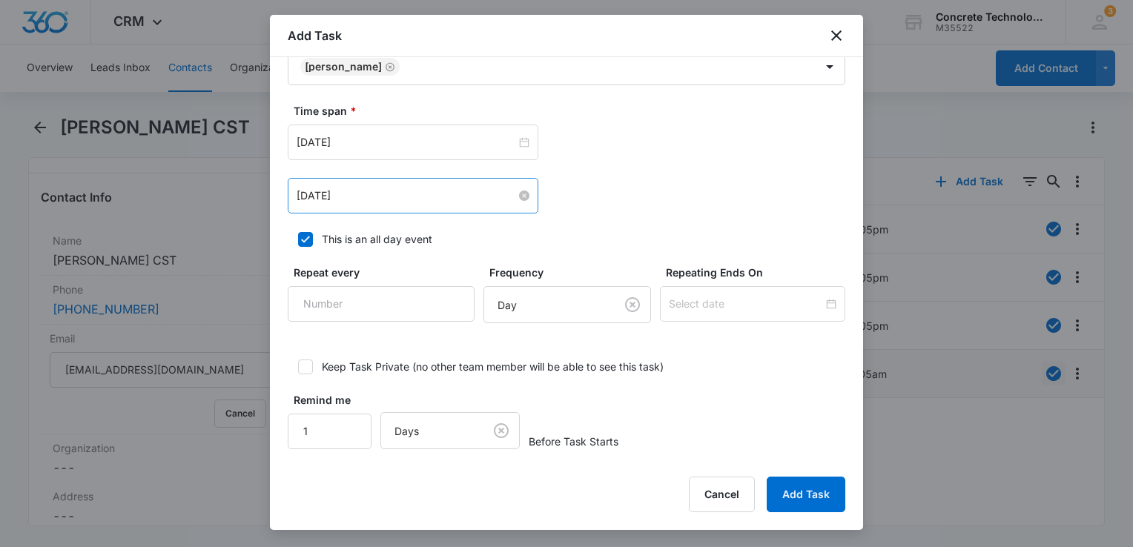
click at [388, 191] on input "[DATE]" at bounding box center [406, 196] width 219 height 16
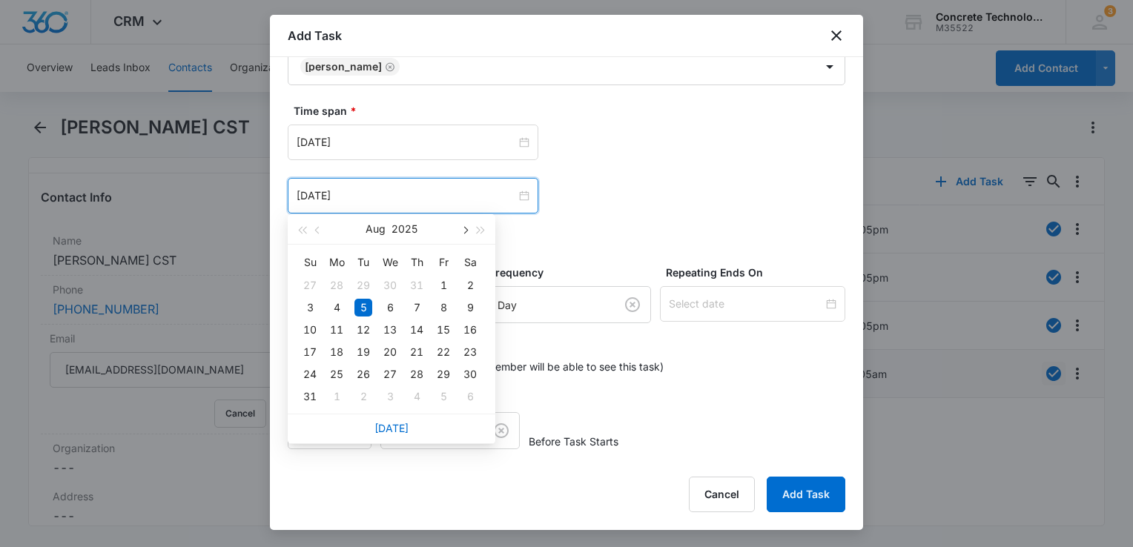
click at [464, 231] on span "button" at bounding box center [463, 230] width 7 height 7
type input "[DATE]"
click at [391, 310] on div "10" at bounding box center [390, 308] width 18 height 18
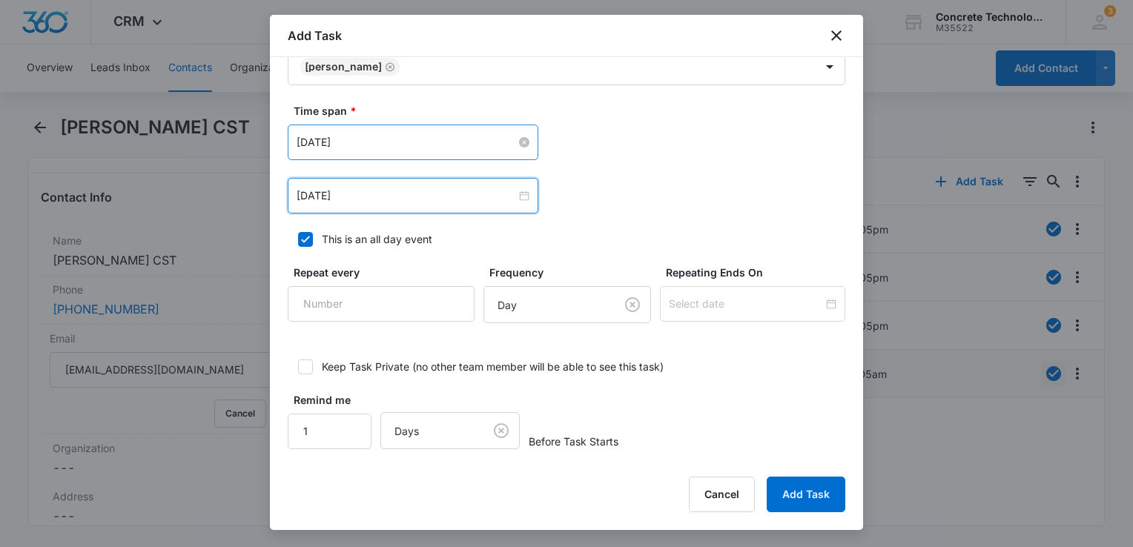
click at [444, 138] on input "[DATE]" at bounding box center [406, 142] width 219 height 16
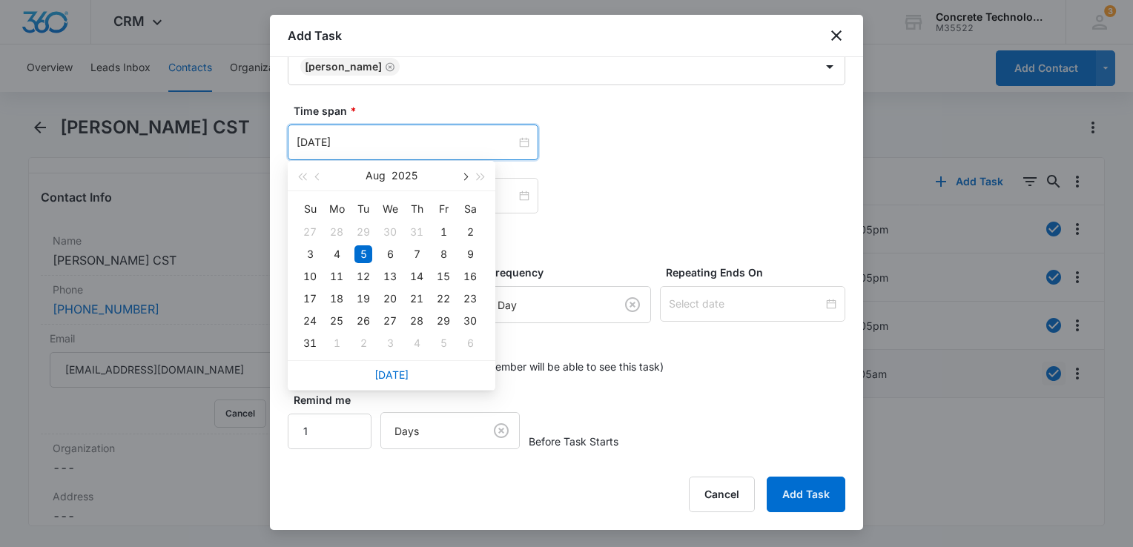
click at [461, 178] on button "button" at bounding box center [464, 176] width 16 height 30
type input "[DATE]"
click at [388, 262] on div "10" at bounding box center [390, 254] width 18 height 18
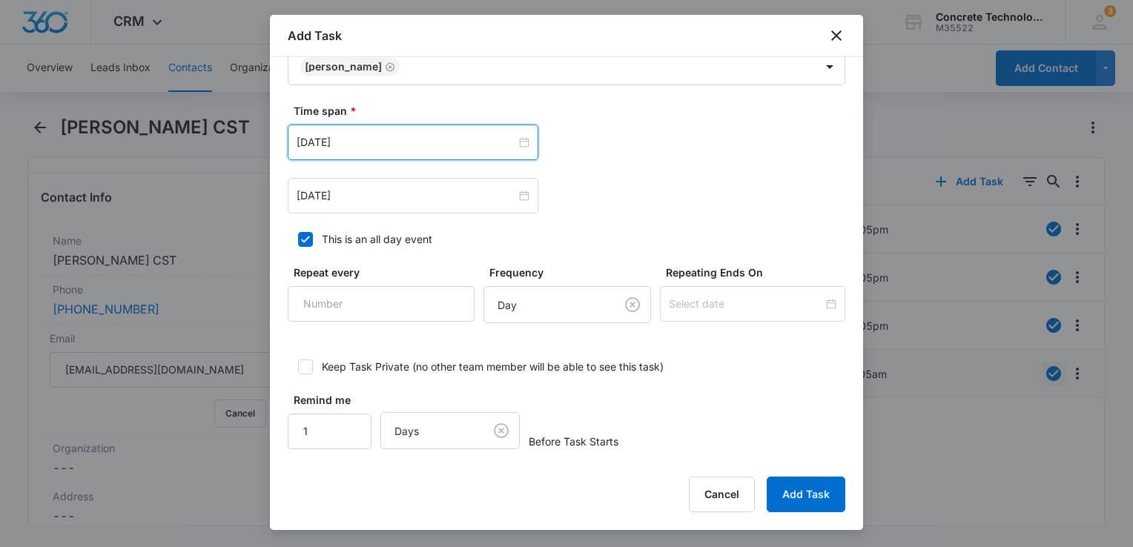
click at [311, 234] on div at bounding box center [305, 239] width 15 height 15
click at [298, 234] on input "This is an all day event" at bounding box center [293, 239] width 10 height 10
checkbox input "false"
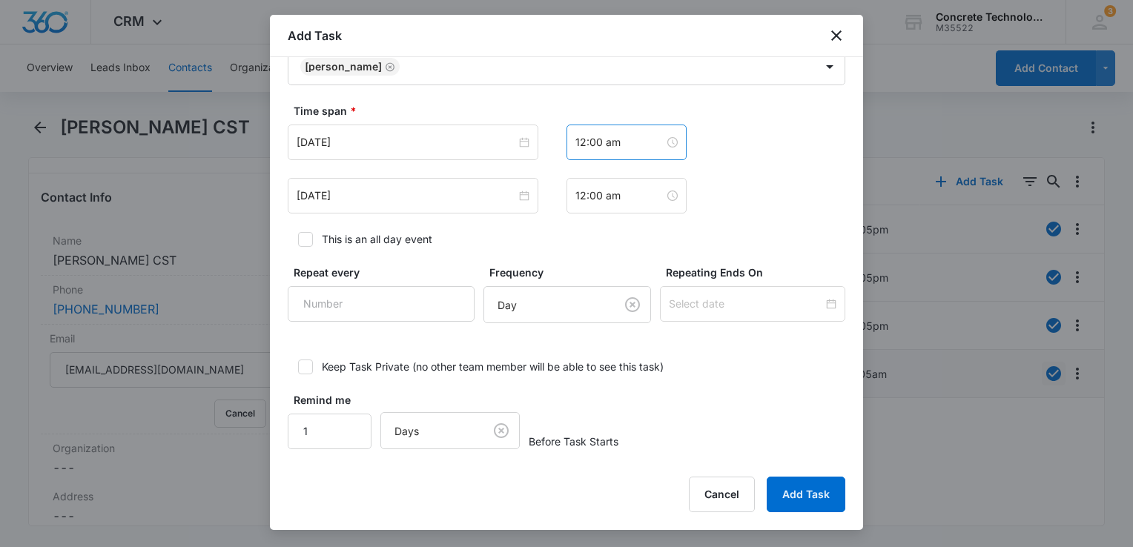
click at [596, 149] on div "12:00 am" at bounding box center [626, 143] width 120 height 36
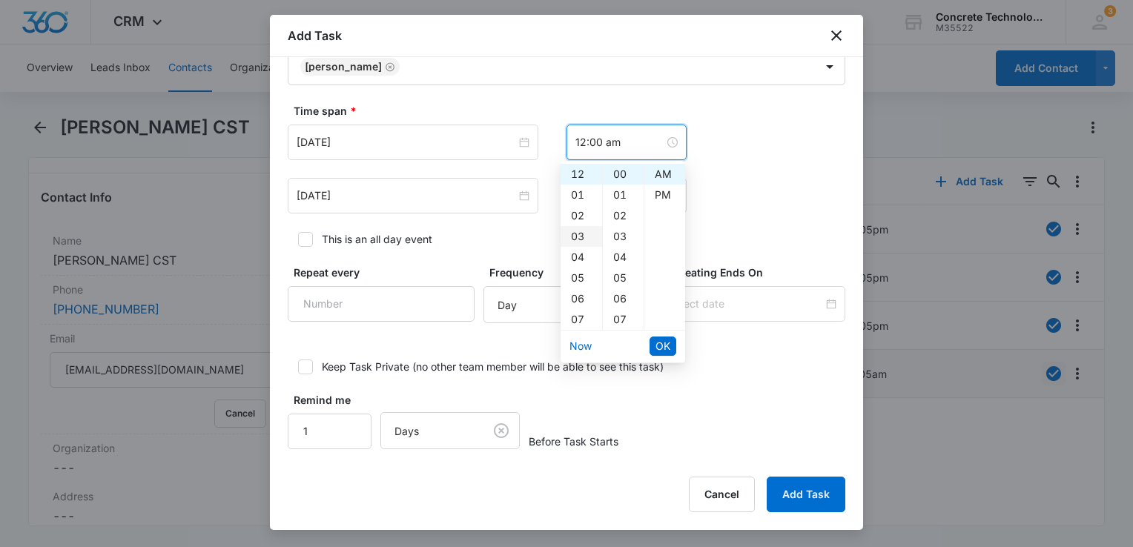
click at [574, 236] on div "03" at bounding box center [581, 236] width 42 height 21
click at [655, 193] on div "PM" at bounding box center [664, 195] width 41 height 21
type input "3:00 pm"
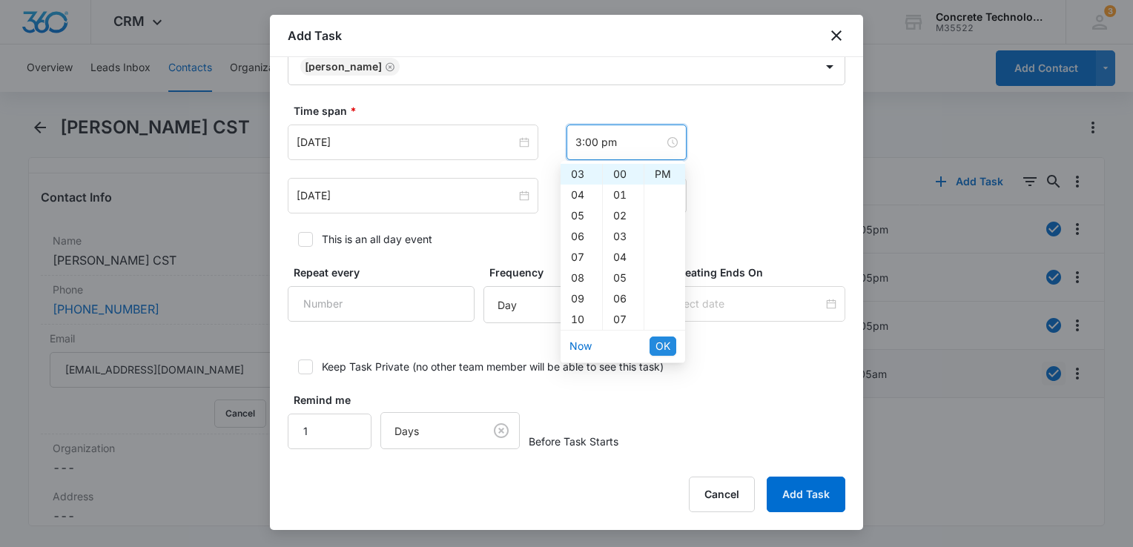
click at [667, 345] on span "OK" at bounding box center [662, 346] width 15 height 16
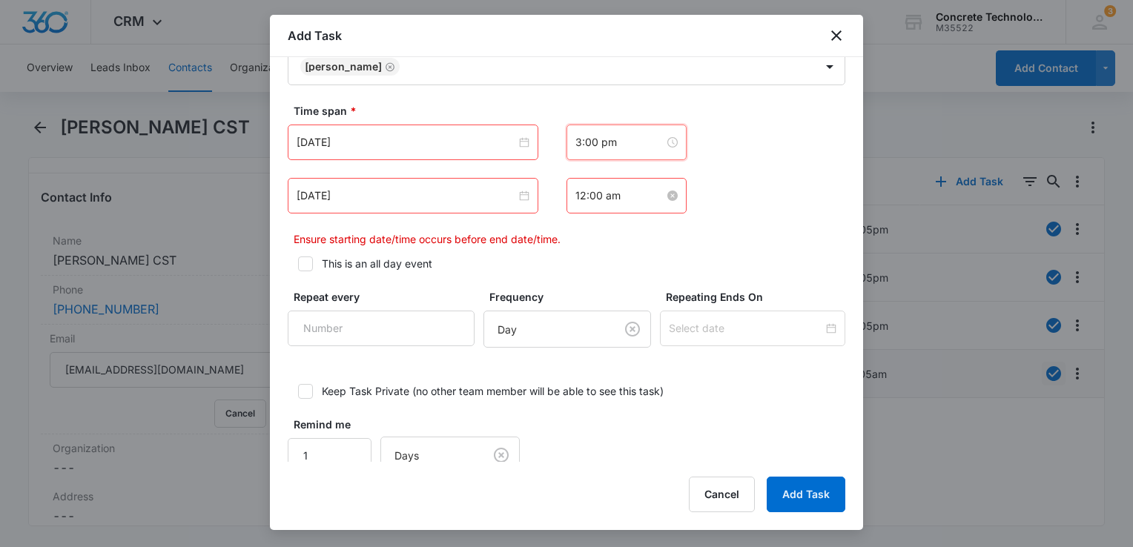
click at [631, 189] on input "12:00 am" at bounding box center [619, 196] width 89 height 16
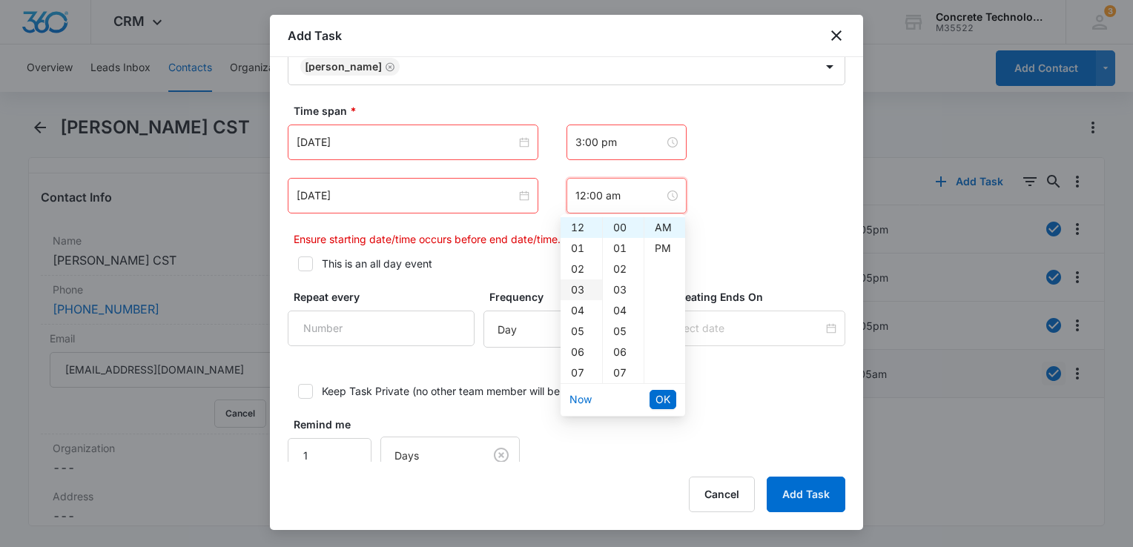
click at [573, 292] on div "03" at bounding box center [581, 289] width 42 height 21
click at [620, 334] on div "05" at bounding box center [623, 331] width 41 height 21
click at [667, 245] on div "PM" at bounding box center [664, 248] width 41 height 21
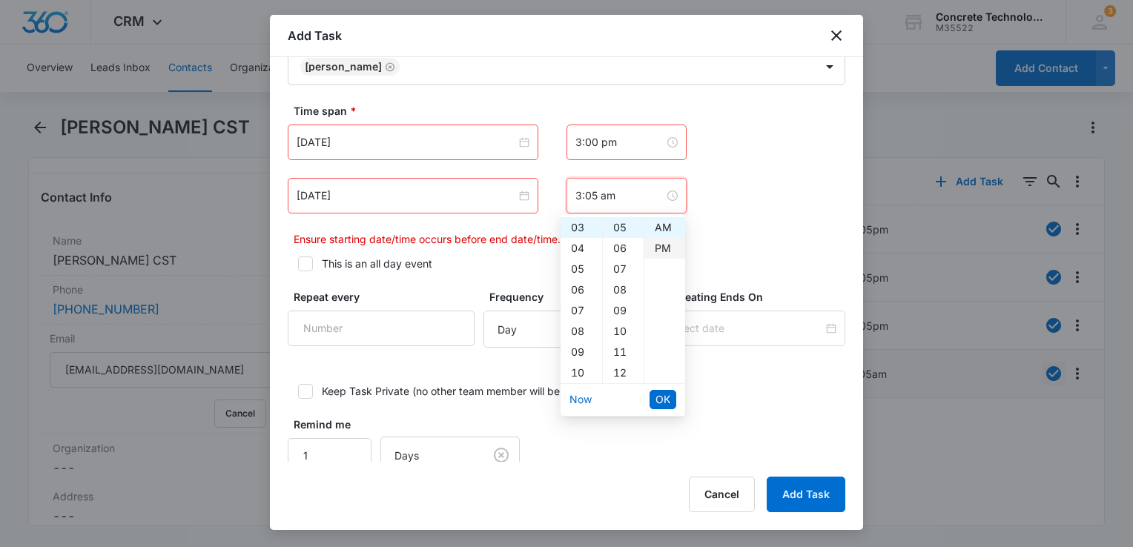
type input "3:05 pm"
click at [660, 399] on span "OK" at bounding box center [662, 399] width 15 height 16
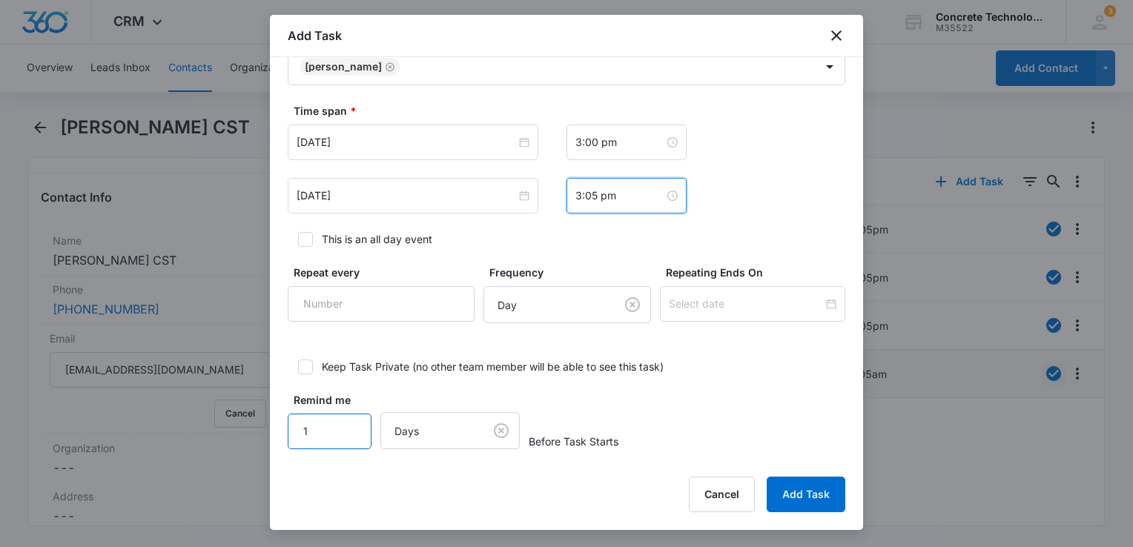
click at [352, 419] on input "1" at bounding box center [330, 432] width 84 height 36
click at [350, 420] on input "2" at bounding box center [330, 432] width 84 height 36
click at [350, 420] on input "3" at bounding box center [330, 432] width 84 height 36
click at [350, 420] on input "4" at bounding box center [330, 432] width 84 height 36
type input "5"
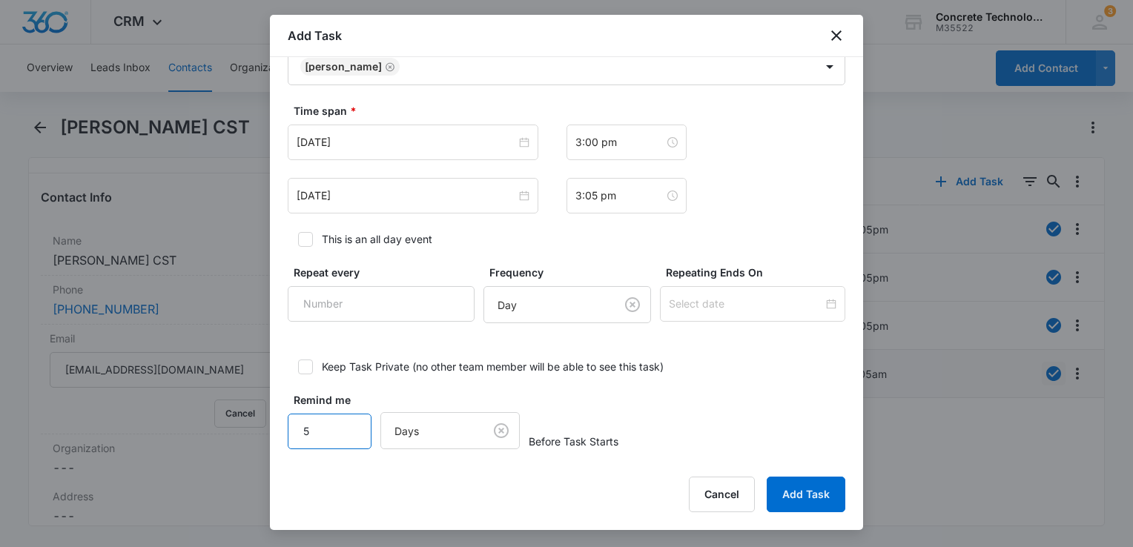
click at [350, 420] on input "5" at bounding box center [330, 432] width 84 height 36
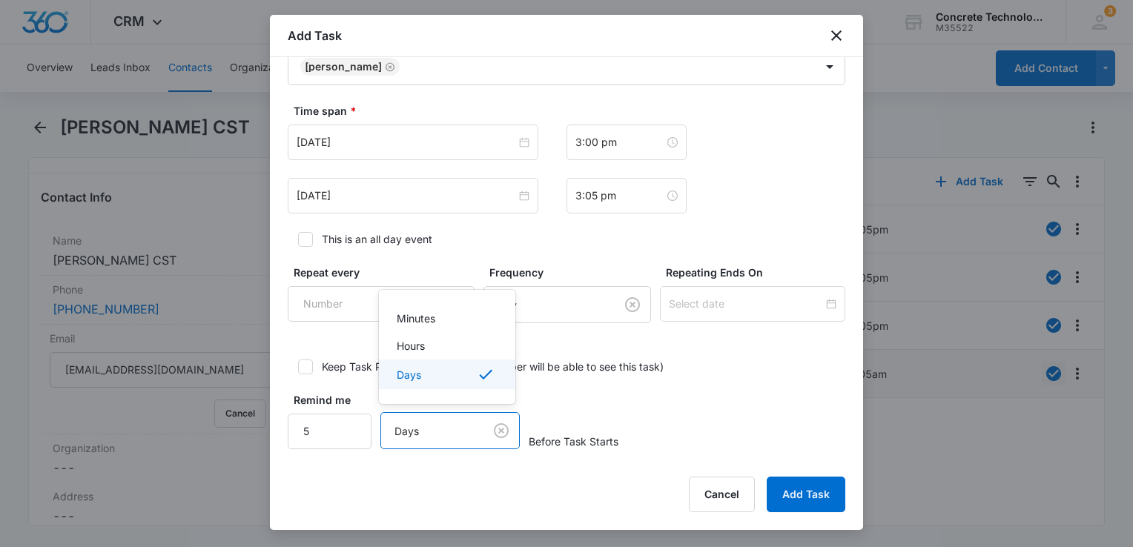
click at [410, 428] on body "CRM Apps Reputation Websites Forms CRM Email Social Content Ads Intelligence Fi…" at bounding box center [566, 273] width 1133 height 547
click at [440, 317] on div "Minutes" at bounding box center [446, 319] width 98 height 16
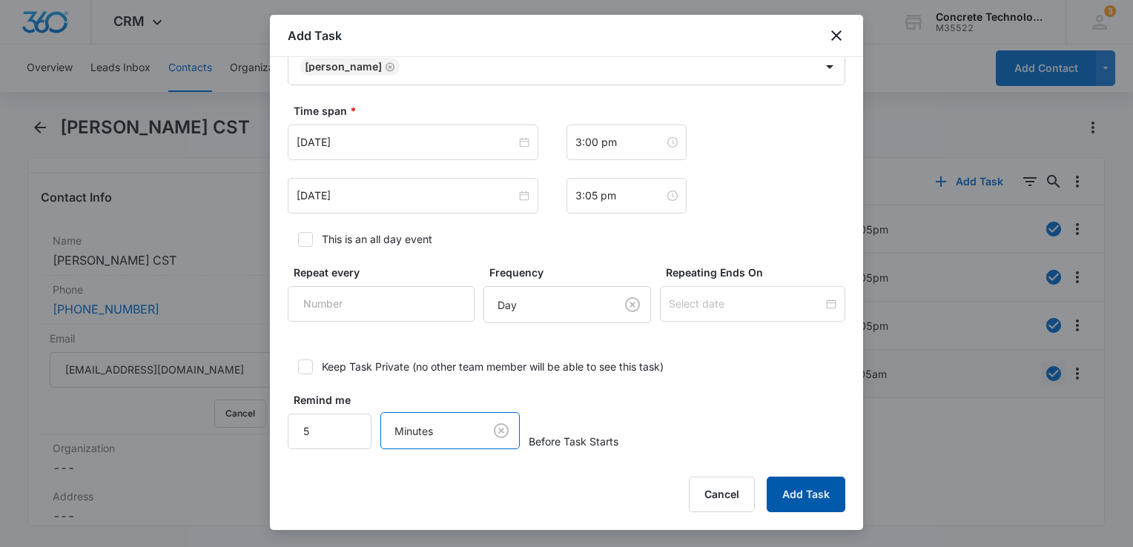
click at [808, 486] on button "Add Task" at bounding box center [805, 495] width 79 height 36
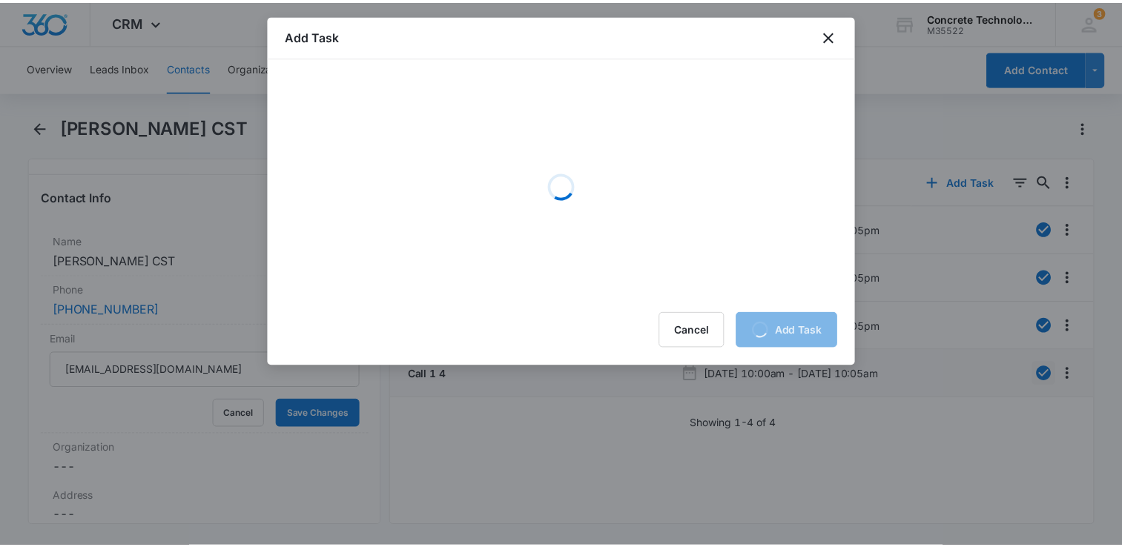
scroll to position [0, 0]
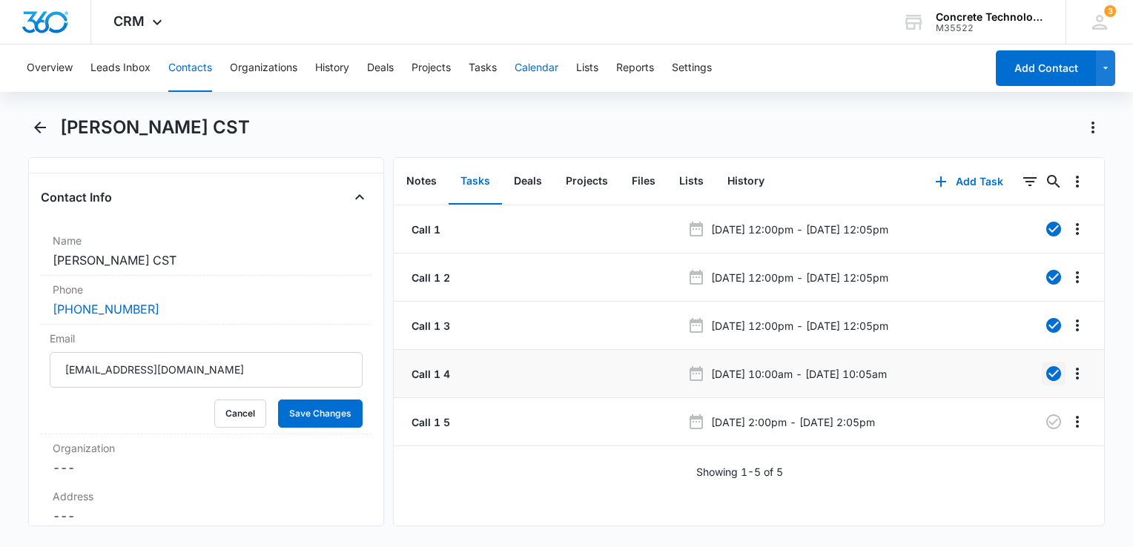
click at [532, 60] on button "Calendar" at bounding box center [536, 67] width 44 height 47
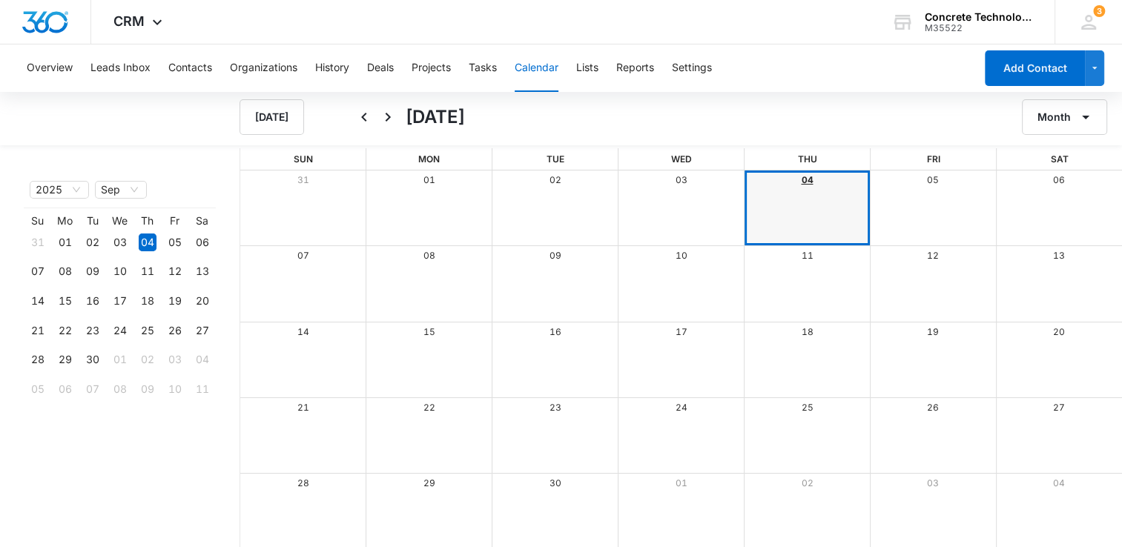
click at [812, 181] on link "04" at bounding box center [807, 179] width 12 height 11
